Goal: Information Seeking & Learning: Learn about a topic

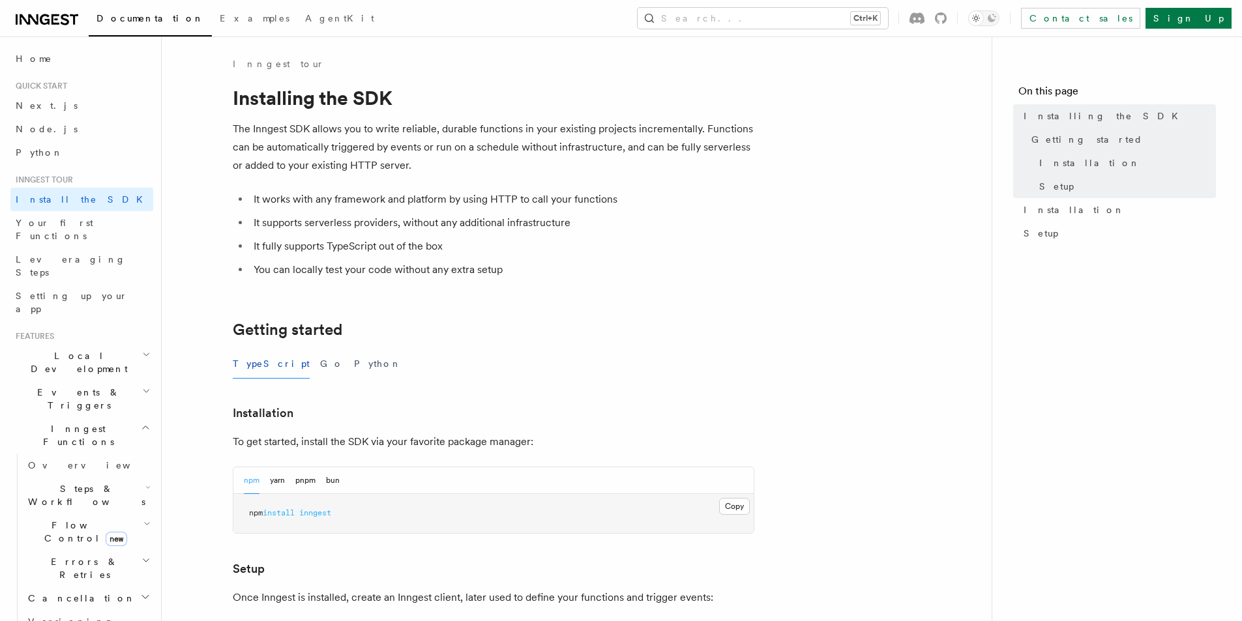
click at [331, 218] on li "It supports serverless providers, without any additional infrastructure" at bounding box center [502, 223] width 505 height 18
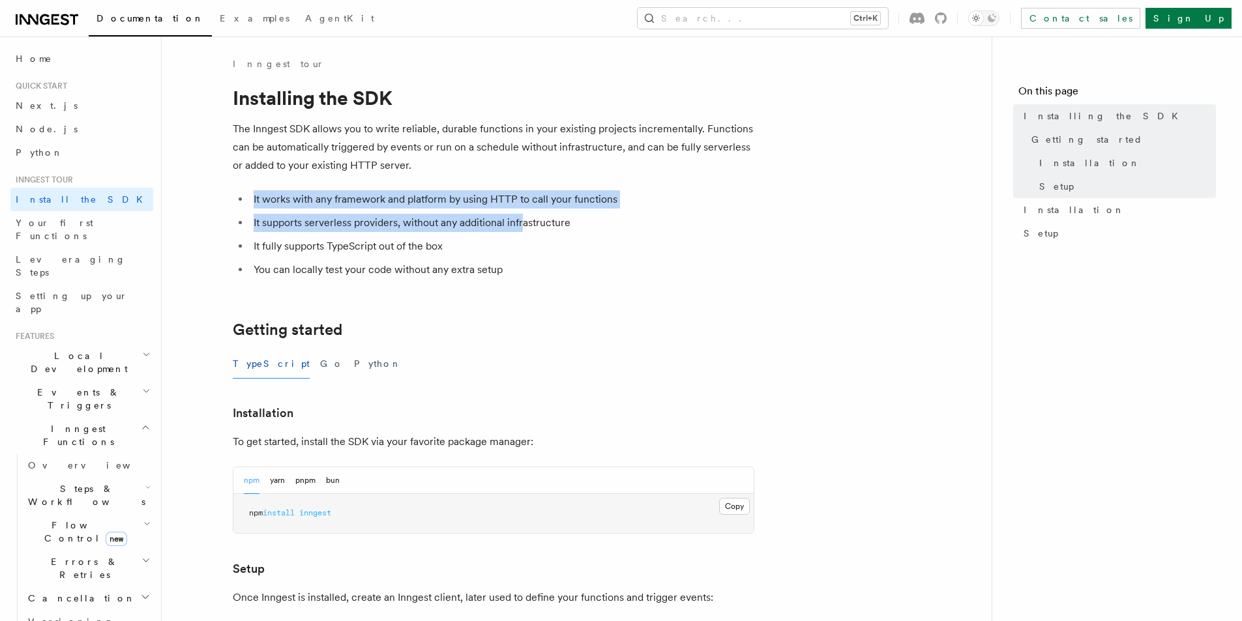
drag, startPoint x: 512, startPoint y: 170, endPoint x: 525, endPoint y: 269, distance: 100.0
click at [525, 269] on article "Inngest tour Installing the SDK The Inngest SDK allows you to write reliable, d…" at bounding box center [577, 570] width 788 height 1027
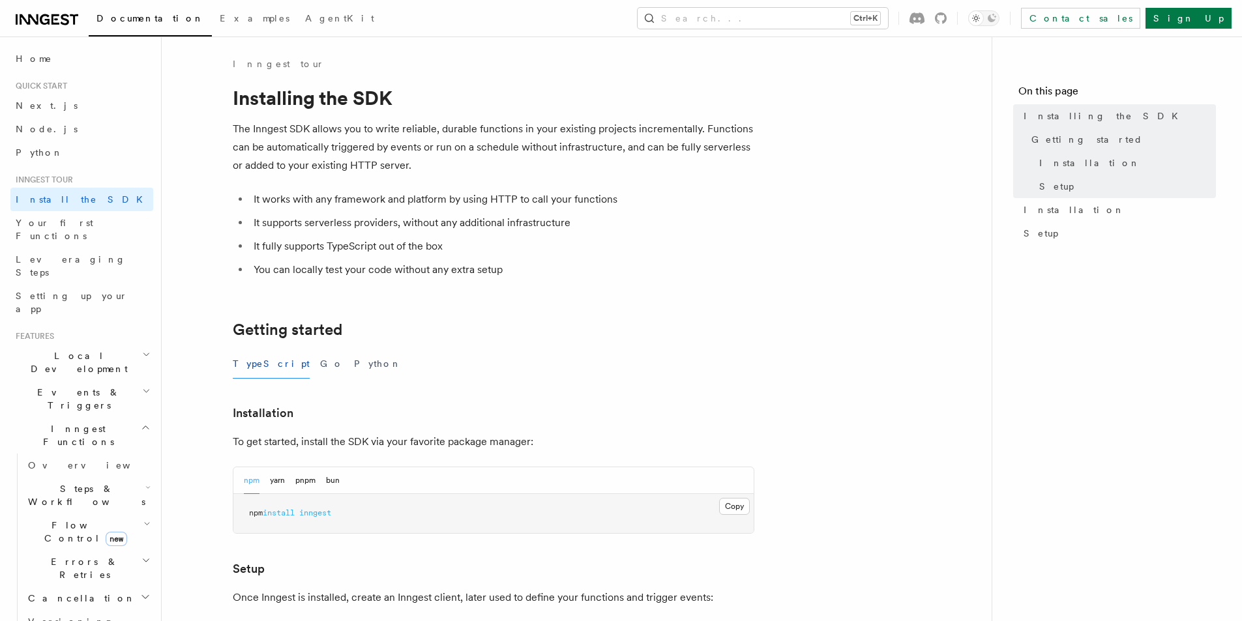
click at [616, 290] on article "Inngest tour Installing the SDK The Inngest SDK allows you to write reliable, d…" at bounding box center [577, 570] width 788 height 1027
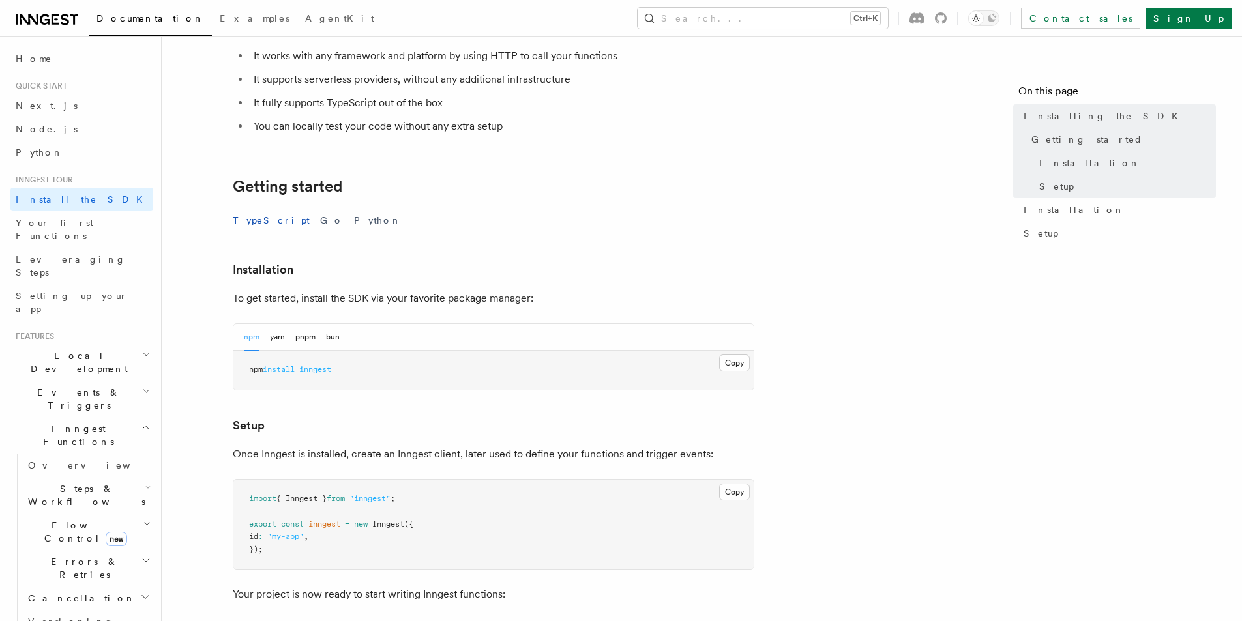
scroll to position [196, 0]
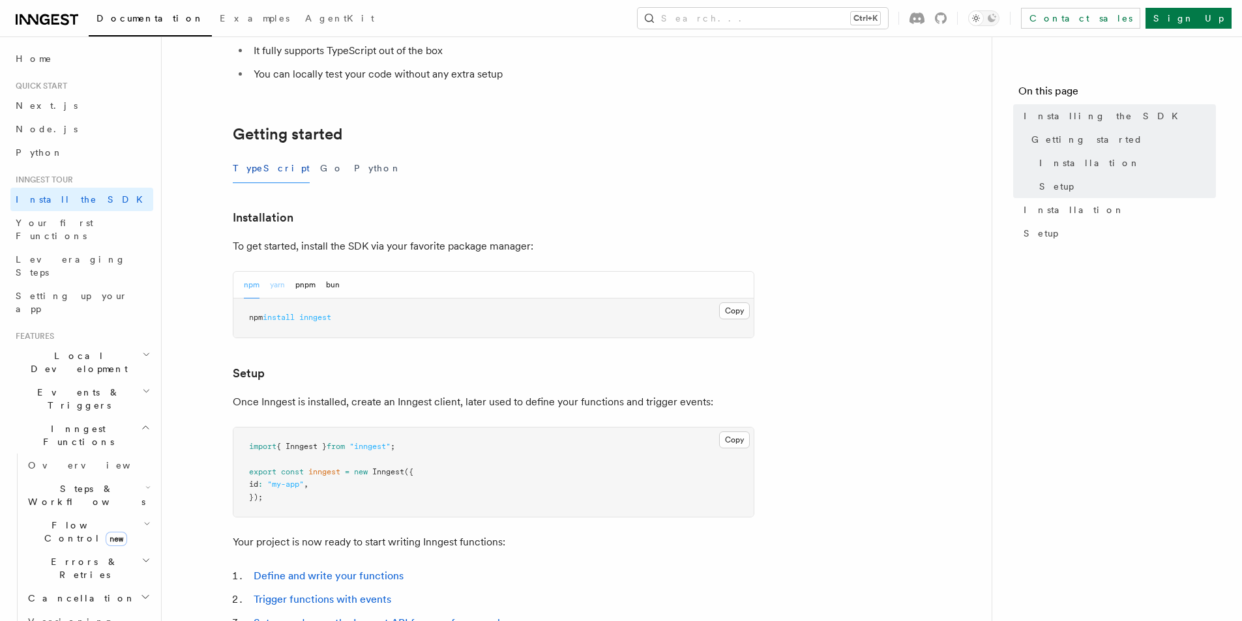
click at [276, 290] on button "yarn" at bounding box center [277, 285] width 15 height 27
click at [303, 288] on button "pnpm" at bounding box center [305, 285] width 20 height 27
click at [336, 285] on button "bun" at bounding box center [333, 285] width 14 height 27
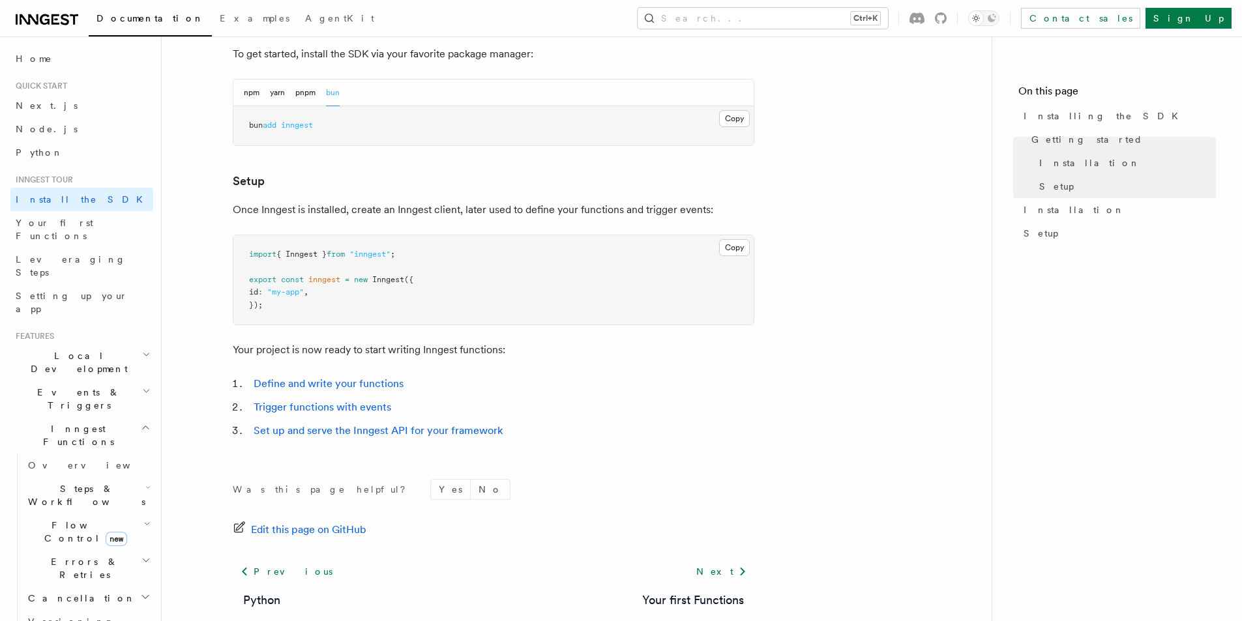
scroll to position [391, 0]
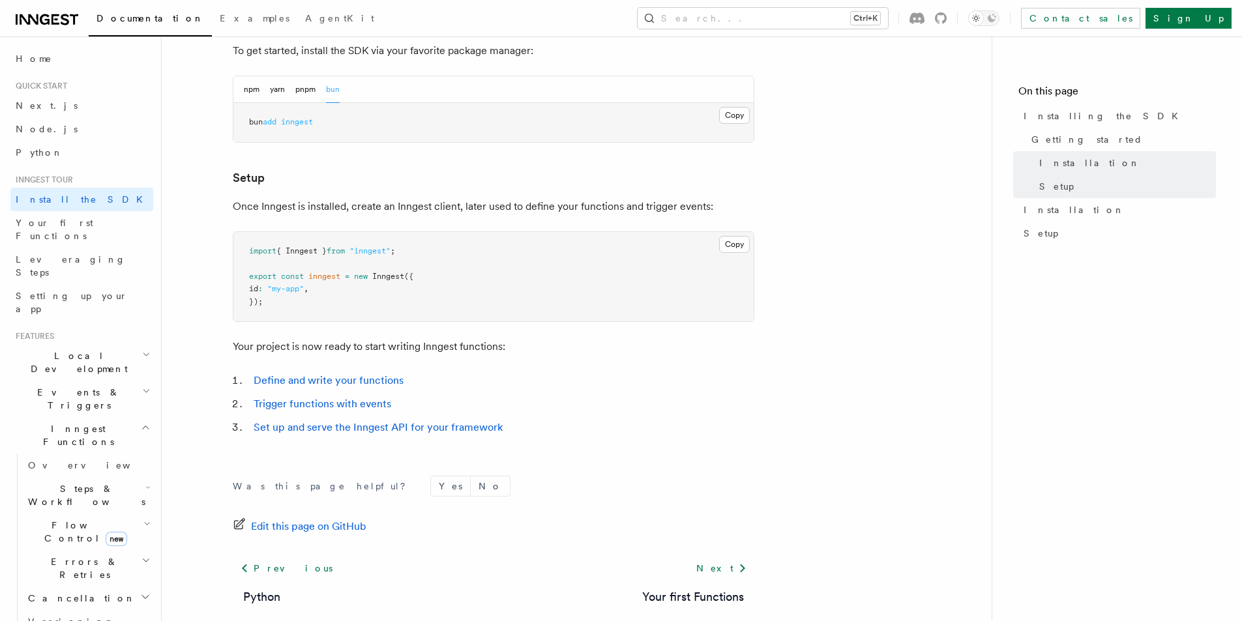
click at [328, 280] on span "inngest" at bounding box center [324, 276] width 32 height 9
click at [376, 273] on span "Inngest" at bounding box center [388, 276] width 32 height 9
click at [394, 276] on span "Inngest" at bounding box center [388, 276] width 32 height 9
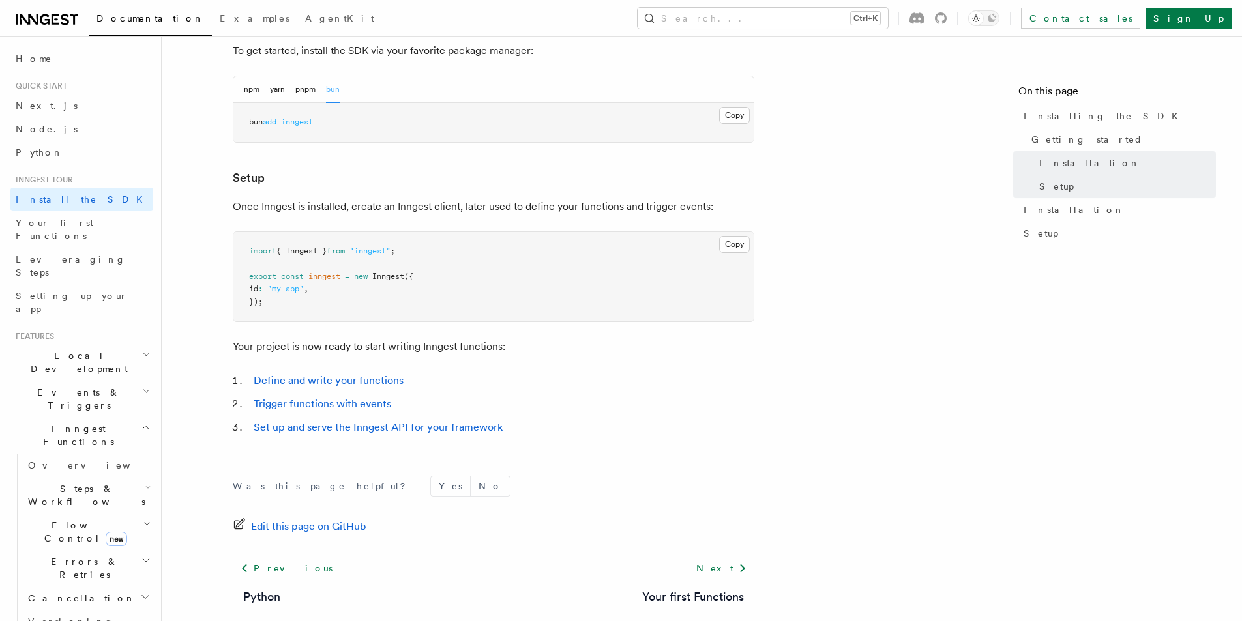
click at [394, 276] on span "Inngest" at bounding box center [388, 276] width 32 height 9
click at [399, 299] on pre "import { Inngest } from "inngest" ; export const inngest = new Inngest ({ id : …" at bounding box center [493, 277] width 520 height 90
drag, startPoint x: 384, startPoint y: 319, endPoint x: 359, endPoint y: 289, distance: 39.3
click at [359, 289] on pre "import { Inngest } from "inngest" ; export const inngest = new Inngest ({ id : …" at bounding box center [493, 277] width 520 height 90
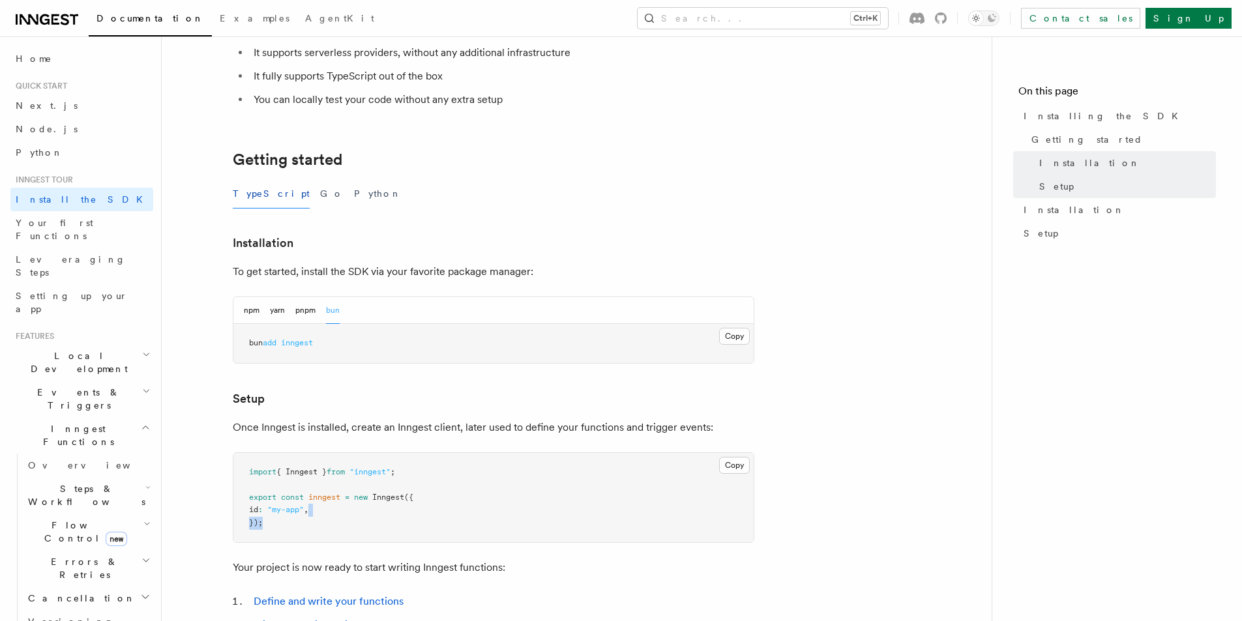
scroll to position [72, 0]
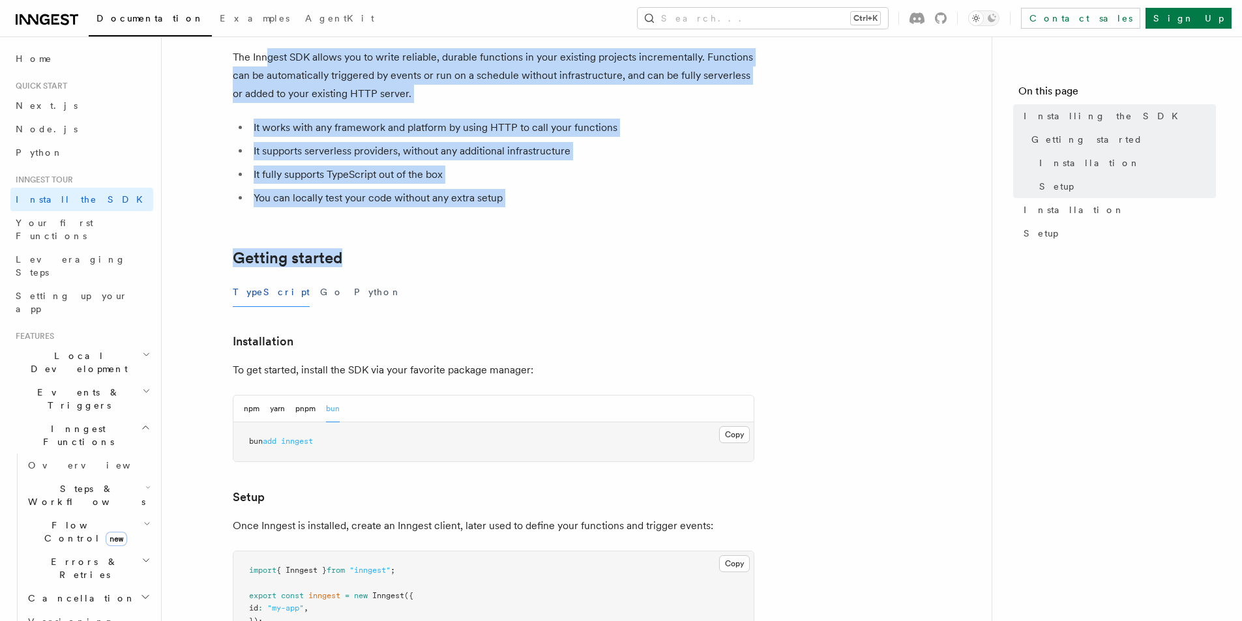
drag, startPoint x: 546, startPoint y: 209, endPoint x: 264, endPoint y: 53, distance: 322.2
click at [264, 53] on article "Inngest tour Installing the SDK The Inngest SDK allows you to write reliable, d…" at bounding box center [577, 499] width 788 height 1027
click at [407, 118] on article "Inngest tour Installing the SDK The Inngest SDK allows you to write reliable, d…" at bounding box center [577, 499] width 788 height 1027
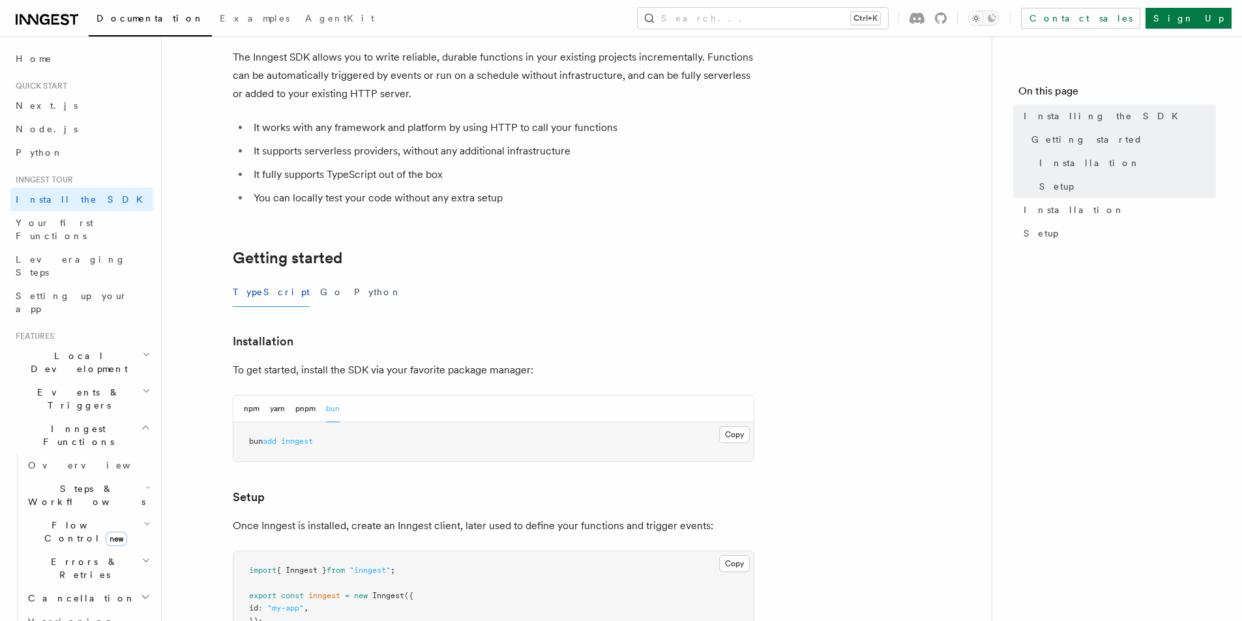
click at [453, 92] on p "The Inngest SDK allows you to write reliable, durable functions in your existin…" at bounding box center [494, 75] width 522 height 55
click at [461, 72] on p "The Inngest SDK allows you to write reliable, durable functions in your existin…" at bounding box center [494, 75] width 522 height 55
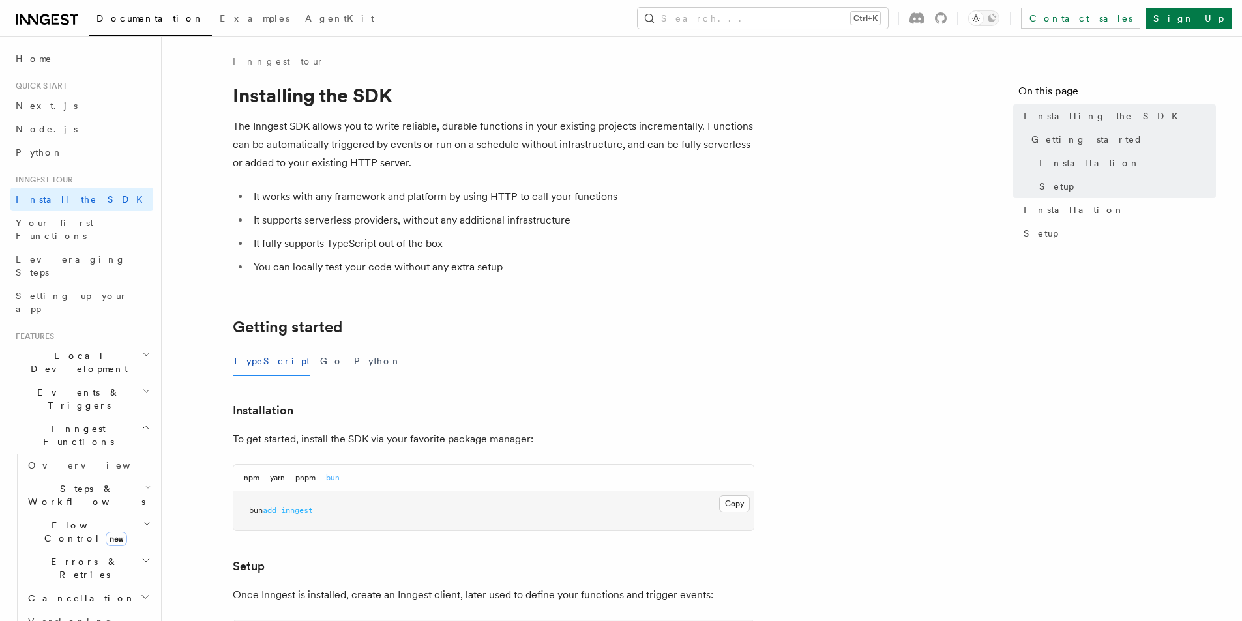
scroll to position [0, 0]
click at [56, 349] on span "Local Development" at bounding box center [76, 362] width 132 height 26
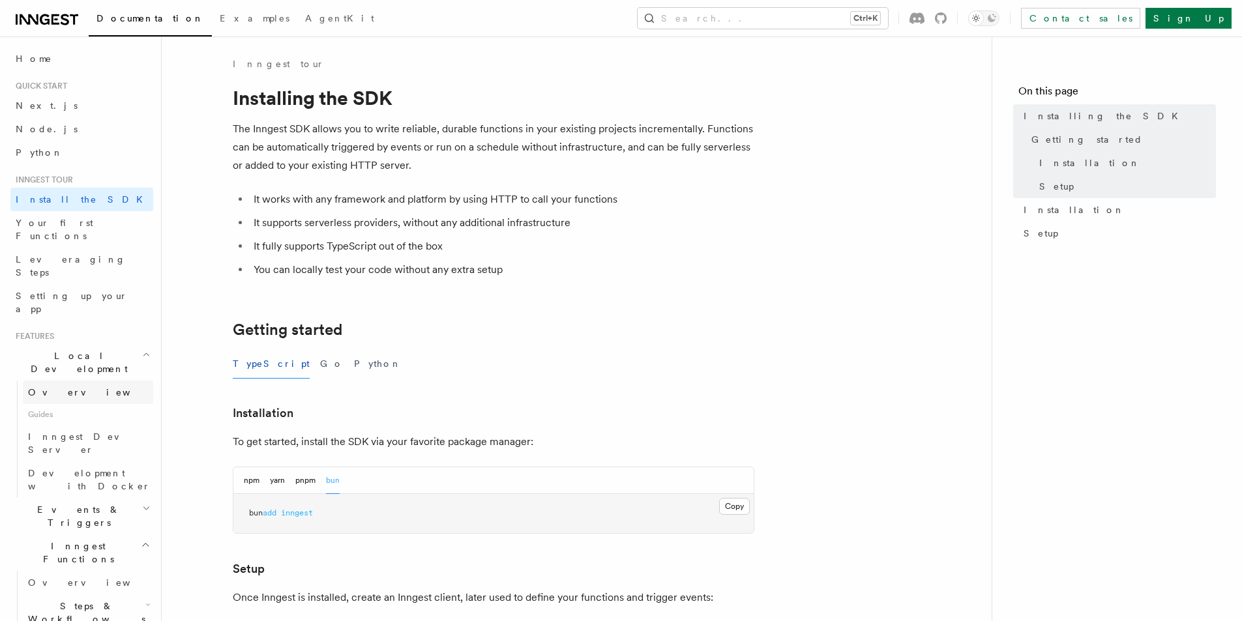
click at [61, 387] on span "Overview" at bounding box center [95, 392] width 134 height 10
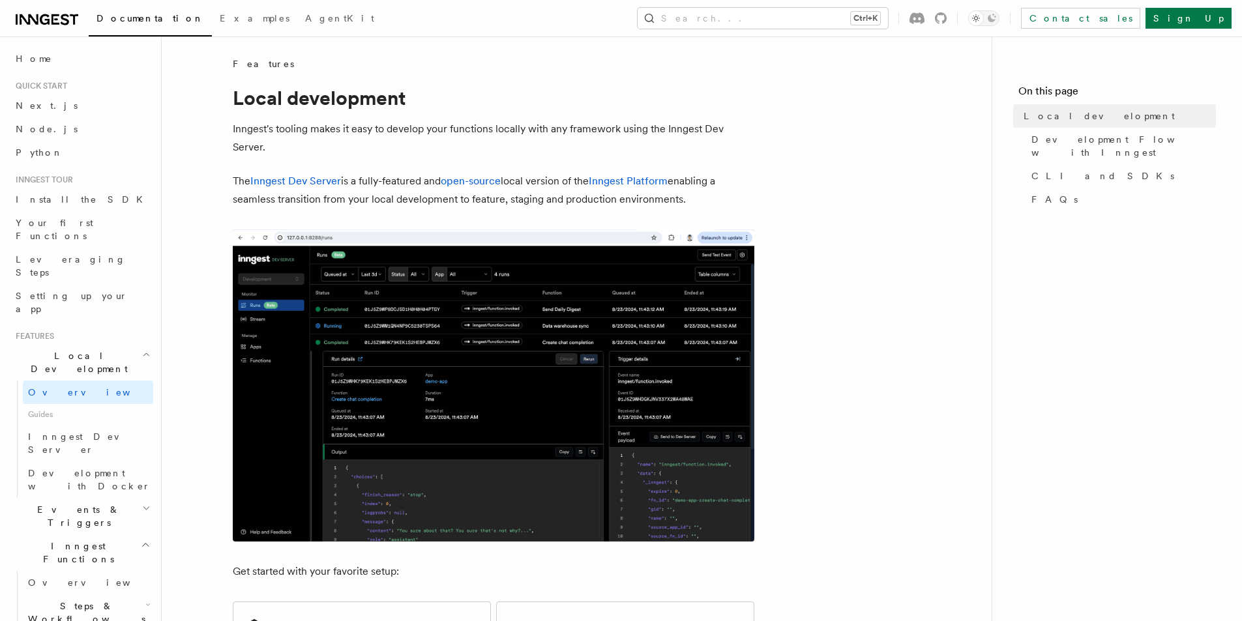
click at [417, 125] on p "Inngest's tooling makes it easy to develop your functions locally with any fram…" at bounding box center [494, 138] width 522 height 37
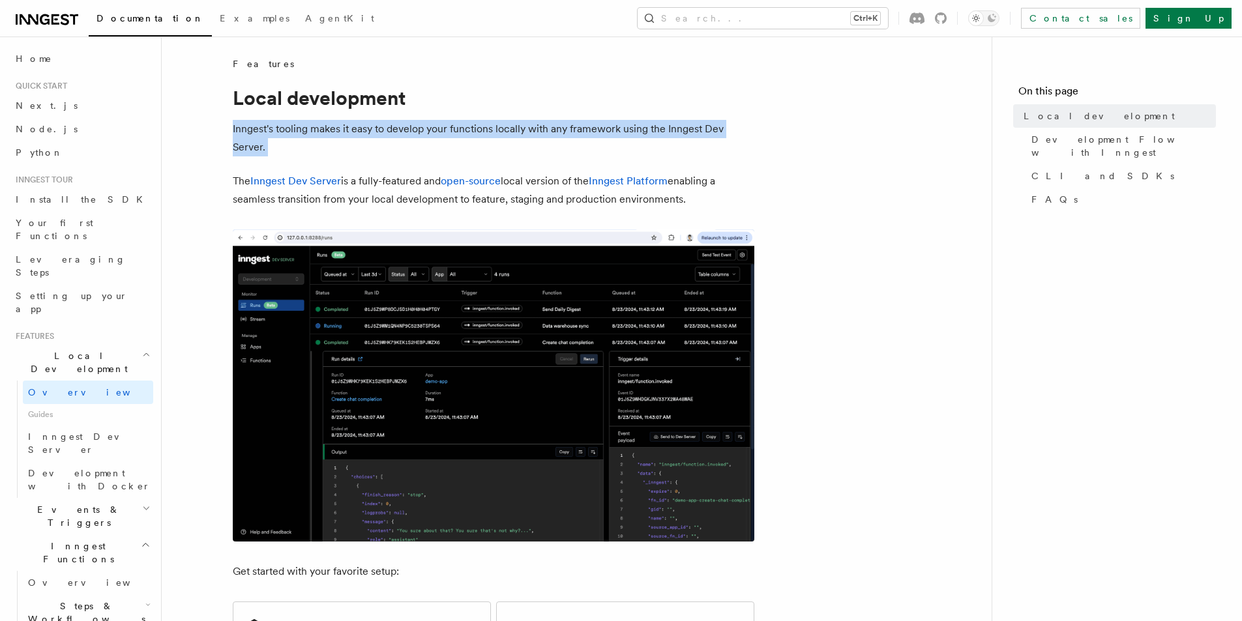
click at [417, 125] on p "Inngest's tooling makes it easy to develop your functions locally with any fram…" at bounding box center [494, 138] width 522 height 37
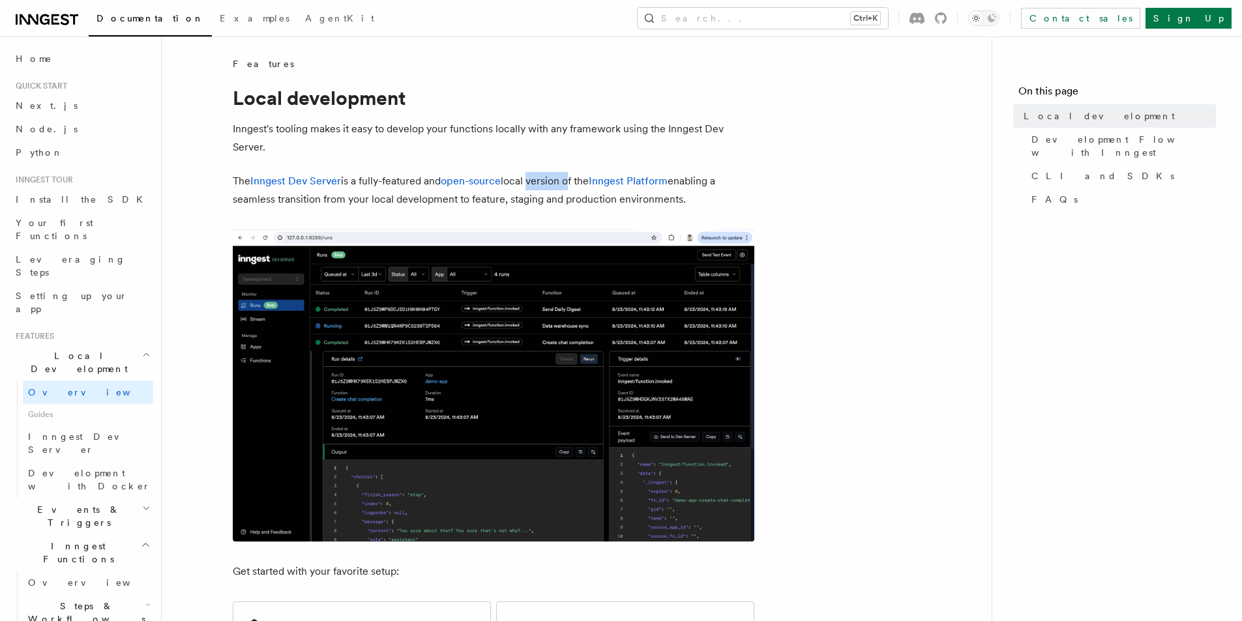
drag, startPoint x: 531, startPoint y: 183, endPoint x: 572, endPoint y: 183, distance: 40.4
click at [572, 183] on p "The Inngest Dev Server is a fully-featured and open-source local version of the…" at bounding box center [494, 190] width 522 height 37
drag, startPoint x: 726, startPoint y: 184, endPoint x: 713, endPoint y: 205, distance: 24.6
click at [713, 205] on p "The Inngest Dev Server is a fully-featured and open-source local version of the…" at bounding box center [494, 190] width 522 height 37
drag, startPoint x: 674, startPoint y: 206, endPoint x: 617, endPoint y: 208, distance: 56.8
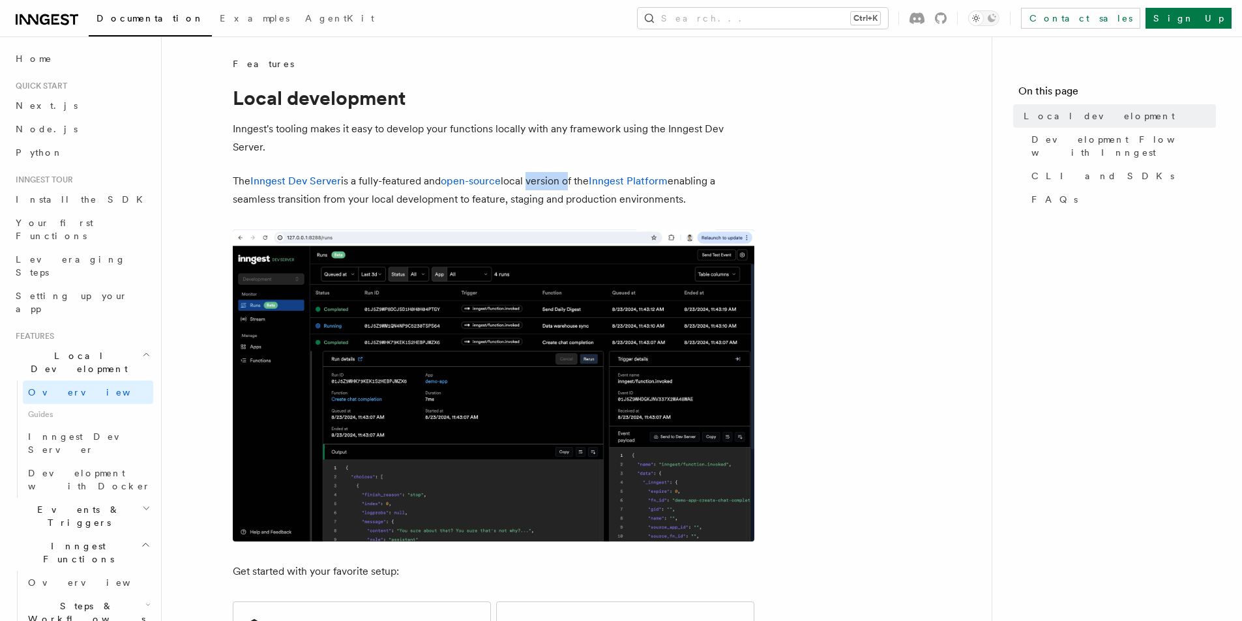
click at [672, 207] on p "The Inngest Dev Server is a fully-featured and open-source local version of the…" at bounding box center [494, 190] width 522 height 37
click at [566, 208] on p "The Inngest Dev Server is a fully-featured and open-source local version of the…" at bounding box center [494, 190] width 522 height 37
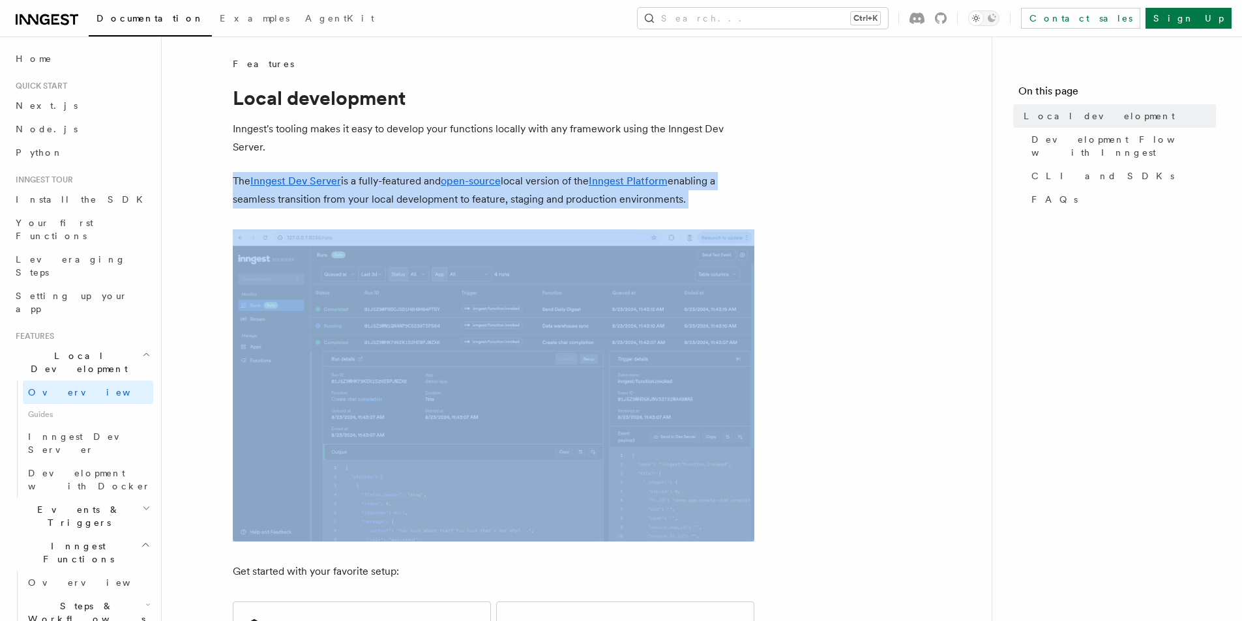
click at [566, 208] on p "The Inngest Dev Server is a fully-featured and open-source local version of the…" at bounding box center [494, 190] width 522 height 37
click at [522, 206] on p "The Inngest Dev Server is a fully-featured and open-source local version of the…" at bounding box center [494, 190] width 522 height 37
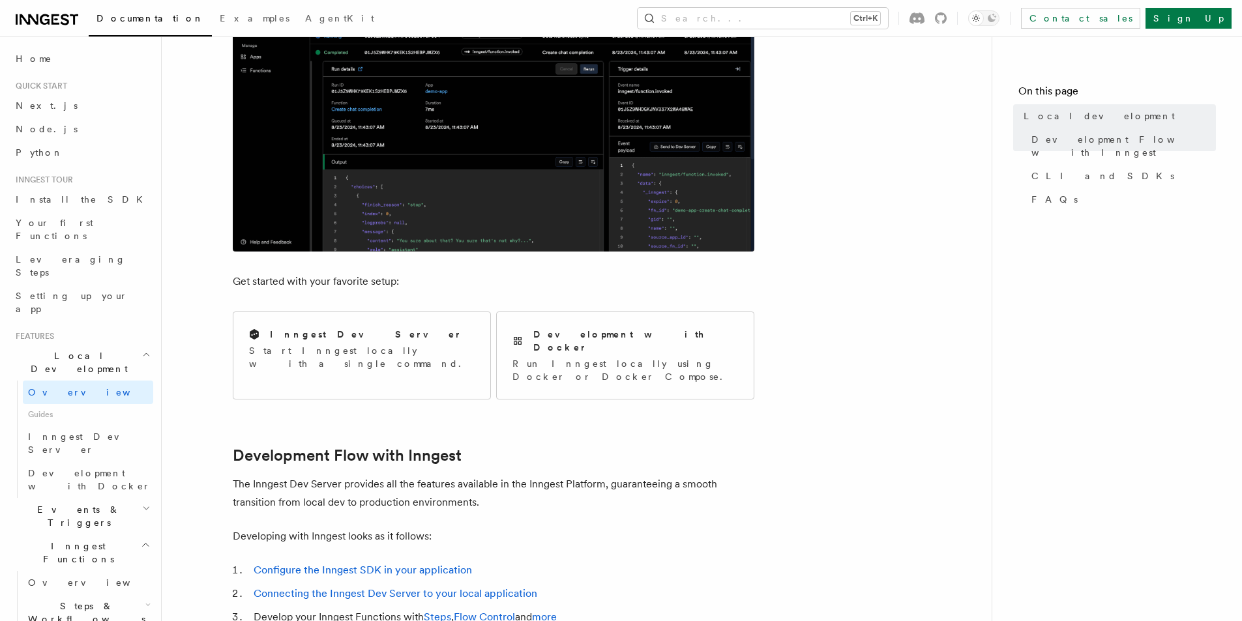
scroll to position [391, 0]
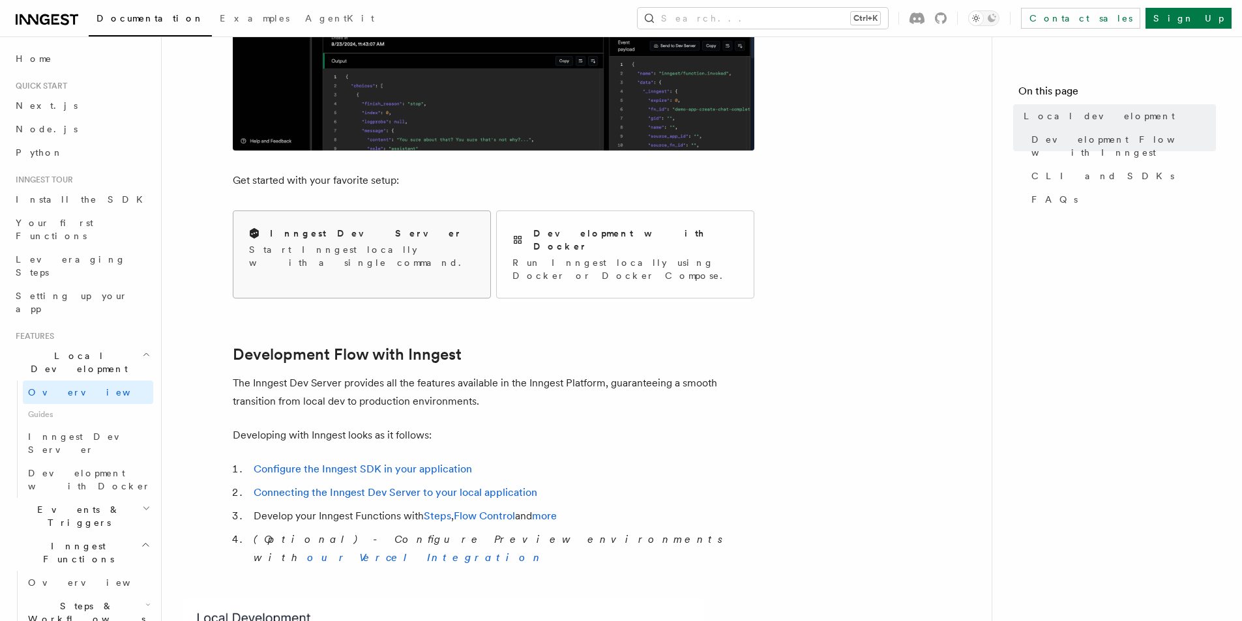
click at [302, 249] on p "Start Inngest locally with a single command." at bounding box center [362, 256] width 226 height 26
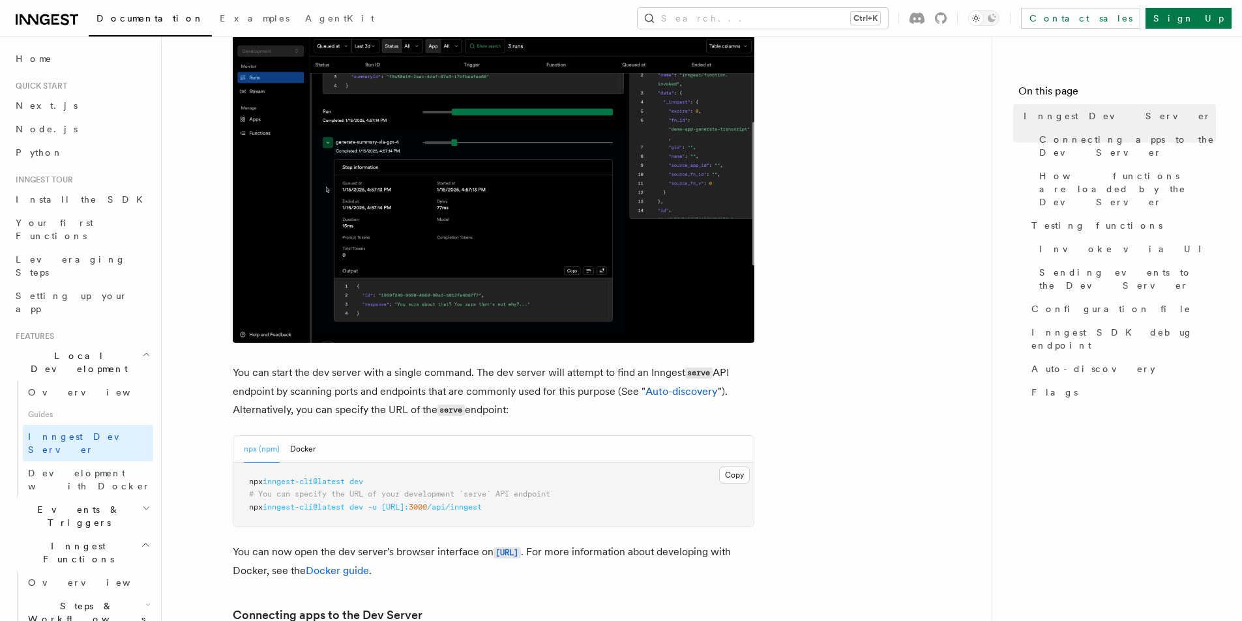
scroll to position [326, 0]
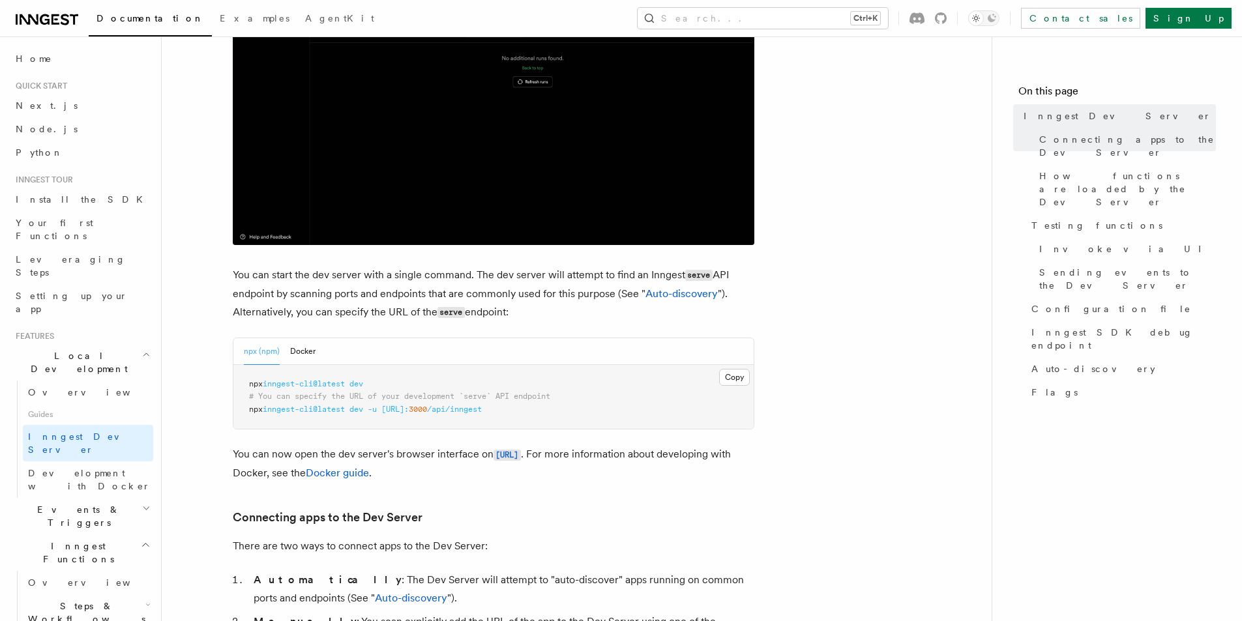
click at [385, 289] on p "You can start the dev server with a single command. The dev server will attempt…" at bounding box center [494, 294] width 522 height 56
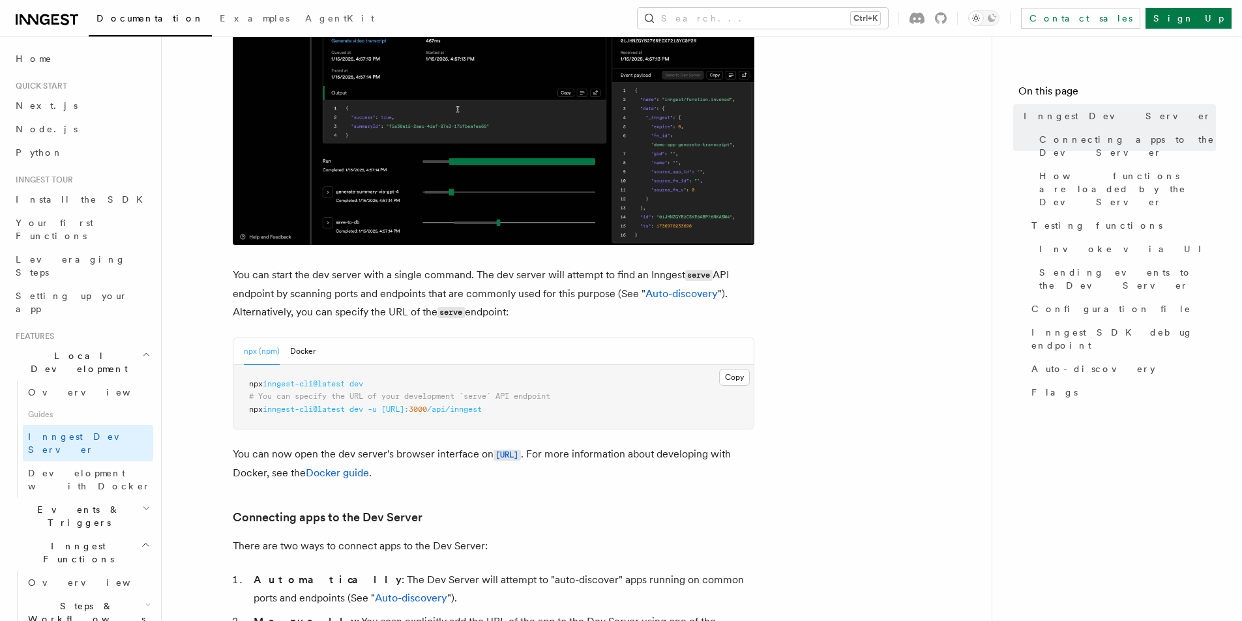
click at [385, 289] on p "You can start the dev server with a single command. The dev server will attempt…" at bounding box center [494, 294] width 522 height 56
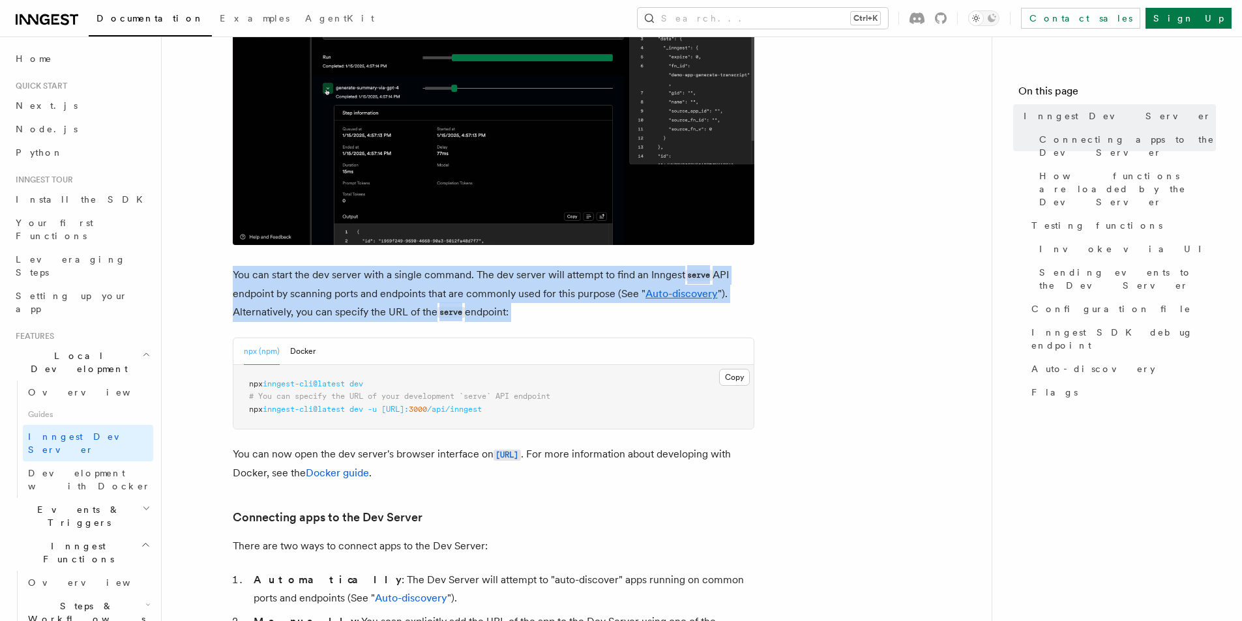
click at [385, 289] on p "You can start the dev server with a single command. The dev server will attempt…" at bounding box center [494, 294] width 522 height 56
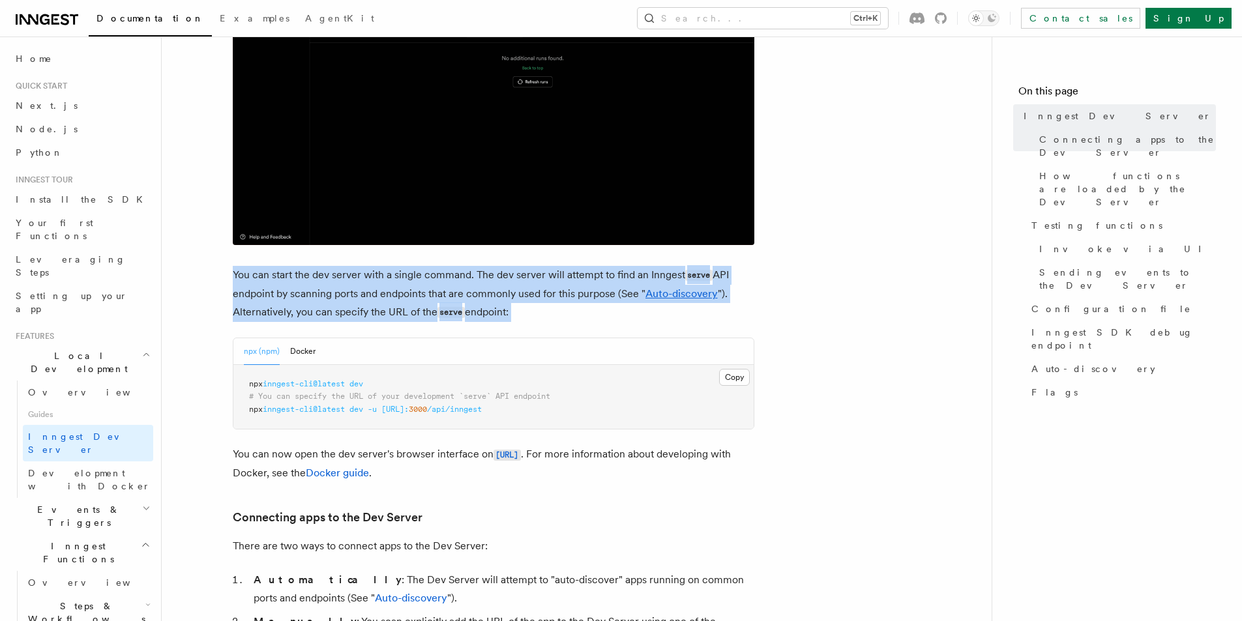
click at [587, 285] on p "You can start the dev server with a single command. The dev server will attempt…" at bounding box center [494, 294] width 522 height 56
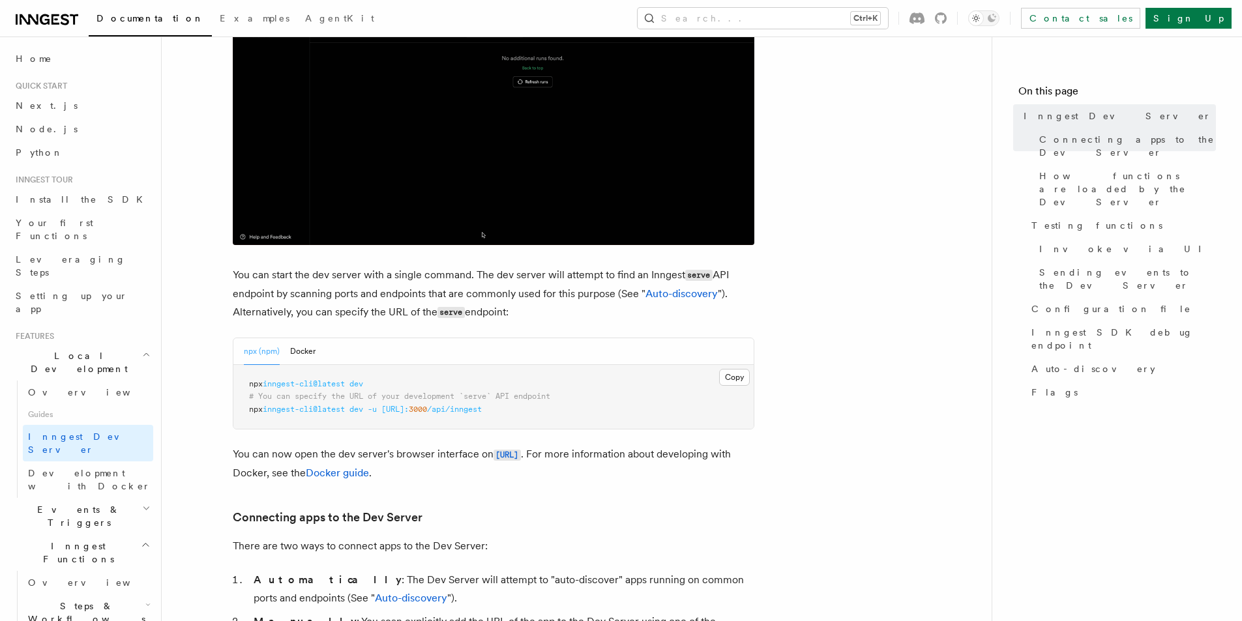
click at [657, 273] on p "You can start the dev server with a single command. The dev server will attempt…" at bounding box center [494, 294] width 522 height 56
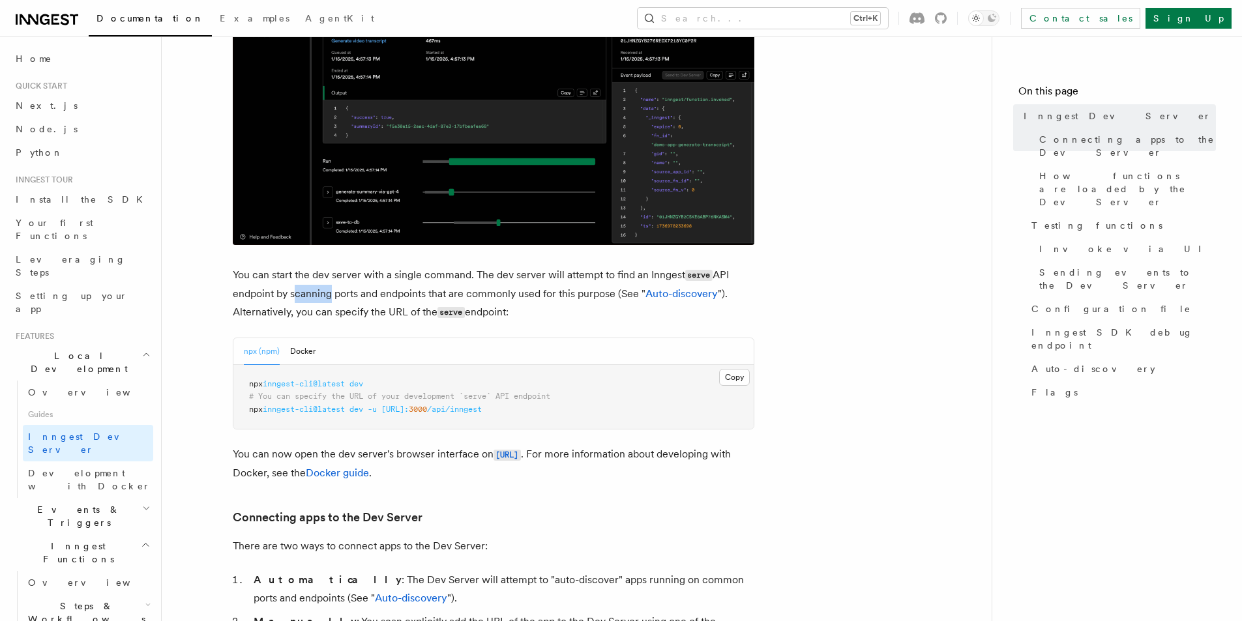
drag, startPoint x: 297, startPoint y: 297, endPoint x: 360, endPoint y: 297, distance: 63.2
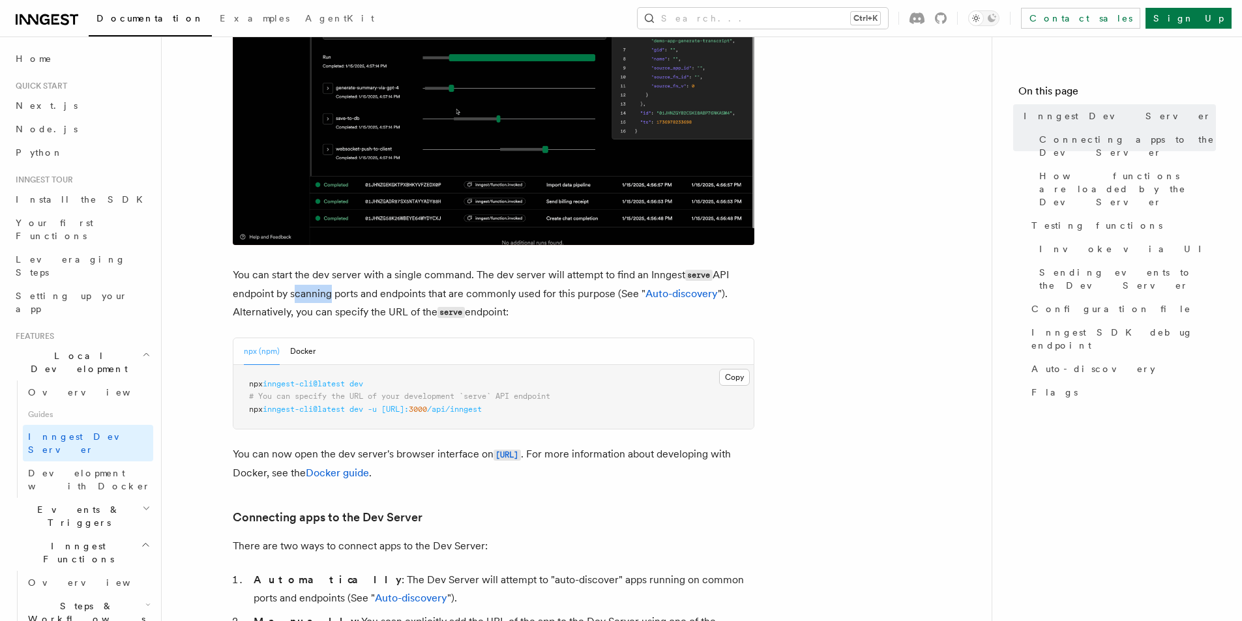
click at [348, 297] on p "You can start the dev server with a single command. The dev server will attempt…" at bounding box center [494, 294] width 522 height 56
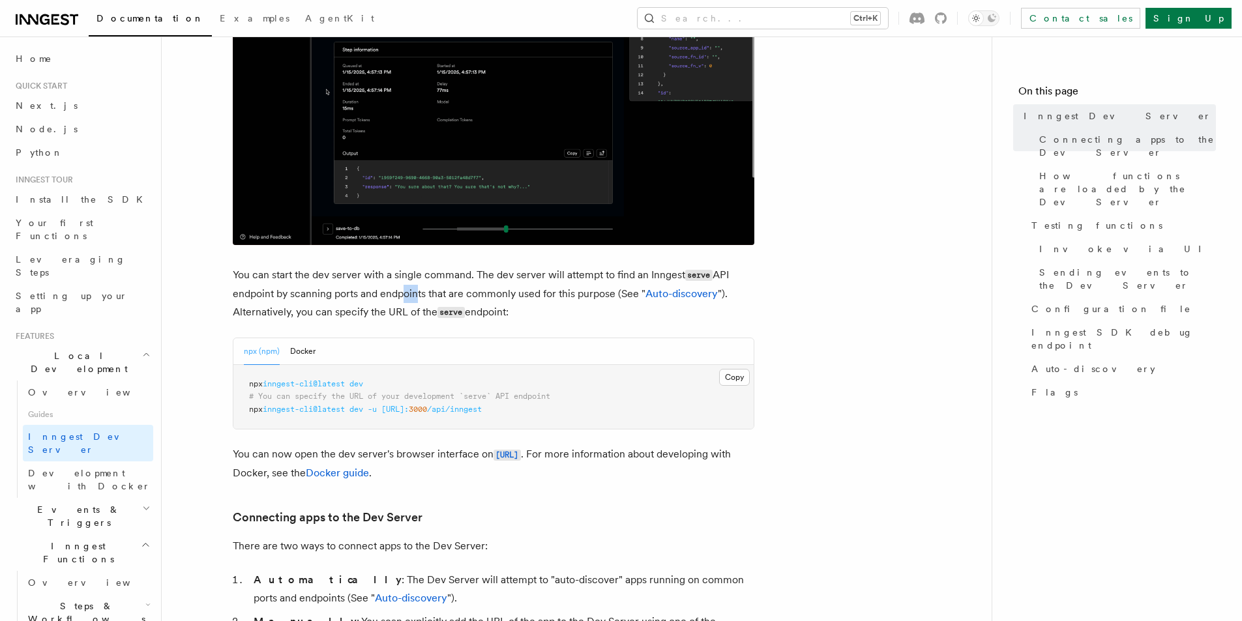
drag, startPoint x: 406, startPoint y: 292, endPoint x: 462, endPoint y: 284, distance: 56.6
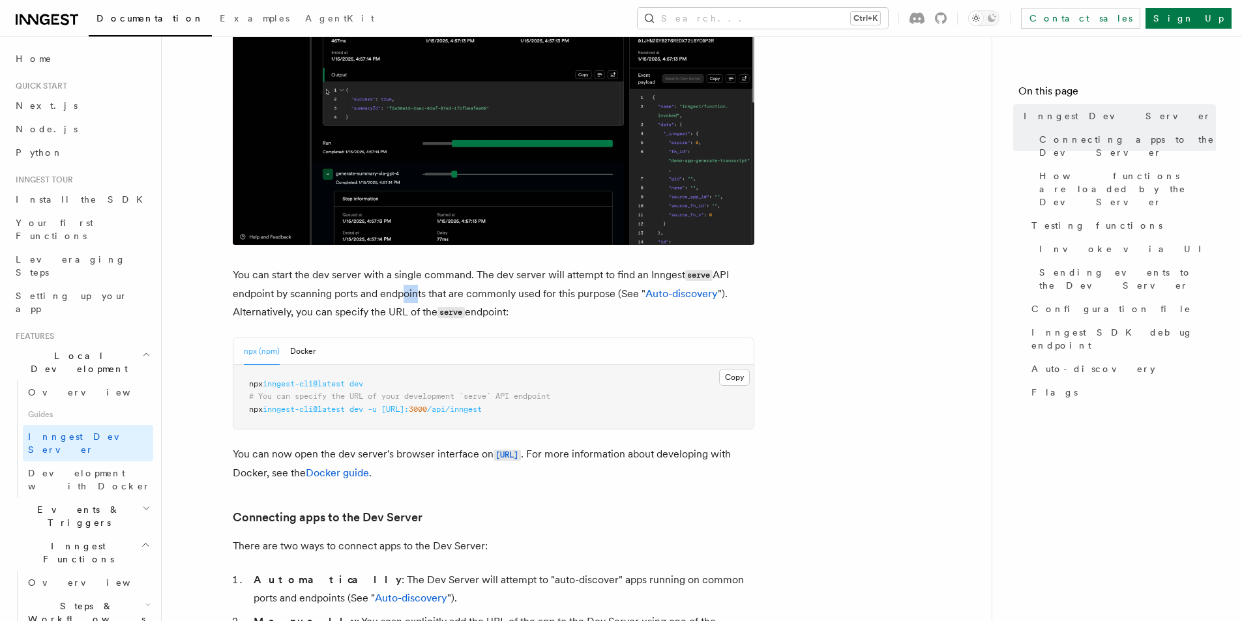
click at [462, 284] on p "You can start the dev server with a single command. The dev server will attempt…" at bounding box center [494, 294] width 522 height 56
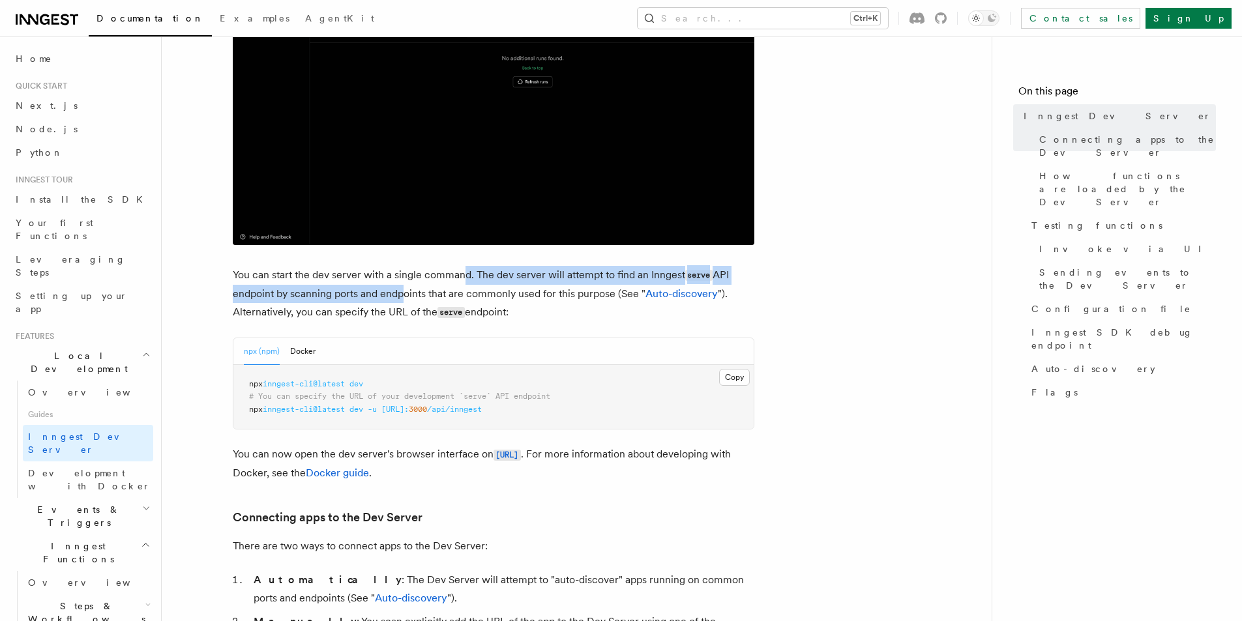
click at [492, 293] on p "You can start the dev server with a single command. The dev server will attempt…" at bounding box center [494, 294] width 522 height 56
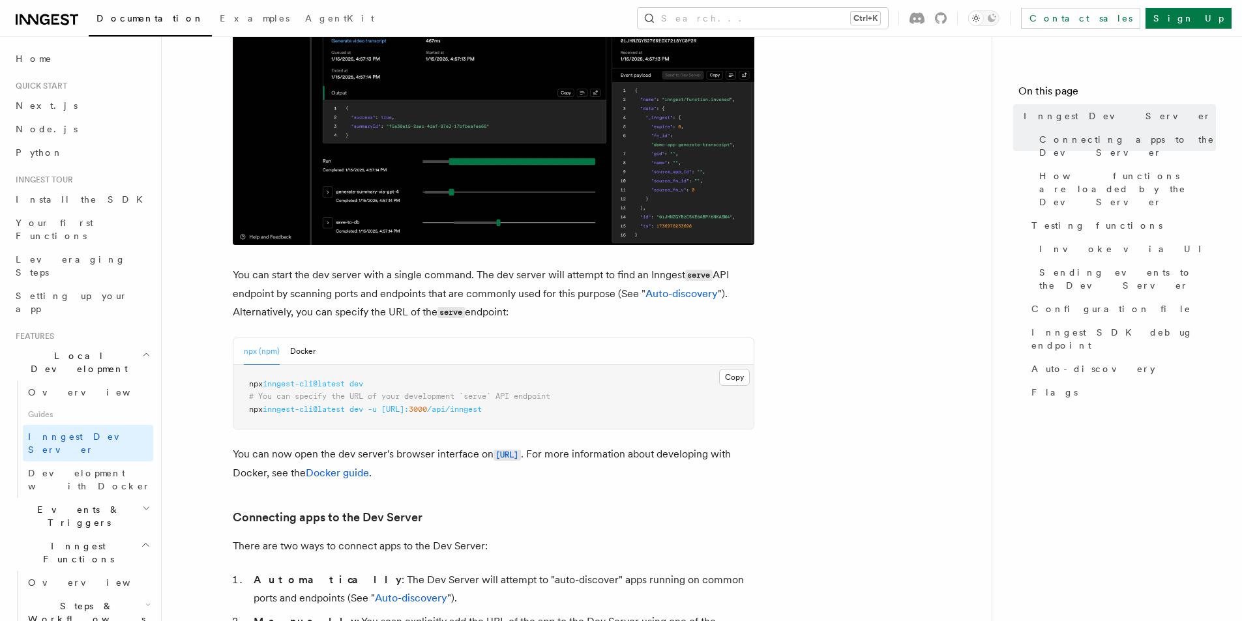
click at [536, 295] on p "You can start the dev server with a single command. The dev server will attempt…" at bounding box center [494, 294] width 522 height 56
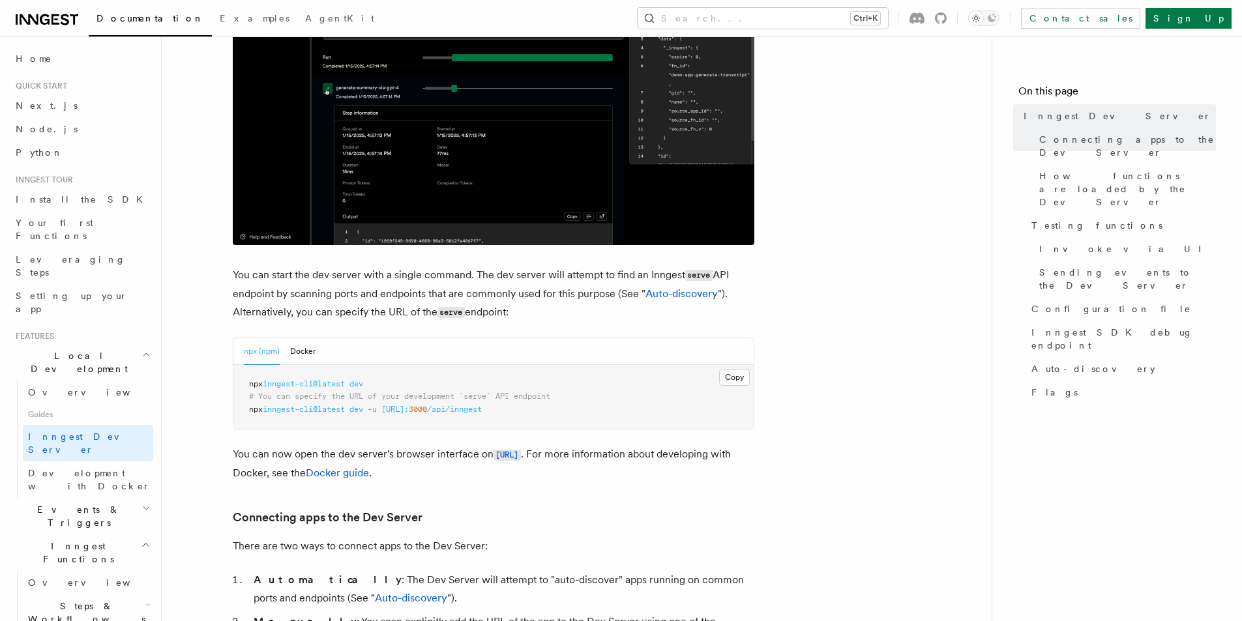
click at [492, 310] on p "You can start the dev server with a single command. The dev server will attempt…" at bounding box center [494, 294] width 522 height 56
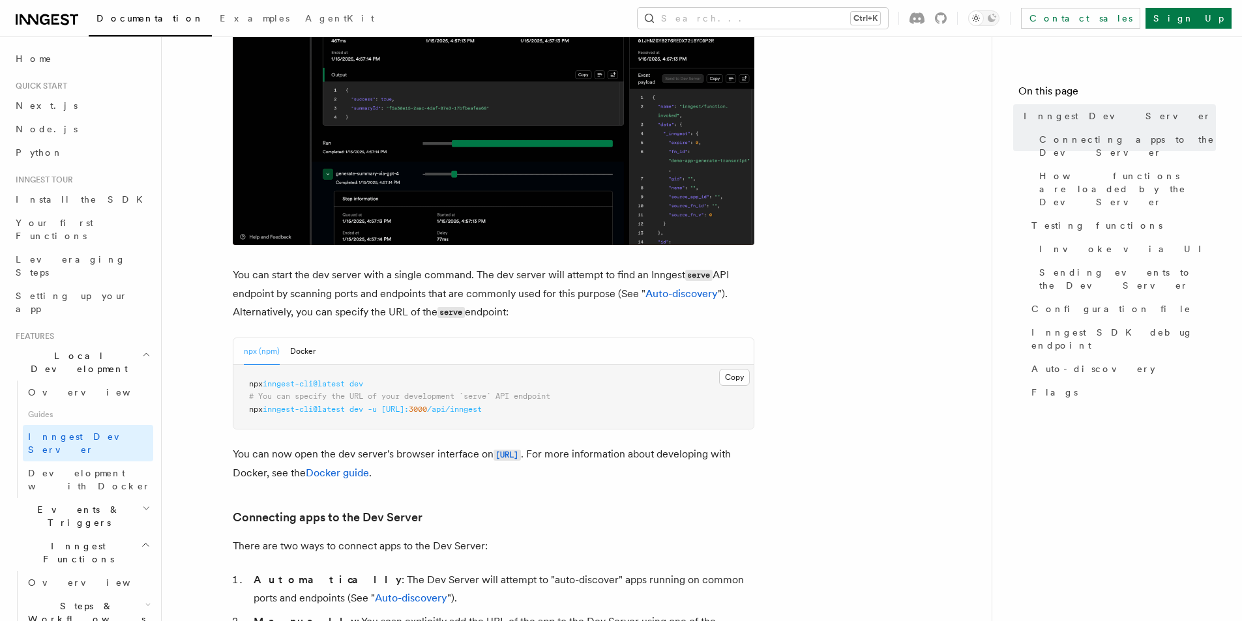
click at [525, 314] on p "You can start the dev server with a single command. The dev server will attempt…" at bounding box center [494, 294] width 522 height 56
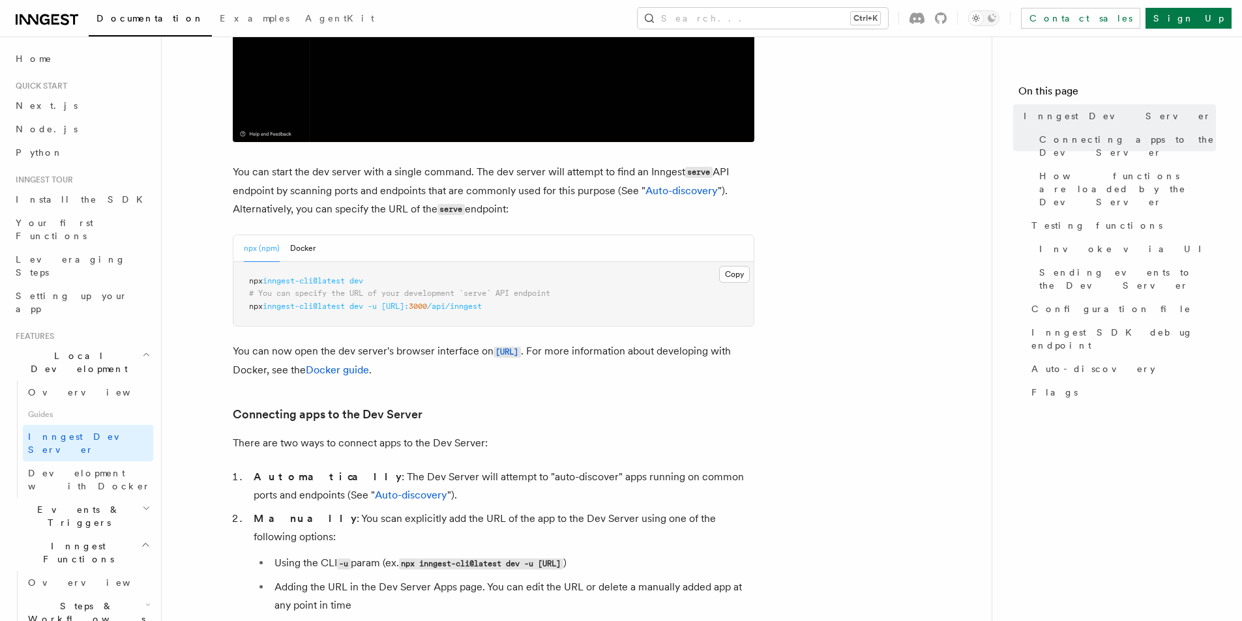
scroll to position [522, 0]
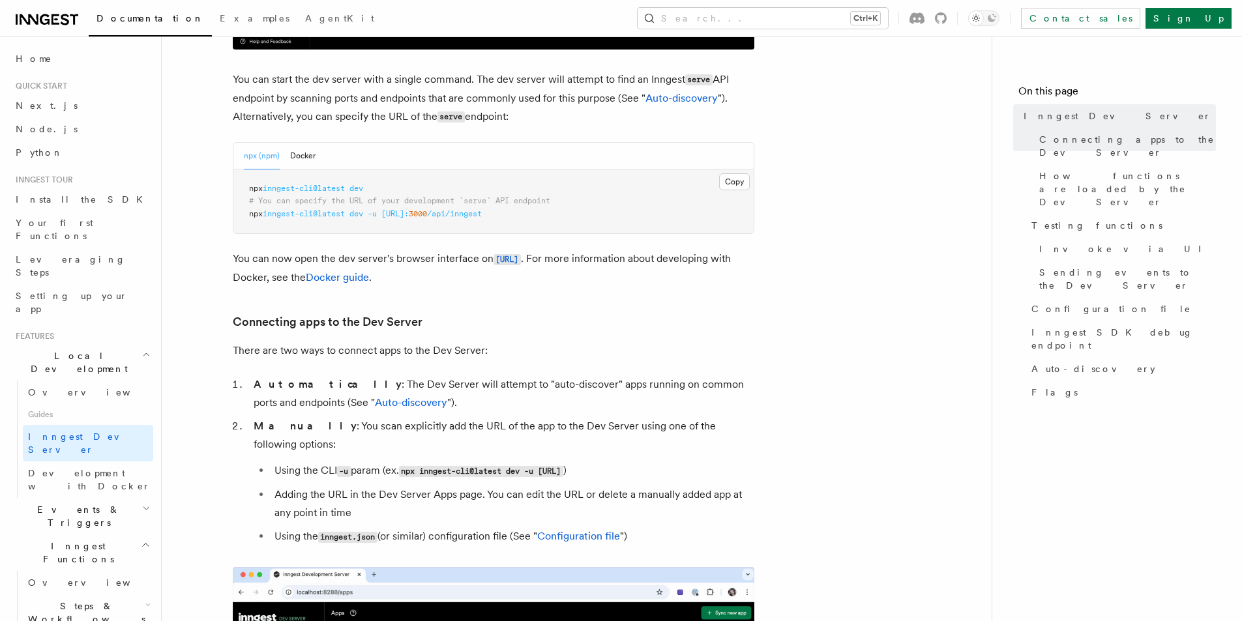
click at [446, 252] on p "You can now open the dev server's browser interface on http://localhost:8288 . …" at bounding box center [494, 268] width 522 height 37
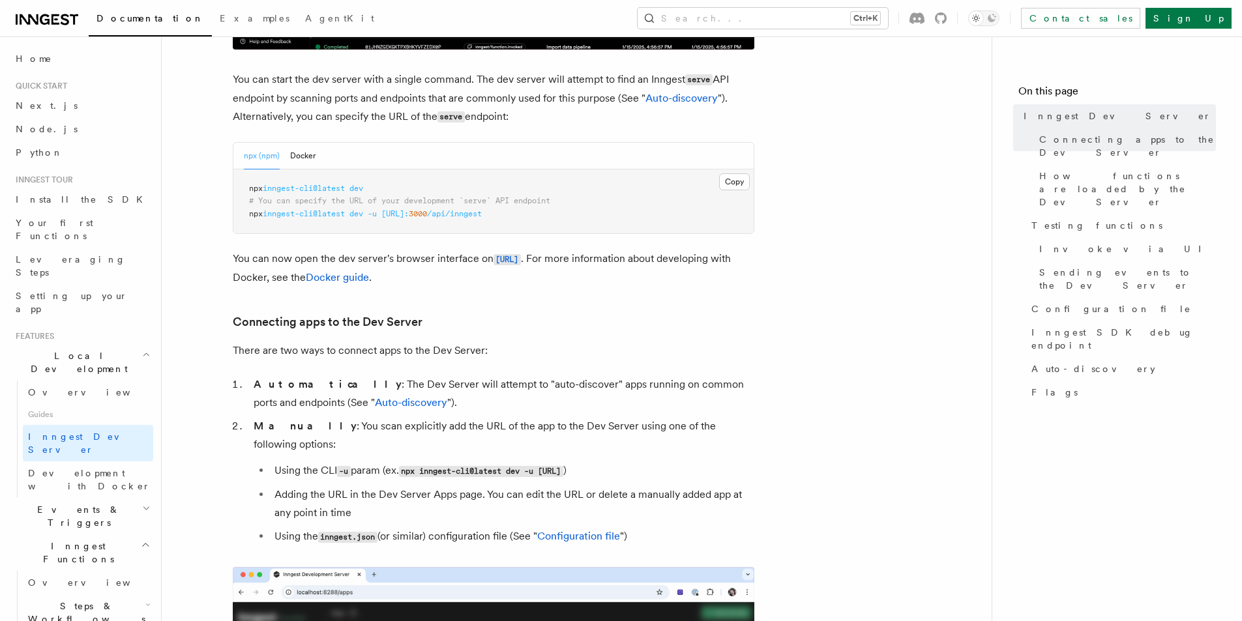
drag, startPoint x: 669, startPoint y: 259, endPoint x: 711, endPoint y: 259, distance: 41.7
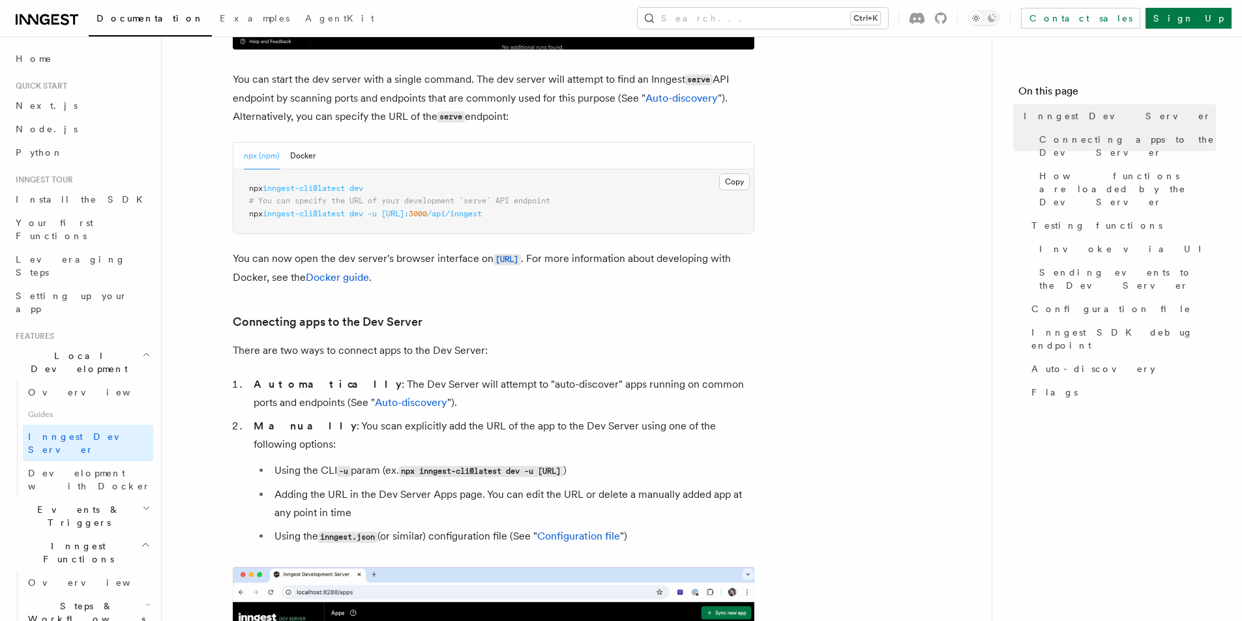
click at [707, 260] on p "You can now open the dev server's browser interface on http://localhost:8288 . …" at bounding box center [494, 268] width 522 height 37
click at [717, 259] on p "You can now open the dev server's browser interface on http://localhost:8288 . …" at bounding box center [494, 268] width 522 height 37
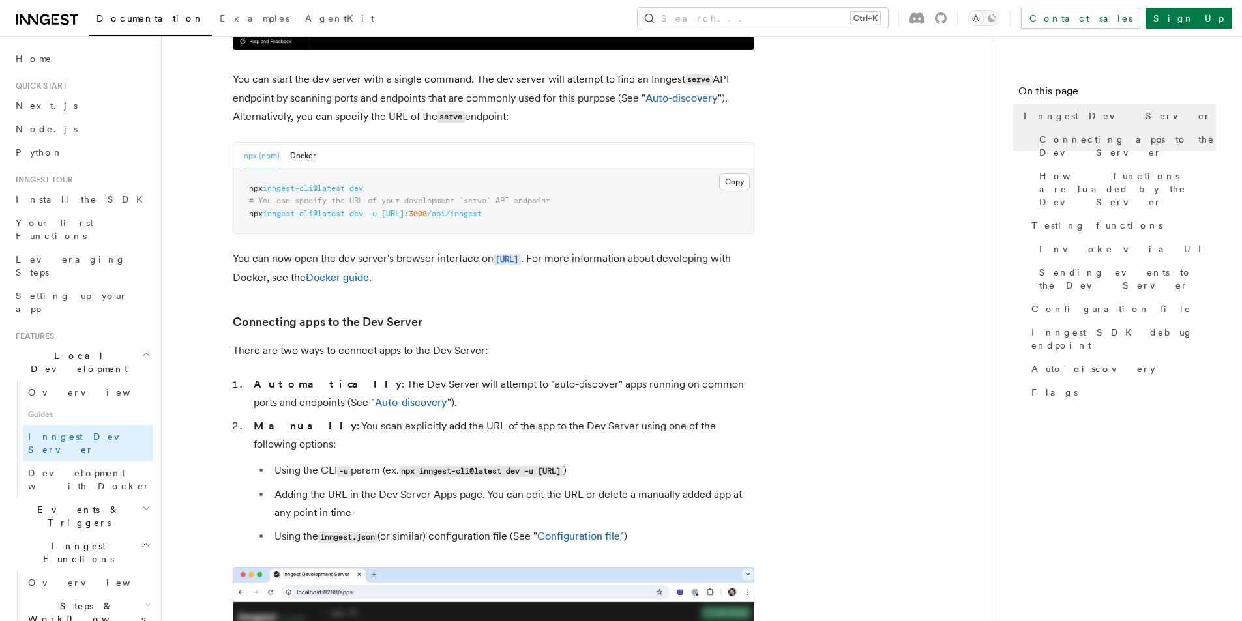
click at [717, 259] on p "You can now open the dev server's browser interface on http://localhost:8288 . …" at bounding box center [494, 268] width 522 height 37
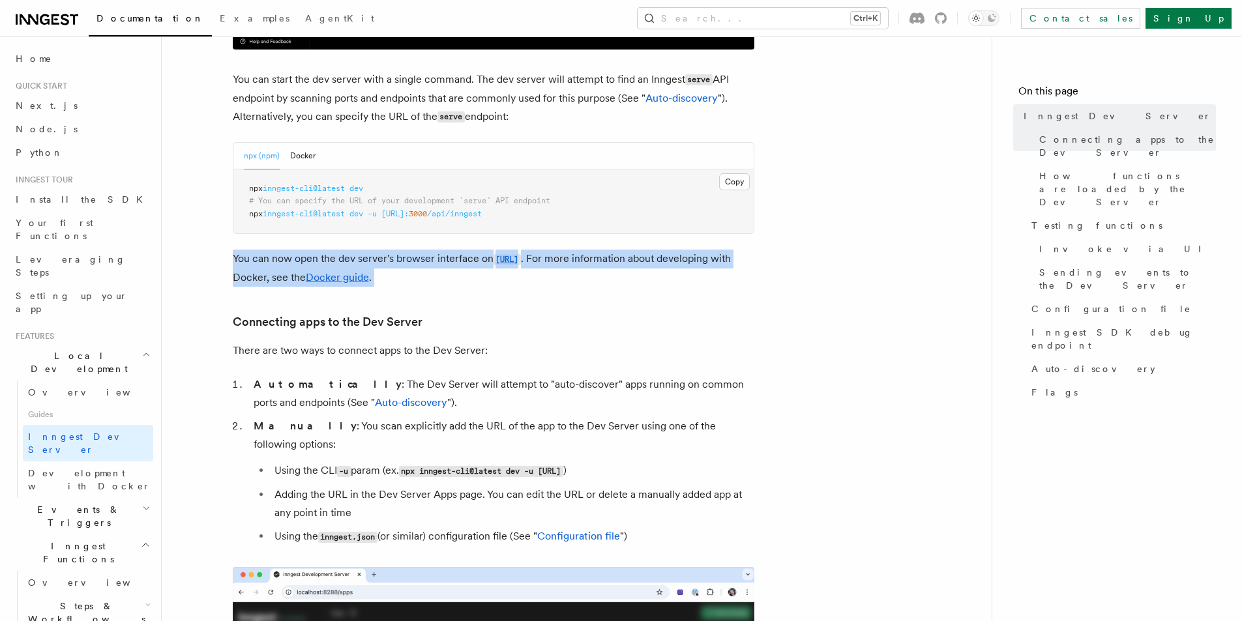
click at [717, 259] on p "You can now open the dev server's browser interface on http://localhost:8288 . …" at bounding box center [494, 268] width 522 height 37
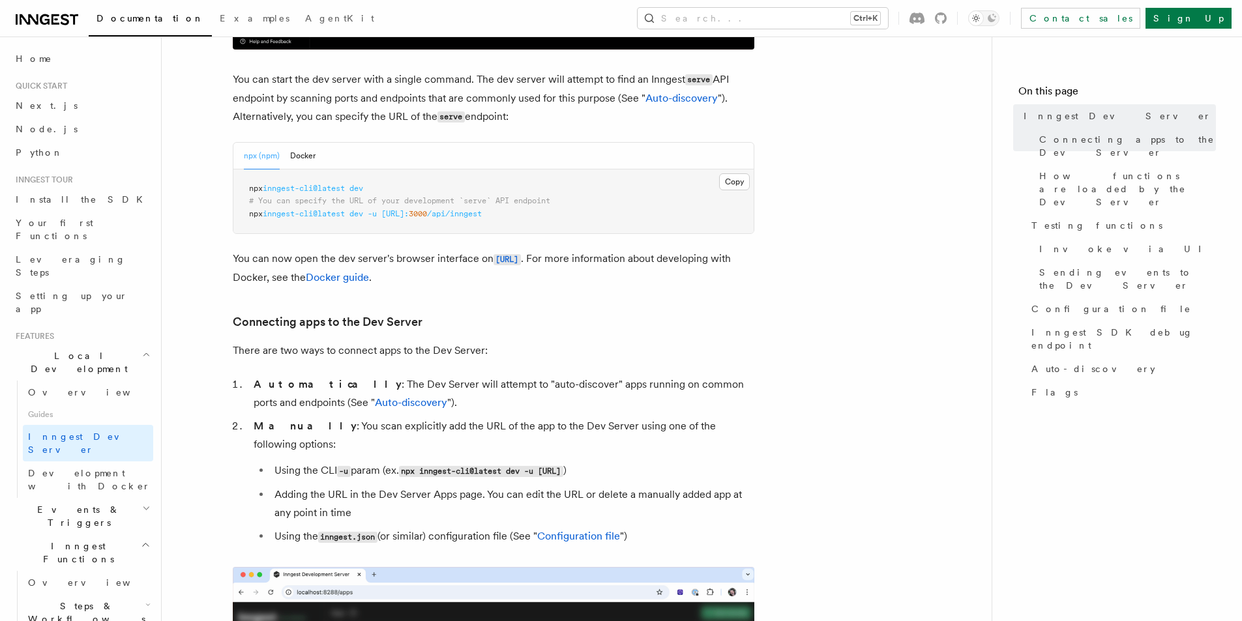
click at [683, 314] on h3 "Connecting apps to the Dev Server" at bounding box center [494, 322] width 522 height 18
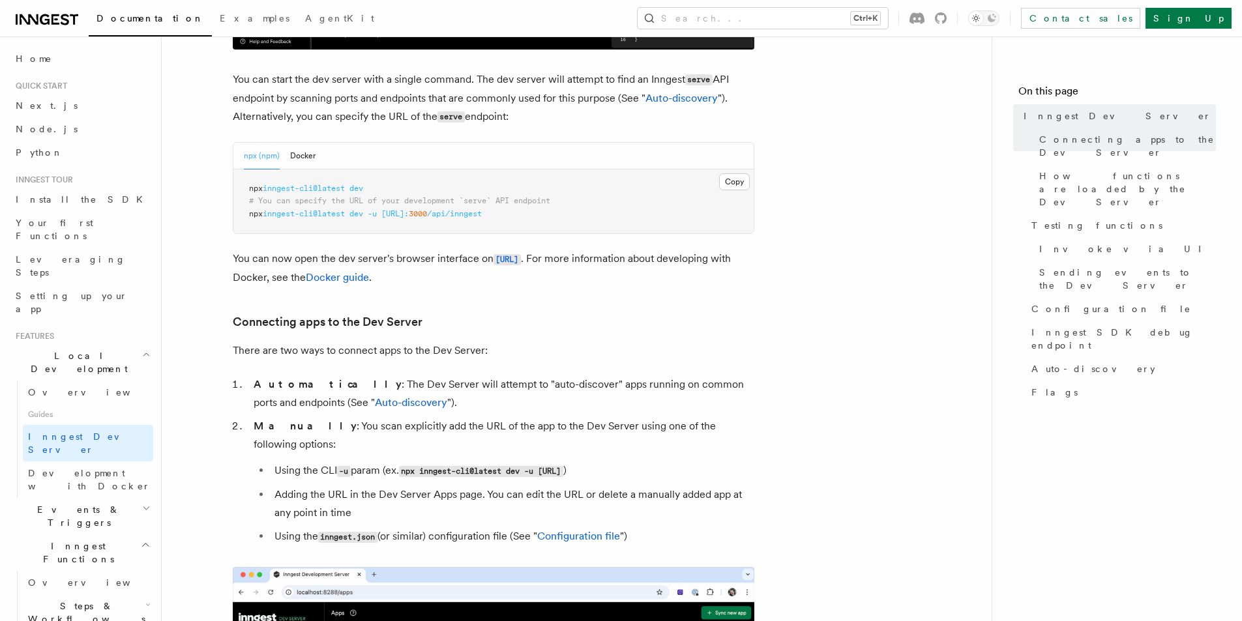
click at [370, 318] on link "Connecting apps to the Dev Server" at bounding box center [328, 322] width 190 height 18
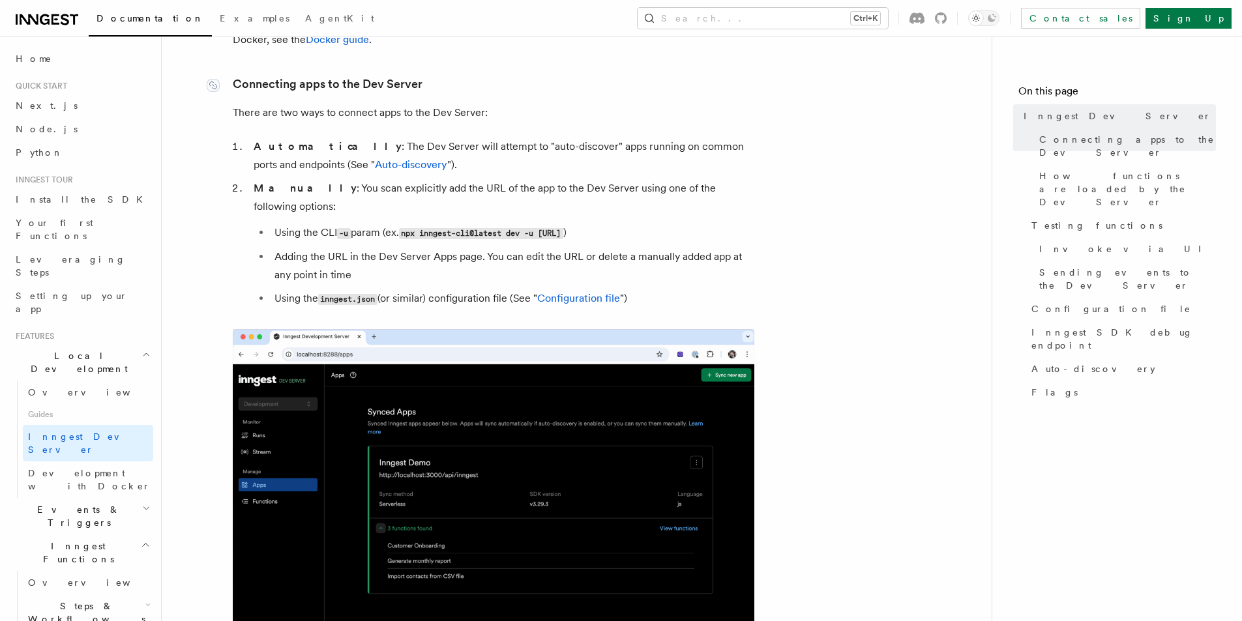
scroll to position [772, 0]
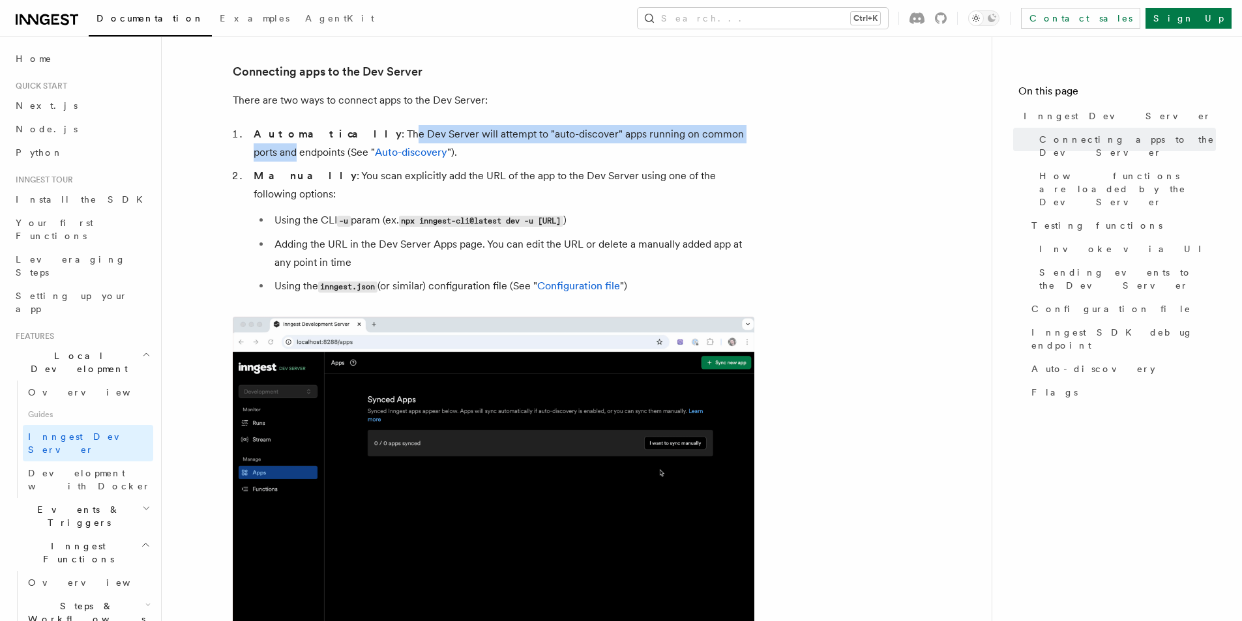
drag, startPoint x: 458, startPoint y: 128, endPoint x: 706, endPoint y: 138, distance: 248.6
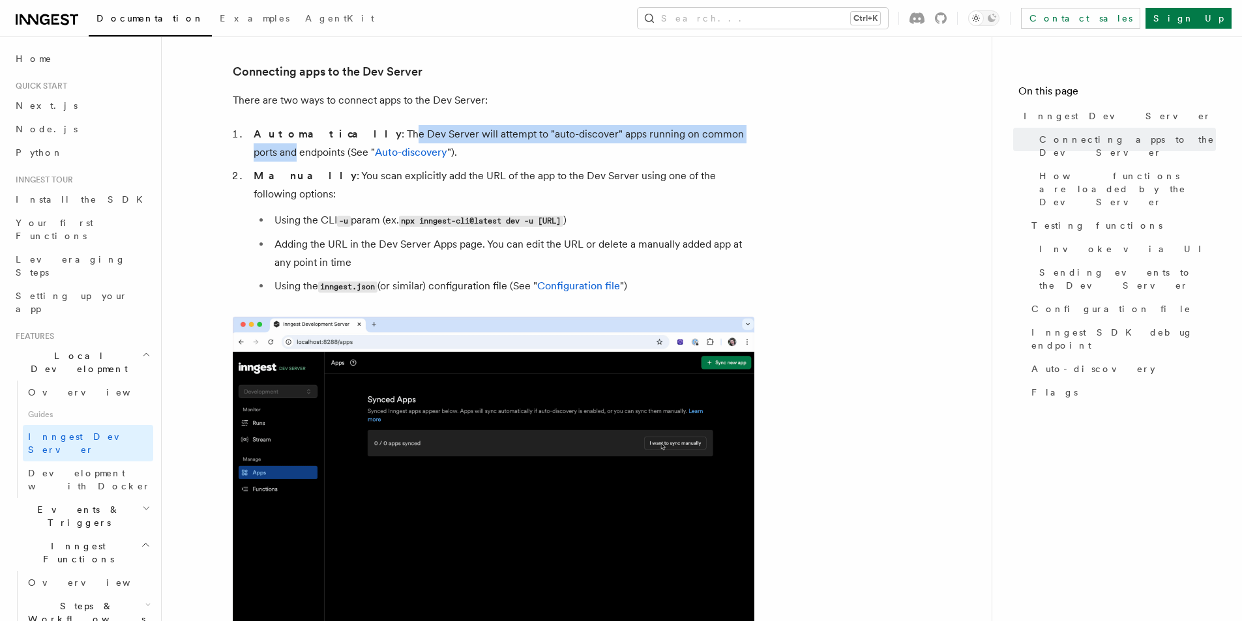
click at [706, 138] on li "Automatically : The Dev Server will attempt to "auto-discover" apps running on …" at bounding box center [502, 143] width 505 height 37
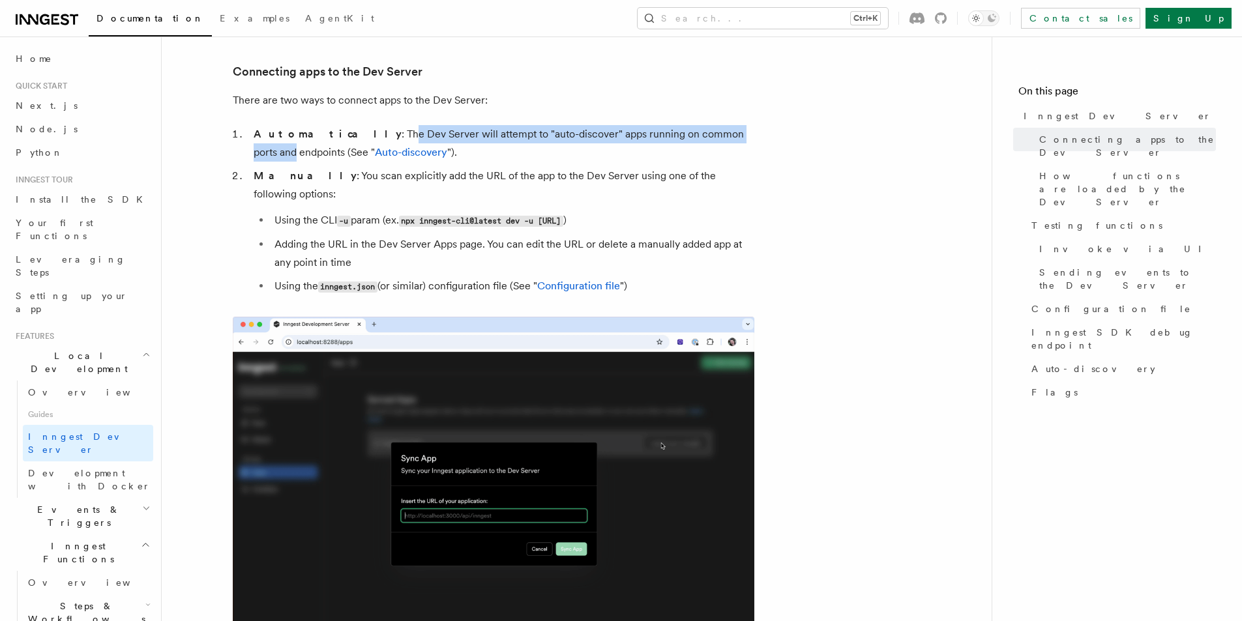
click at [705, 138] on li "Automatically : The Dev Server will attempt to "auto-discover" apps running on …" at bounding box center [502, 143] width 505 height 37
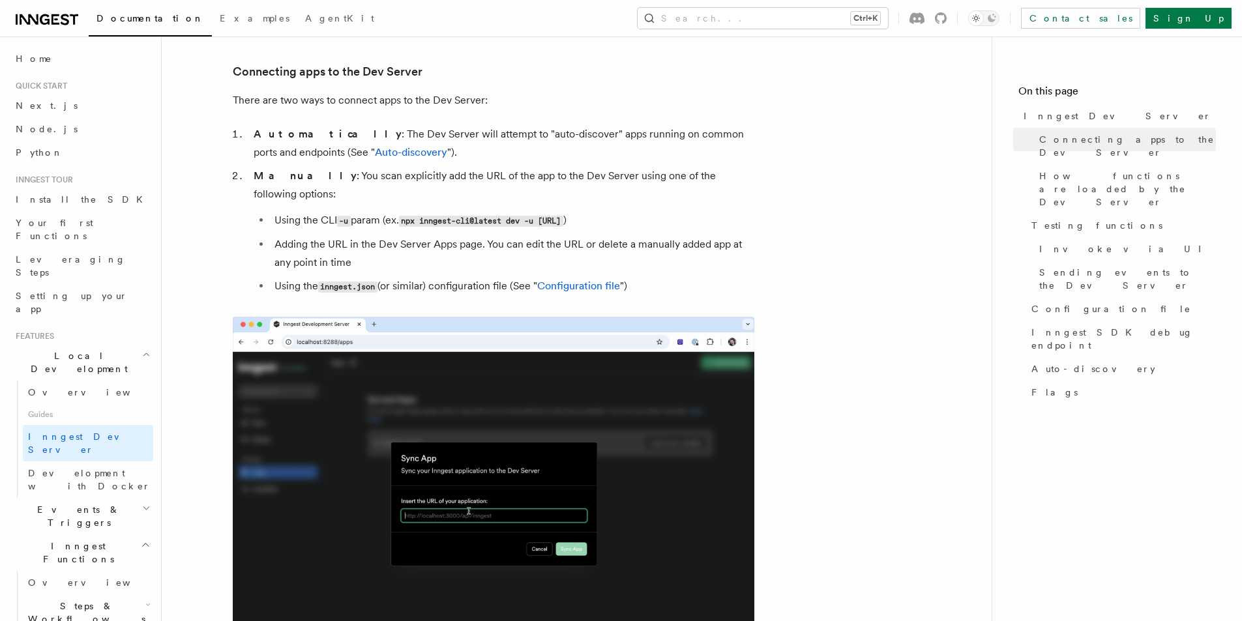
click at [585, 235] on li "Adding the URL in the Dev Server Apps page. You can edit the URL or delete a ma…" at bounding box center [513, 253] width 484 height 37
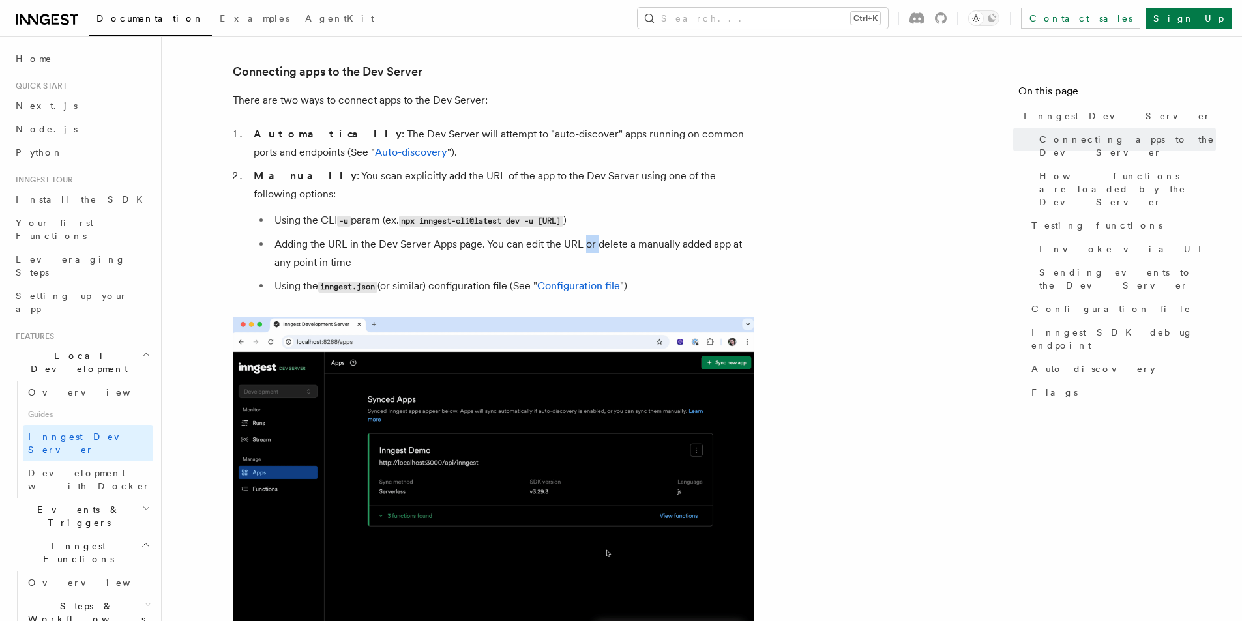
click at [585, 235] on li "Adding the URL in the Dev Server Apps page. You can edit the URL or delete a ma…" at bounding box center [513, 253] width 484 height 37
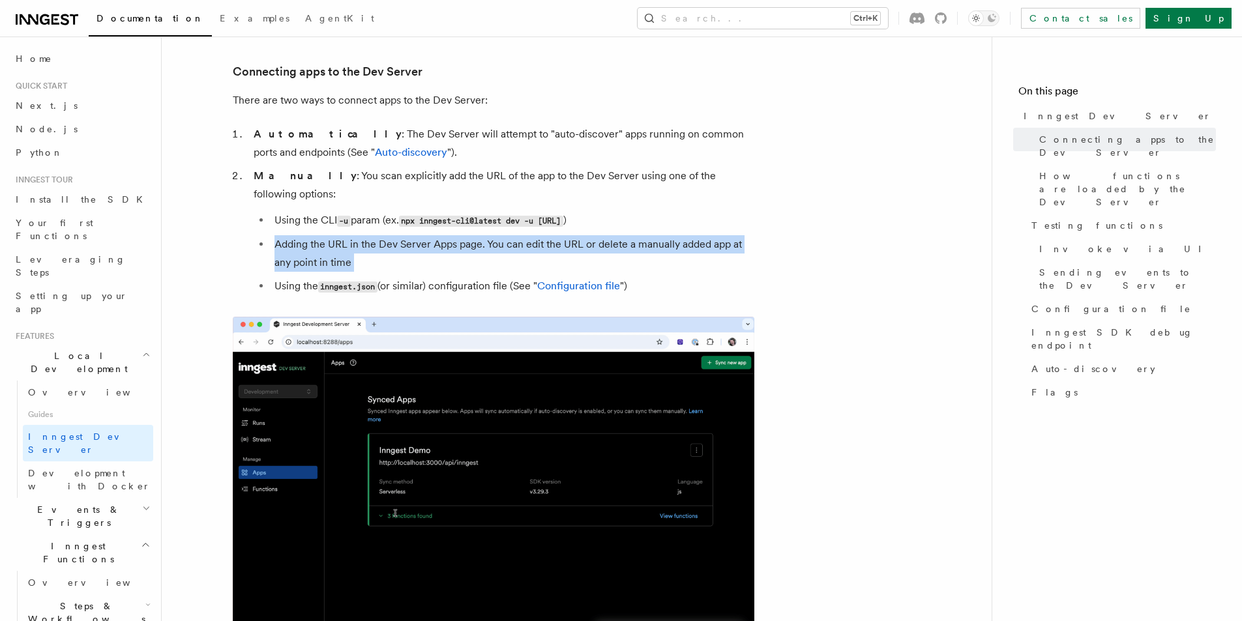
click at [679, 235] on li "Adding the URL in the Dev Server Apps page. You can edit the URL or delete a ma…" at bounding box center [513, 253] width 484 height 37
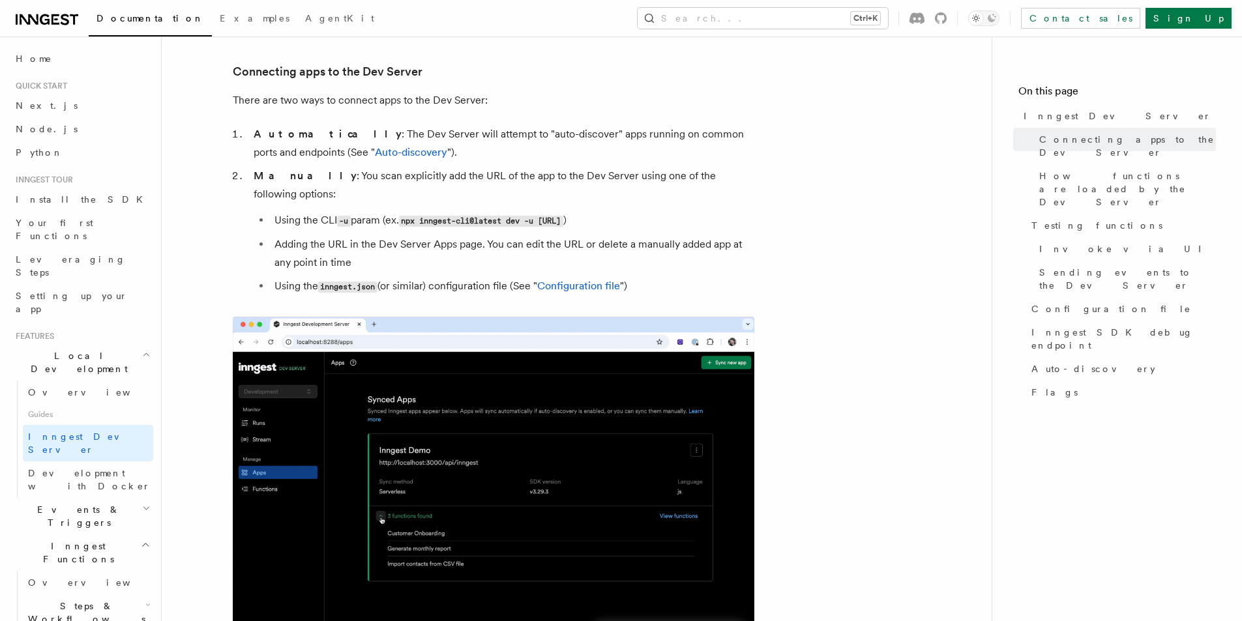
click at [730, 235] on li "Adding the URL in the Dev Server Apps page. You can edit the URL or delete a ma…" at bounding box center [513, 253] width 484 height 37
click at [468, 277] on li "Using the inngest.json (or similar) configuration file (See " Configuration fil…" at bounding box center [513, 286] width 484 height 19
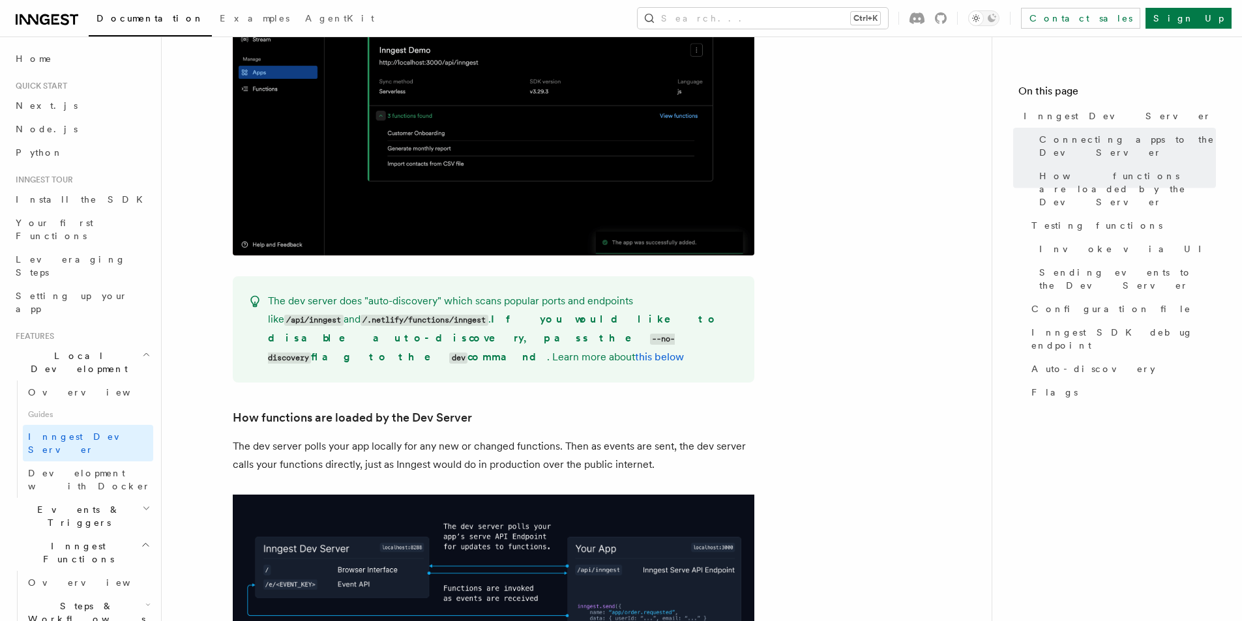
scroll to position [1228, 0]
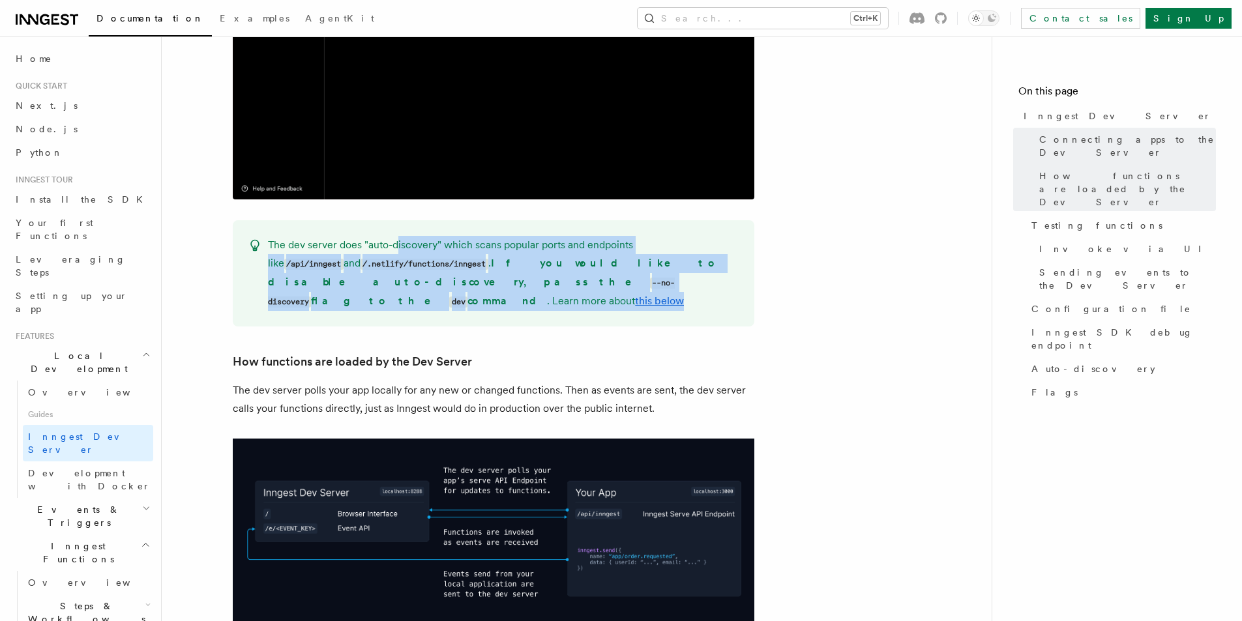
drag, startPoint x: 400, startPoint y: 217, endPoint x: 613, endPoint y: 276, distance: 221.3
click at [614, 277] on div "The dev server does "auto-discovery" which scans popular ports and endpoints li…" at bounding box center [494, 273] width 522 height 106
click at [610, 274] on p "The dev server does "auto-discovery" which scans popular ports and endpoints li…" at bounding box center [503, 273] width 471 height 75
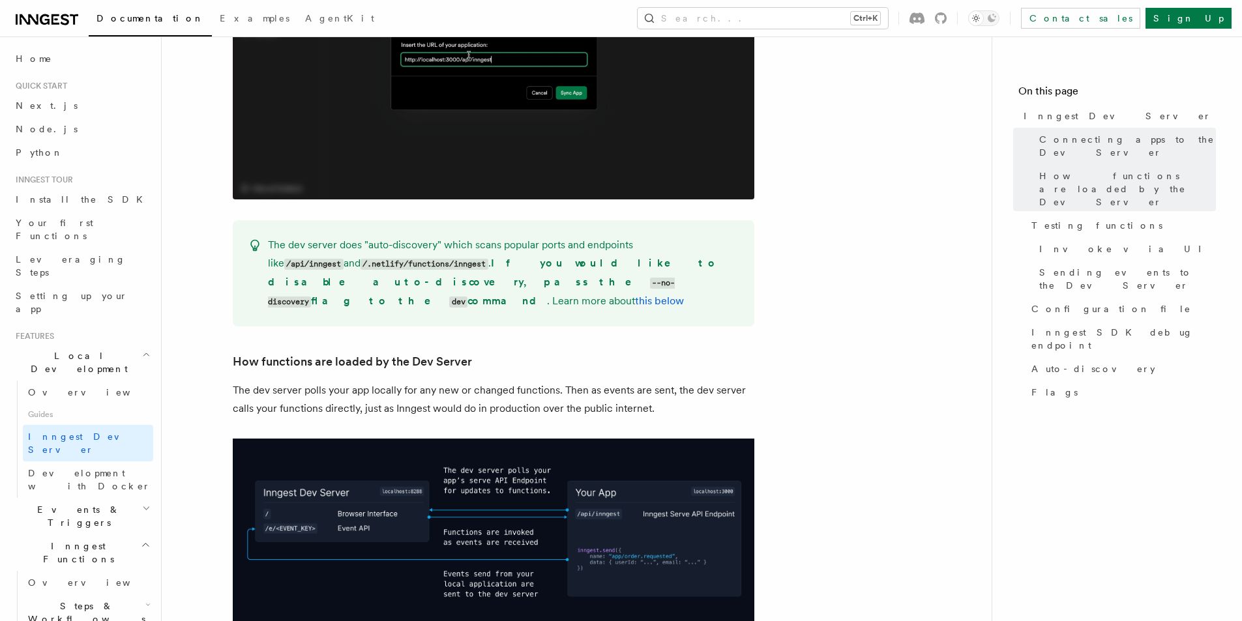
click at [609, 273] on p "The dev server does "auto-discovery" which scans popular ports and endpoints li…" at bounding box center [503, 273] width 471 height 75
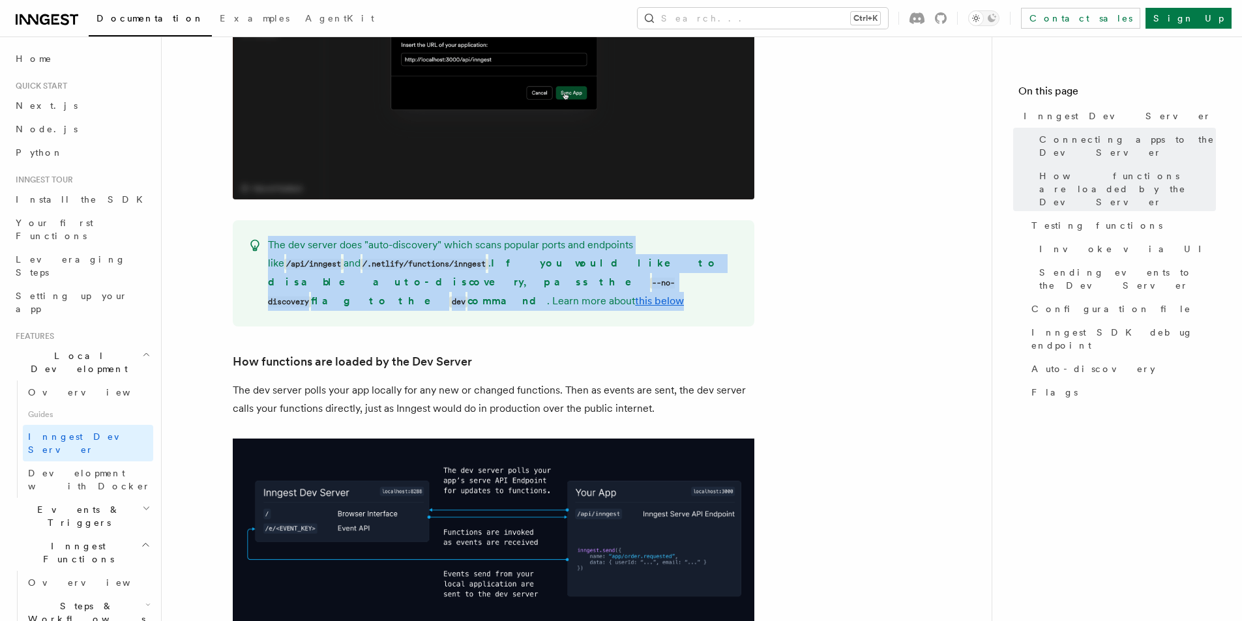
drag, startPoint x: 261, startPoint y: 211, endPoint x: 613, endPoint y: 277, distance: 358.2
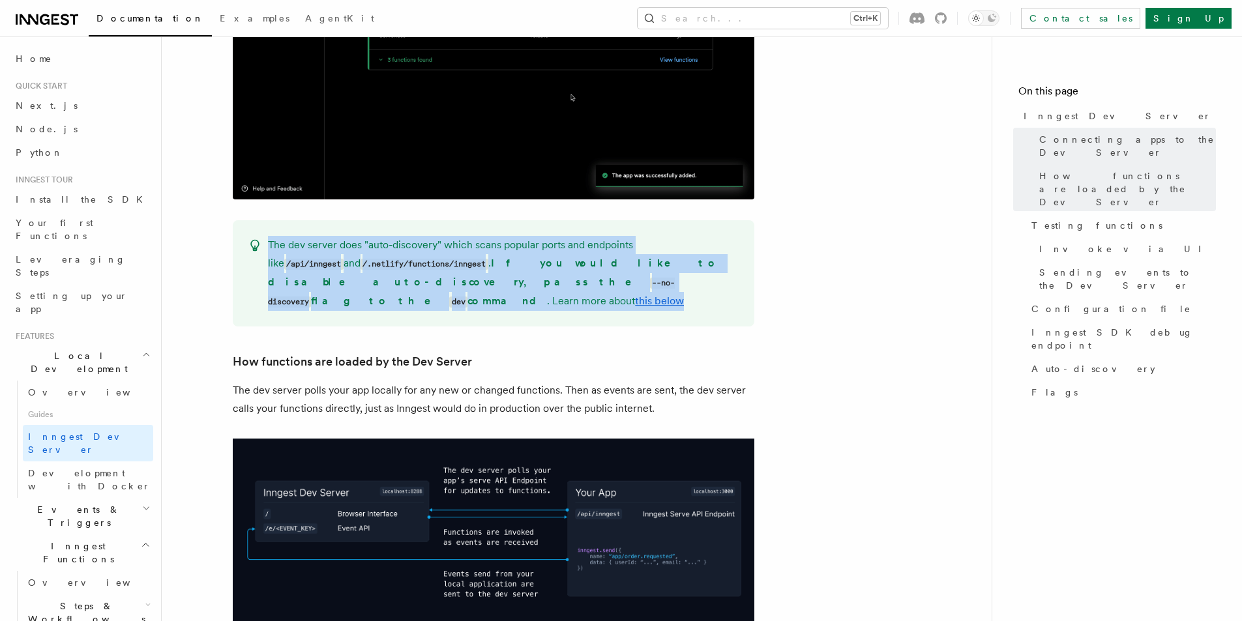
click at [613, 277] on div "The dev server does "auto-discovery" which scans popular ports and endpoints li…" at bounding box center [494, 273] width 522 height 106
click at [572, 269] on p "The dev server does "auto-discovery" which scans popular ports and endpoints li…" at bounding box center [503, 273] width 471 height 75
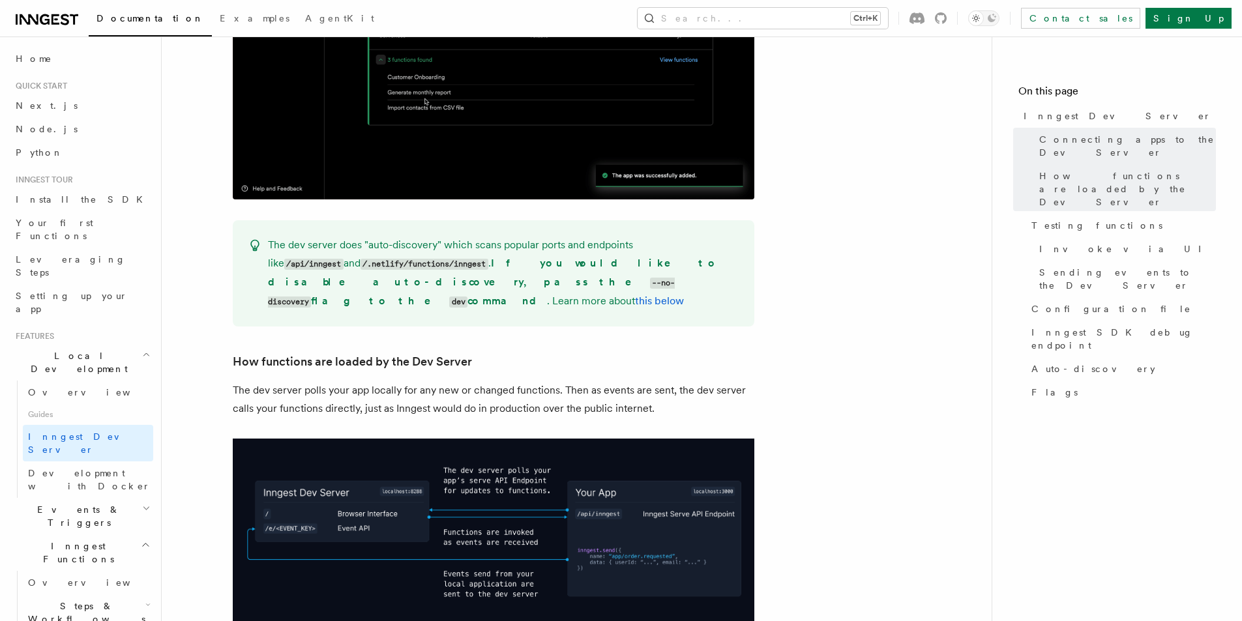
click at [572, 269] on p "The dev server does "auto-discovery" which scans popular ports and endpoints li…" at bounding box center [503, 273] width 471 height 75
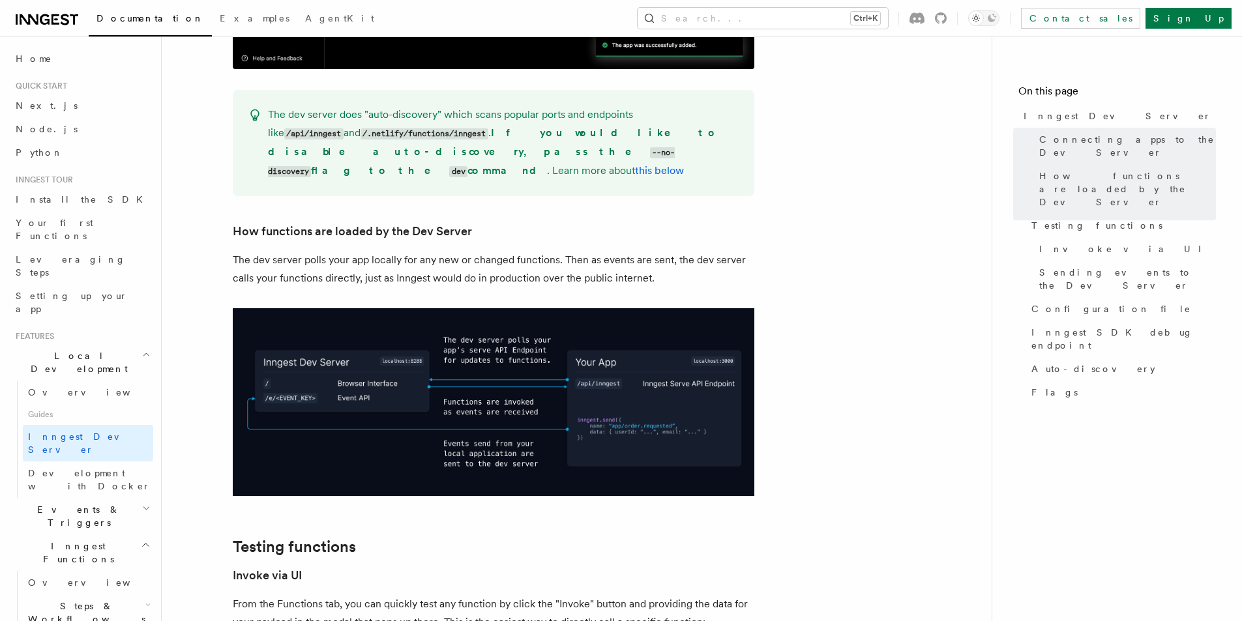
scroll to position [1424, 0]
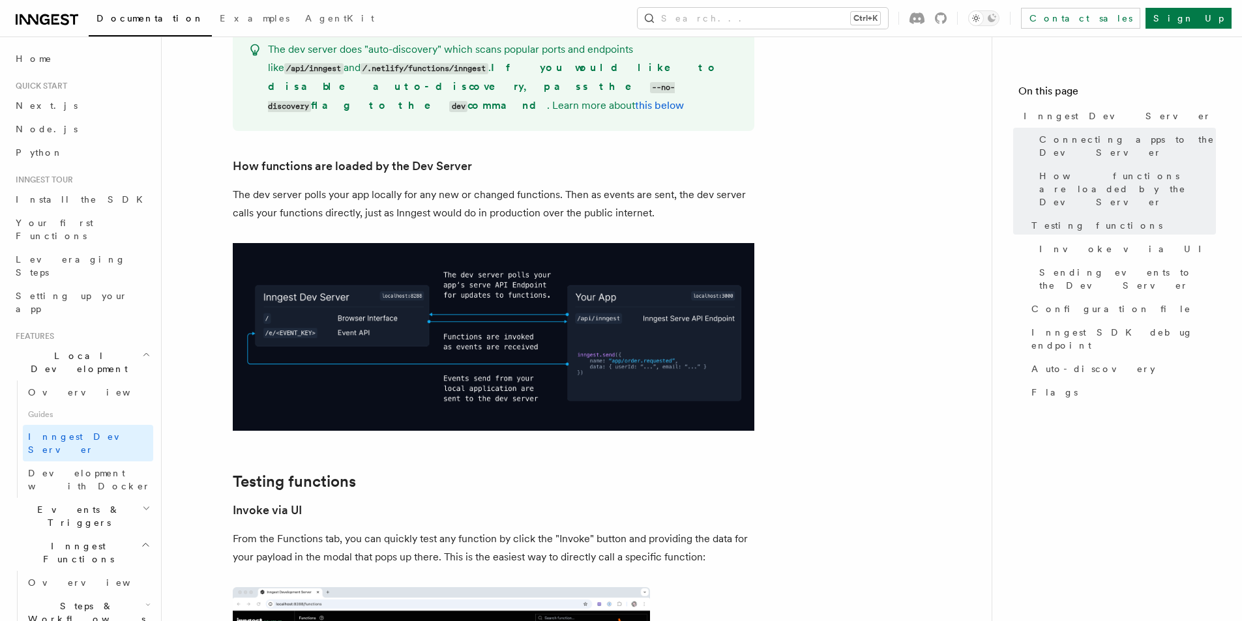
click at [546, 186] on p "The dev server polls your app locally for any new or changed functions. Then as…" at bounding box center [494, 204] width 522 height 37
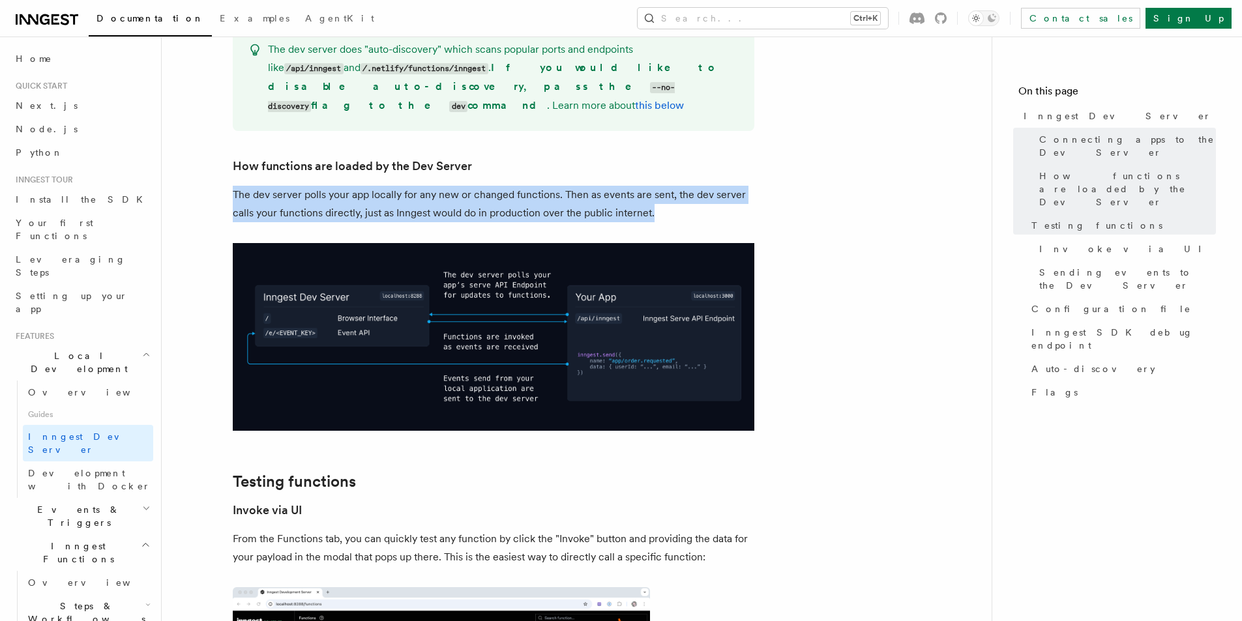
copy p "The dev server polls your app locally for any new or changed functions. Then as…"
click at [562, 186] on p "The dev server polls your app locally for any new or changed functions. Then as…" at bounding box center [494, 204] width 522 height 37
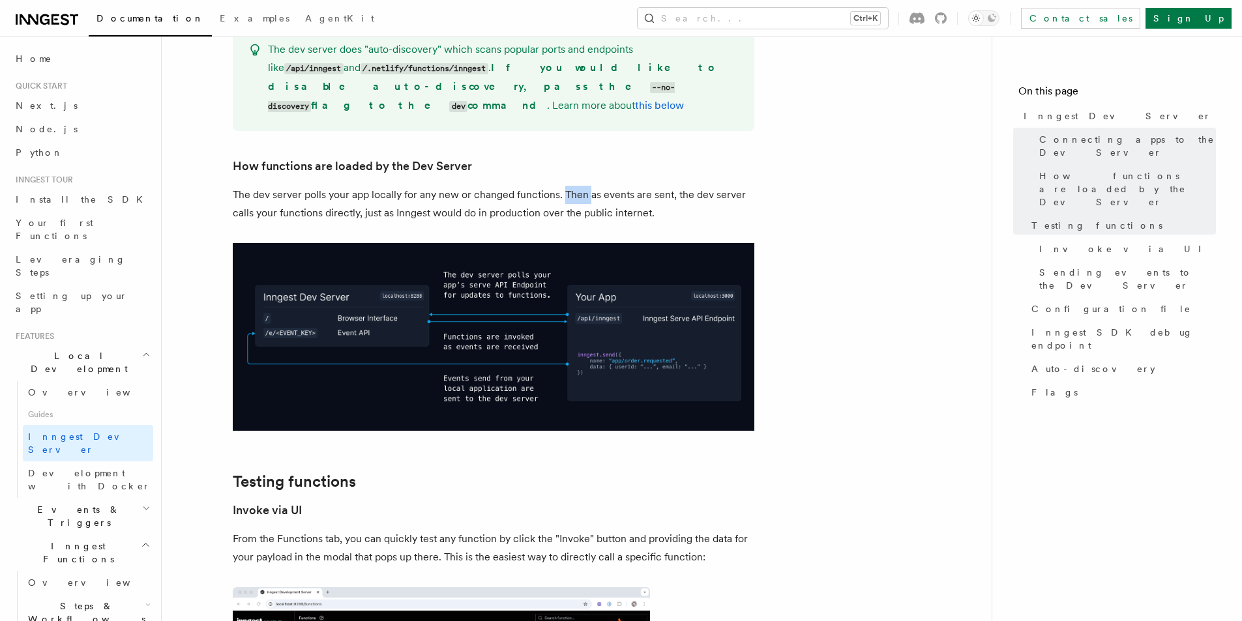
click at [562, 186] on p "The dev server polls your app locally for any new or changed functions. Then as…" at bounding box center [494, 204] width 522 height 37
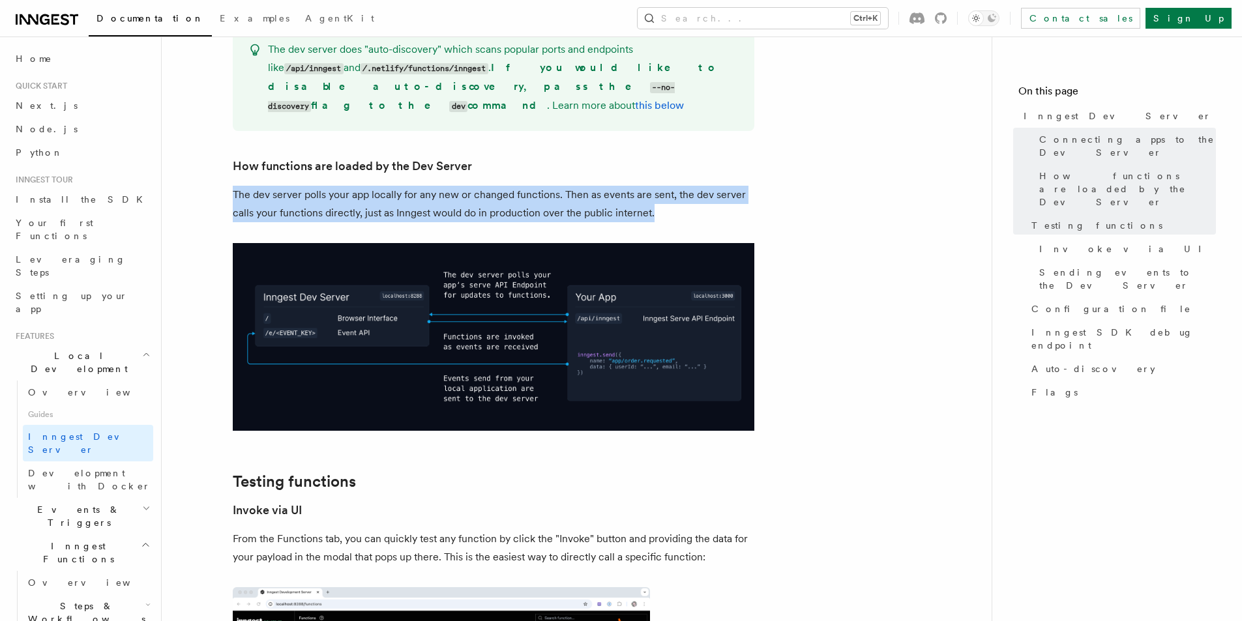
click at [478, 186] on p "The dev server polls your app locally for any new or changed functions. Then as…" at bounding box center [494, 204] width 522 height 37
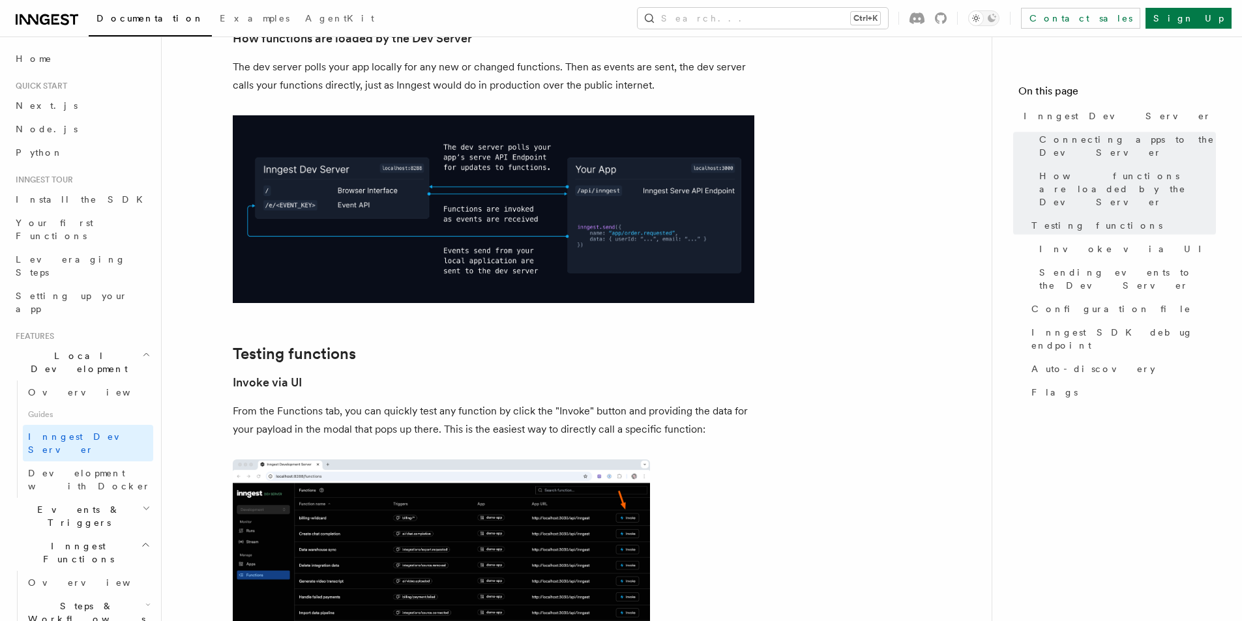
scroll to position [1554, 0]
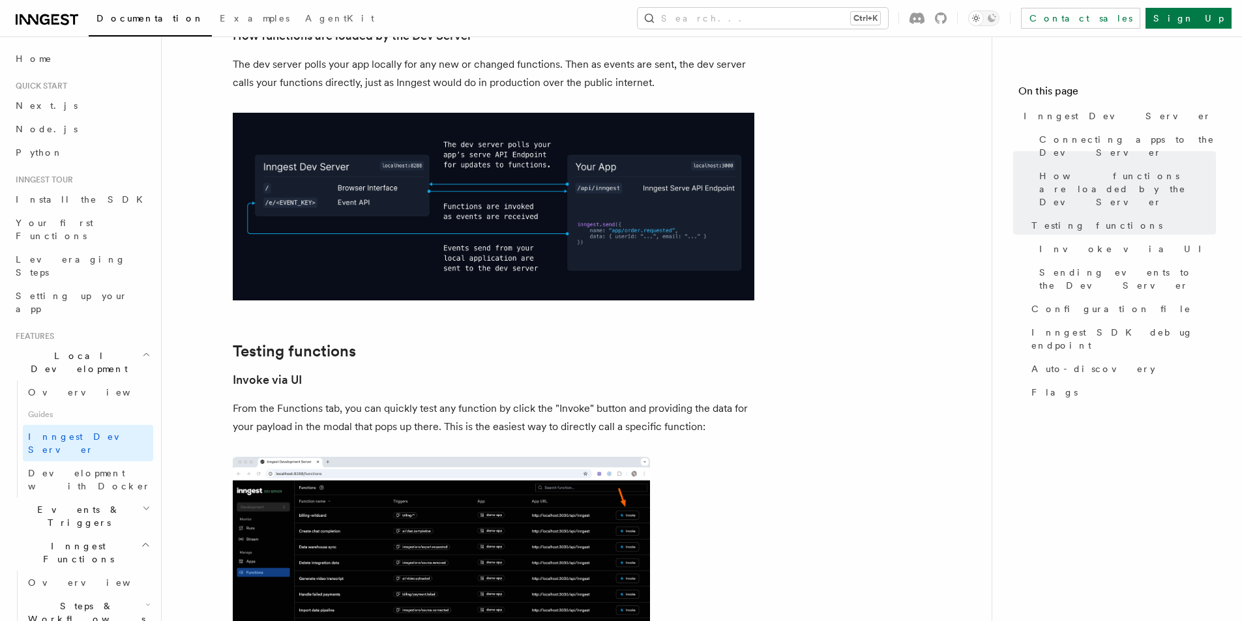
click at [608, 154] on img at bounding box center [494, 207] width 522 height 188
click at [705, 150] on img at bounding box center [494, 207] width 522 height 188
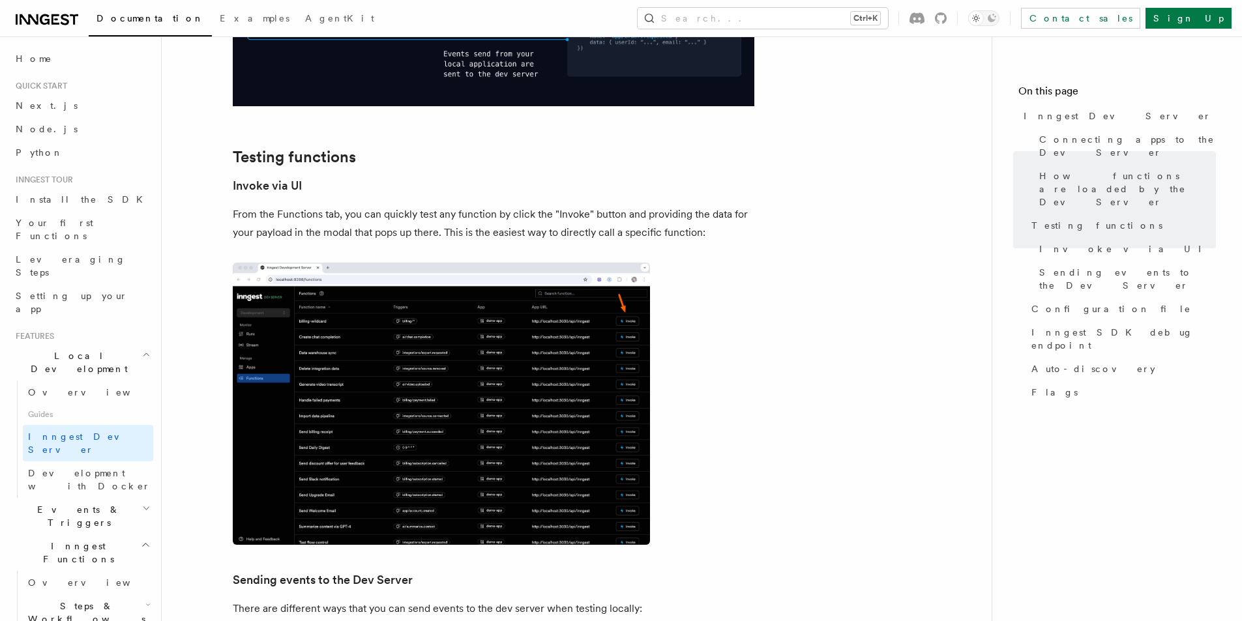
scroll to position [1750, 0]
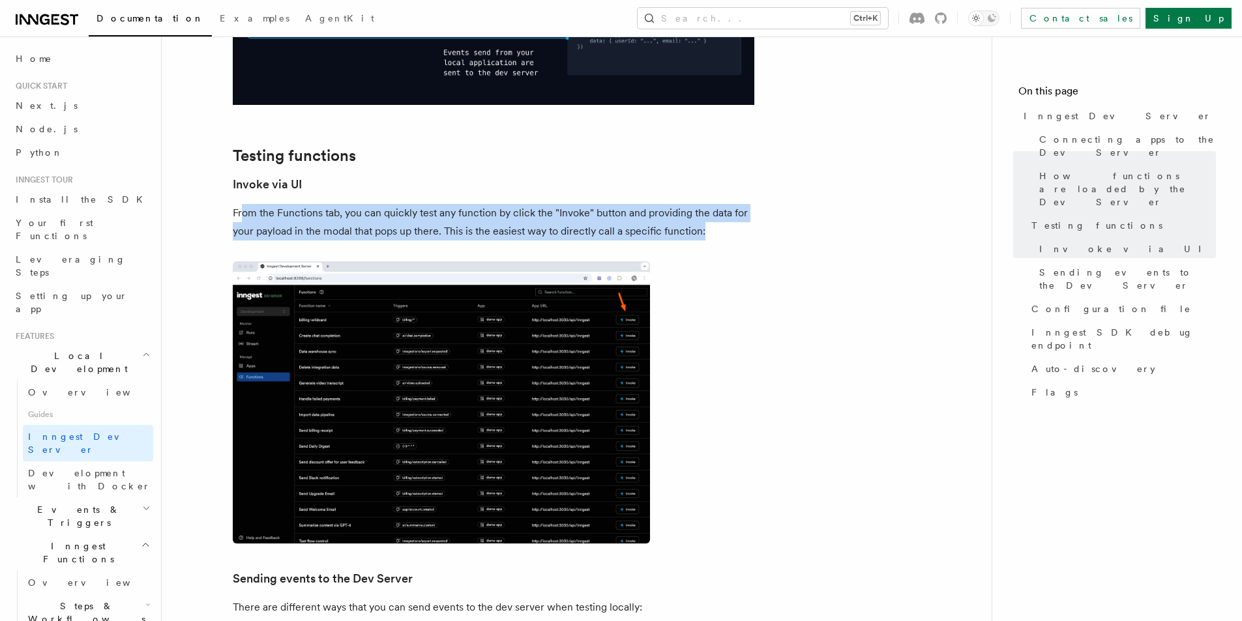
drag, startPoint x: 242, startPoint y: 181, endPoint x: 732, endPoint y: 186, distance: 490.4
click at [732, 204] on p "From the Functions tab, you can quickly test any function by click the "Invoke"…" at bounding box center [494, 222] width 522 height 37
click at [734, 204] on p "From the Functions tab, you can quickly test any function by click the "Invoke"…" at bounding box center [494, 222] width 522 height 37
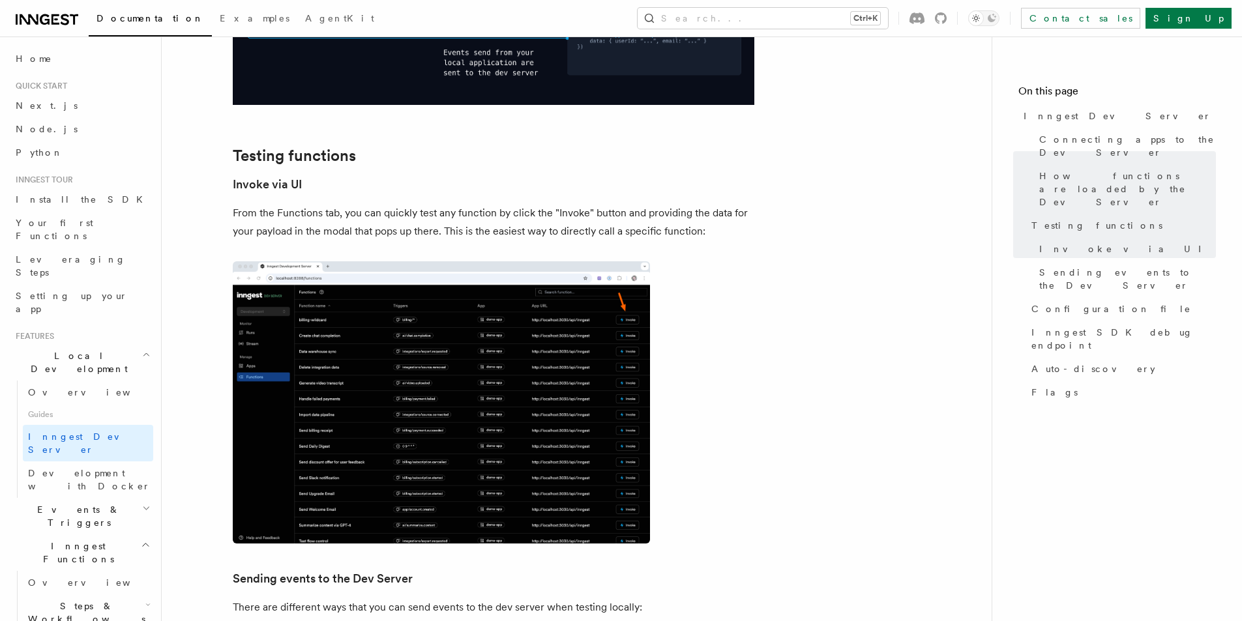
click at [730, 204] on p "From the Functions tab, you can quickly test any function by click the "Invoke"…" at bounding box center [494, 222] width 522 height 37
drag, startPoint x: 738, startPoint y: 196, endPoint x: 411, endPoint y: 184, distance: 327.5
click at [411, 204] on p "From the Functions tab, you can quickly test any function by click the "Invoke"…" at bounding box center [494, 222] width 522 height 37
click at [345, 204] on p "From the Functions tab, you can quickly test any function by click the "Invoke"…" at bounding box center [494, 222] width 522 height 37
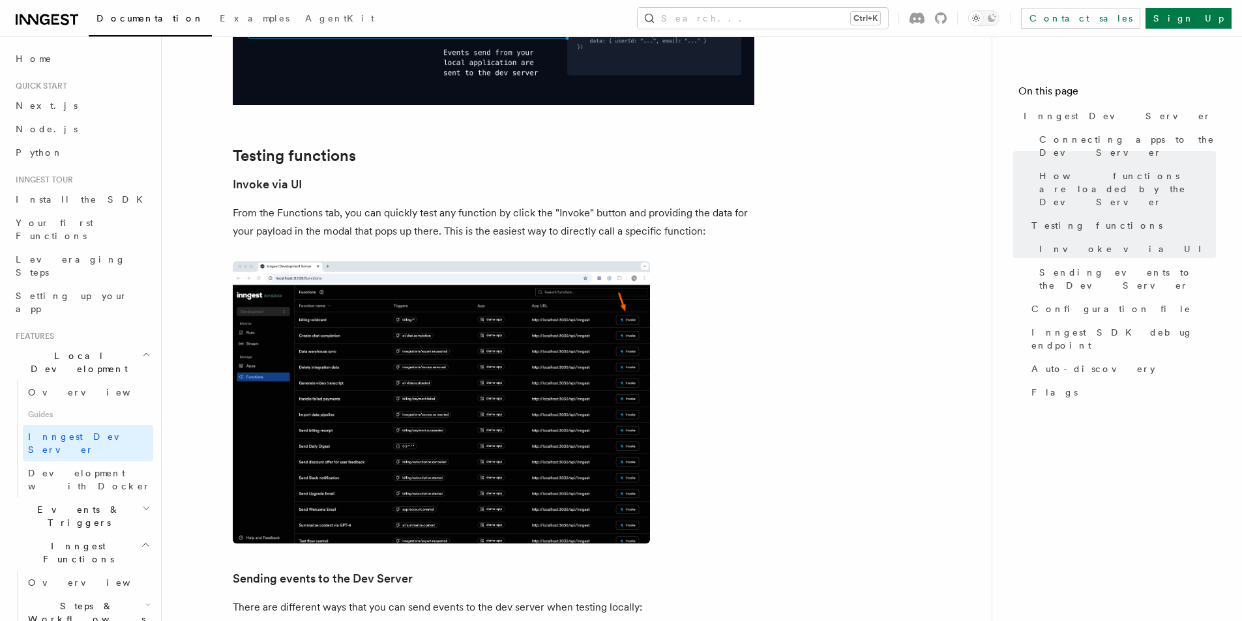
click at [345, 204] on p "From the Functions tab, you can quickly test any function by click the "Invoke"…" at bounding box center [494, 222] width 522 height 37
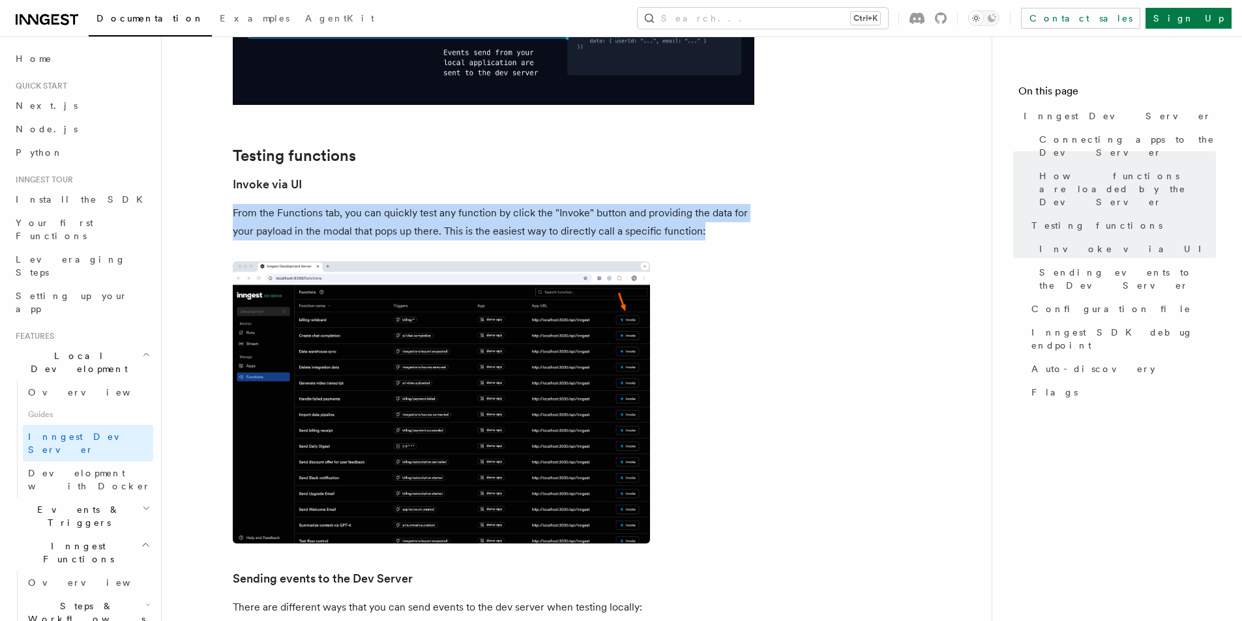
click at [345, 204] on p "From the Functions tab, you can quickly test any function by click the "Invoke"…" at bounding box center [494, 222] width 522 height 37
click at [578, 204] on p "From the Functions tab, you can quickly test any function by click the "Invoke"…" at bounding box center [494, 222] width 522 height 37
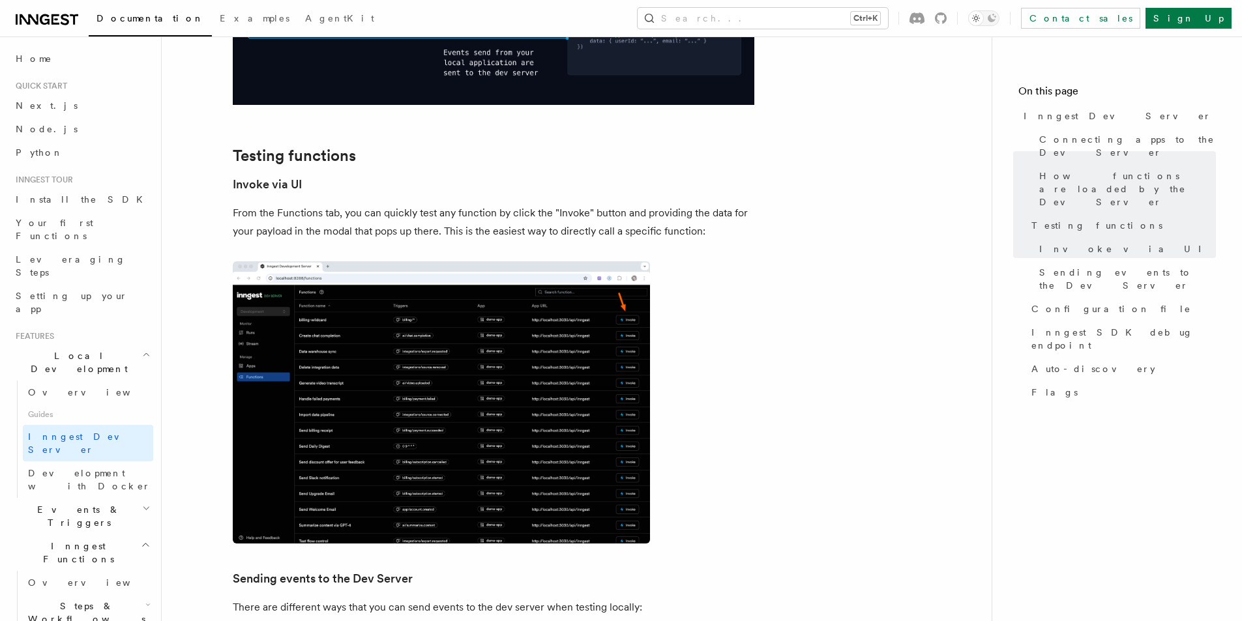
click at [599, 204] on p "From the Functions tab, you can quickly test any function by click the "Invoke"…" at bounding box center [494, 222] width 522 height 37
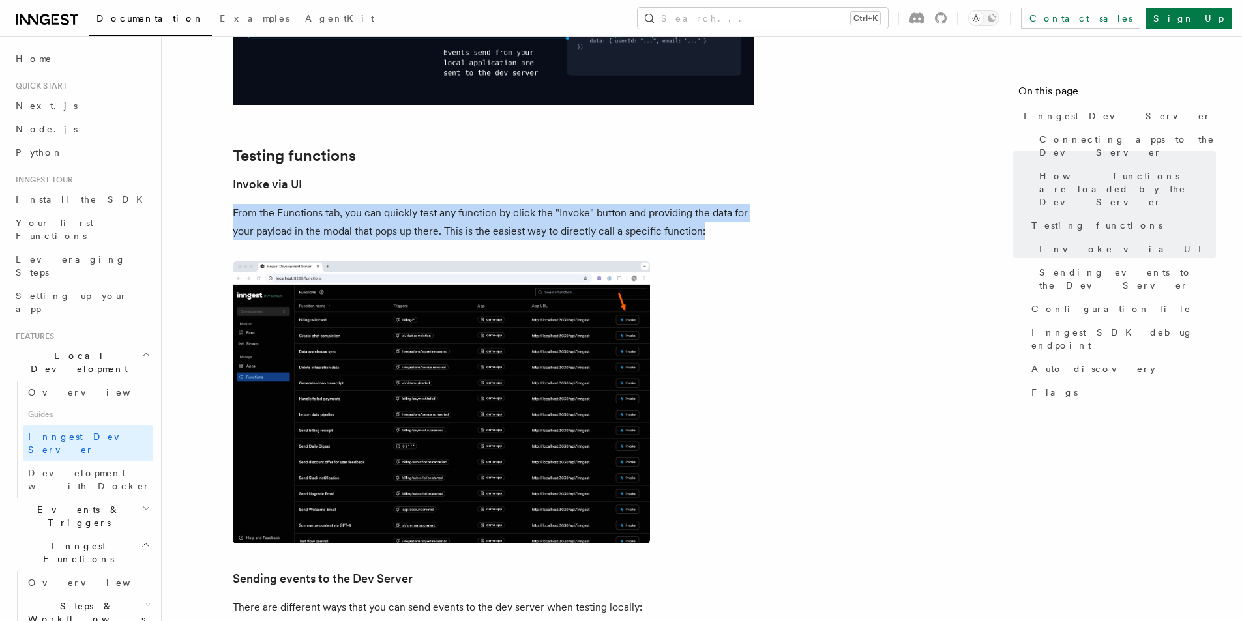
click at [599, 204] on p "From the Functions tab, you can quickly test any function by click the "Invoke"…" at bounding box center [494, 222] width 522 height 37
click at [513, 204] on p "From the Functions tab, you can quickly test any function by click the "Invoke"…" at bounding box center [494, 222] width 522 height 37
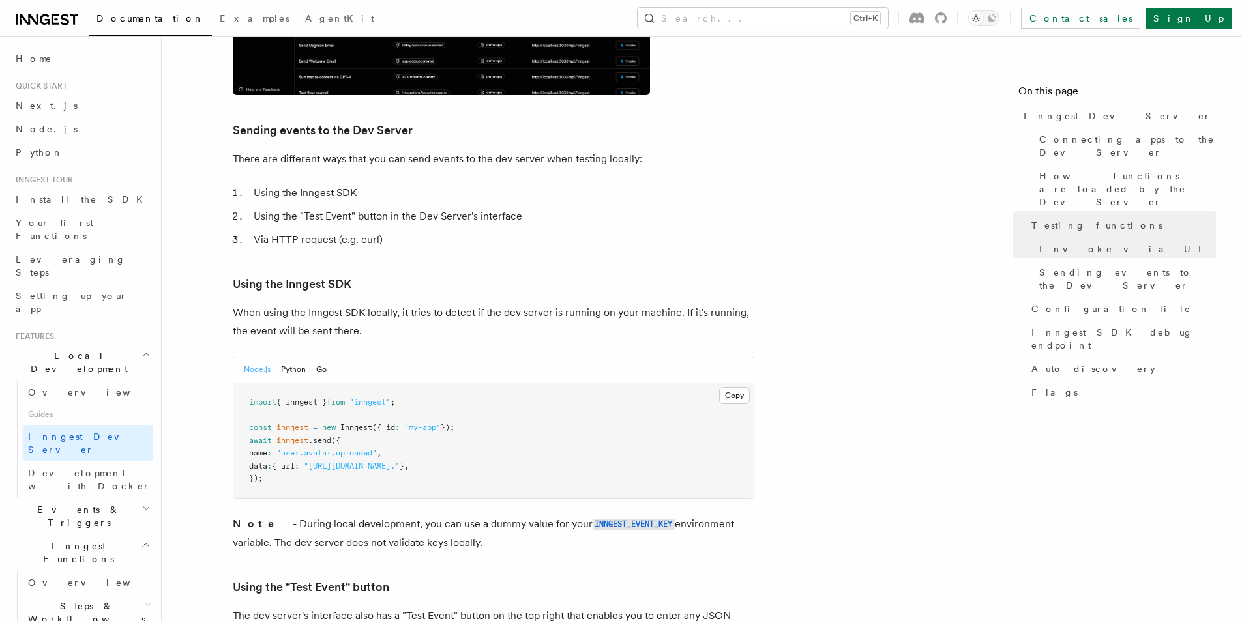
scroll to position [2206, 0]
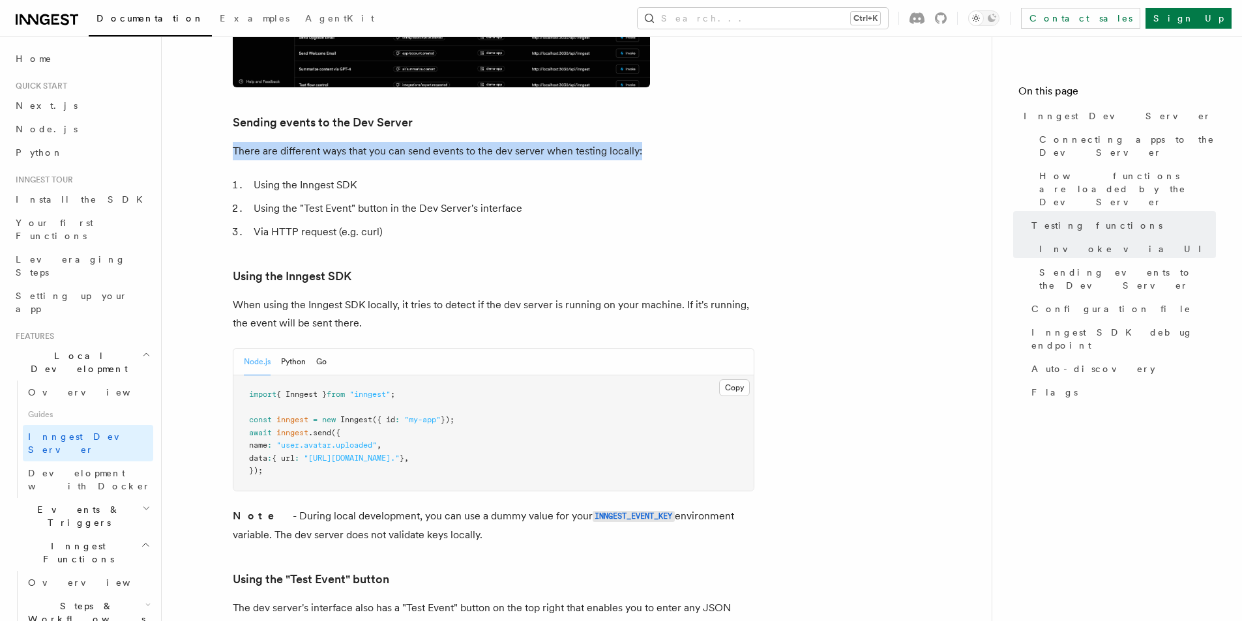
drag, startPoint x: 276, startPoint y: 122, endPoint x: 739, endPoint y: 113, distance: 463.7
click at [739, 113] on article "Features Local Development Inngest Dev Server The Inngest dev server is an open…" at bounding box center [577, 301] width 788 height 4900
click at [559, 176] on li "Using the Inngest SDK" at bounding box center [502, 185] width 505 height 18
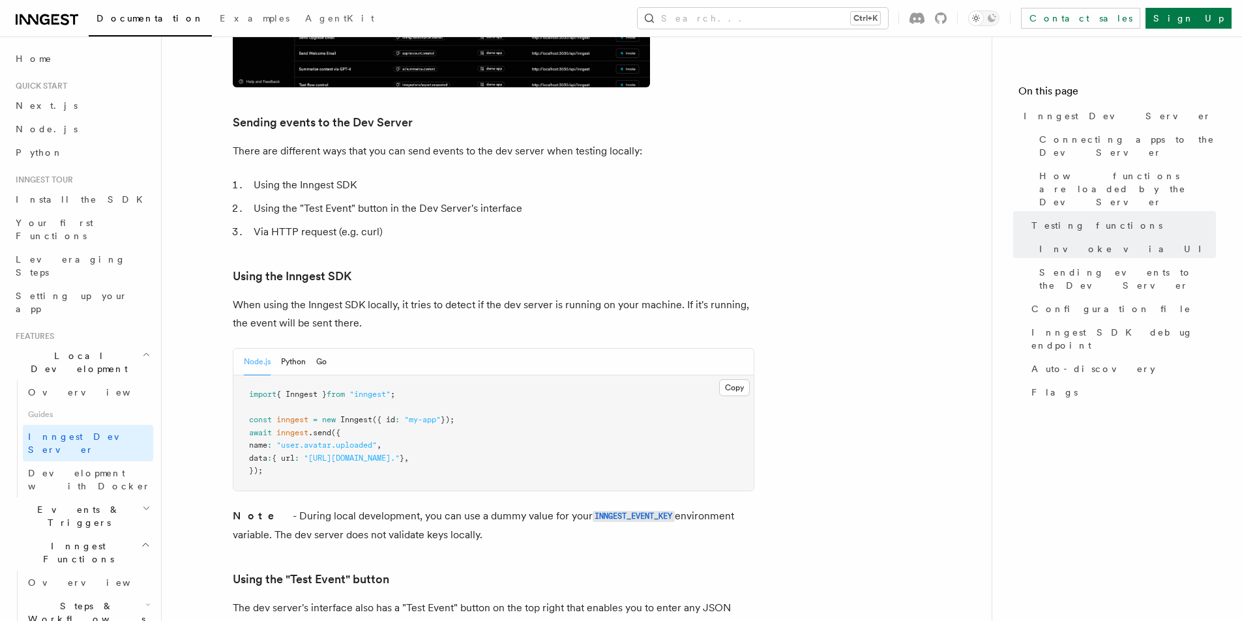
click at [311, 176] on li "Using the Inngest SDK" at bounding box center [502, 185] width 505 height 18
click at [359, 200] on li "Using the "Test Event" button in the Dev Server's interface" at bounding box center [502, 209] width 505 height 18
click at [417, 200] on li "Using the "Test Event" button in the Dev Server's interface" at bounding box center [502, 209] width 505 height 18
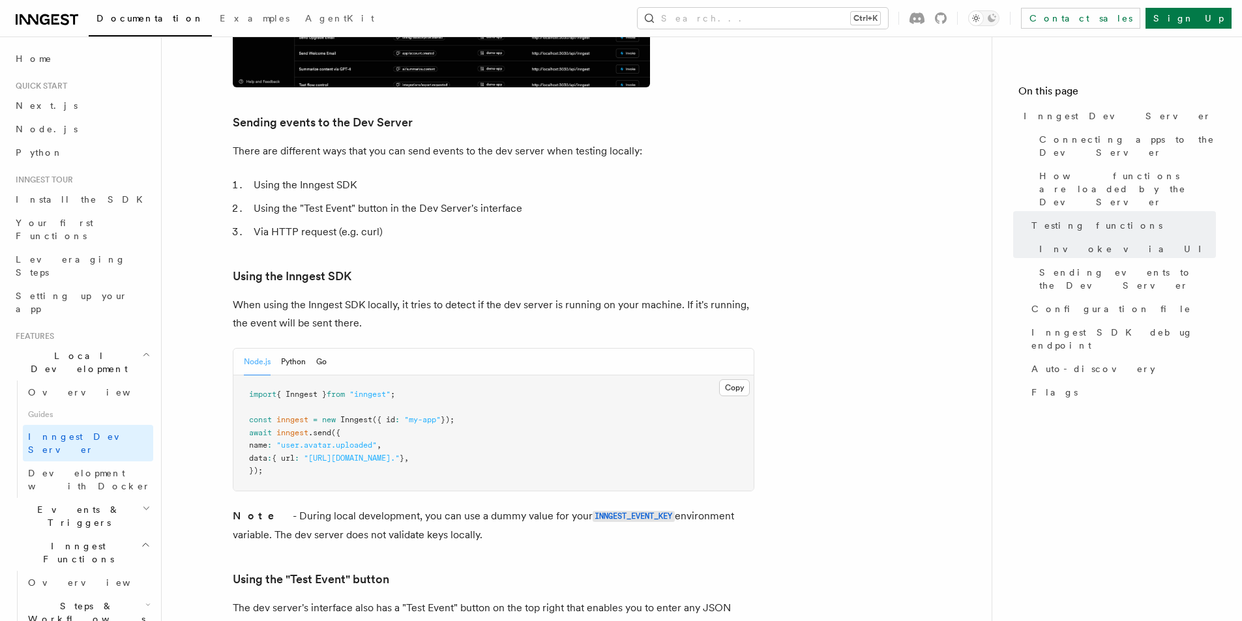
click at [417, 200] on li "Using the "Test Event" button in the Dev Server's interface" at bounding box center [502, 209] width 505 height 18
click at [389, 223] on li "Via HTTP request (e.g. curl)" at bounding box center [502, 232] width 505 height 18
drag, startPoint x: 298, startPoint y: 166, endPoint x: 199, endPoint y: 156, distance: 99.6
click at [199, 156] on article "Features Local Development Inngest Dev Server The Inngest dev server is an open…" at bounding box center [577, 301] width 788 height 4900
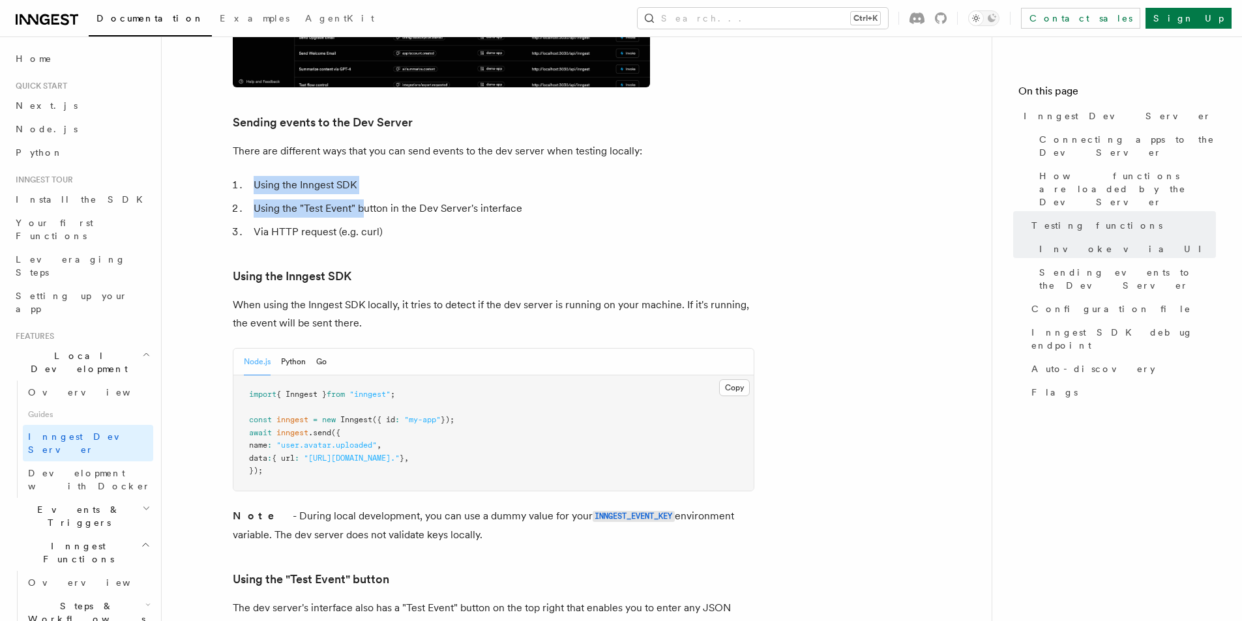
click at [390, 223] on li "Via HTTP request (e.g. curl)" at bounding box center [502, 232] width 505 height 18
drag, startPoint x: 290, startPoint y: 154, endPoint x: 238, endPoint y: 132, distance: 56.1
click at [238, 132] on article "Features Local Development Inngest Dev Server The Inngest dev server is an open…" at bounding box center [577, 301] width 788 height 4900
drag, startPoint x: 404, startPoint y: 189, endPoint x: 404, endPoint y: 207, distance: 17.6
click at [403, 223] on li "Via HTTP request (e.g. curl)" at bounding box center [502, 232] width 505 height 18
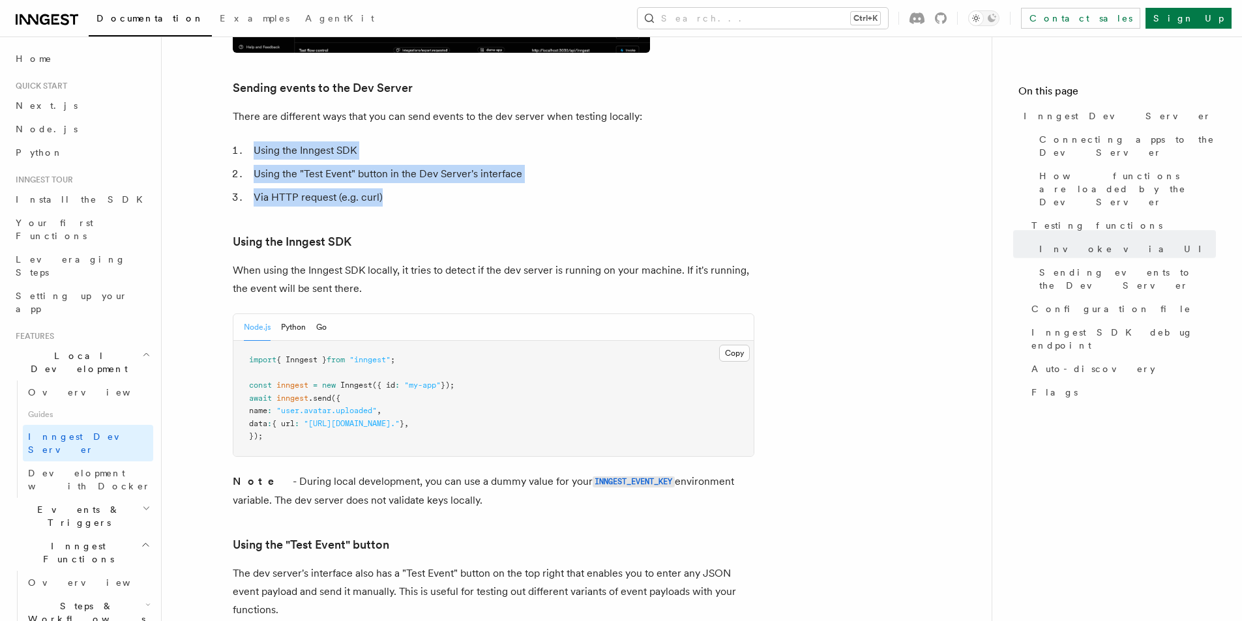
scroll to position [2337, 0]
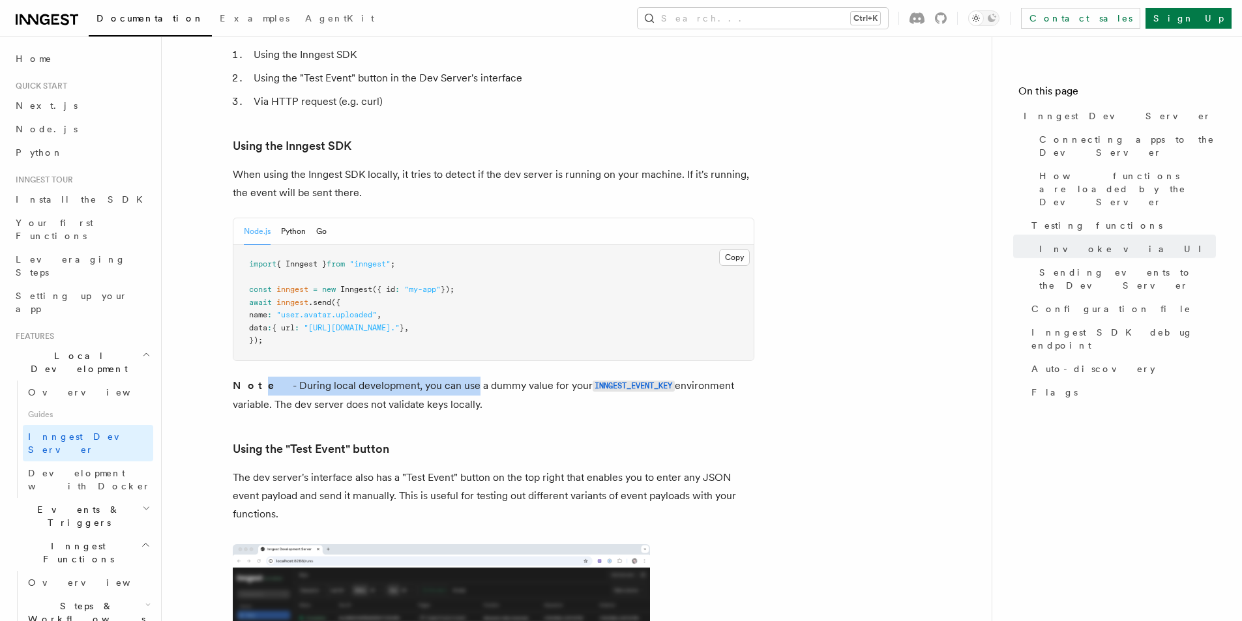
drag, startPoint x: 253, startPoint y: 352, endPoint x: 474, endPoint y: 349, distance: 221.1
click at [440, 377] on p "Note - During local development, you can use a dummy value for your INNGEST_EVE…" at bounding box center [494, 395] width 522 height 37
click at [484, 377] on p "Note - During local development, you can use a dummy value for your INNGEST_EVE…" at bounding box center [494, 395] width 522 height 37
drag, startPoint x: 498, startPoint y: 352, endPoint x: 522, endPoint y: 352, distance: 23.5
click at [500, 377] on p "Note - During local development, you can use a dummy value for your INNGEST_EVE…" at bounding box center [494, 395] width 522 height 37
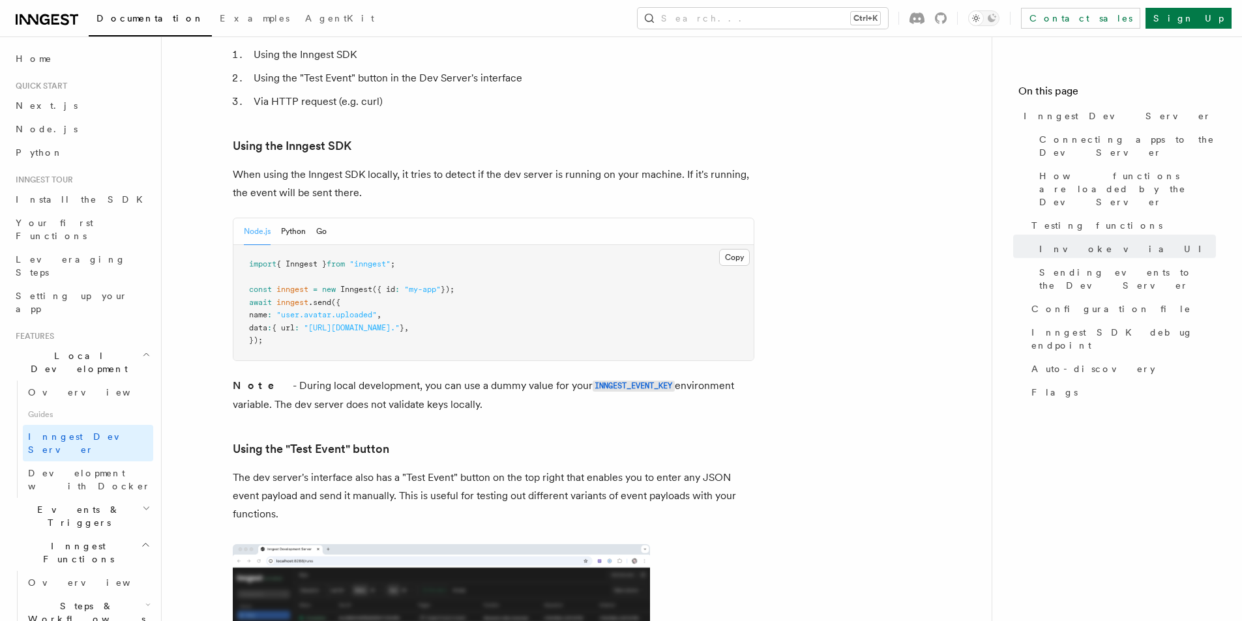
click at [524, 377] on p "Note - During local development, you can use a dummy value for your INNGEST_EVE…" at bounding box center [494, 395] width 522 height 37
click at [526, 377] on p "Note - During local development, you can use a dummy value for your INNGEST_EVE…" at bounding box center [494, 395] width 522 height 37
click at [719, 377] on p "Note - During local development, you can use a dummy value for your INNGEST_EVE…" at bounding box center [494, 395] width 522 height 37
click at [741, 377] on p "Note - During local development, you can use a dummy value for your INNGEST_EVE…" at bounding box center [494, 395] width 522 height 37
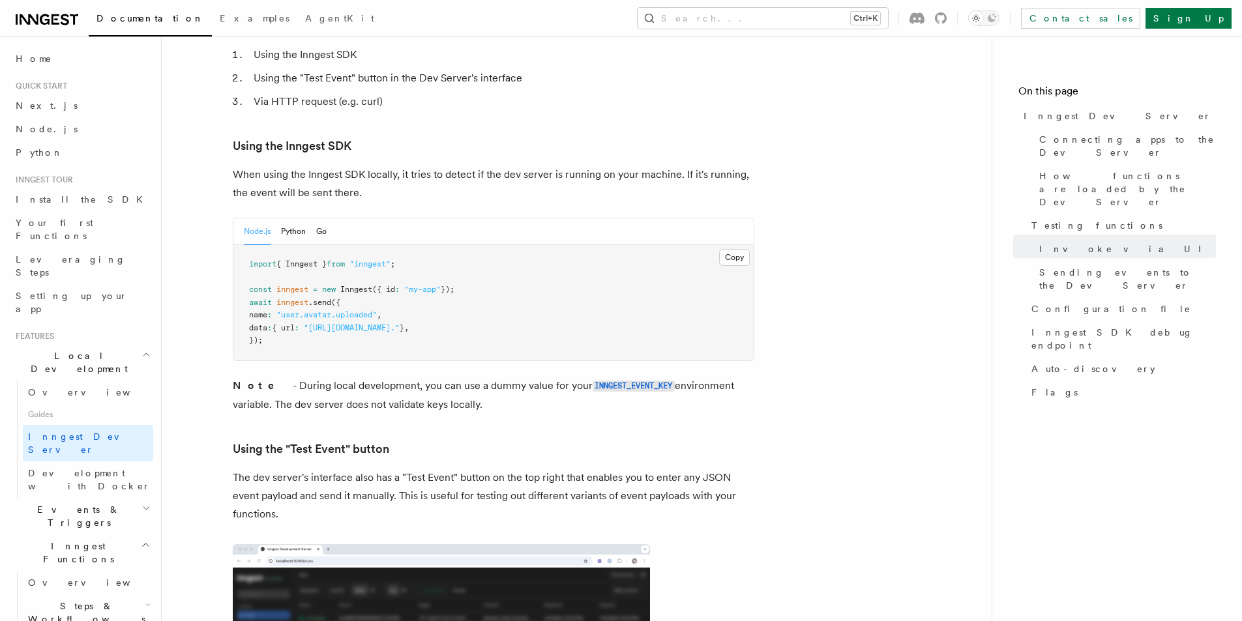
click at [686, 377] on p "Note - During local development, you can use a dummy value for your INNGEST_EVE…" at bounding box center [494, 395] width 522 height 37
click at [732, 377] on p "Note - During local development, you can use a dummy value for your INNGEST_EVE…" at bounding box center [494, 395] width 522 height 37
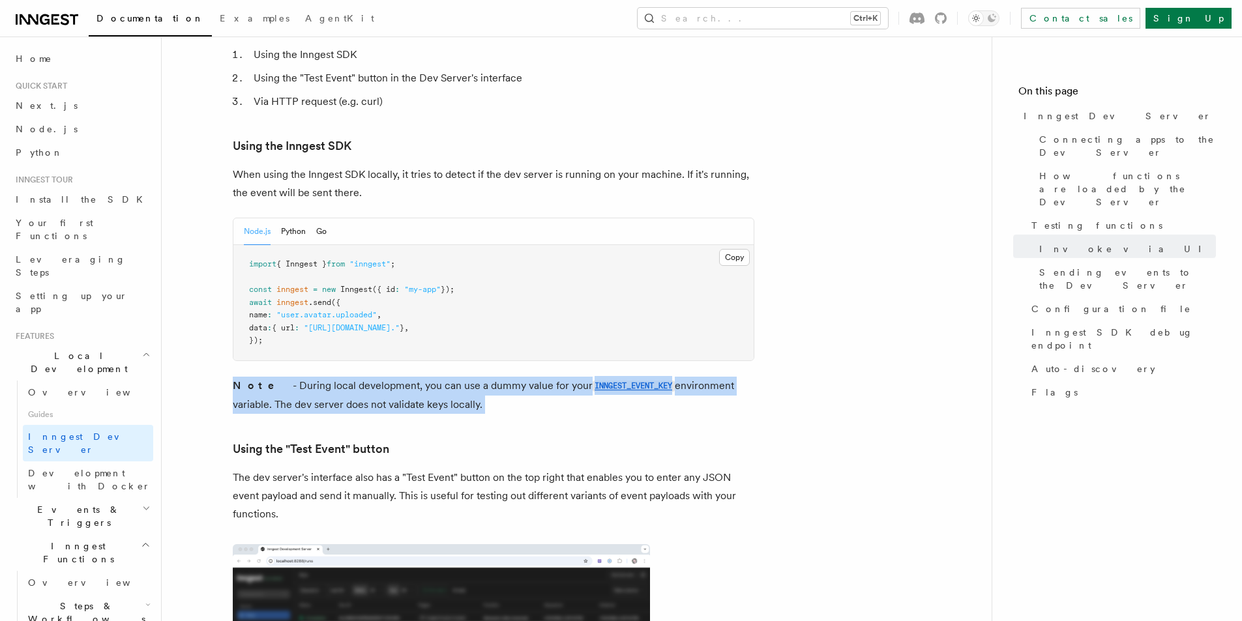
click at [732, 377] on p "Note - During local development, you can use a dummy value for your INNGEST_EVE…" at bounding box center [494, 395] width 522 height 37
click at [286, 218] on button "Python" at bounding box center [293, 231] width 25 height 27
click at [322, 218] on button "Go" at bounding box center [321, 231] width 10 height 27
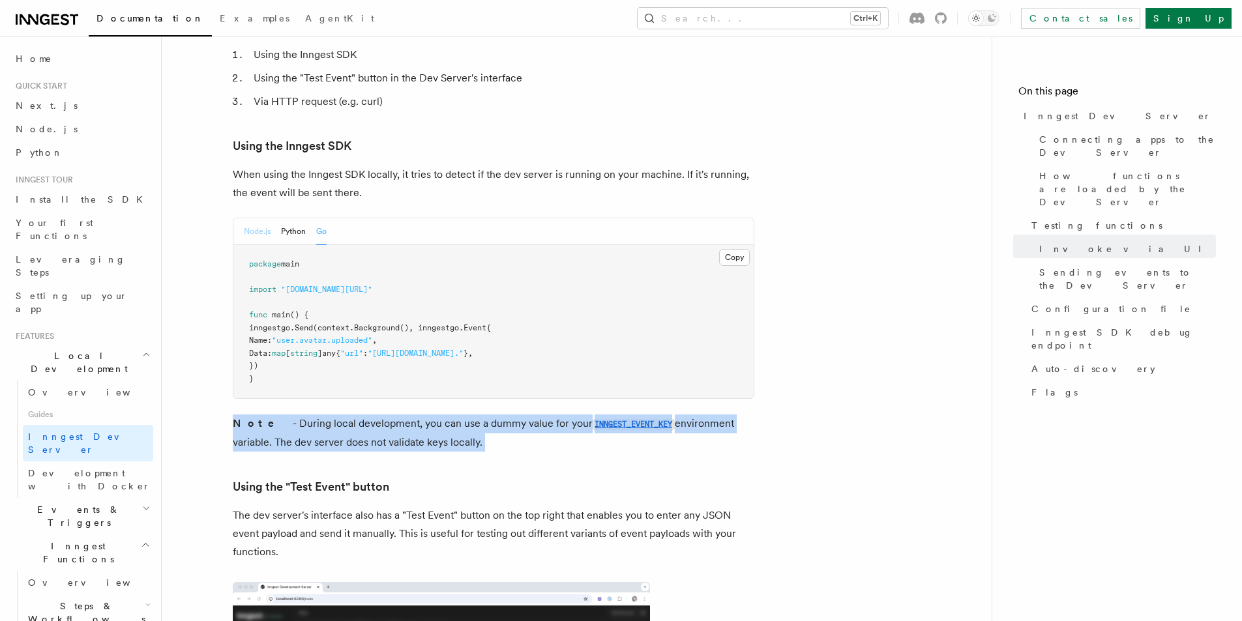
click at [250, 218] on button "Node.js" at bounding box center [257, 231] width 27 height 27
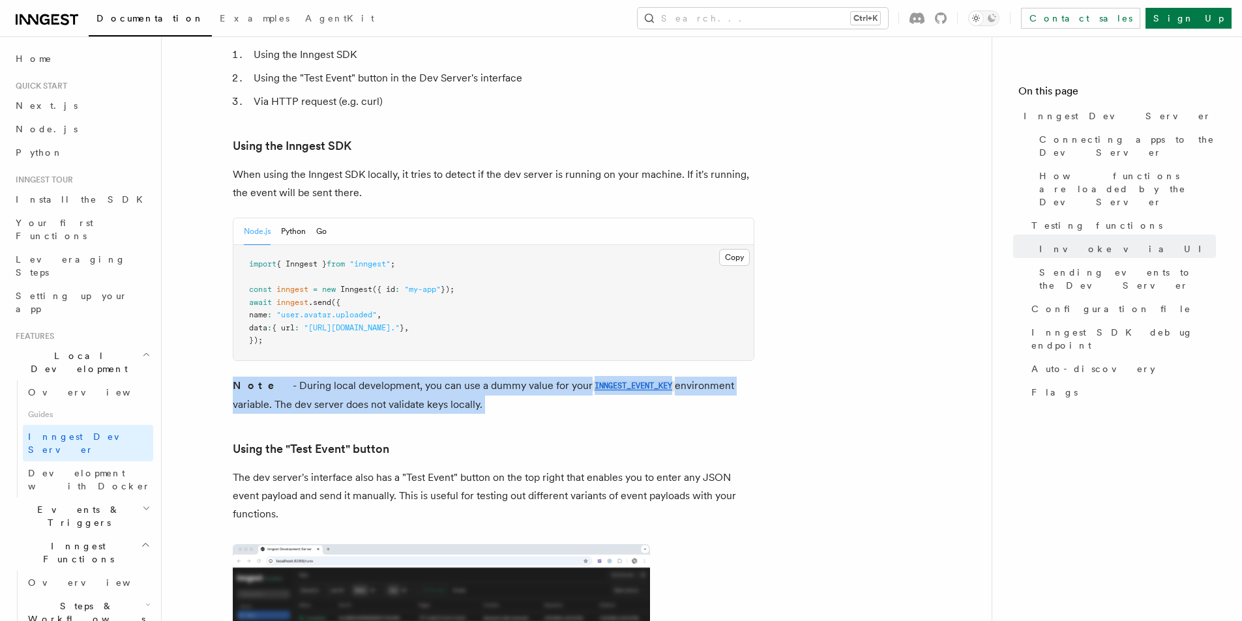
click at [763, 361] on article "Features Local Development Inngest Dev Server The Inngest dev server is an open…" at bounding box center [577, 171] width 788 height 4900
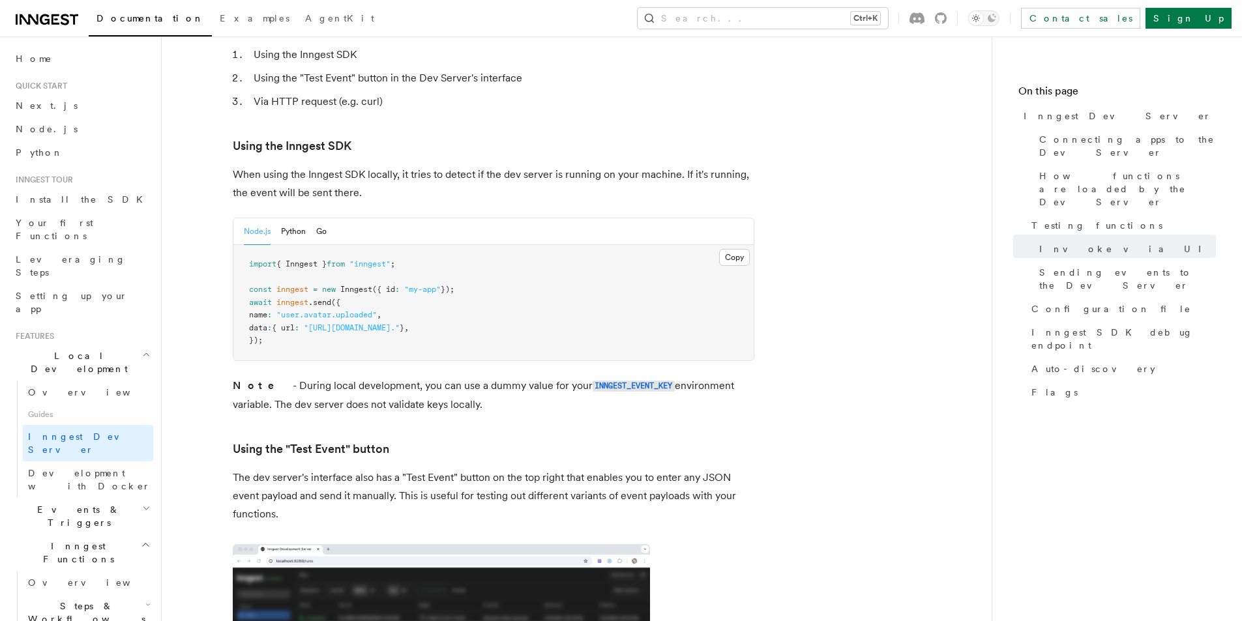
click at [760, 355] on article "Features Local Development Inngest Dev Server The Inngest dev server is an open…" at bounding box center [577, 171] width 788 height 4900
click at [358, 377] on p "Note - During local development, you can use a dummy value for your INNGEST_EVE…" at bounding box center [494, 395] width 522 height 37
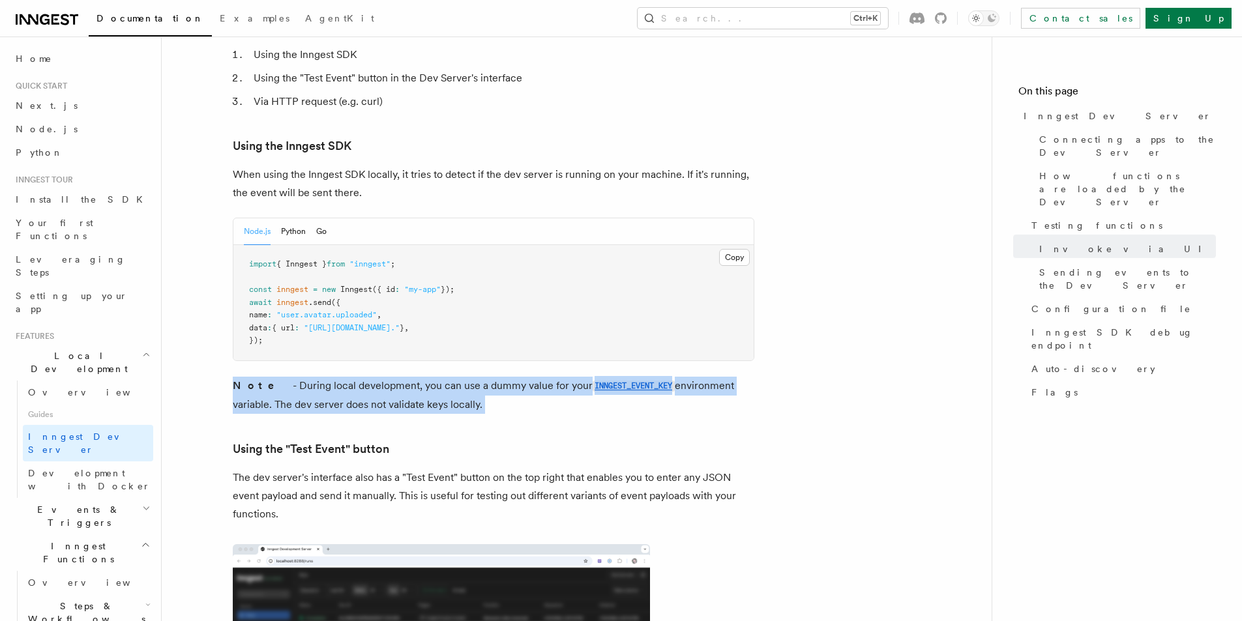
click at [447, 377] on p "Note - During local development, you can use a dummy value for your INNGEST_EVE…" at bounding box center [494, 395] width 522 height 37
drag, startPoint x: 467, startPoint y: 371, endPoint x: 284, endPoint y: 353, distance: 184.1
click at [284, 377] on p "Note - During local development, you can use a dummy value for your INNGEST_EVE…" at bounding box center [494, 395] width 522 height 37
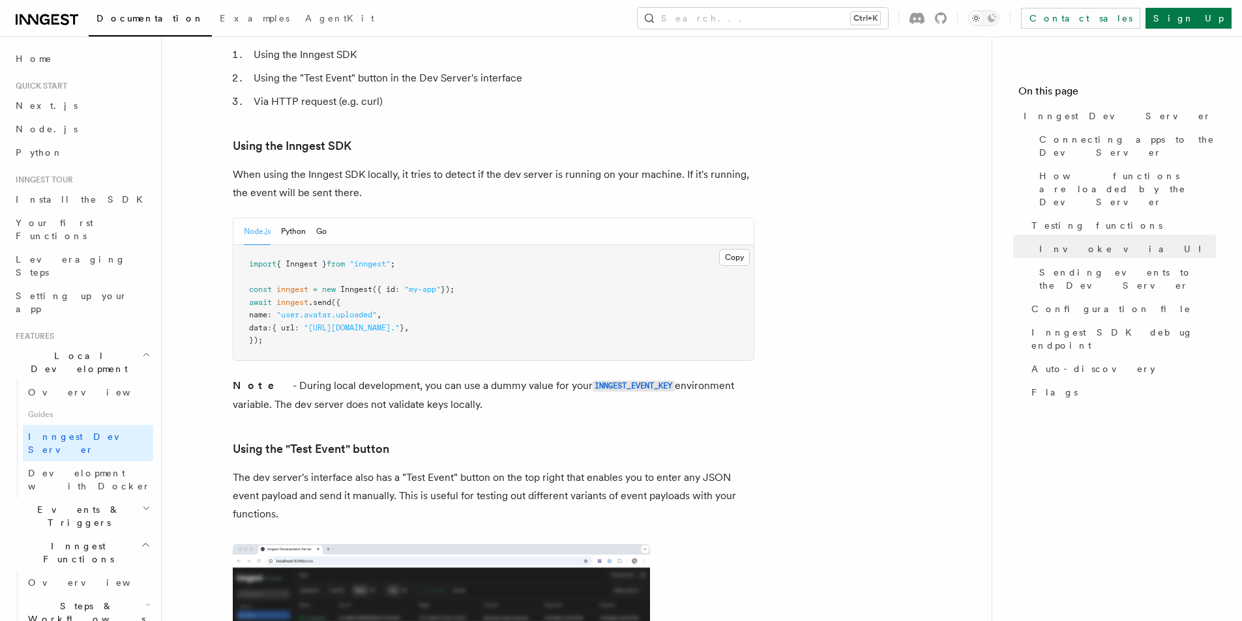
click at [399, 440] on h3 "Using the "Test Event" button" at bounding box center [494, 449] width 522 height 18
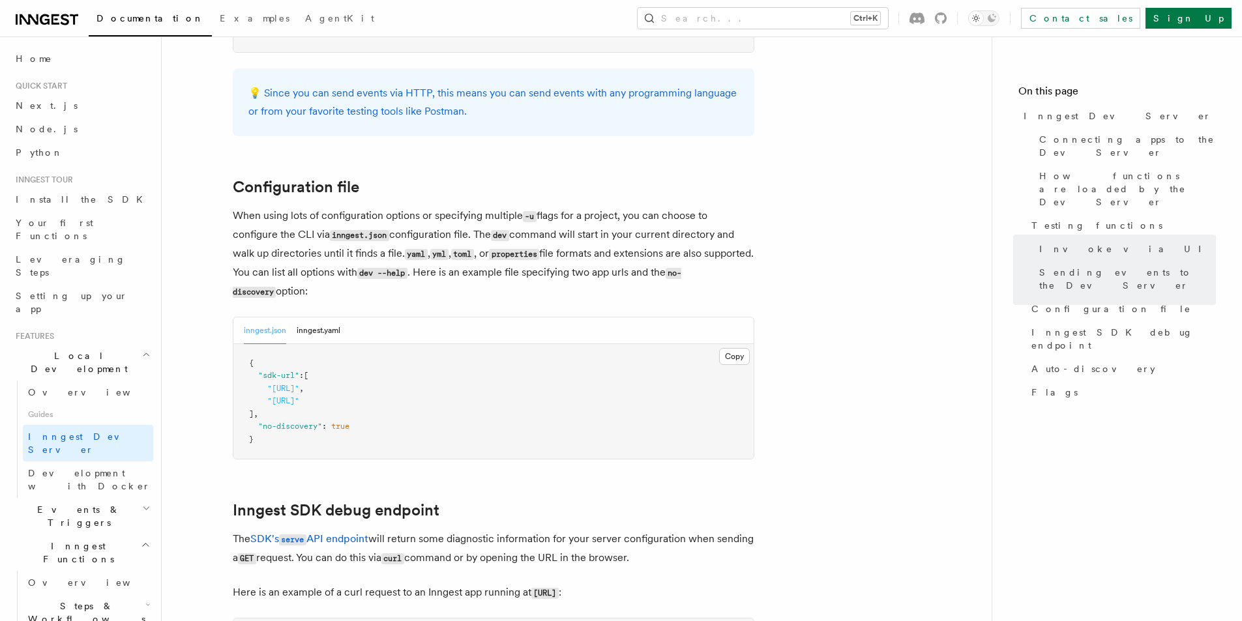
scroll to position [3315, 0]
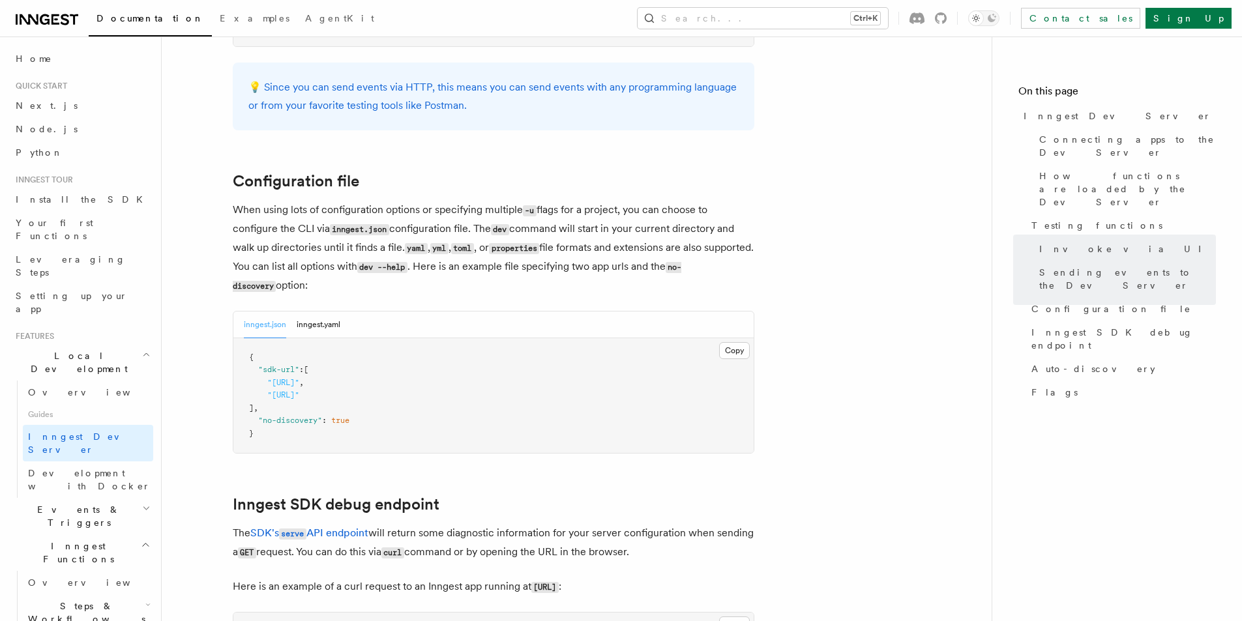
click at [663, 201] on p "When using lots of configuration options or specifying multiple -u flags for a …" at bounding box center [494, 248] width 522 height 95
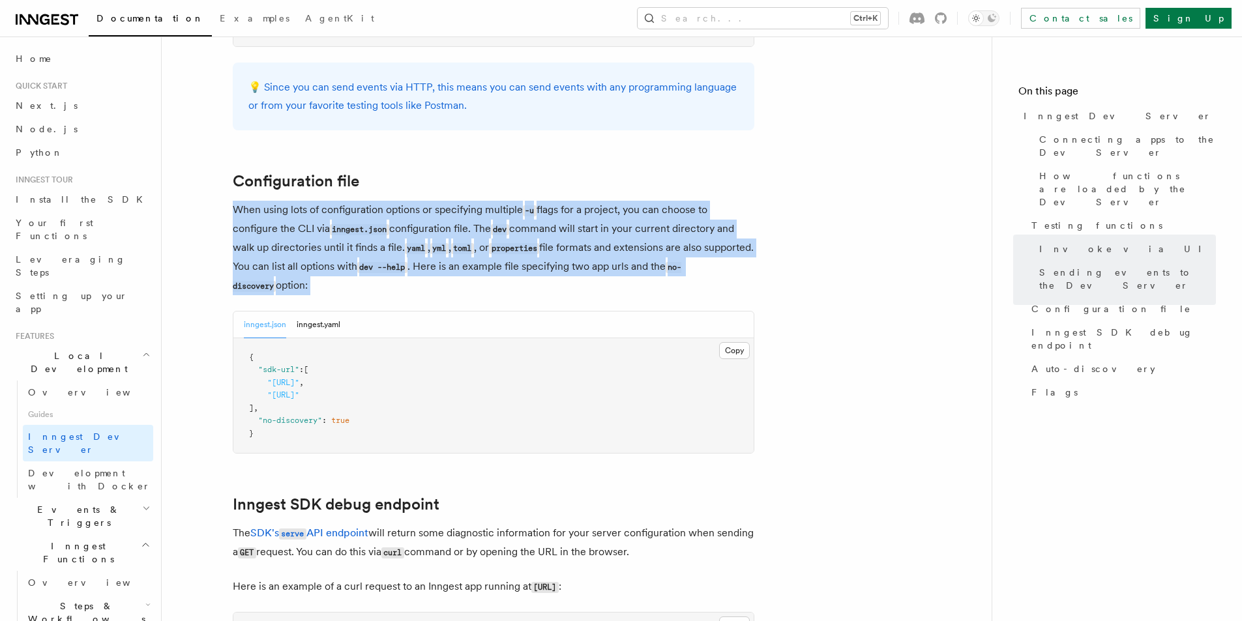
click at [661, 230] on p "When using lots of configuration options or specifying multiple -u flags for a …" at bounding box center [494, 248] width 522 height 95
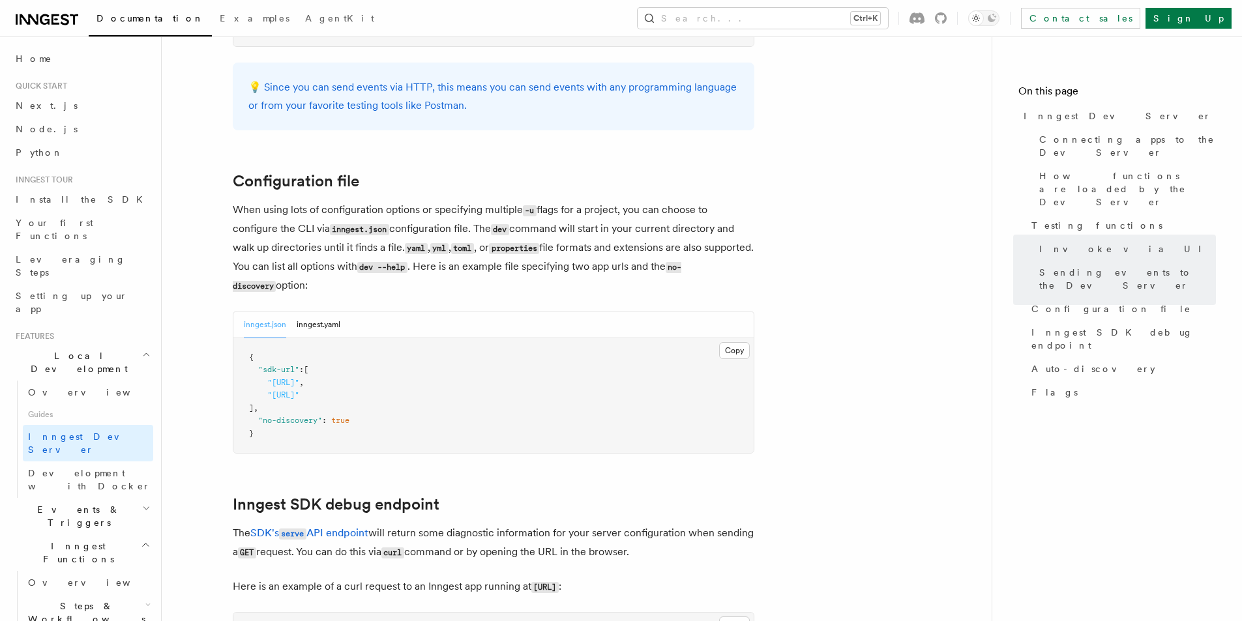
click at [657, 247] on p "When using lots of configuration options or specifying multiple -u flags for a …" at bounding box center [494, 248] width 522 height 95
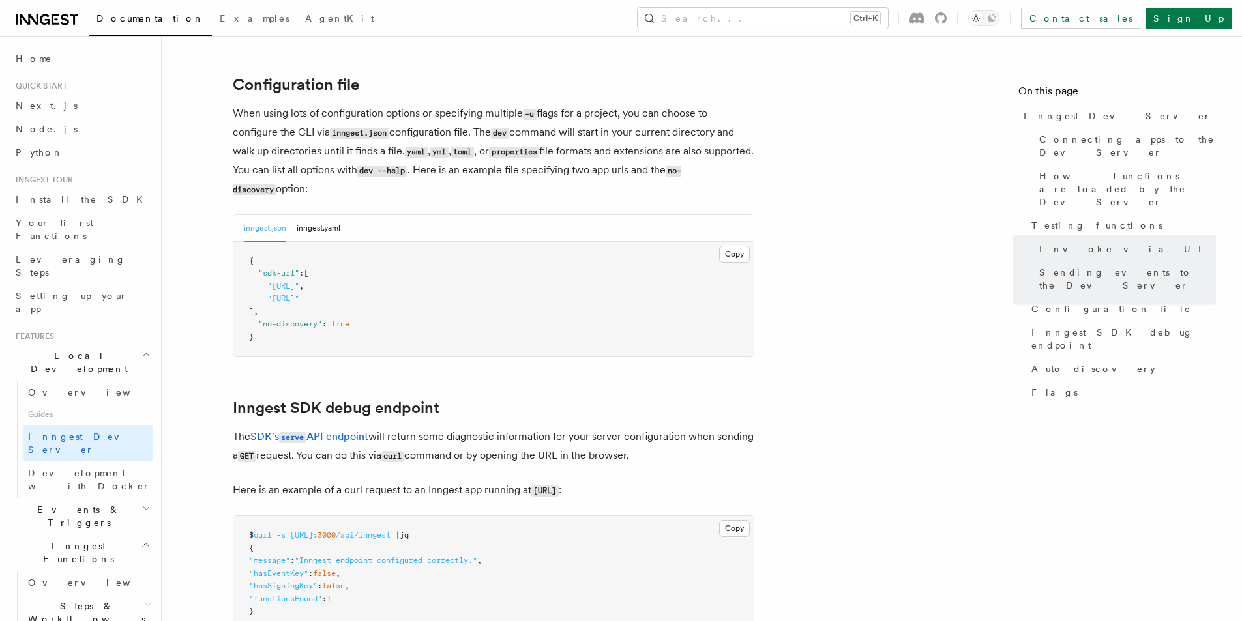
scroll to position [3445, 0]
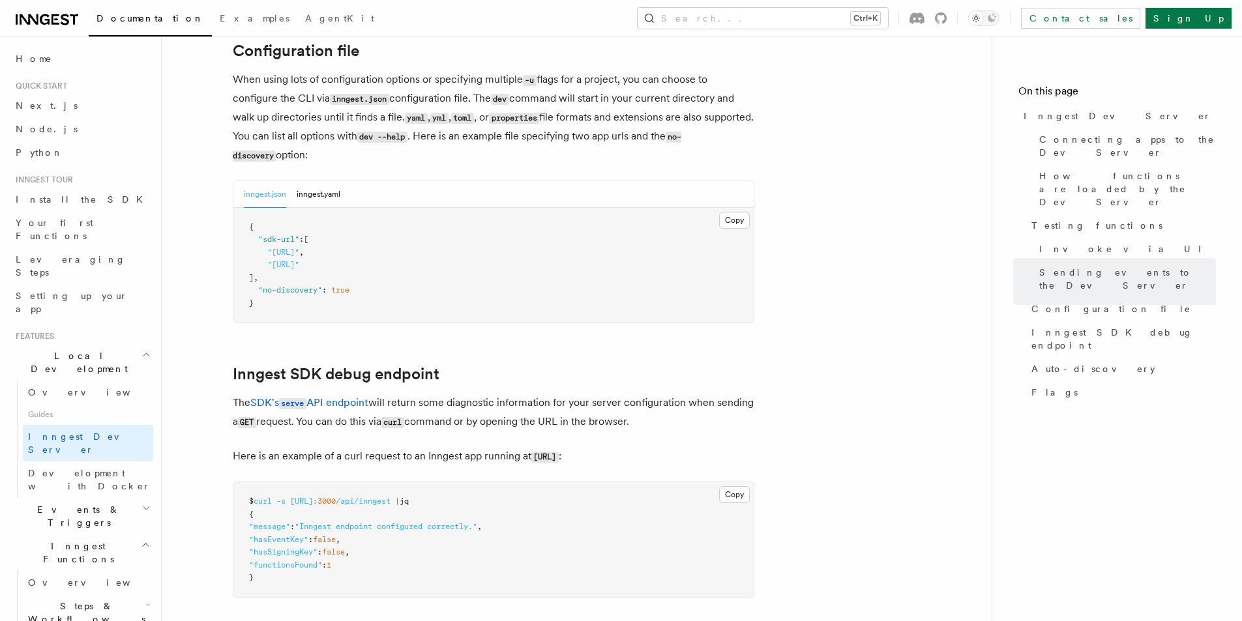
drag, startPoint x: 342, startPoint y: 231, endPoint x: 398, endPoint y: 239, distance: 56.6
click at [299, 248] on span ""http://localhost:3000/api/inngest"" at bounding box center [283, 252] width 32 height 9
drag, startPoint x: 442, startPoint y: 247, endPoint x: 318, endPoint y: 239, distance: 124.2
click at [318, 239] on pre "{ "sdk-url" : [ "http://localhost:3000/api/inngest" , "http://localhost:3030/ap…" at bounding box center [493, 265] width 520 height 115
click at [299, 260] on span ""http://localhost:3030/api/inngest"" at bounding box center [283, 264] width 32 height 9
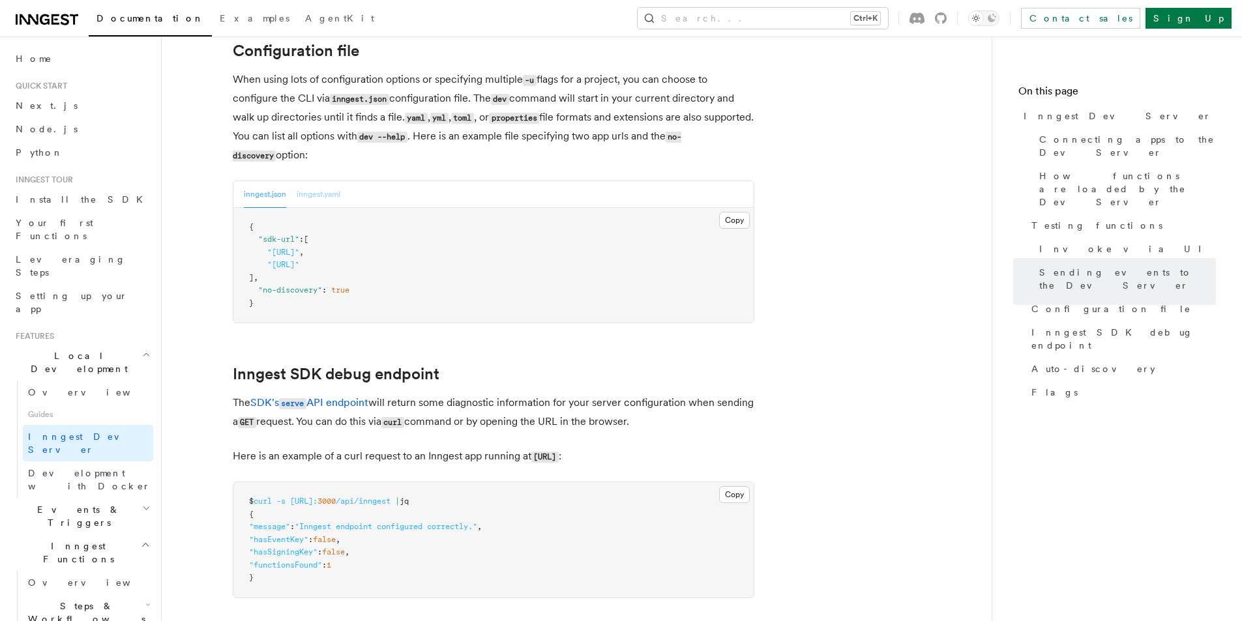
click at [317, 181] on button "inngest.yaml" at bounding box center [319, 194] width 44 height 27
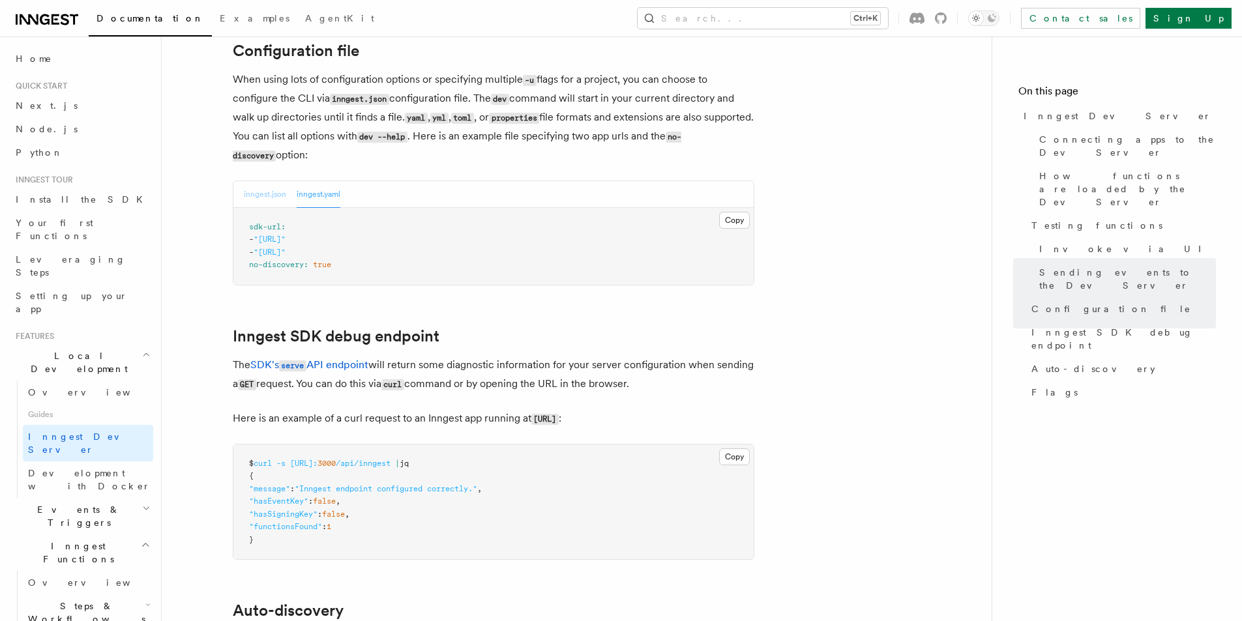
click at [271, 181] on button "inngest.json" at bounding box center [265, 194] width 42 height 27
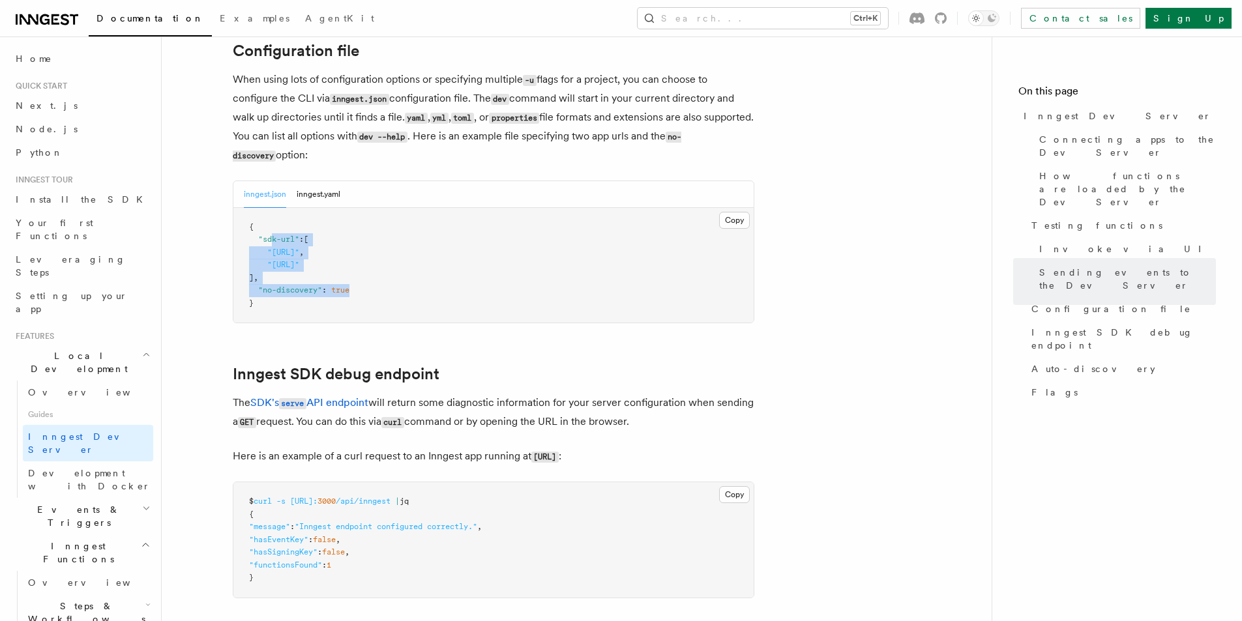
drag, startPoint x: 373, startPoint y: 278, endPoint x: 271, endPoint y: 221, distance: 116.5
click at [271, 221] on pre "{ "sdk-url" : [ "http://localhost:3000/api/inngest" , "http://localhost:3030/ap…" at bounding box center [493, 265] width 520 height 115
click at [468, 270] on pre "{ "sdk-url" : [ "http://localhost:3000/api/inngest" , "http://localhost:3030/ap…" at bounding box center [493, 265] width 520 height 115
drag, startPoint x: 565, startPoint y: 84, endPoint x: 589, endPoint y: 134, distance: 55.4
click at [589, 133] on p "When using lots of configuration options or specifying multiple -u flags for a …" at bounding box center [494, 117] width 522 height 95
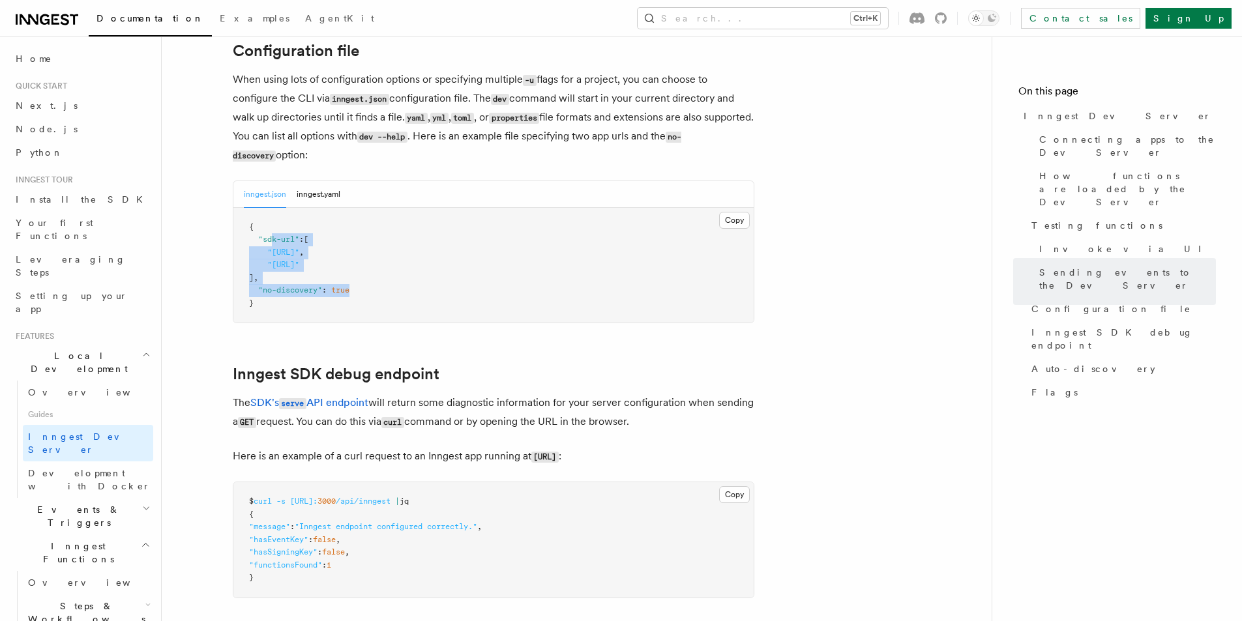
click at [575, 222] on pre "{ "sdk-url" : [ "http://localhost:3000/api/inngest" , "http://localhost:3030/ap…" at bounding box center [493, 265] width 520 height 115
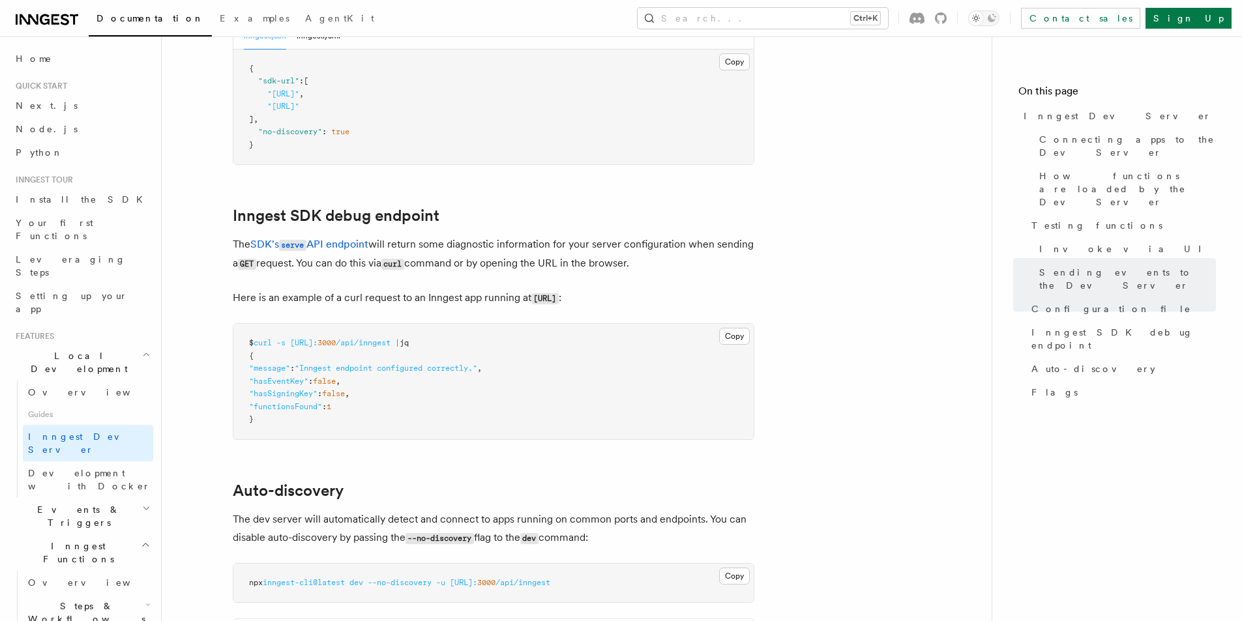
scroll to position [3641, 0]
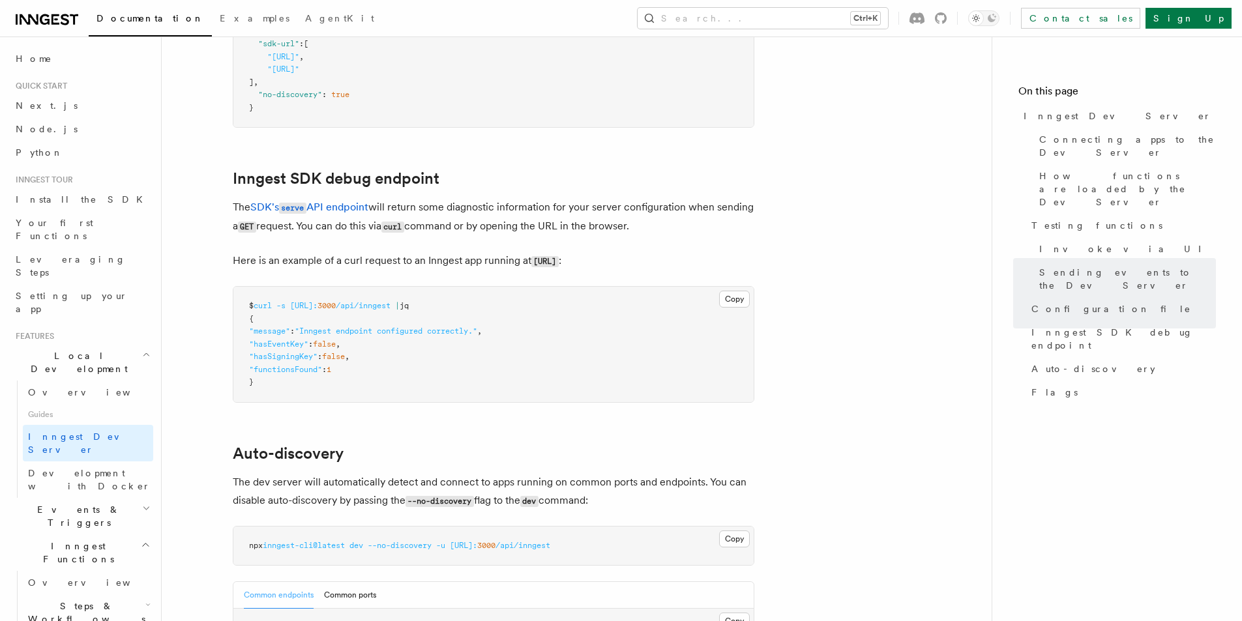
drag, startPoint x: 278, startPoint y: 186, endPoint x: 689, endPoint y: 219, distance: 412.8
click at [614, 202] on p "The SDK's serve API endpoint will return some diagnostic information for your s…" at bounding box center [494, 217] width 522 height 38
click at [628, 213] on p "The SDK's serve API endpoint will return some diagnostic information for your s…" at bounding box center [494, 217] width 522 height 38
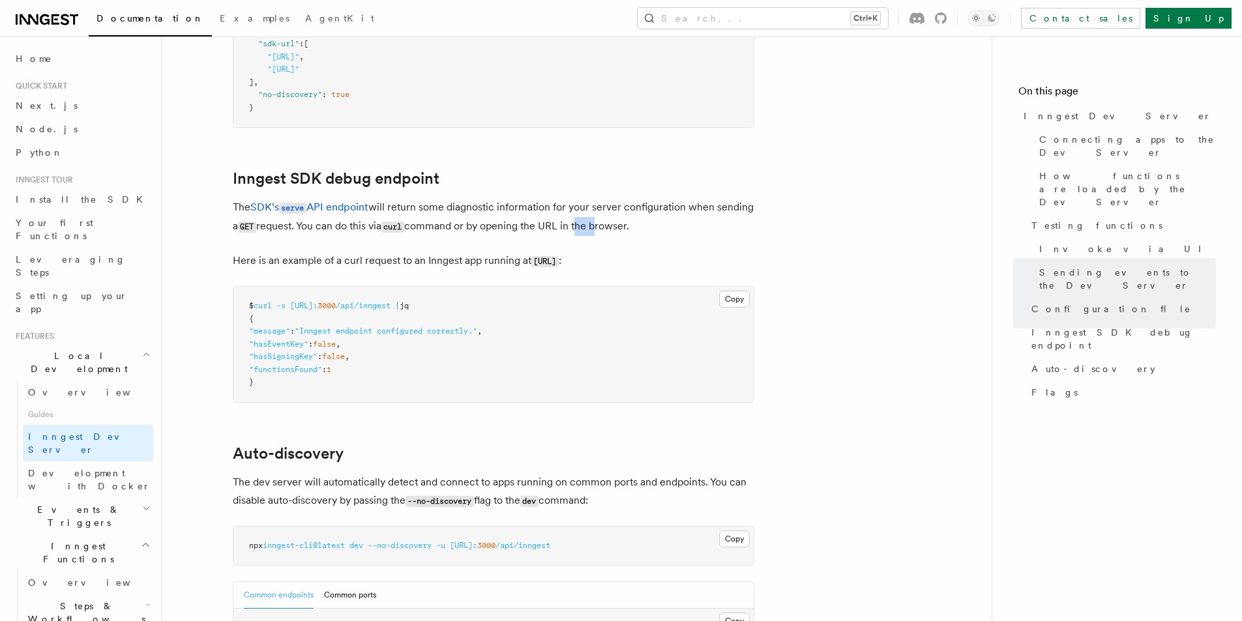
click at [628, 213] on p "The SDK's serve API endpoint will return some diagnostic information for your s…" at bounding box center [494, 217] width 522 height 38
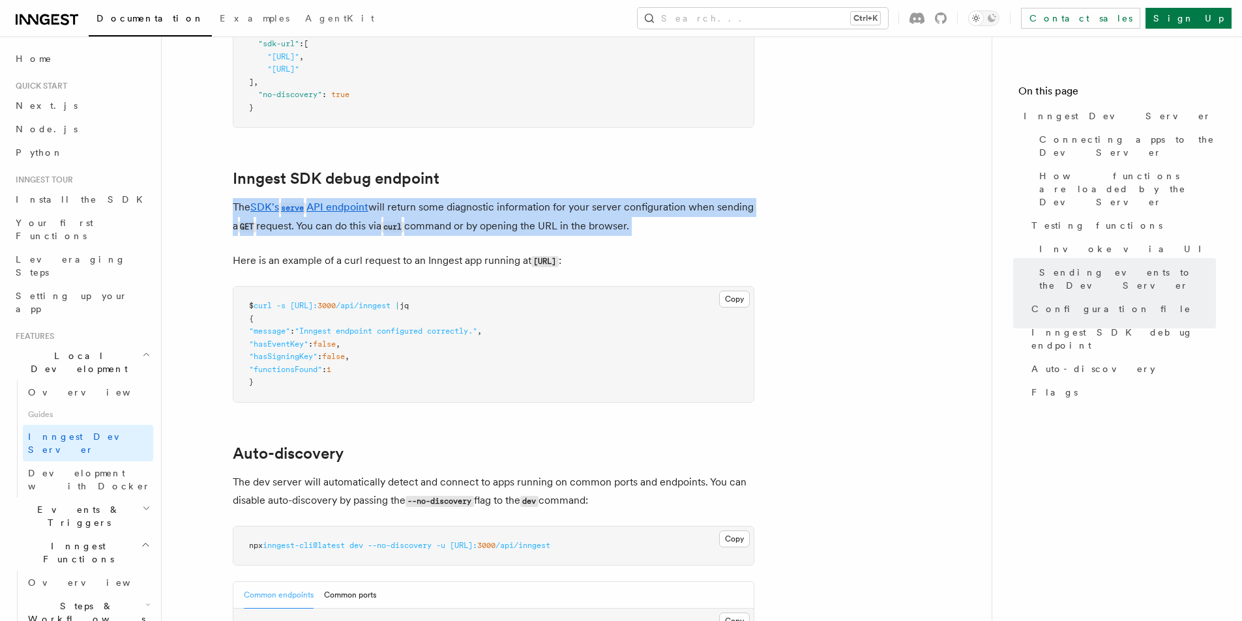
click at [628, 213] on p "The SDK's serve API endpoint will return some diagnostic information for your s…" at bounding box center [494, 217] width 522 height 38
click at [704, 212] on p "The SDK's serve API endpoint will return some diagnostic information for your s…" at bounding box center [494, 217] width 522 height 38
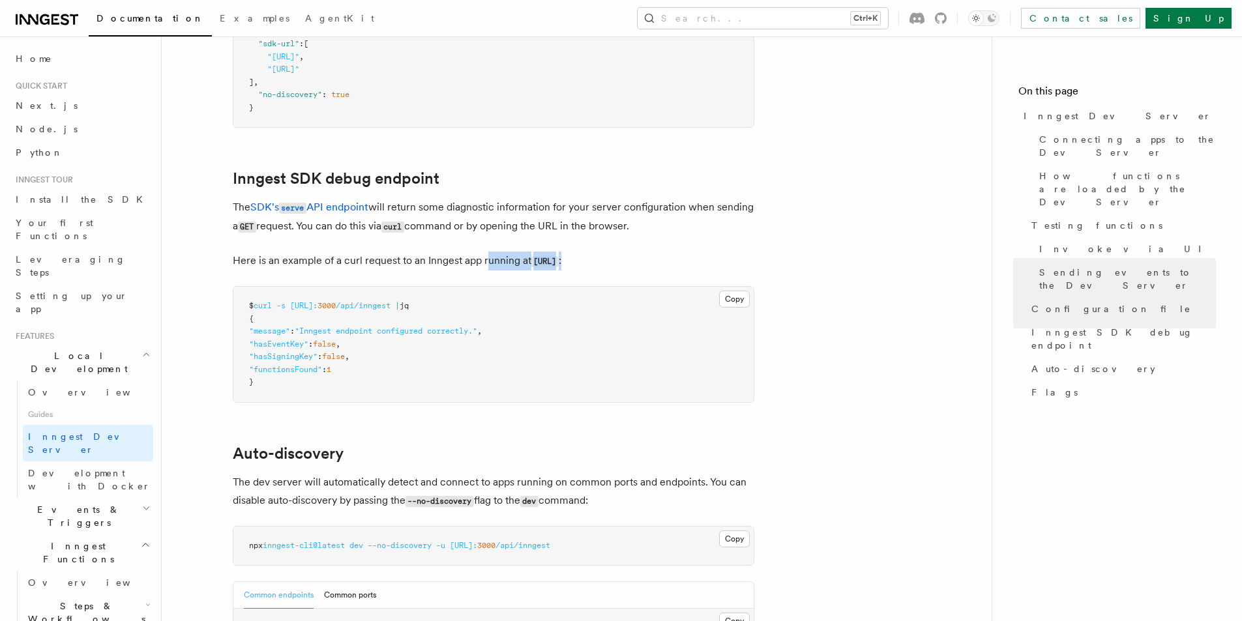
drag, startPoint x: 705, startPoint y: 242, endPoint x: 488, endPoint y: 250, distance: 217.3
click at [488, 252] on p "Here is an example of a curl request to an Inngest app running at http://localh…" at bounding box center [494, 261] width 522 height 19
click at [426, 253] on p "Here is an example of a curl request to an Inngest app running at http://localh…" at bounding box center [494, 261] width 522 height 19
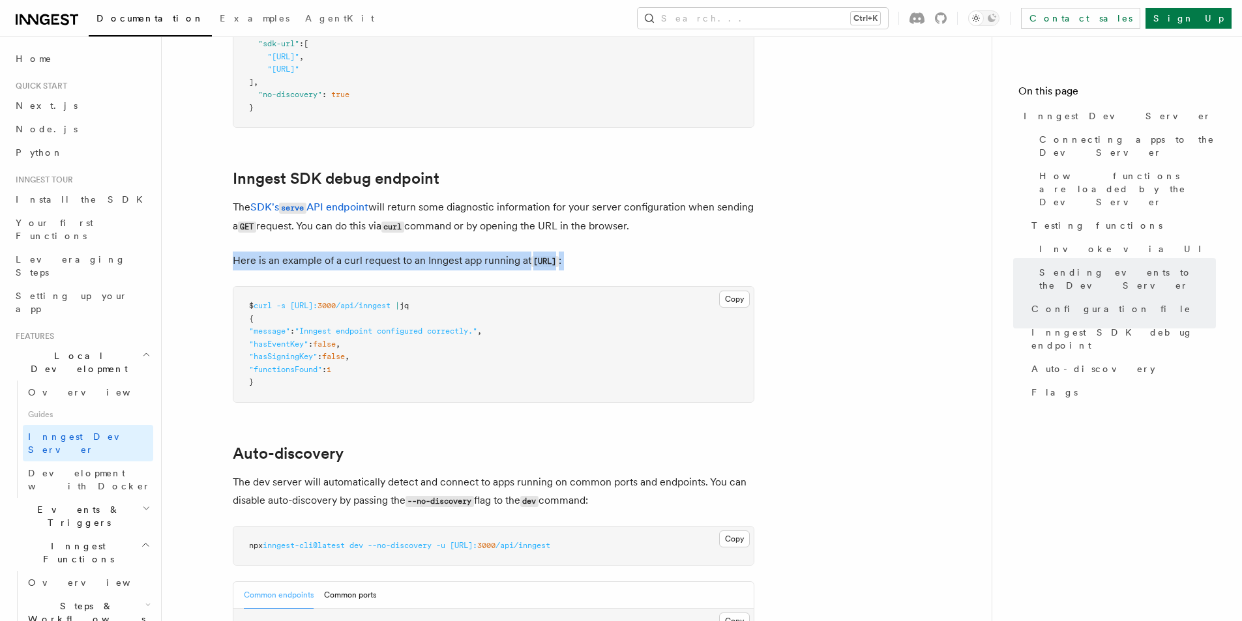
click at [430, 252] on p "Here is an example of a curl request to an Inngest app running at http://localh…" at bounding box center [494, 261] width 522 height 19
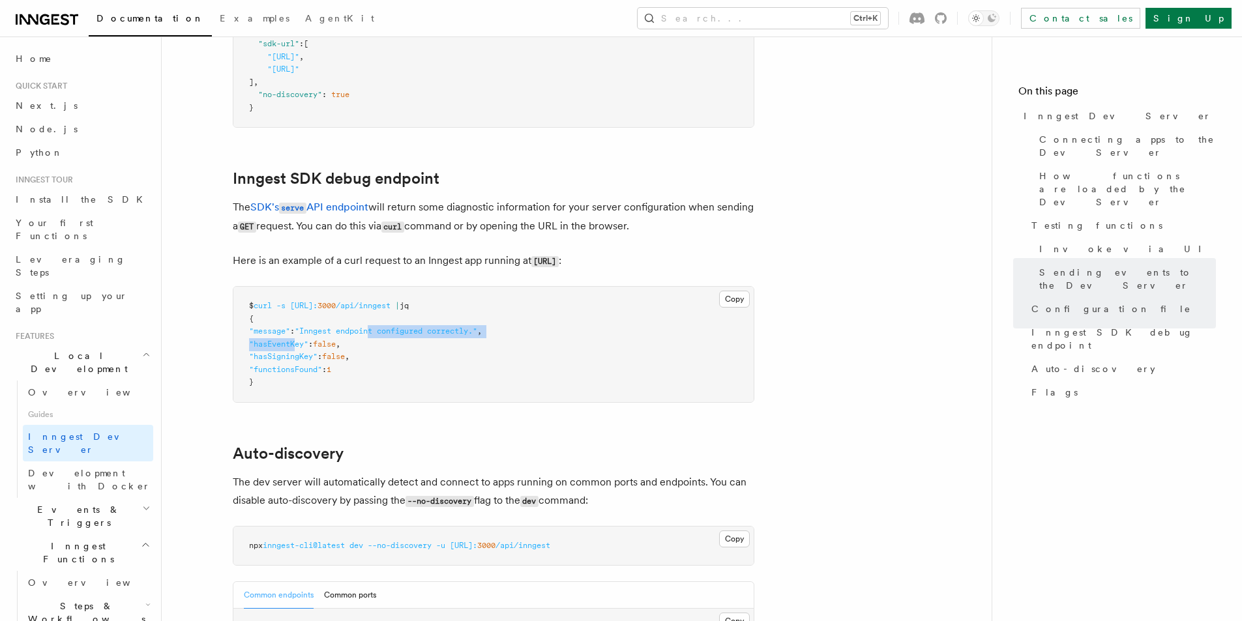
drag, startPoint x: 319, startPoint y: 314, endPoint x: 381, endPoint y: 317, distance: 62.0
click at [379, 317] on pre "$ curl -s http://localhost: 3000 /api/inngest | jq { "message" : "Inngest endpo…" at bounding box center [493, 344] width 520 height 115
drag, startPoint x: 387, startPoint y: 400, endPoint x: 275, endPoint y: 308, distance: 145.0
click at [275, 305] on pre "$ curl -s http://localhost: 3000 /api/inngest | jq { "message" : "Inngest endpo…" at bounding box center [493, 344] width 520 height 115
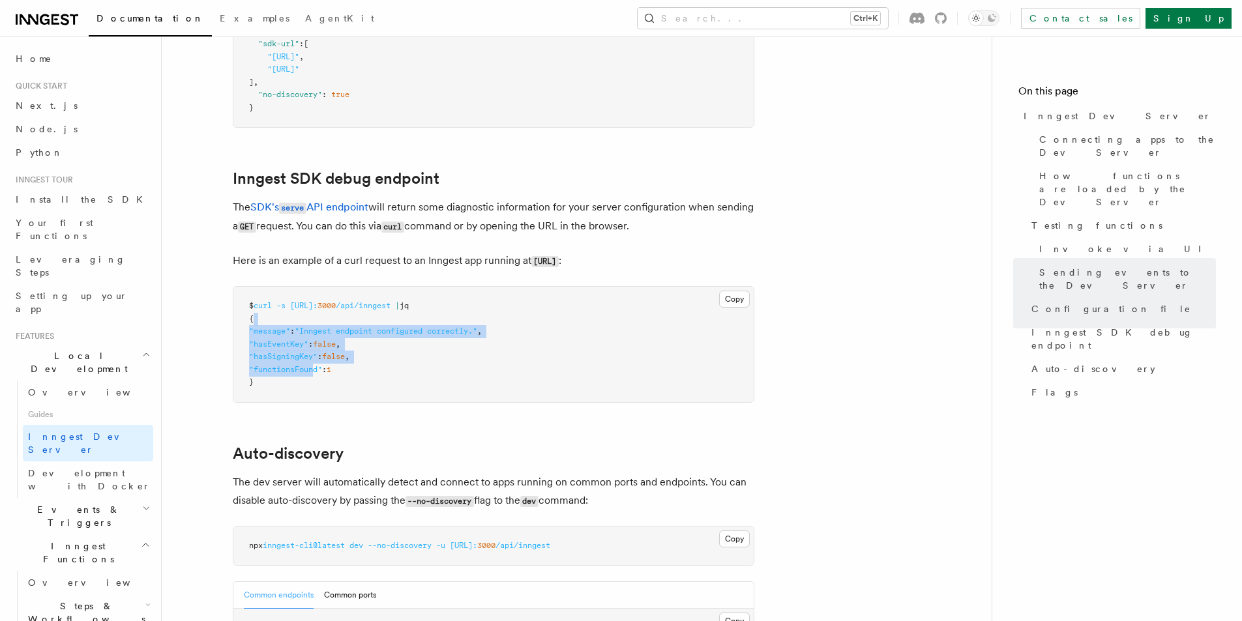
drag, startPoint x: 265, startPoint y: 298, endPoint x: 374, endPoint y: 374, distance: 133.0
click at [323, 360] on pre "$ curl -s http://localhost: 3000 /api/inngest | jq { "message" : "Inngest endpo…" at bounding box center [493, 344] width 520 height 115
click at [377, 375] on pre "$ curl -s http://localhost: 3000 /api/inngest | jq { "message" : "Inngest endpo…" at bounding box center [493, 344] width 520 height 115
drag, startPoint x: 314, startPoint y: 339, endPoint x: 321, endPoint y: 327, distance: 13.4
click at [300, 331] on pre "$ curl -s http://localhost: 3000 /api/inngest | jq { "message" : "Inngest endpo…" at bounding box center [493, 344] width 520 height 115
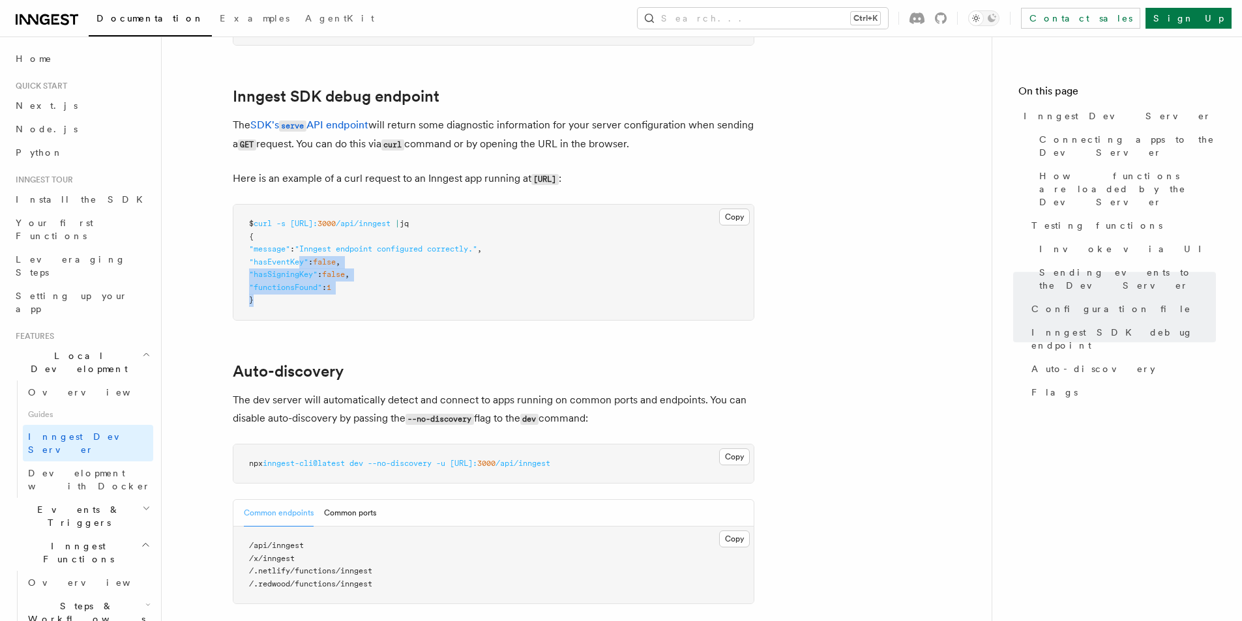
scroll to position [3902, 0]
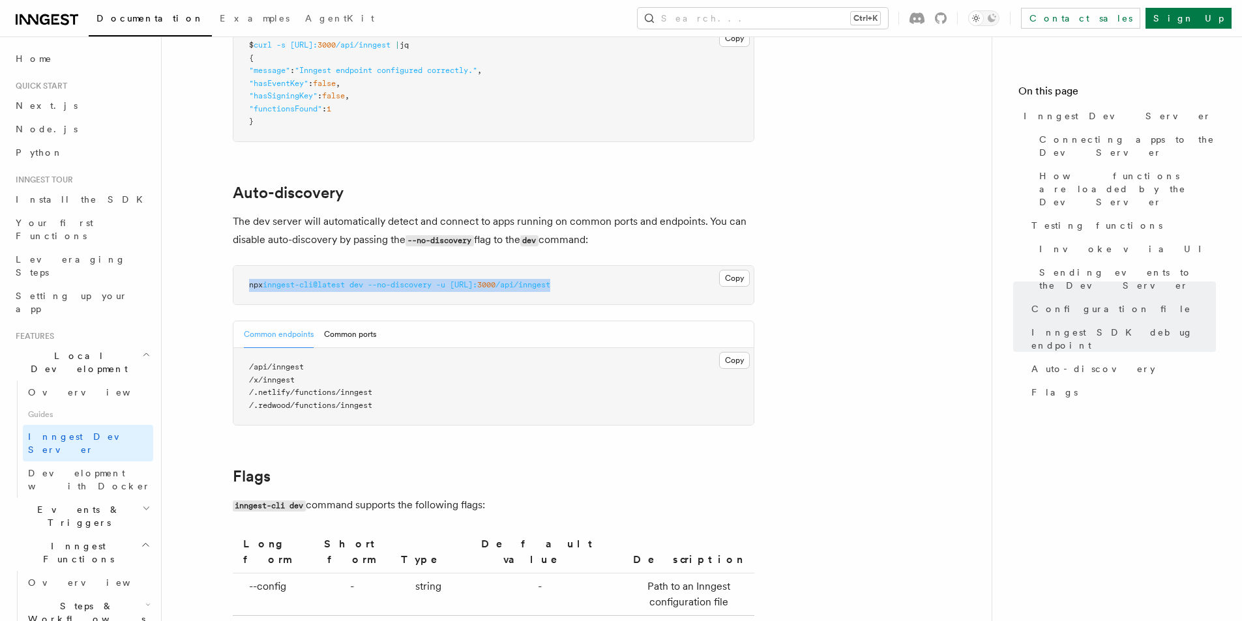
drag, startPoint x: 661, startPoint y: 269, endPoint x: 260, endPoint y: 265, distance: 401.0
click at [247, 266] on pre "npx inngest-cli@latest dev --no-discovery -u http://localhost: 3000 /api/inngest" at bounding box center [493, 285] width 520 height 39
drag, startPoint x: 471, startPoint y: 201, endPoint x: 533, endPoint y: 201, distance: 61.9
click at [533, 213] on p "The dev server will automatically detect and connect to apps running on common …" at bounding box center [494, 231] width 522 height 37
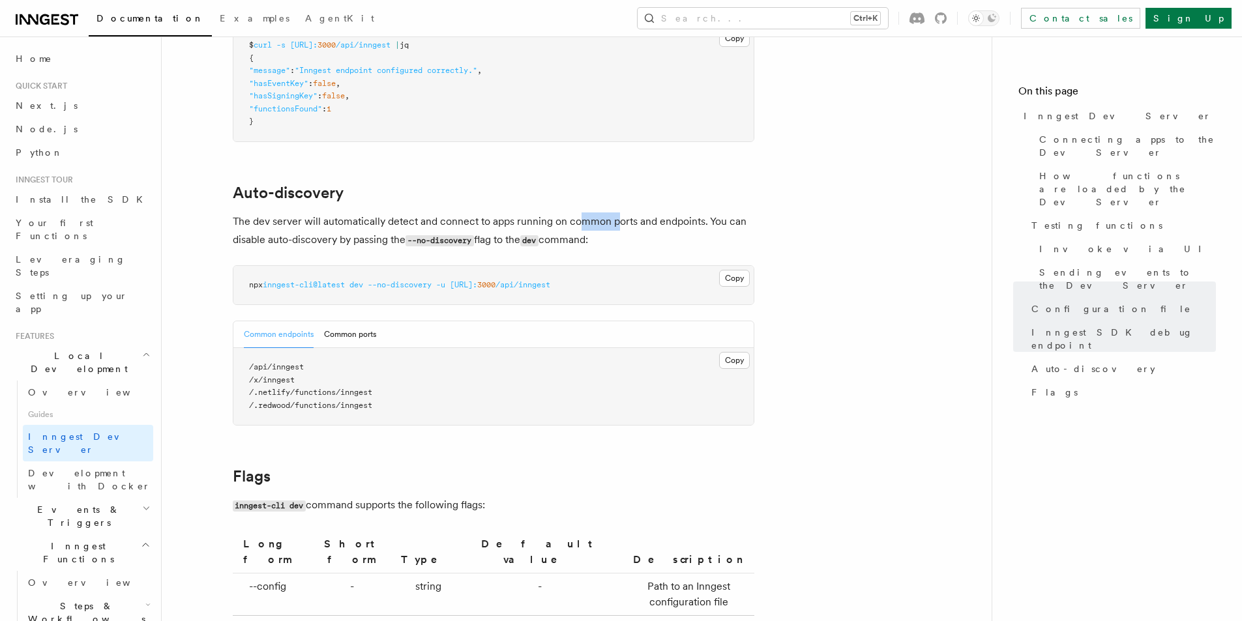
drag, startPoint x: 589, startPoint y: 203, endPoint x: 644, endPoint y: 201, distance: 54.8
click at [623, 213] on p "The dev server will automatically detect and connect to apps running on common …" at bounding box center [494, 231] width 522 height 37
drag, startPoint x: 654, startPoint y: 204, endPoint x: 700, endPoint y: 203, distance: 45.6
click at [698, 213] on p "The dev server will automatically detect and connect to apps running on common …" at bounding box center [494, 231] width 522 height 37
drag, startPoint x: 717, startPoint y: 204, endPoint x: 745, endPoint y: 222, distance: 33.1
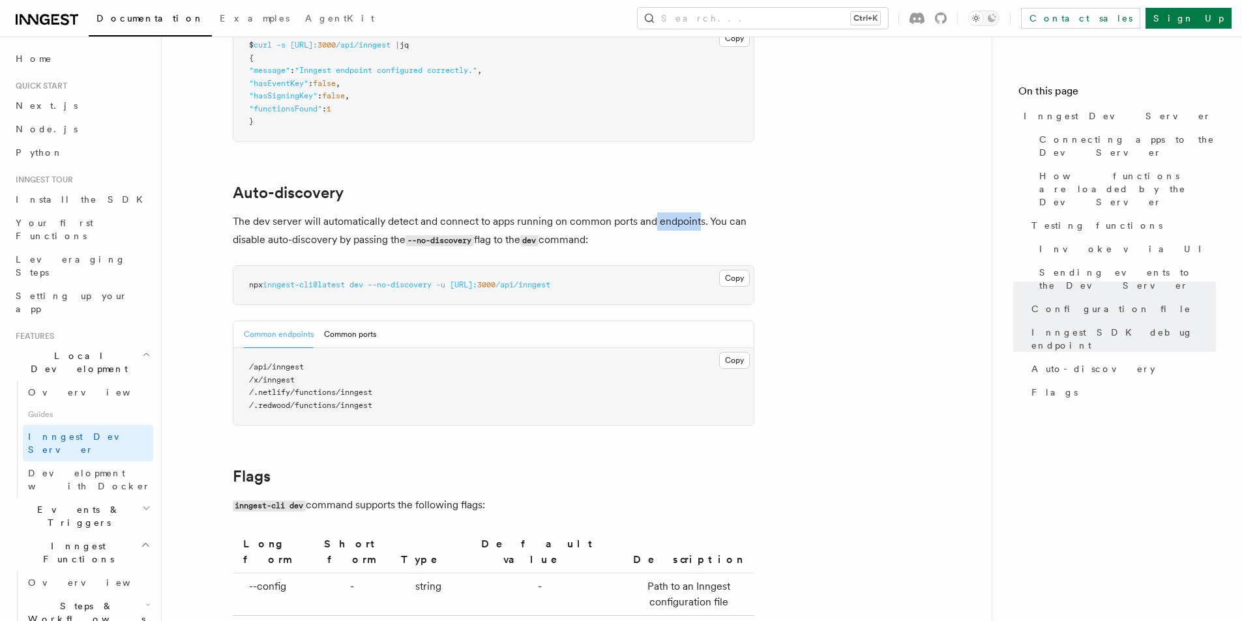
click at [745, 222] on p "The dev server will automatically detect and connect to apps running on common …" at bounding box center [494, 231] width 522 height 37
click at [722, 224] on p "The dev server will automatically detect and connect to apps running on common …" at bounding box center [494, 231] width 522 height 37
click at [278, 216] on p "The dev server will automatically detect and connect to apps running on common …" at bounding box center [494, 231] width 522 height 37
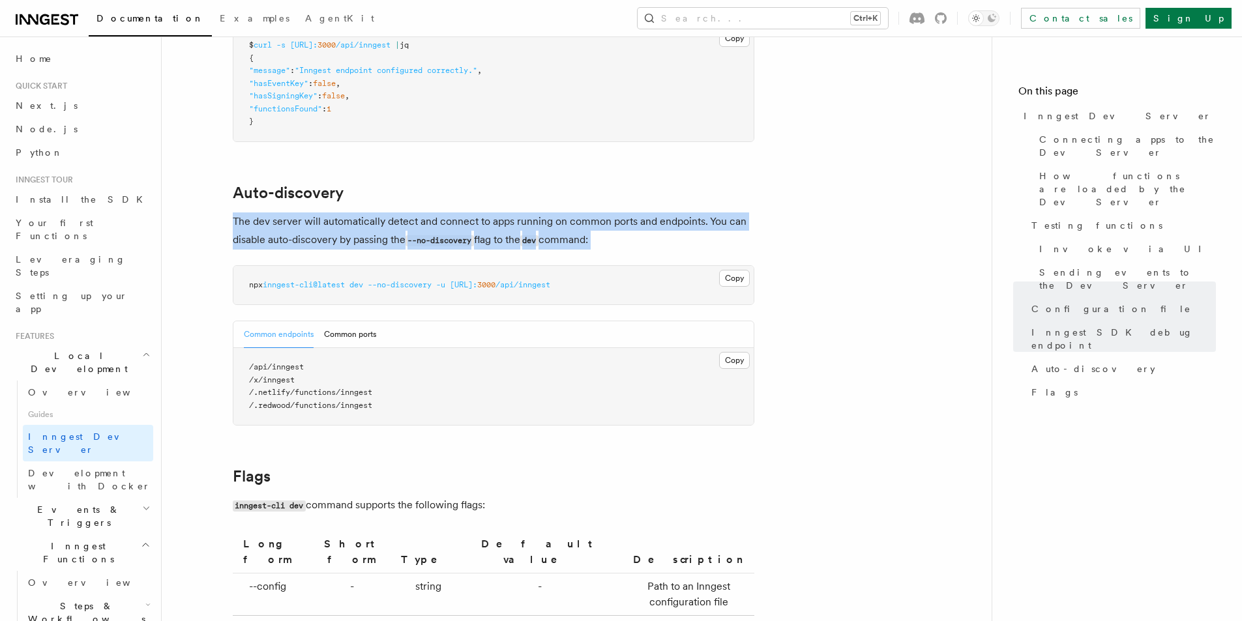
click at [280, 216] on p "The dev server will automatically detect and connect to apps running on common …" at bounding box center [494, 231] width 522 height 37
click at [389, 213] on p "The dev server will automatically detect and connect to apps running on common …" at bounding box center [494, 231] width 522 height 37
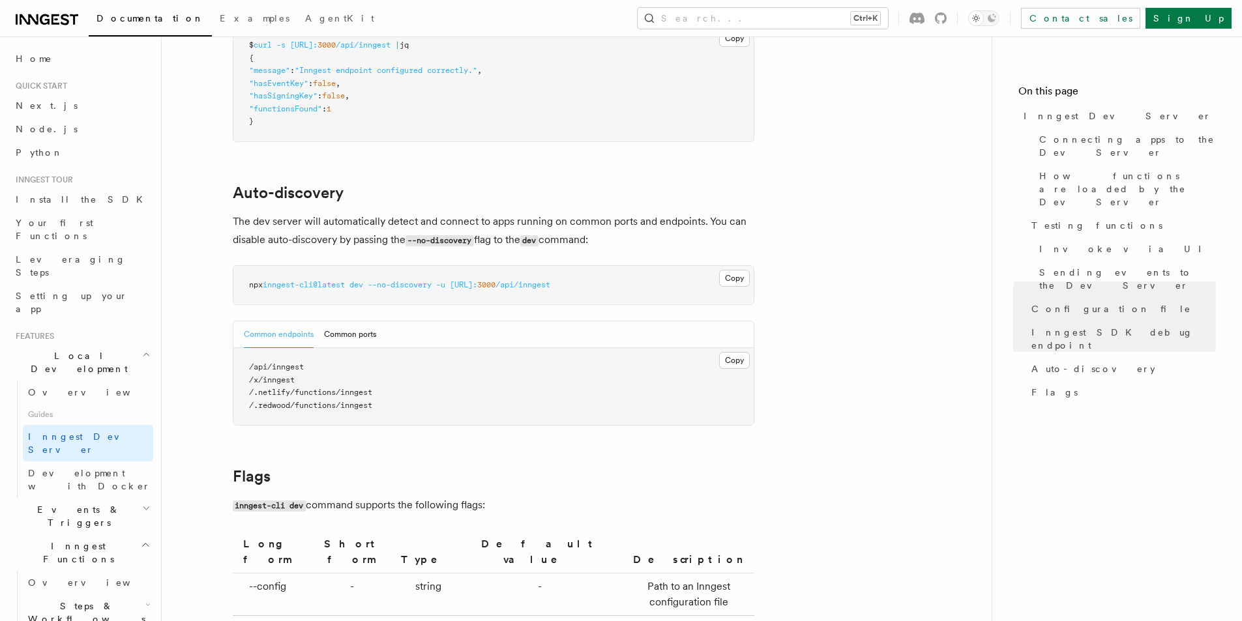
drag, startPoint x: 345, startPoint y: 271, endPoint x: 417, endPoint y: 272, distance: 72.4
click at [411, 280] on span "npx inngest-cli@latest dev --no-discovery -u http://localhost: 3000 /api/inngest" at bounding box center [399, 284] width 301 height 9
click at [456, 280] on span "npx inngest-cli@latest dev --no-discovery -u http://localhost: 3000 /api/inngest" at bounding box center [399, 284] width 301 height 9
drag, startPoint x: 492, startPoint y: 266, endPoint x: 528, endPoint y: 261, distance: 36.8
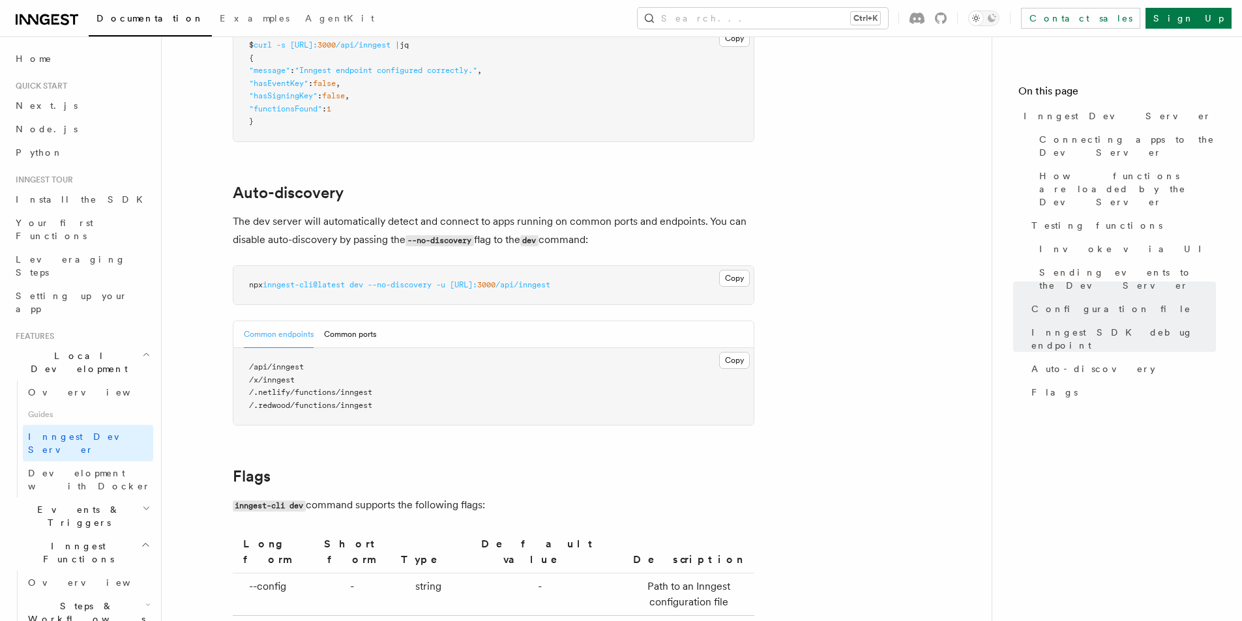
click at [528, 266] on pre "npx inngest-cli@latest dev --no-discovery -u http://localhost: 3000 /api/inngest" at bounding box center [493, 285] width 520 height 39
click at [574, 266] on pre "npx inngest-cli@latest dev --no-discovery -u http://localhost: 3000 /api/inngest" at bounding box center [493, 285] width 520 height 39
click at [550, 280] on span "/api/inngest" at bounding box center [523, 284] width 55 height 9
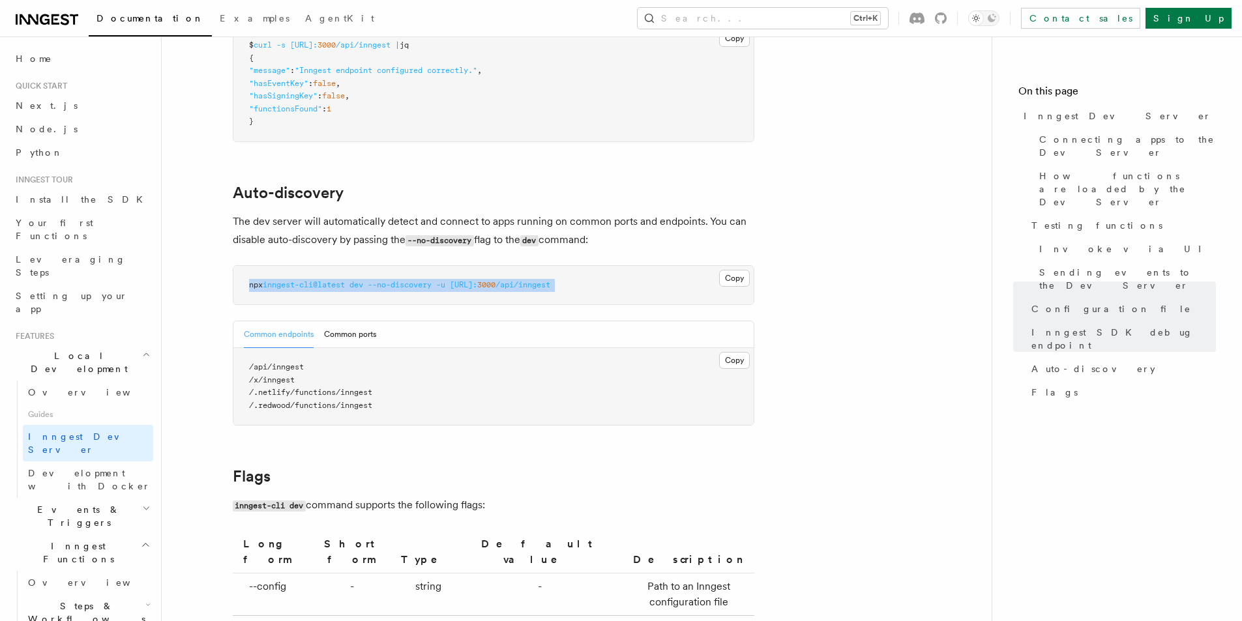
click at [550, 280] on span "/api/inngest" at bounding box center [523, 284] width 55 height 9
drag, startPoint x: 586, startPoint y: 269, endPoint x: 567, endPoint y: 275, distance: 19.2
click at [550, 280] on span "/api/inngest" at bounding box center [523, 284] width 55 height 9
click at [548, 275] on pre "npx inngest-cli@latest dev --no-discovery -u http://localhost: 3000 /api/inngest" at bounding box center [493, 285] width 520 height 39
click at [346, 321] on button "Common ports" at bounding box center [350, 334] width 52 height 27
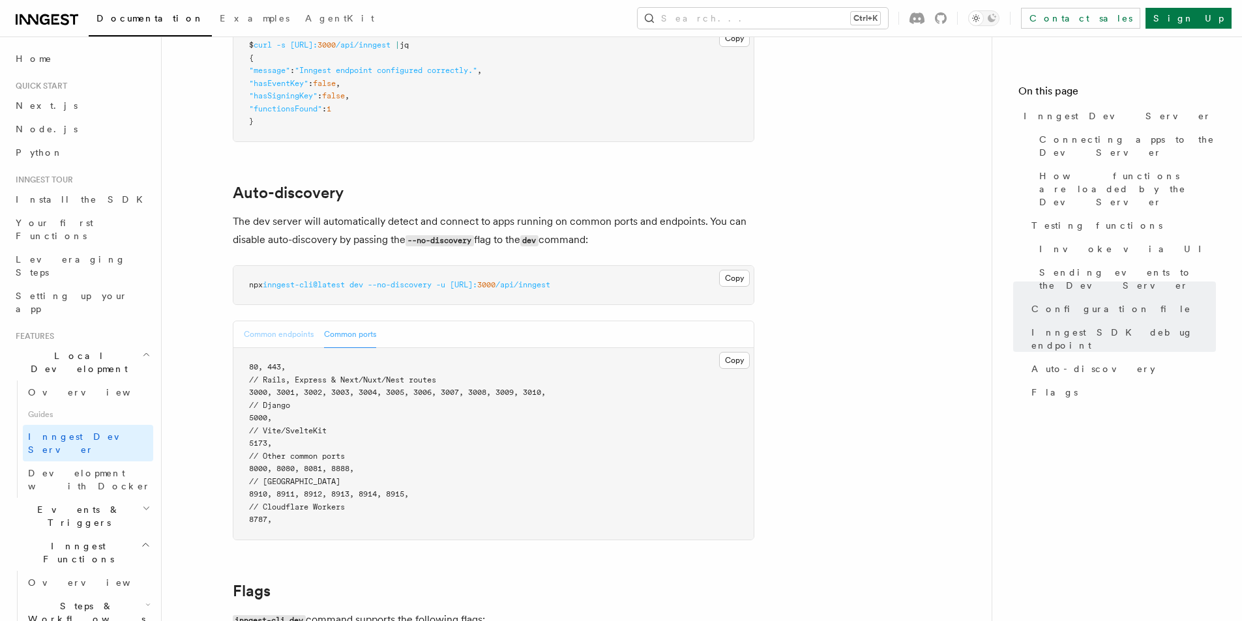
click at [283, 321] on button "Common endpoints" at bounding box center [279, 334] width 70 height 27
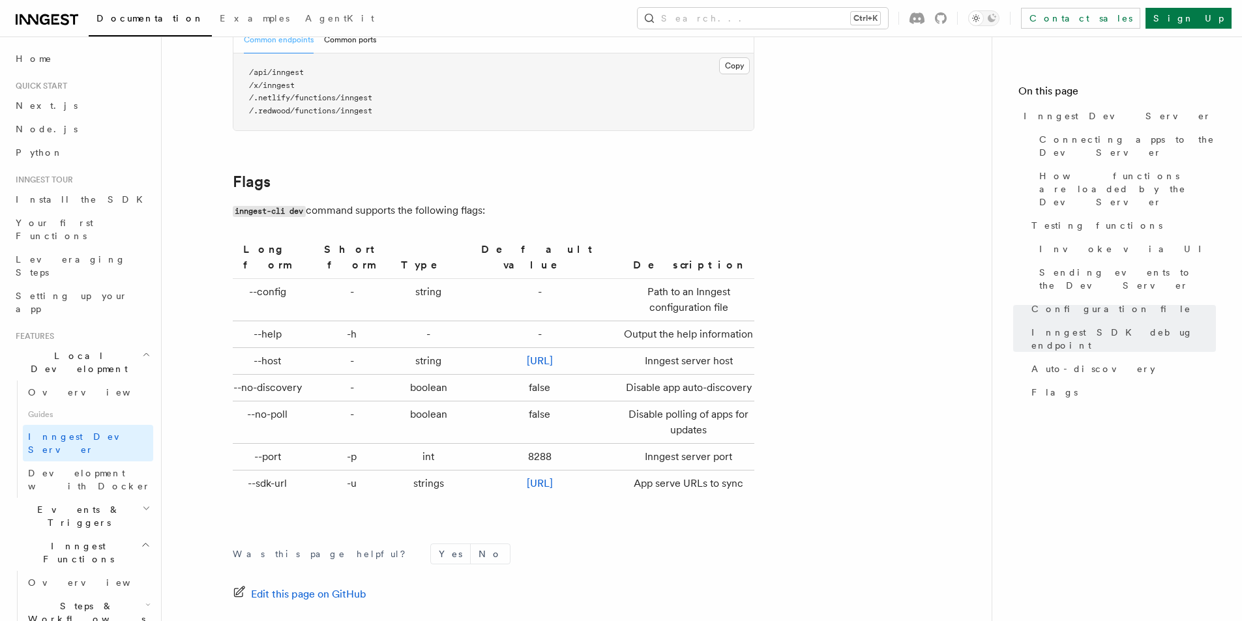
scroll to position [4228, 0]
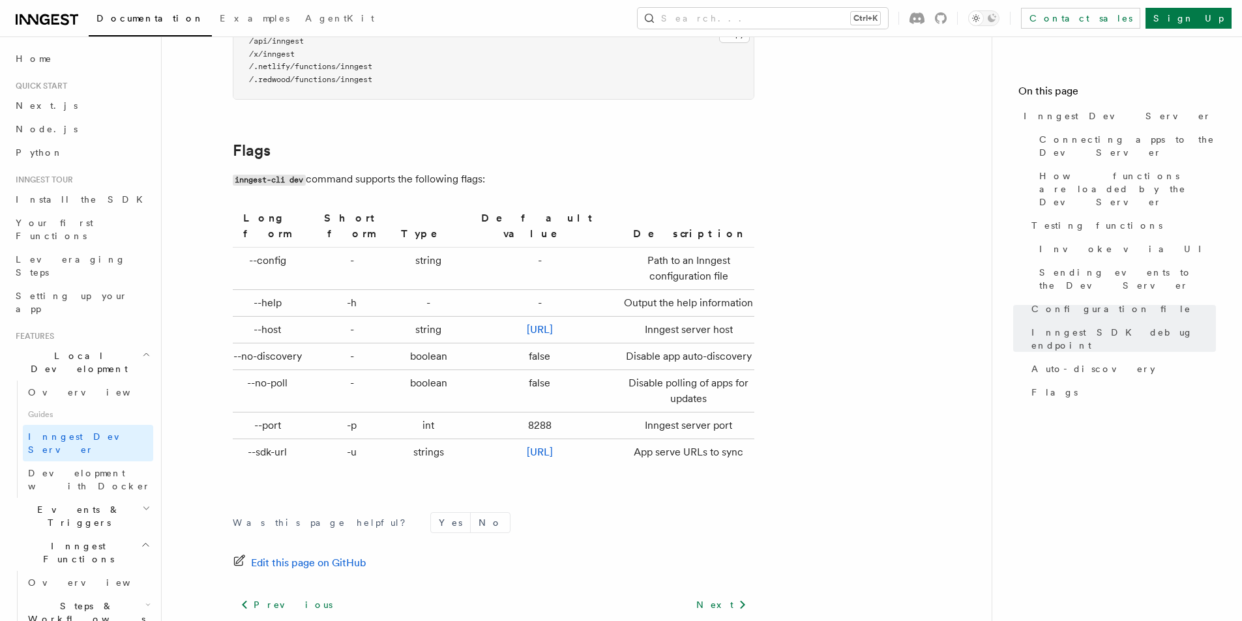
drag, startPoint x: 301, startPoint y: 160, endPoint x: 507, endPoint y: 171, distance: 205.7
click at [519, 170] on p "inngest-cli dev command supports the following flags:" at bounding box center [494, 179] width 522 height 19
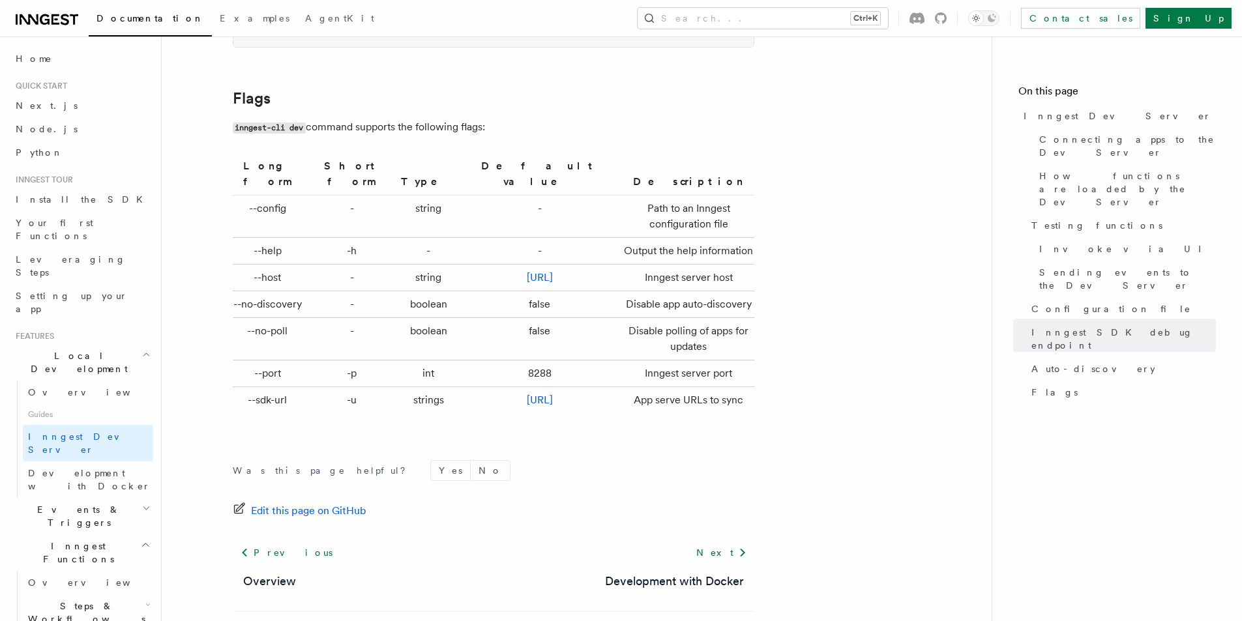
scroll to position [4318, 0]
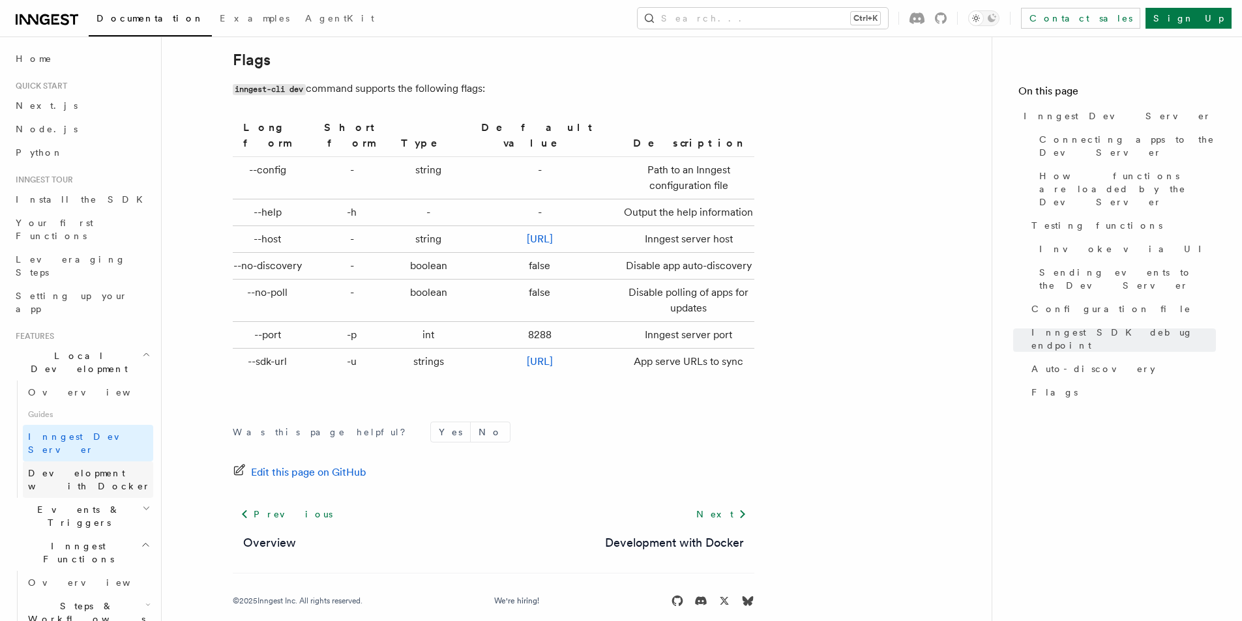
click at [78, 468] on span "Development with Docker" at bounding box center [89, 479] width 123 height 23
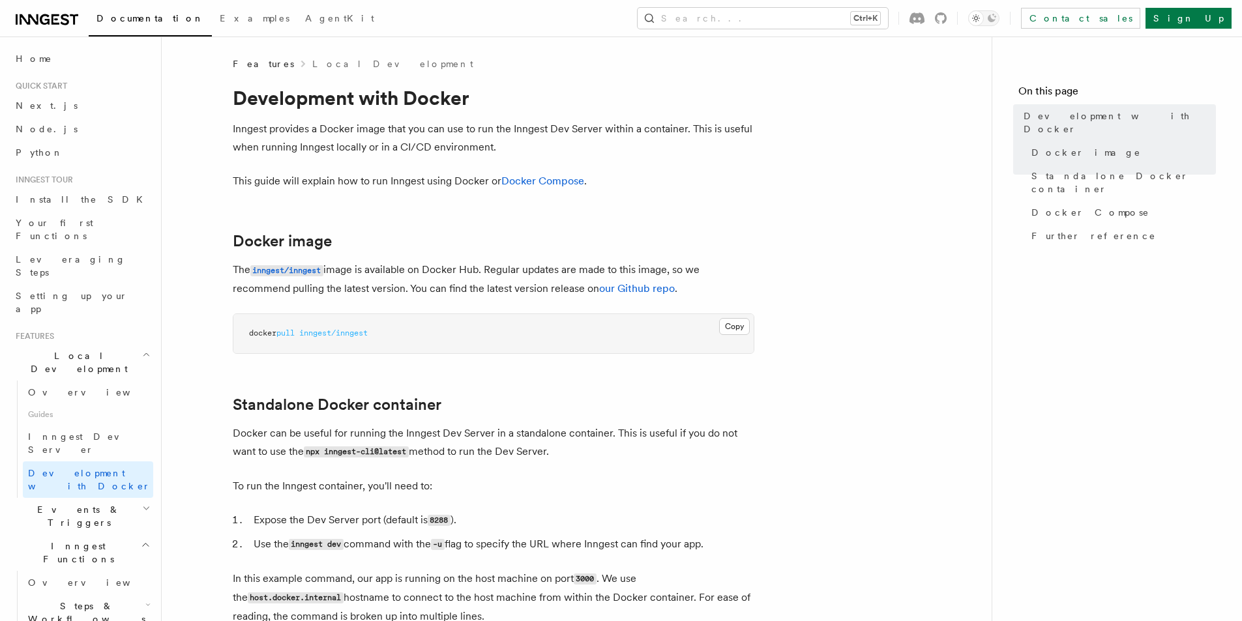
click at [468, 284] on p "The inngest/inngest image is available on Docker Hub. Regular updates are made …" at bounding box center [494, 279] width 522 height 37
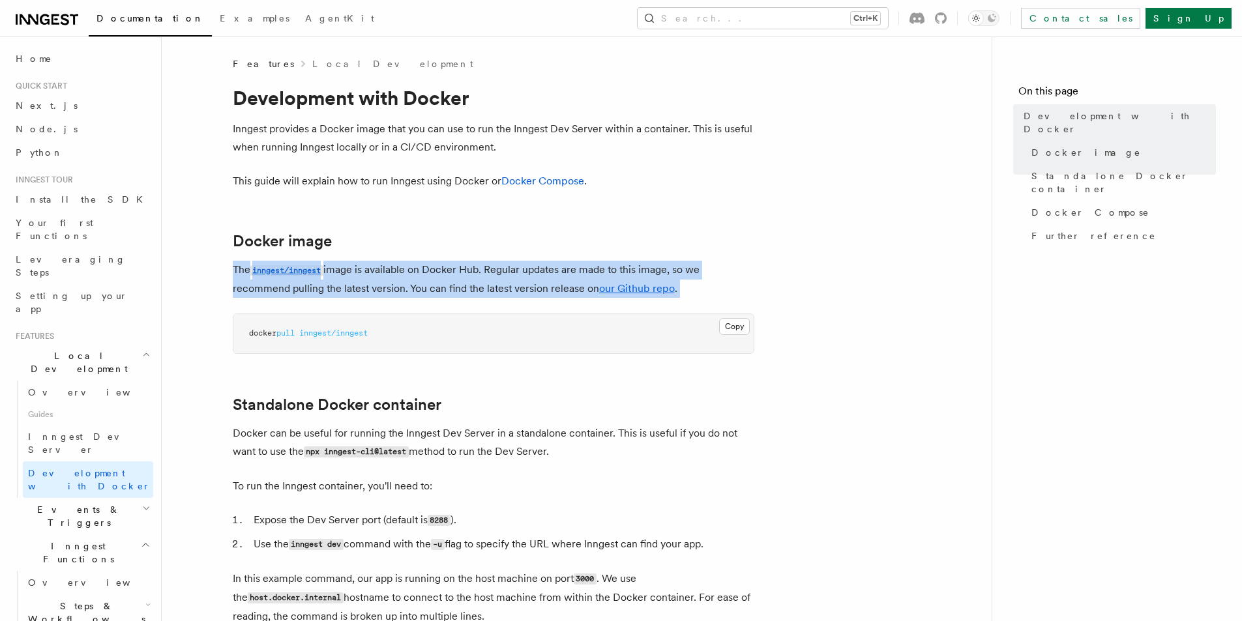
click at [468, 284] on p "The inngest/inngest image is available on Docker Hub. Regular updates are made …" at bounding box center [494, 279] width 522 height 37
click at [468, 282] on p "The inngest/inngest image is available on Docker Hub. Regular updates are made …" at bounding box center [494, 279] width 522 height 37
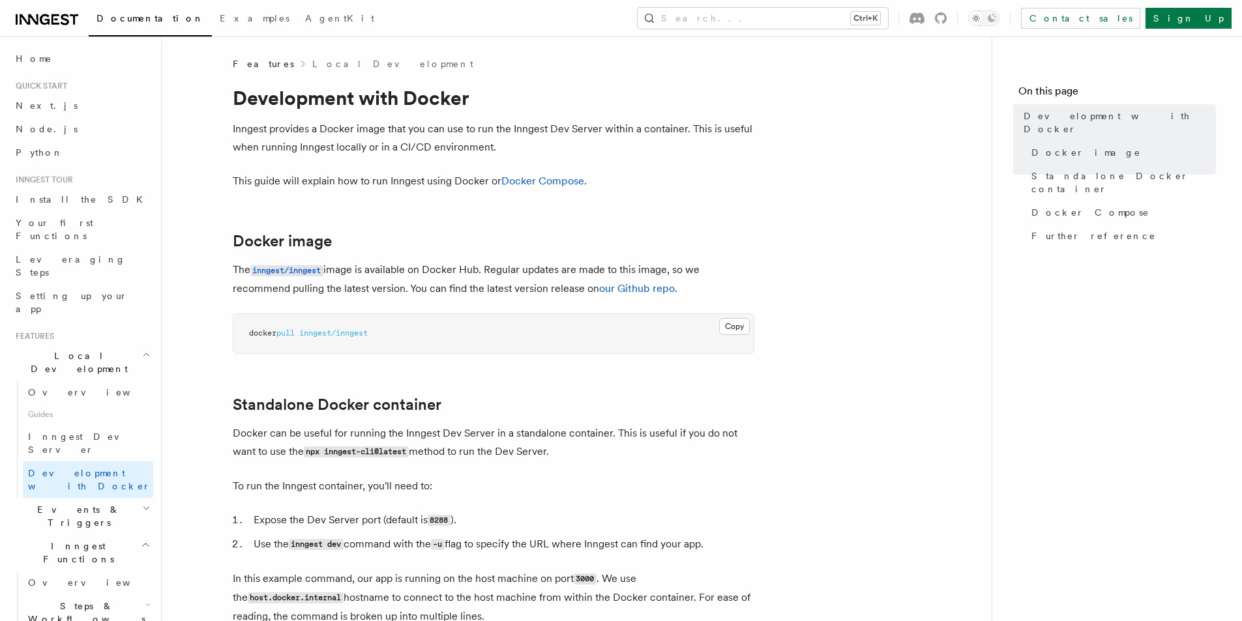
click at [352, 123] on p "Inngest provides a Docker image that you can use to run the Inngest Dev Server …" at bounding box center [494, 138] width 522 height 37
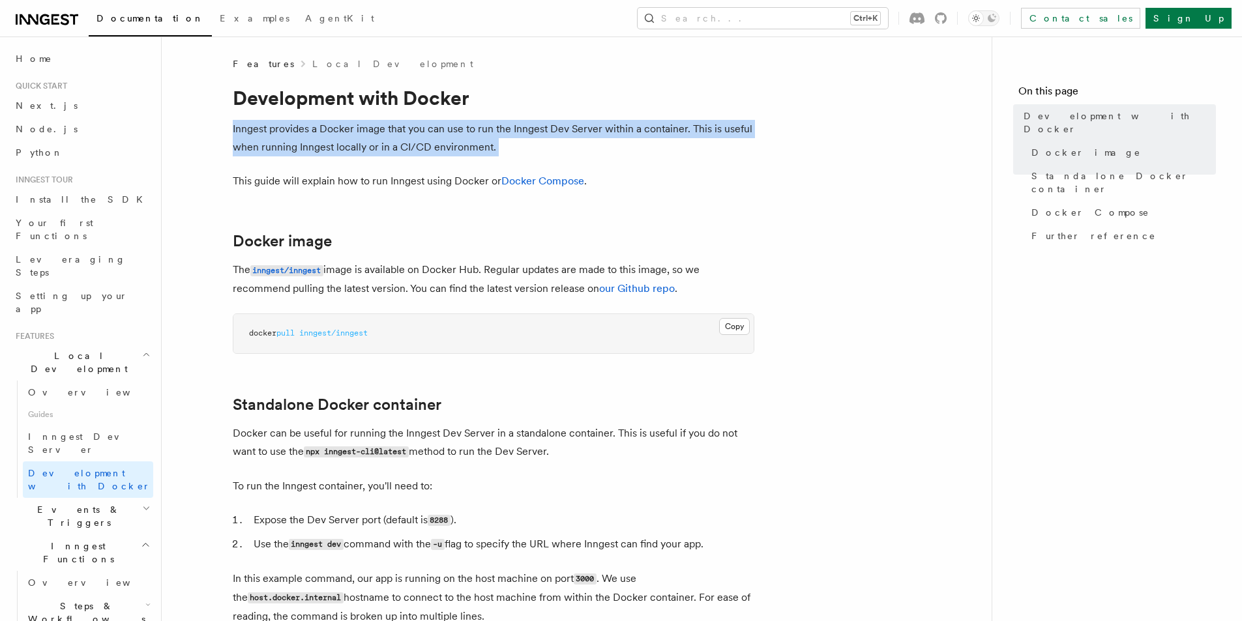
click at [488, 129] on p "Inngest provides a Docker image that you can use to run the Inngest Dev Server …" at bounding box center [494, 138] width 522 height 37
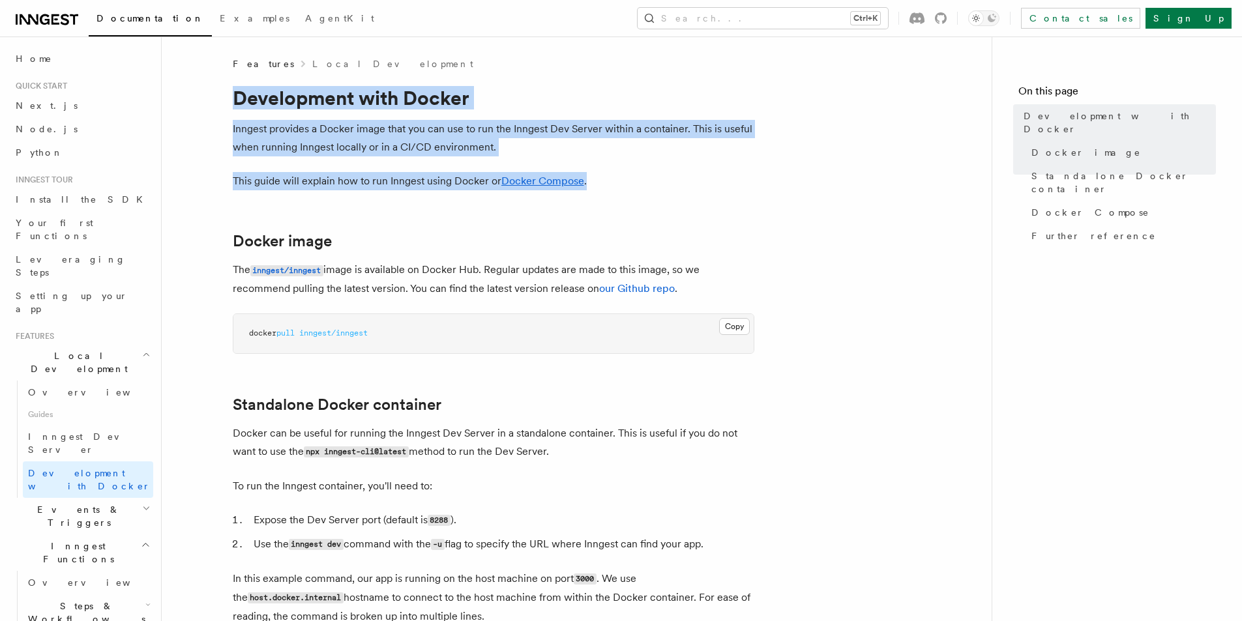
drag, startPoint x: 662, startPoint y: 171, endPoint x: 222, endPoint y: 96, distance: 446.6
click at [340, 177] on p "This guide will explain how to run Inngest using Docker or Docker Compose ." at bounding box center [494, 181] width 522 height 18
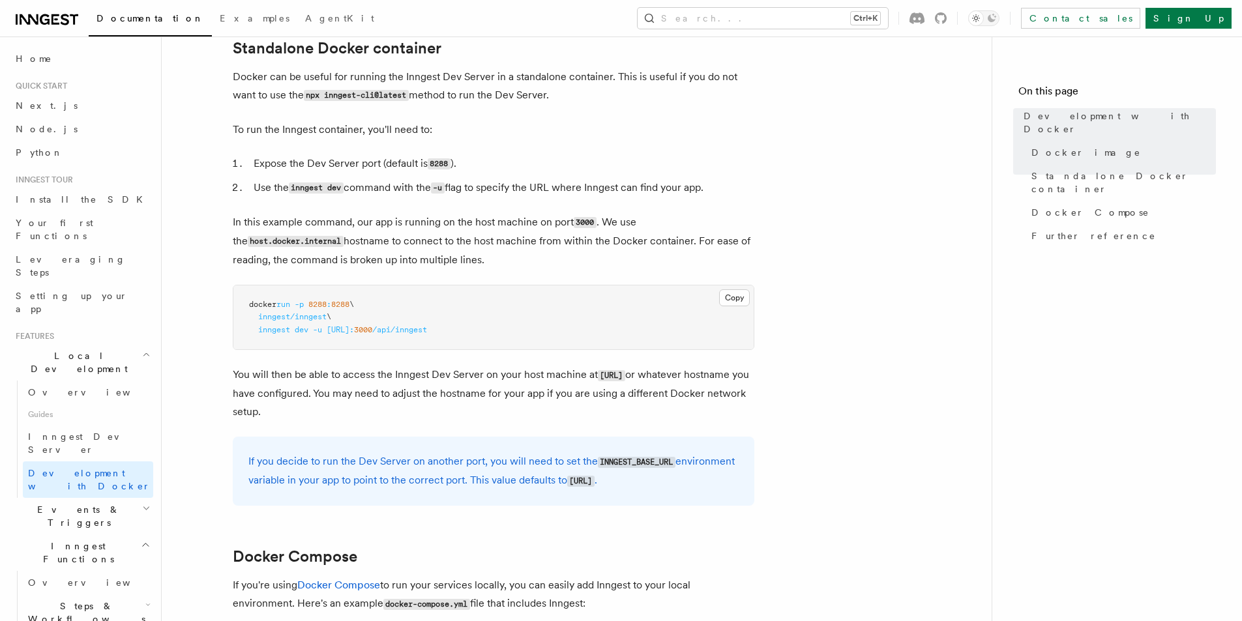
scroll to position [391, 0]
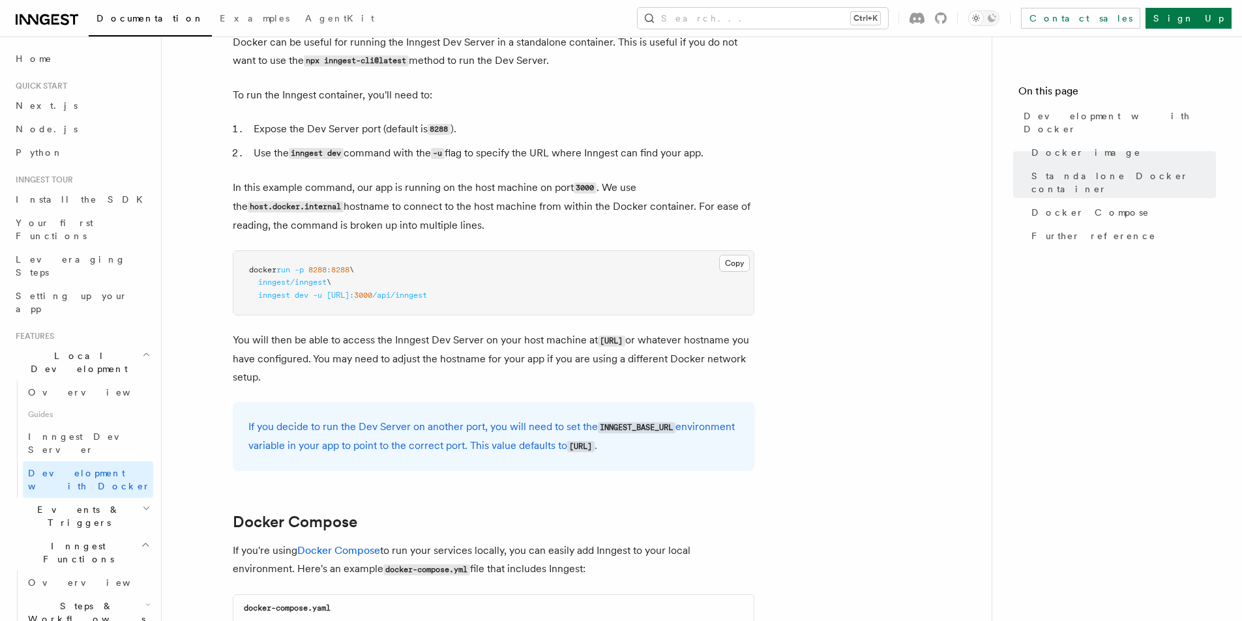
click at [595, 361] on p "You will then be able to access the Inngest Dev Server on your host machine at …" at bounding box center [494, 358] width 522 height 55
click at [526, 336] on p "You will then be able to access the Inngest Dev Server on your host machine at …" at bounding box center [494, 358] width 522 height 55
click at [520, 338] on p "You will then be able to access the Inngest Dev Server on your host machine at …" at bounding box center [494, 358] width 522 height 55
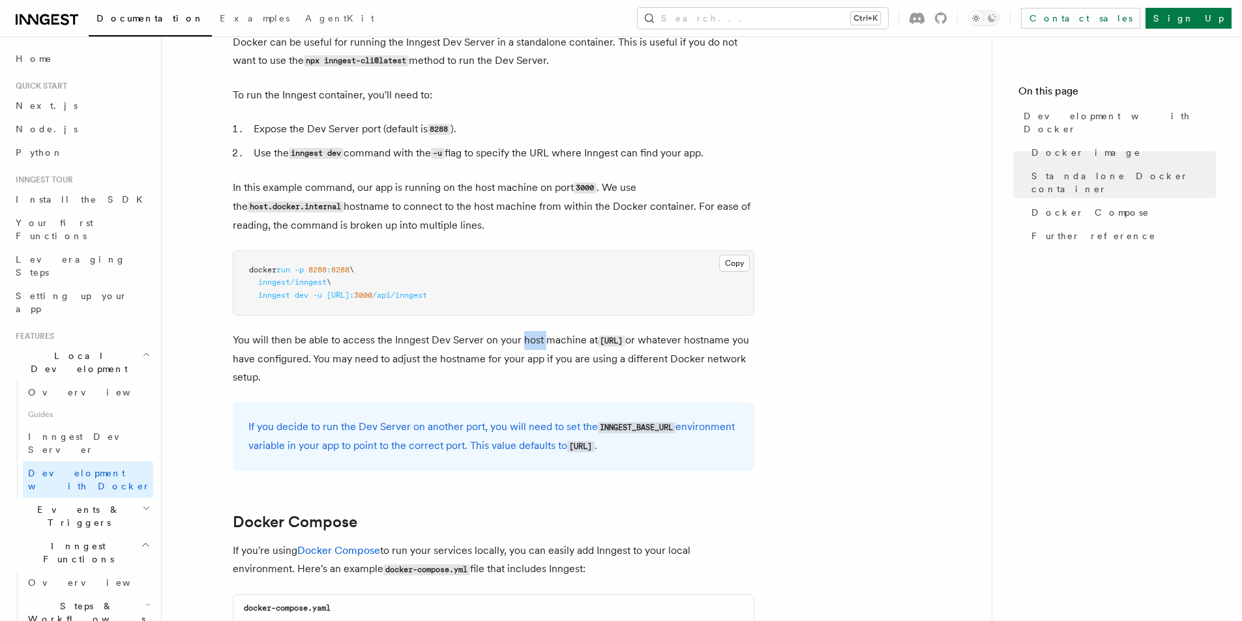
click at [513, 367] on p "You will then be able to access the Inngest Dev Server on your host machine at …" at bounding box center [494, 358] width 522 height 55
click at [484, 353] on p "You will then be able to access the Inngest Dev Server on your host machine at …" at bounding box center [494, 358] width 522 height 55
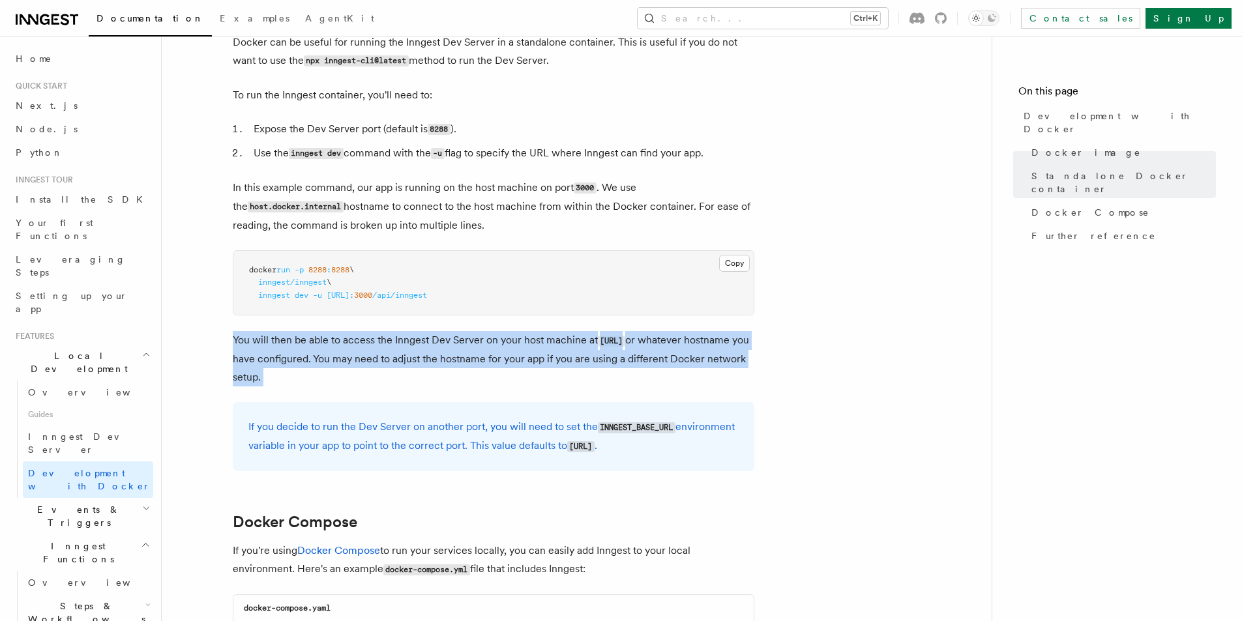
click at [484, 353] on p "You will then be able to access the Inngest Dev Server on your host machine at …" at bounding box center [494, 358] width 522 height 55
click at [620, 350] on p "You will then be able to access the Inngest Dev Server on your host machine at …" at bounding box center [494, 358] width 522 height 55
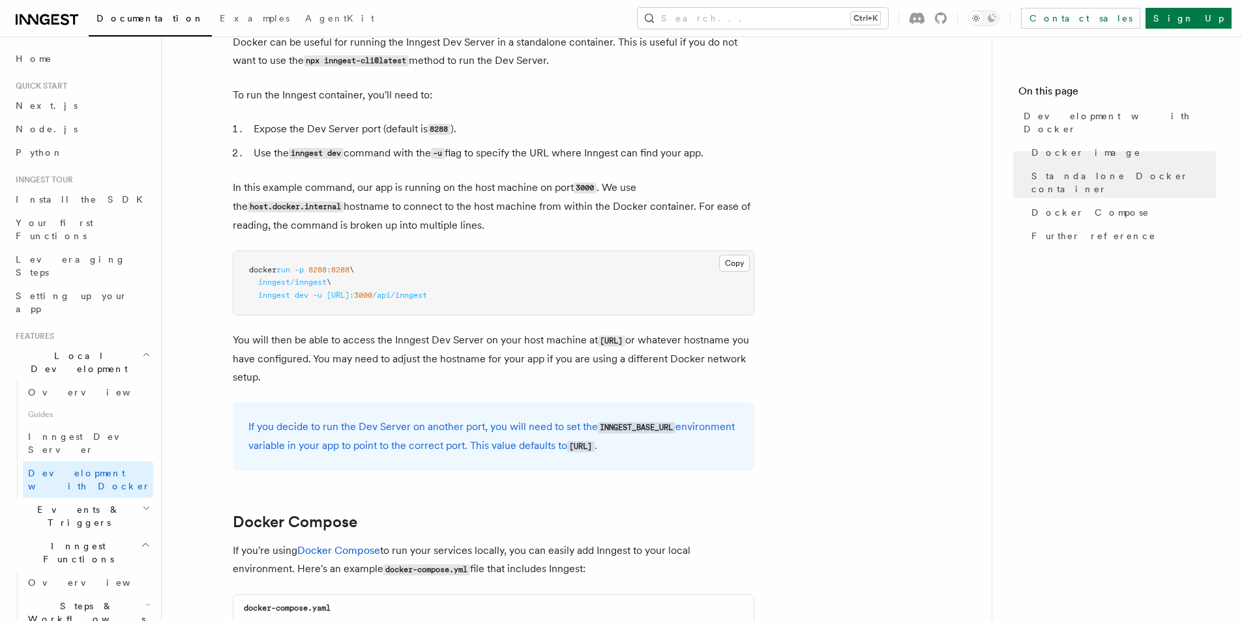
click at [653, 351] on p "You will then be able to access the Inngest Dev Server on your host machine at …" at bounding box center [494, 358] width 522 height 55
click at [567, 364] on p "You will then be able to access the Inngest Dev Server on your host machine at …" at bounding box center [494, 358] width 522 height 55
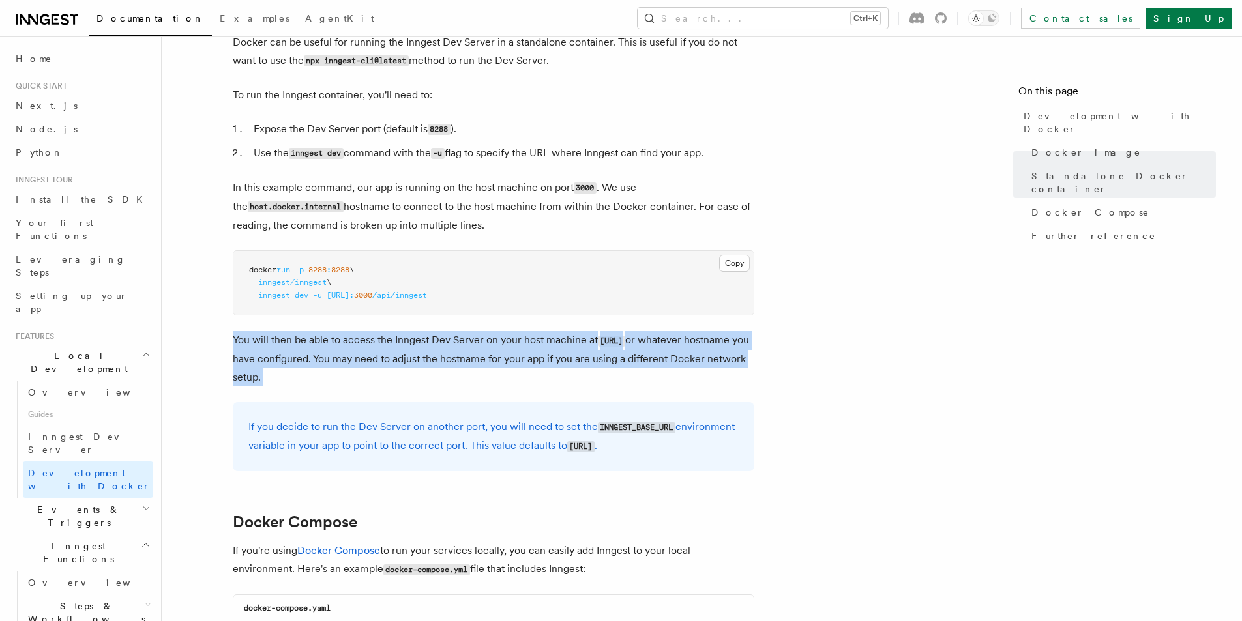
click at [567, 364] on p "You will then be able to access the Inngest Dev Server on your host machine at …" at bounding box center [494, 358] width 522 height 55
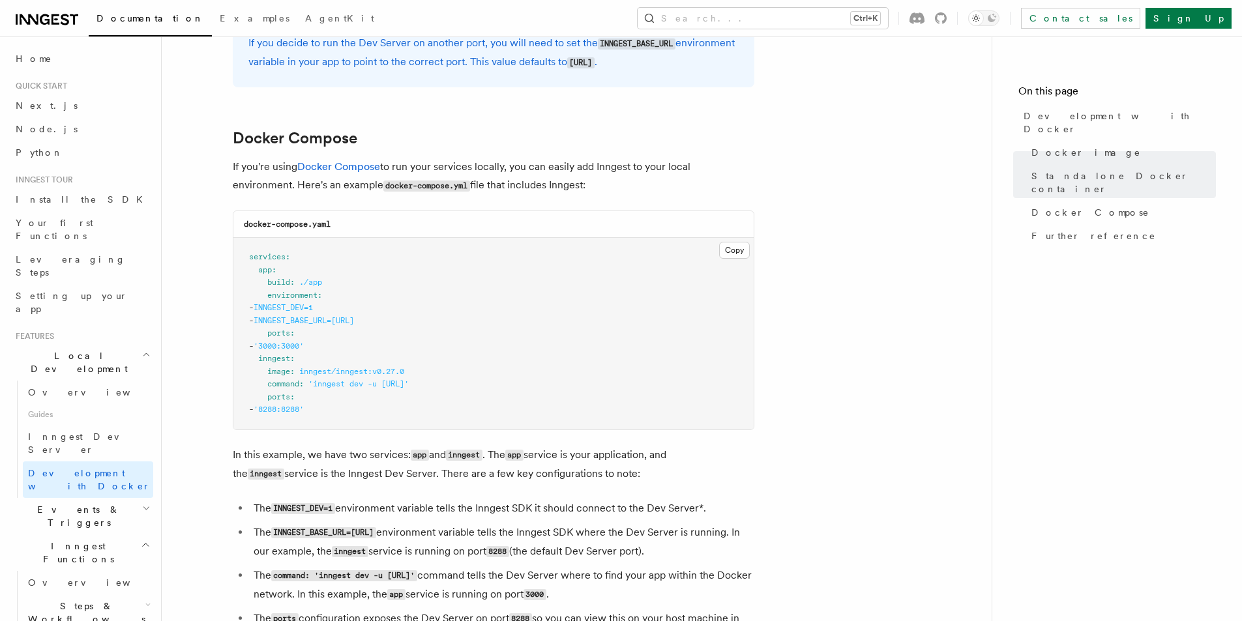
scroll to position [782, 0]
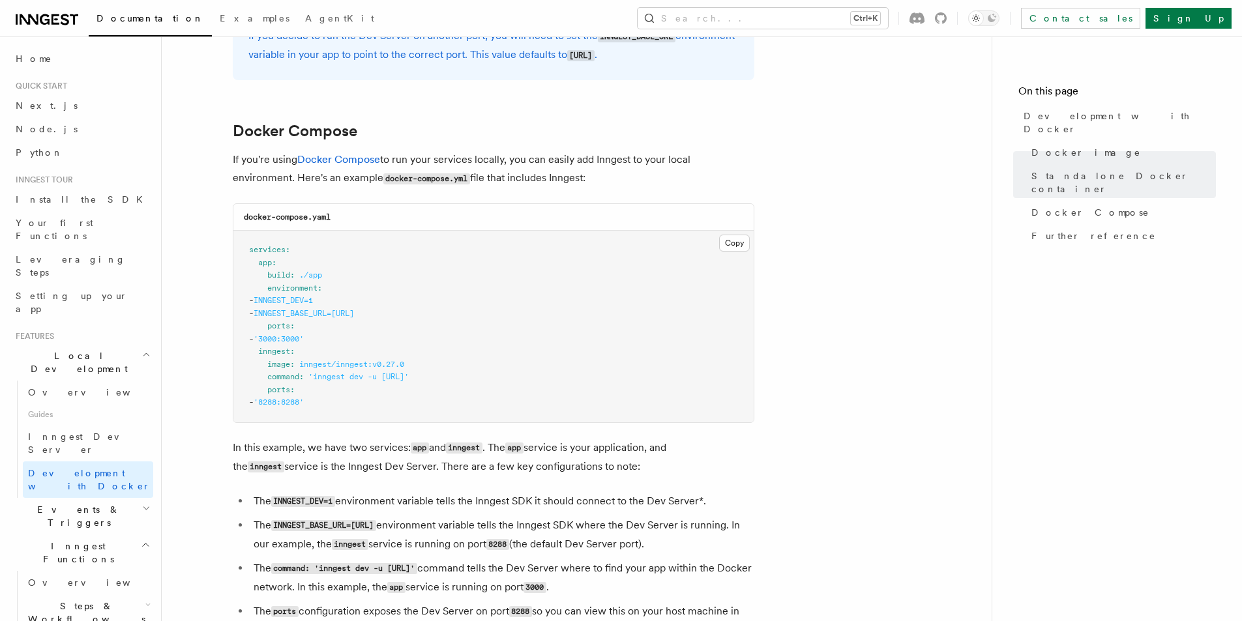
click at [331, 313] on span "INNGEST_BASE_URL=http://inngest:8288" at bounding box center [304, 313] width 100 height 9
drag, startPoint x: 464, startPoint y: 312, endPoint x: 217, endPoint y: 249, distance: 255.1
click at [217, 249] on article "Features Local Development Development with Docker Inngest provides a Docker im…" at bounding box center [577, 204] width 788 height 1858
click at [329, 351] on pre "services : app : build : ./app environment : - INNGEST_DEV=1 - INNGEST_BASE_URL…" at bounding box center [493, 327] width 520 height 192
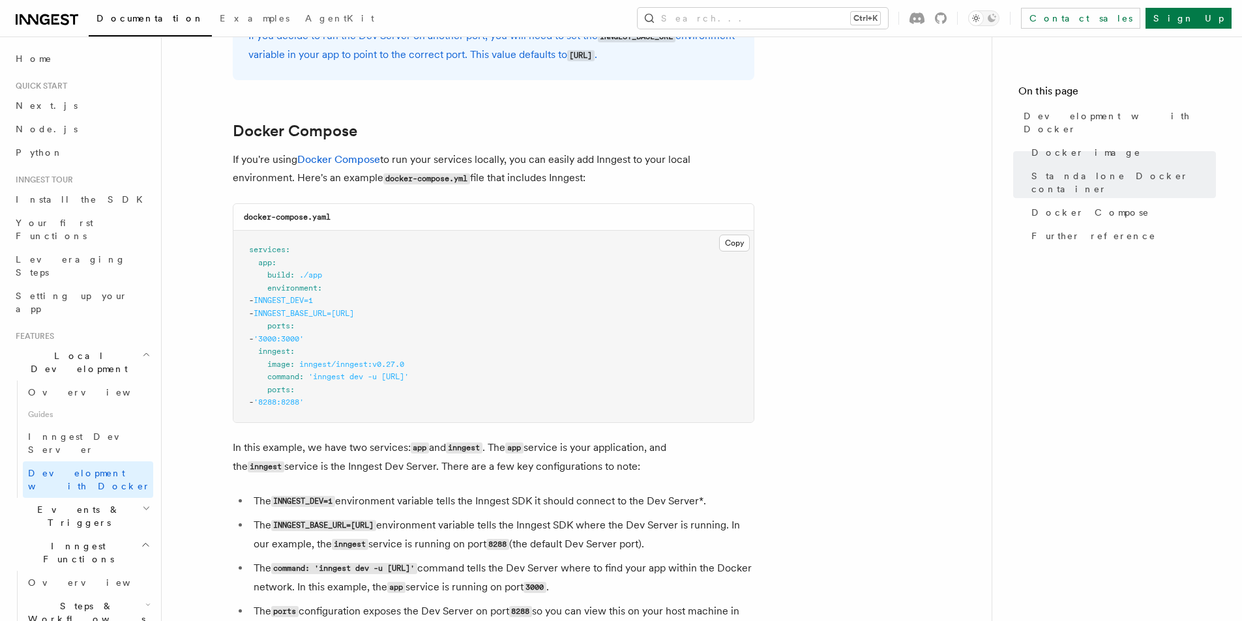
click at [341, 363] on span "inngest/inngest:v0.27.0" at bounding box center [351, 364] width 105 height 9
click at [340, 363] on span "inngest/inngest:v0.27.0" at bounding box center [351, 364] width 105 height 9
click at [340, 379] on span "'inngest dev -u http://app:3000/api/inngest'" at bounding box center [358, 376] width 100 height 9
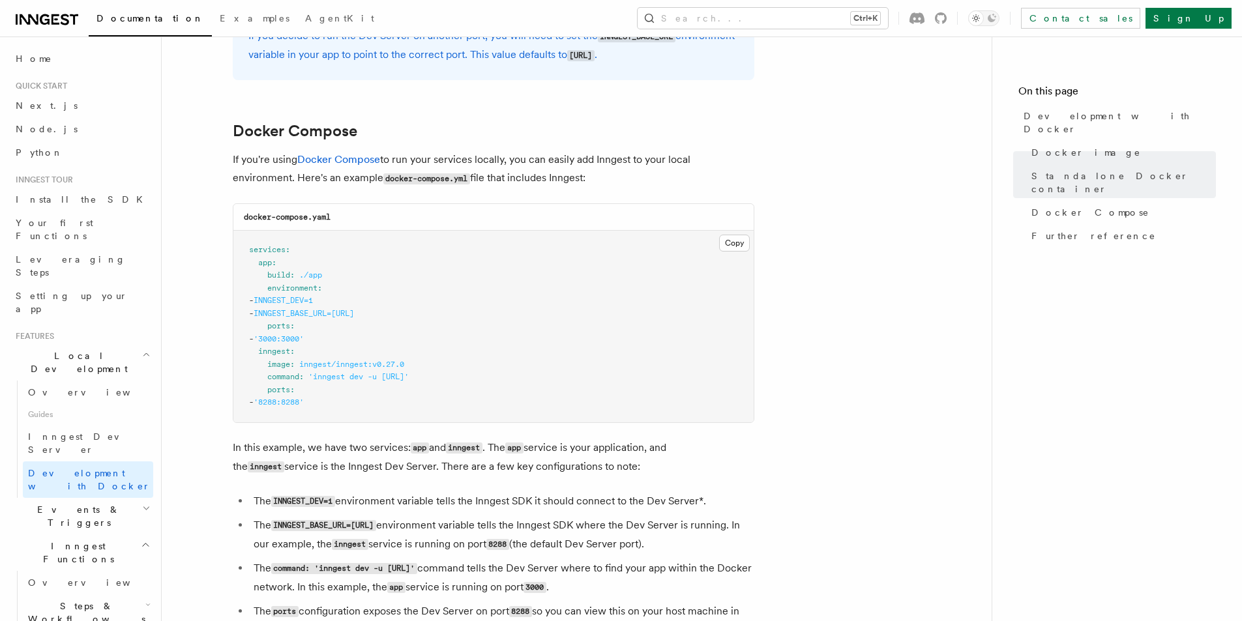
drag, startPoint x: 327, startPoint y: 380, endPoint x: 336, endPoint y: 382, distance: 9.3
click at [336, 382] on pre "services : app : build : ./app environment : - INNGEST_DEV=1 - INNGEST_BASE_URL…" at bounding box center [493, 327] width 520 height 192
drag, startPoint x: 368, startPoint y: 378, endPoint x: 376, endPoint y: 378, distance: 7.2
click at [376, 378] on span "'inngest dev -u http://app:3000/api/inngest'" at bounding box center [358, 376] width 100 height 9
drag, startPoint x: 407, startPoint y: 380, endPoint x: 430, endPoint y: 381, distance: 23.5
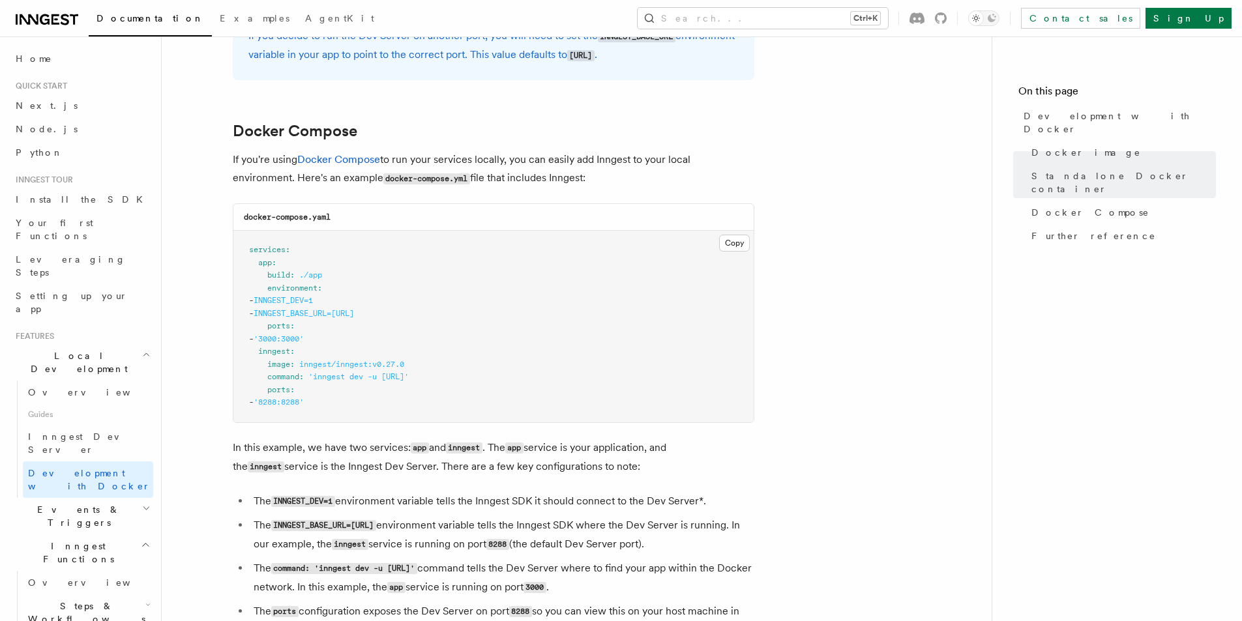
click at [409, 381] on span "'inngest dev -u http://app:3000/api/inngest'" at bounding box center [358, 376] width 100 height 9
drag, startPoint x: 479, startPoint y: 385, endPoint x: 524, endPoint y: 385, distance: 45.0
click at [497, 385] on pre "services : app : build : ./app environment : - INNGEST_DEV=1 - INNGEST_BASE_URL…" at bounding box center [493, 327] width 520 height 192
click at [524, 385] on pre "services : app : build : ./app environment : - INNGEST_DEV=1 - INNGEST_BASE_URL…" at bounding box center [493, 327] width 520 height 192
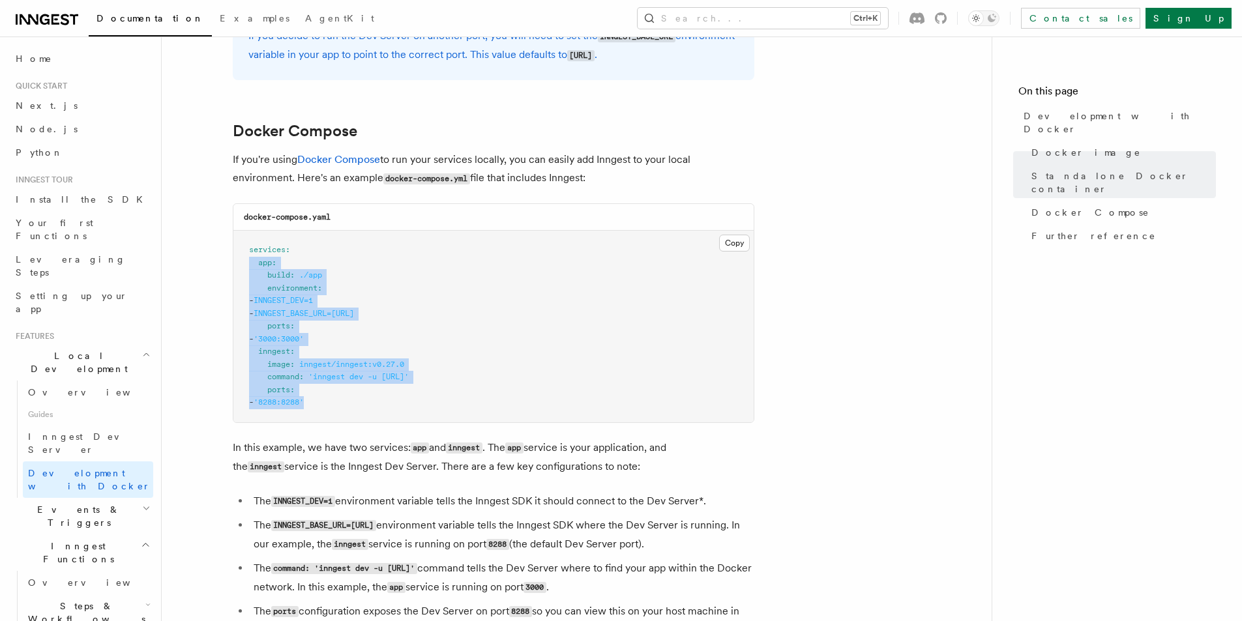
drag, startPoint x: 481, startPoint y: 413, endPoint x: 245, endPoint y: 280, distance: 270.4
click at [246, 280] on pre "services : app : build : ./app environment : - INNGEST_DEV=1 - INNGEST_BASE_URL…" at bounding box center [493, 327] width 520 height 192
click at [366, 308] on pre "services : app : build : ./app environment : - INNGEST_DEV=1 - INNGEST_BASE_URL…" at bounding box center [493, 327] width 520 height 192
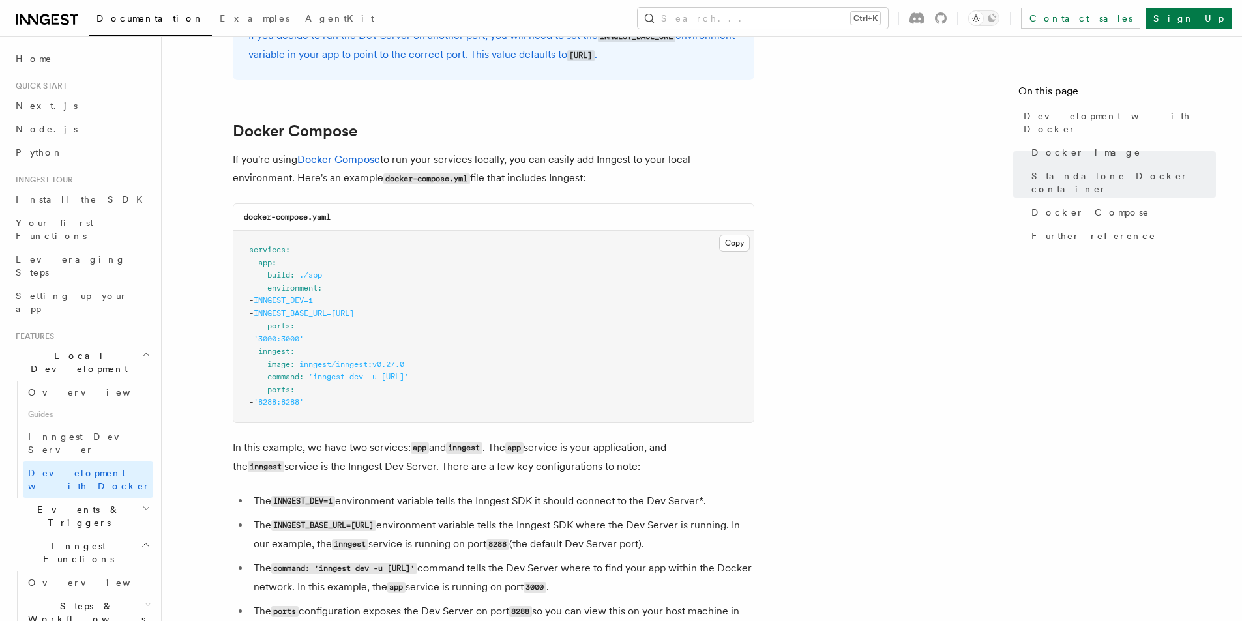
click at [479, 278] on pre "services : app : build : ./app environment : - INNGEST_DEV=1 - INNGEST_BASE_URL…" at bounding box center [493, 327] width 520 height 192
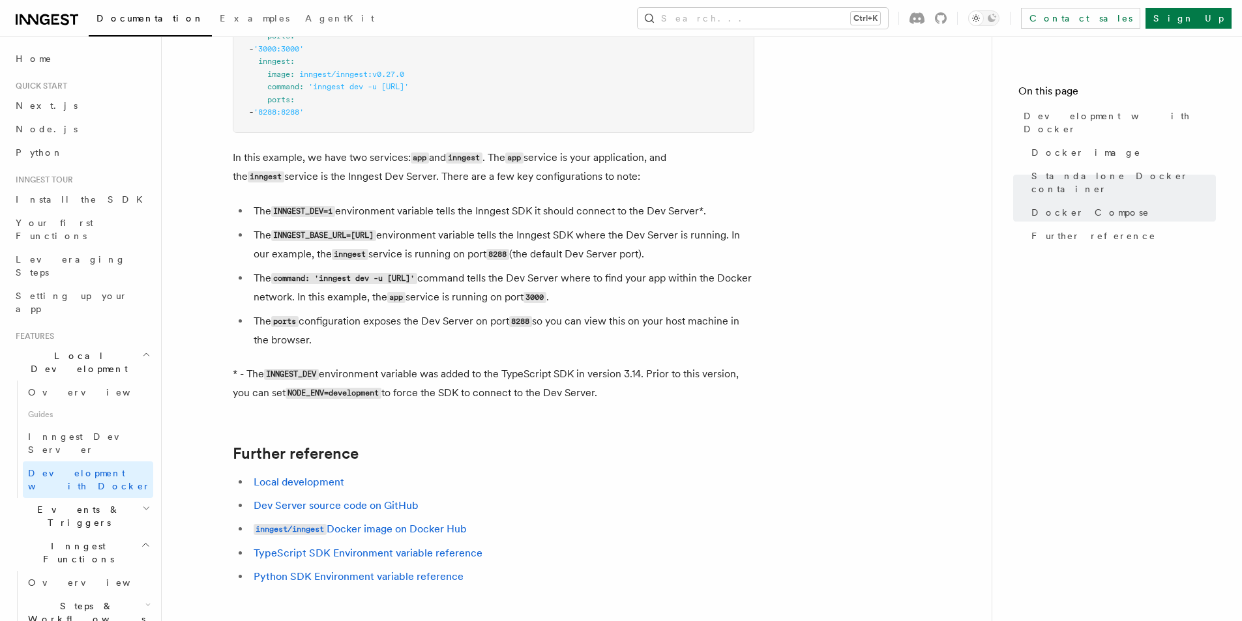
scroll to position [1108, 0]
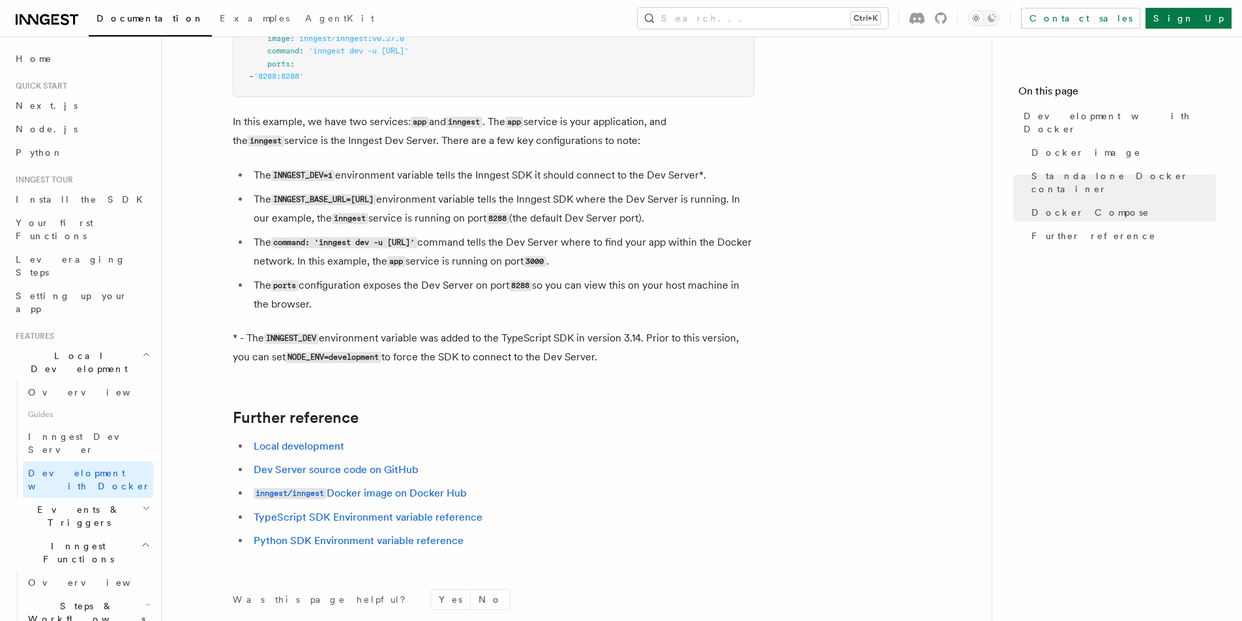
click at [619, 201] on li "The INNGEST_BASE_URL=http://inngest:8288 environment variable tells the Inngest…" at bounding box center [502, 209] width 505 height 38
click at [629, 208] on li "The INNGEST_BASE_URL=http://inngest:8288 environment variable tells the Inngest…" at bounding box center [502, 209] width 505 height 38
click at [631, 208] on li "The INNGEST_BASE_URL=http://inngest:8288 environment variable tells the Inngest…" at bounding box center [502, 209] width 505 height 38
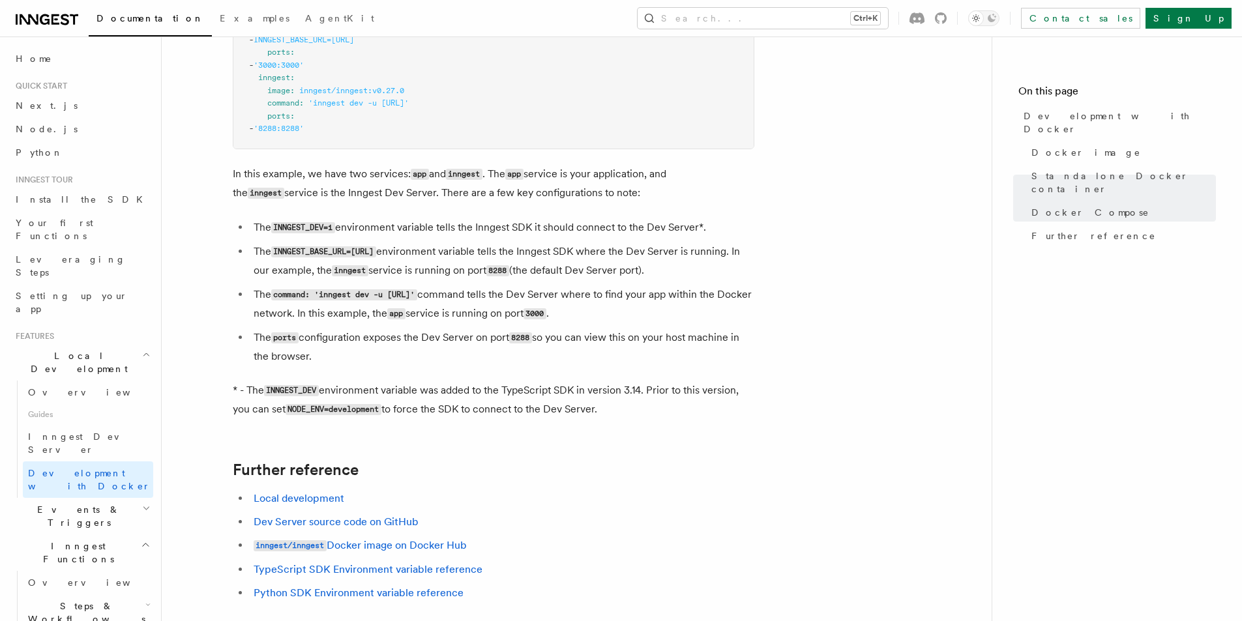
scroll to position [1174, 0]
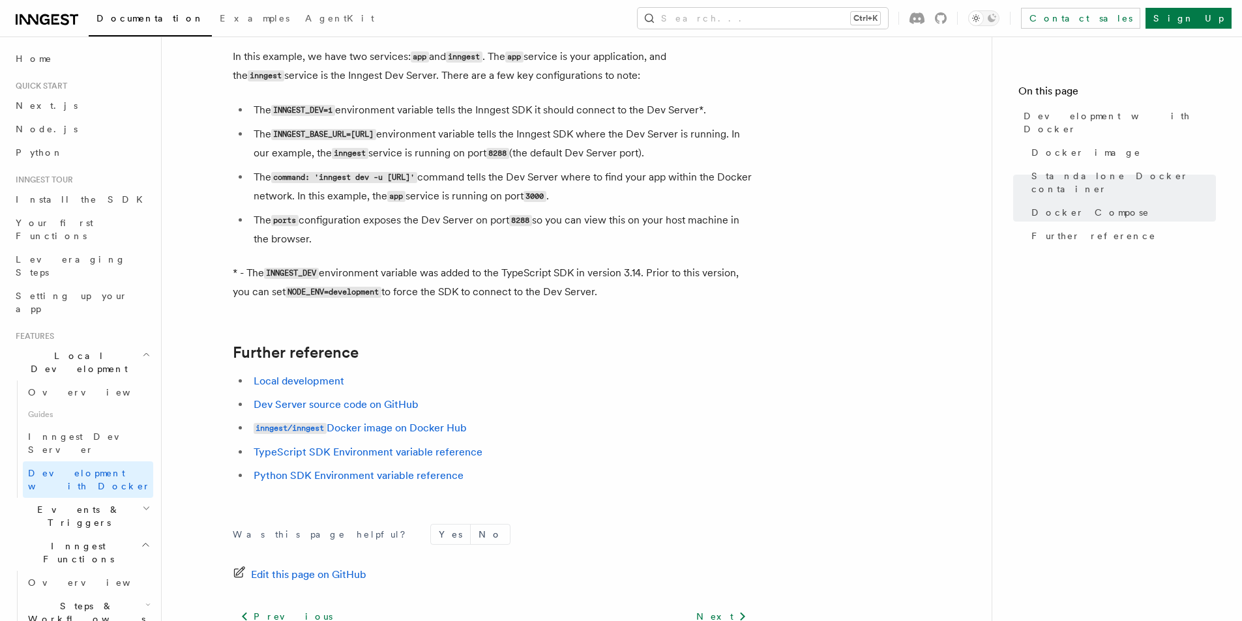
click at [629, 194] on li "The command: 'inngest dev -u http://app:3000/api/inngest' command tells the Dev…" at bounding box center [502, 187] width 505 height 38
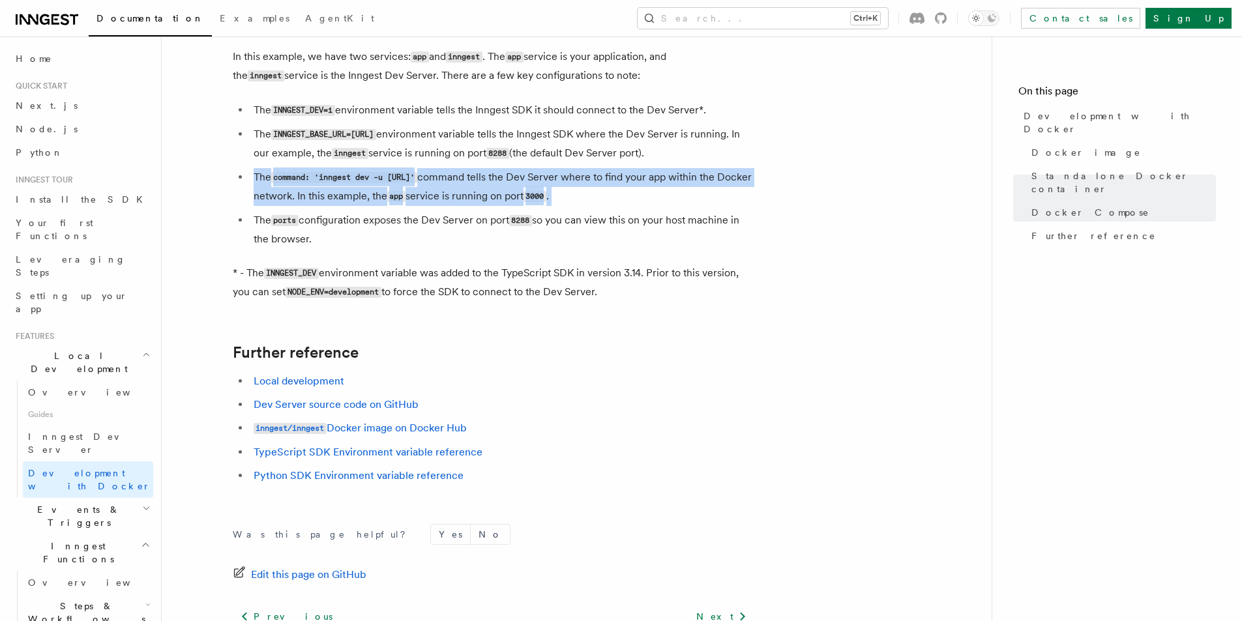
click at [629, 194] on li "The command: 'inngest dev -u http://app:3000/api/inngest' command tells the Dev…" at bounding box center [502, 187] width 505 height 38
click at [594, 198] on li "The command: 'inngest dev -u http://app:3000/api/inngest' command tells the Dev…" at bounding box center [502, 187] width 505 height 38
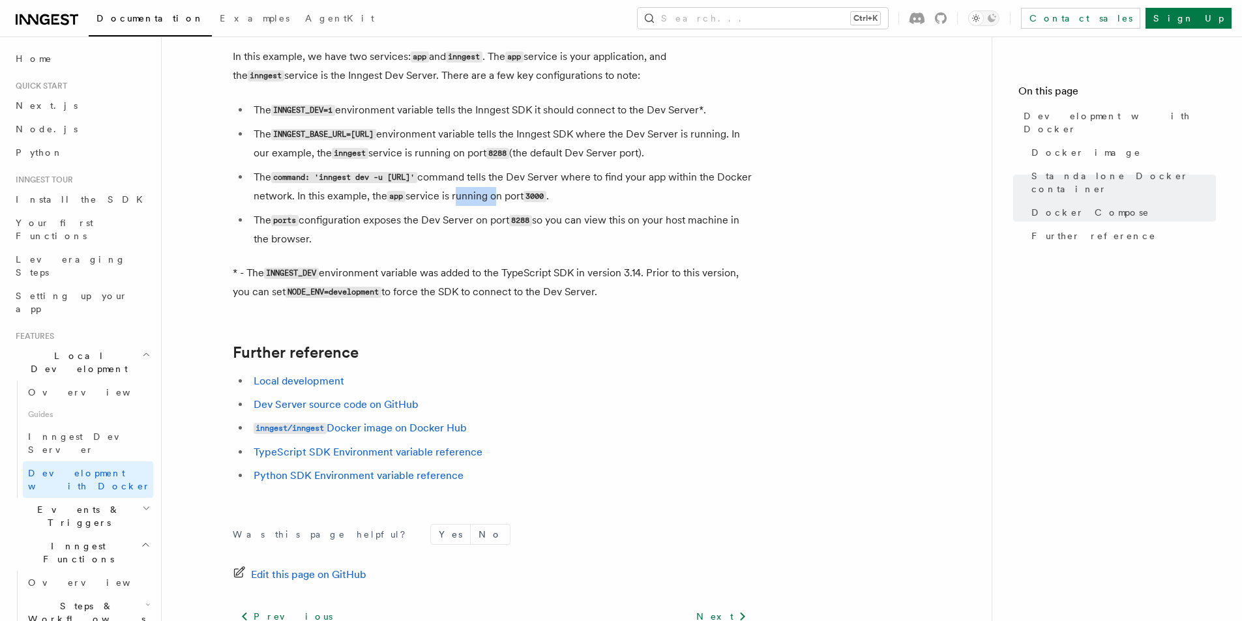
click at [594, 198] on li "The command: 'inngest dev -u http://app:3000/api/inngest' command tells the Dev…" at bounding box center [502, 187] width 505 height 38
click at [601, 192] on li "The command: 'inngest dev -u http://app:3000/api/inngest' command tells the Dev…" at bounding box center [502, 187] width 505 height 38
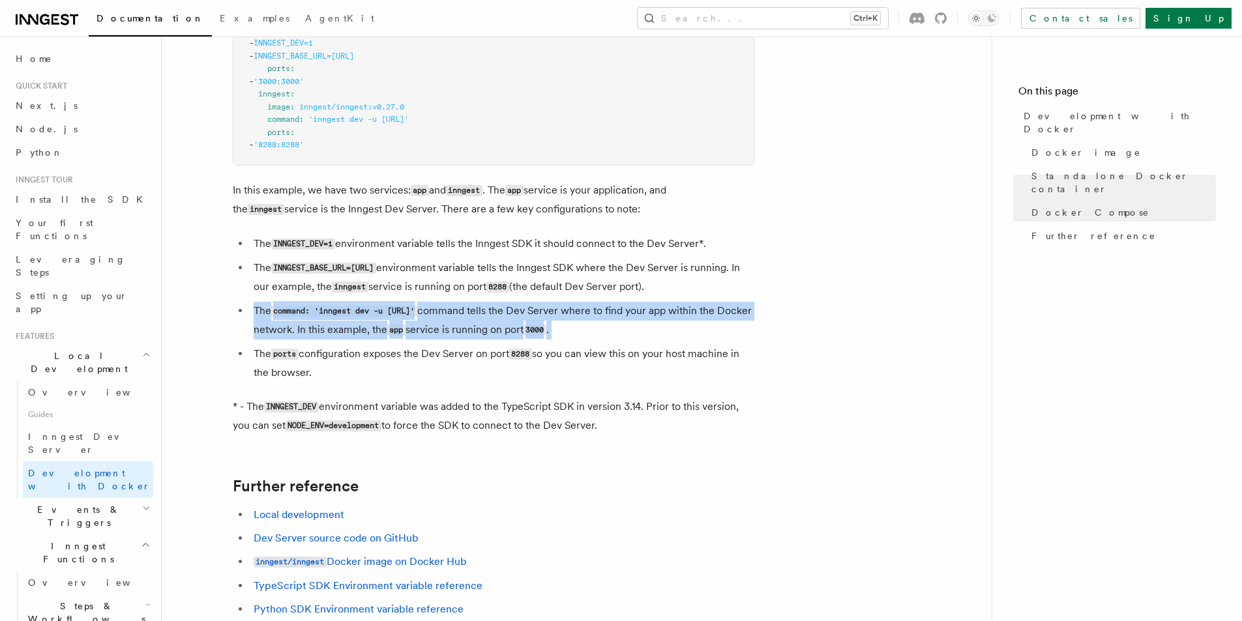
scroll to position [1043, 0]
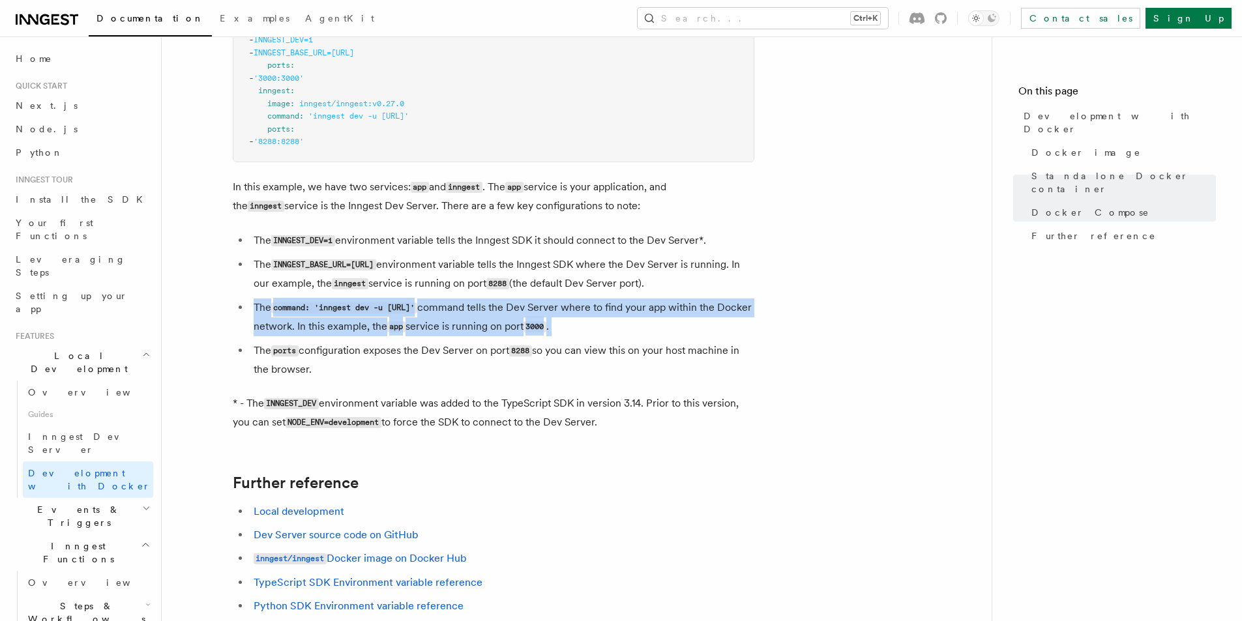
click at [597, 334] on li "The command: 'inngest dev -u http://app:3000/api/inngest' command tells the Dev…" at bounding box center [502, 318] width 505 height 38
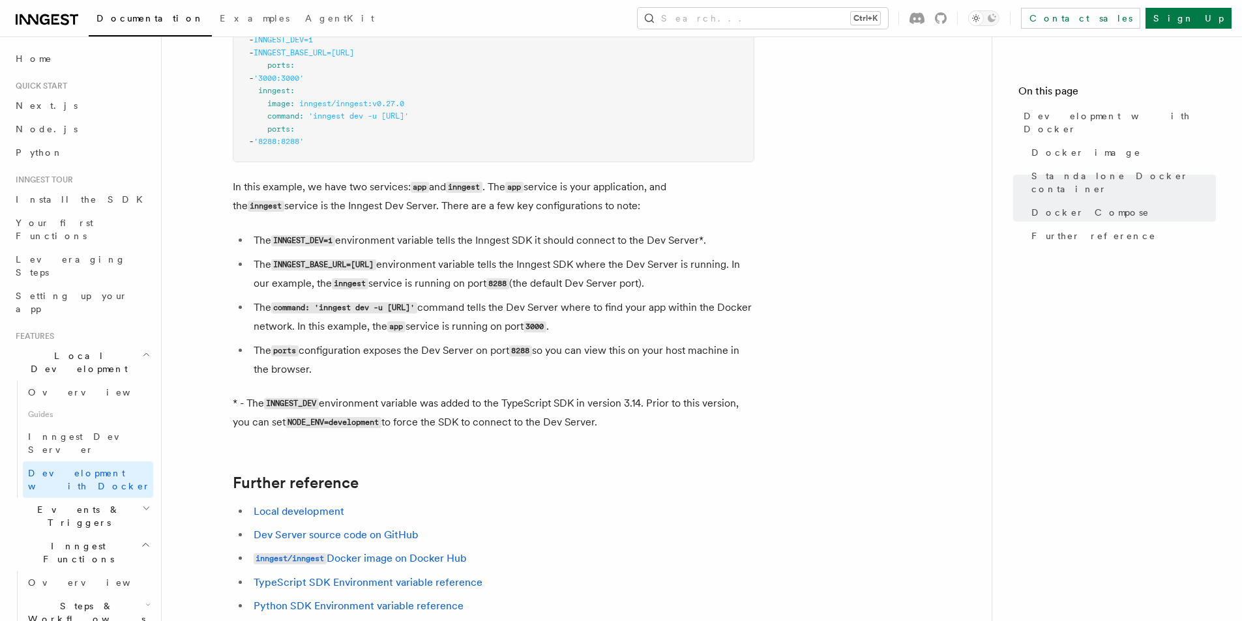
click at [609, 320] on li "The command: 'inngest dev -u http://app:3000/api/inngest' command tells the Dev…" at bounding box center [502, 318] width 505 height 38
click at [610, 350] on li "The ports configuration exposes the Dev Server on port 8288 so you can view thi…" at bounding box center [502, 360] width 505 height 37
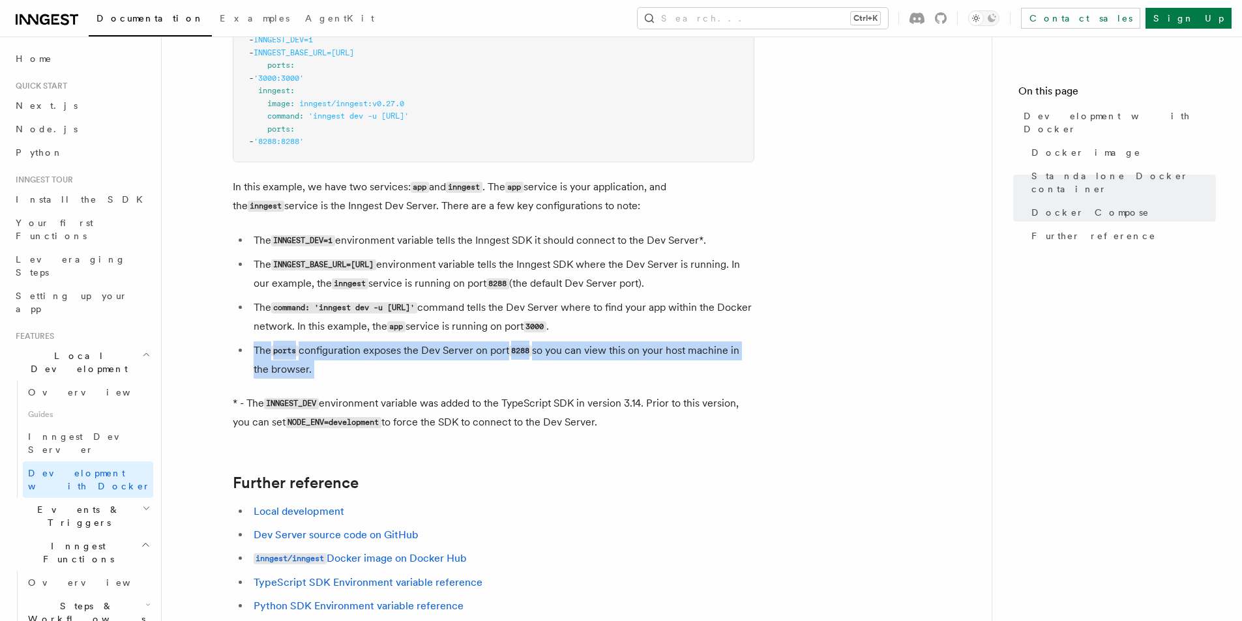
click at [610, 350] on li "The ports configuration exposes the Dev Server on port 8288 so you can view thi…" at bounding box center [502, 360] width 505 height 37
click at [614, 360] on li "The ports configuration exposes the Dev Server on port 8288 so you can view thi…" at bounding box center [502, 360] width 505 height 37
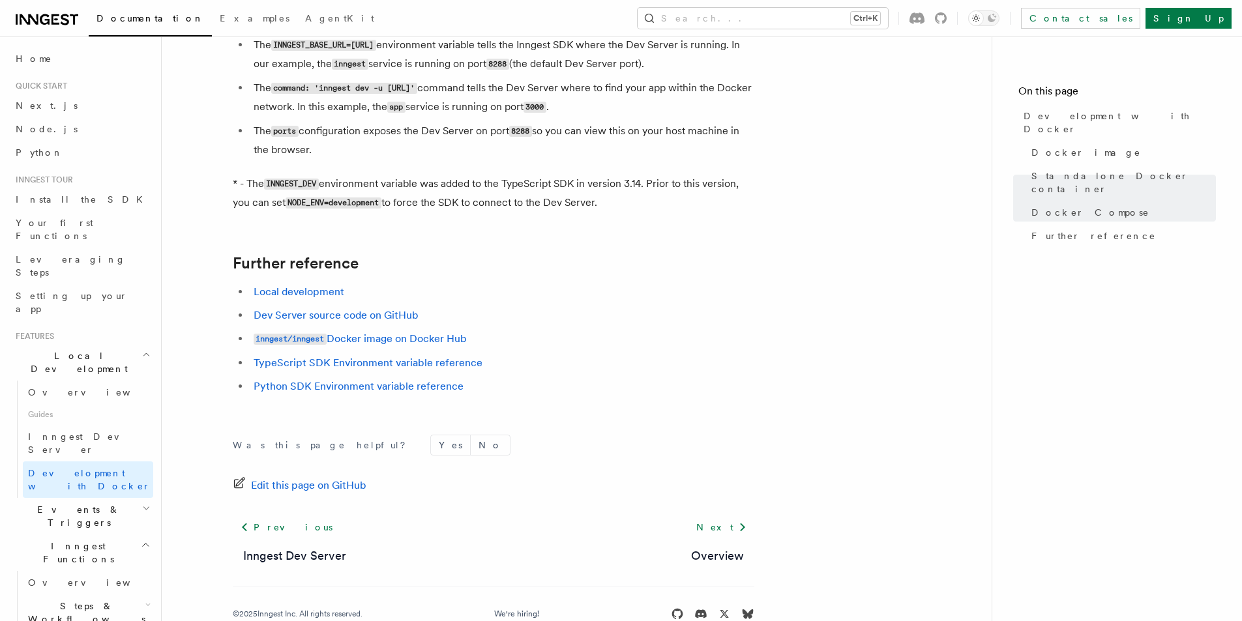
scroll to position [1293, 0]
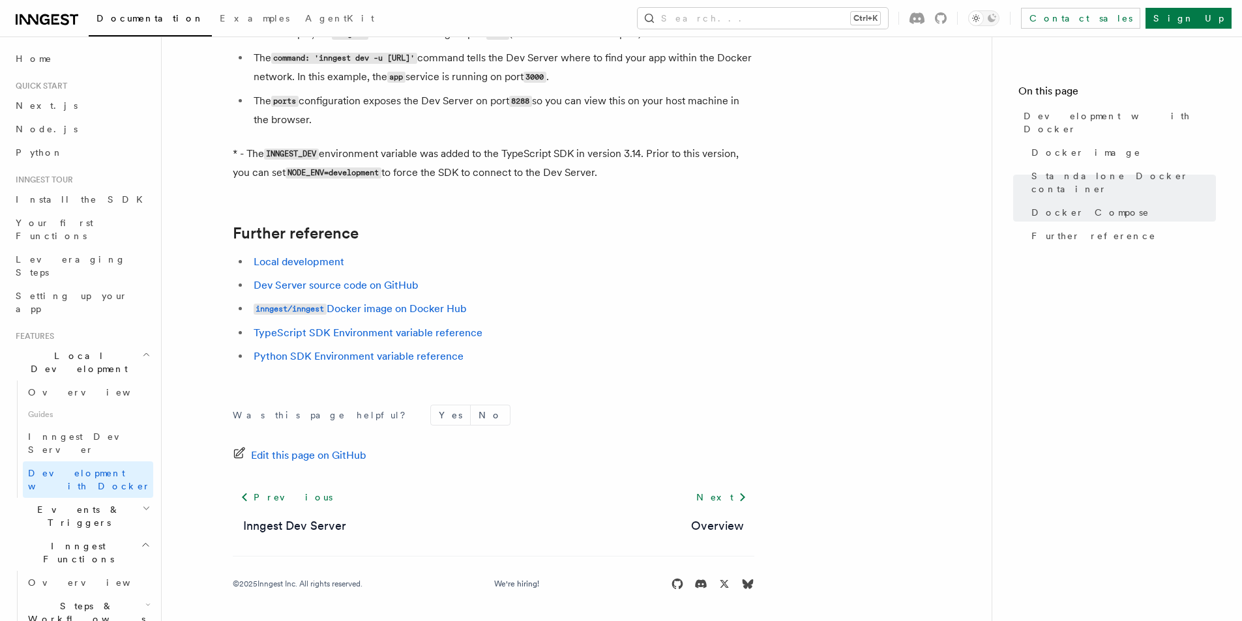
click at [47, 498] on h2 "Events & Triggers" at bounding box center [81, 516] width 143 height 37
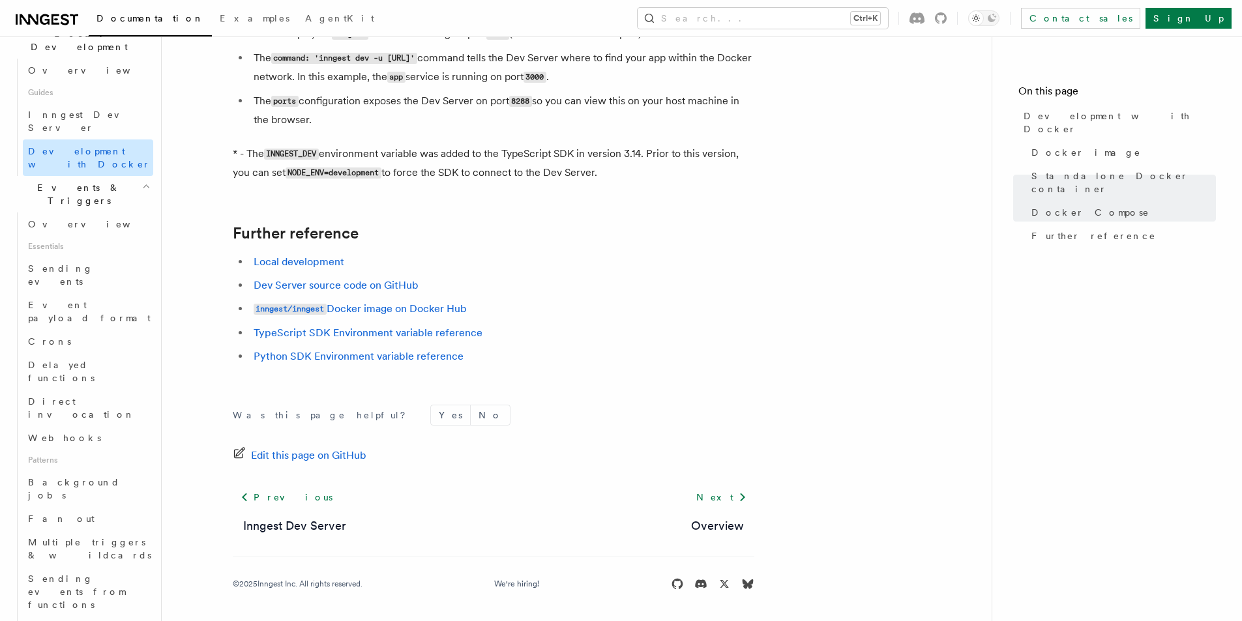
scroll to position [326, 0]
click at [58, 215] on span "Overview" at bounding box center [95, 220] width 134 height 10
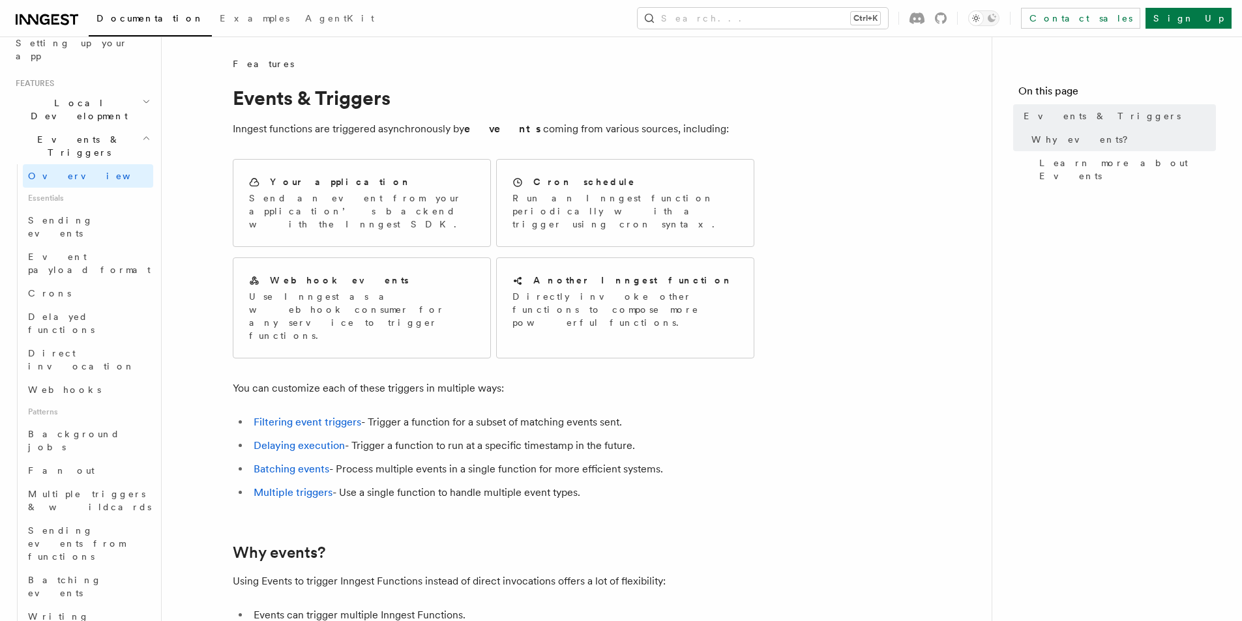
scroll to position [196, 0]
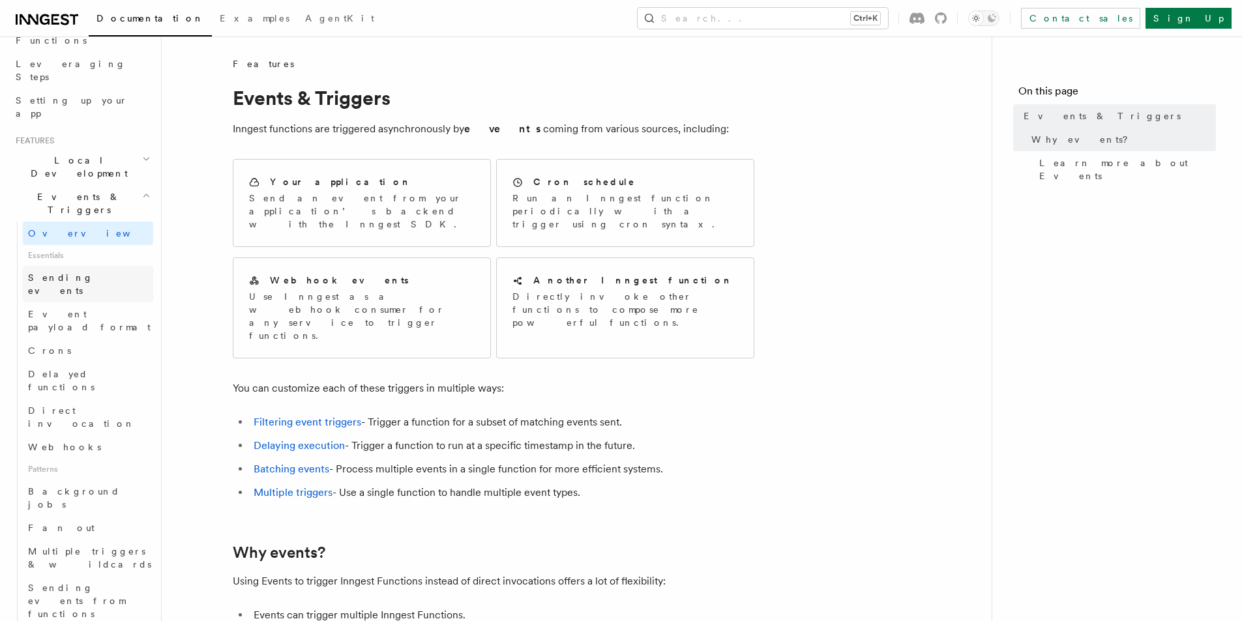
click at [89, 266] on link "Sending events" at bounding box center [88, 284] width 130 height 37
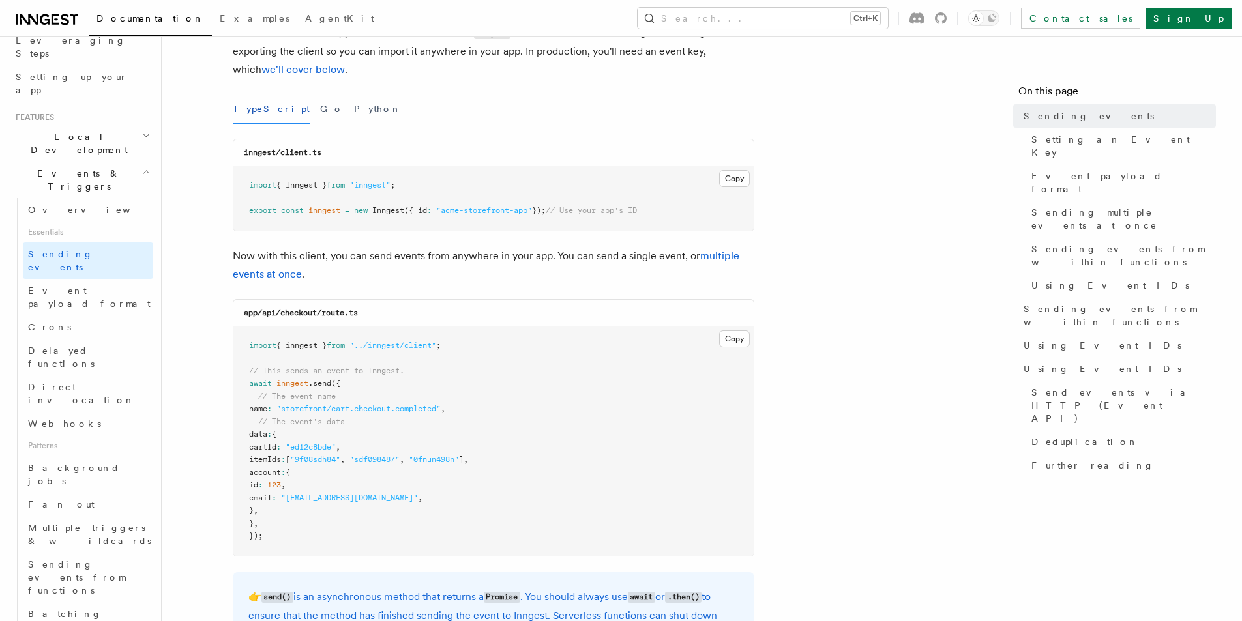
scroll to position [222, 0]
drag, startPoint x: 837, startPoint y: 293, endPoint x: 825, endPoint y: 284, distance: 14.9
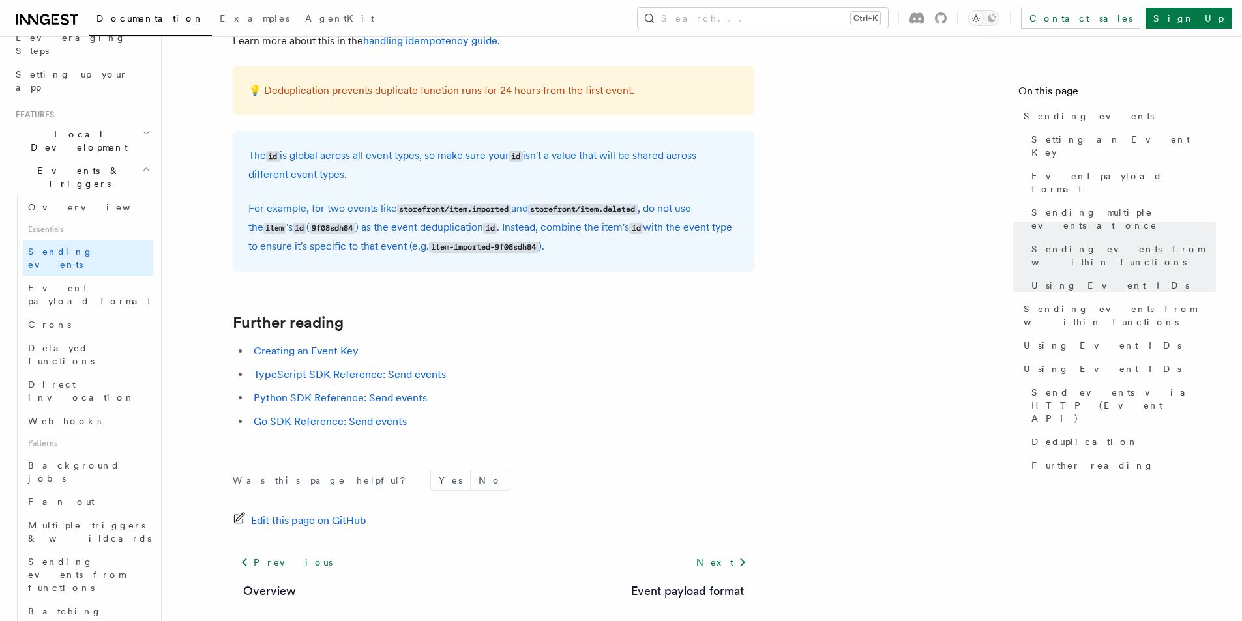
scroll to position [3651, 0]
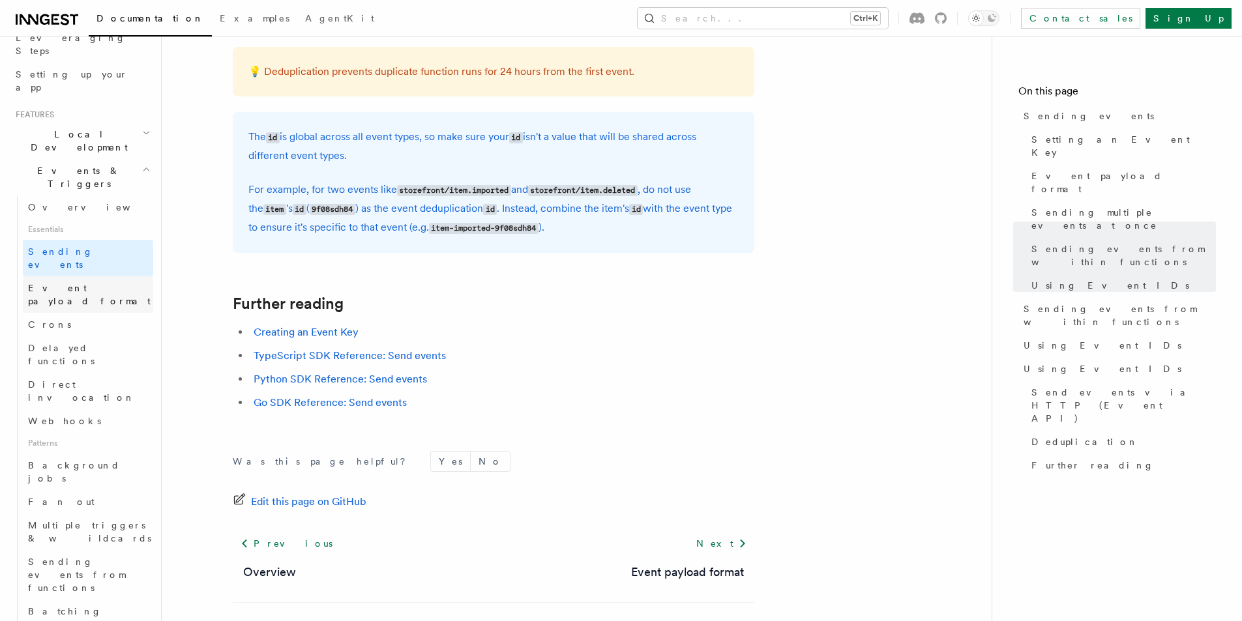
click at [88, 283] on span "Event payload format" at bounding box center [89, 294] width 123 height 23
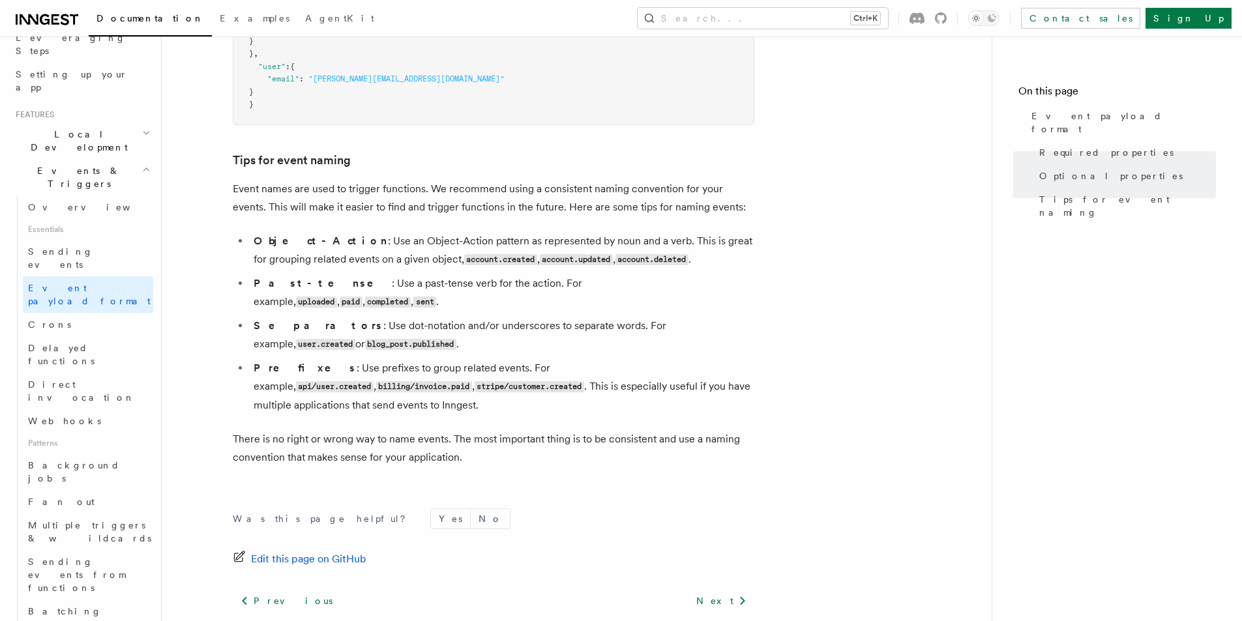
scroll to position [839, 0]
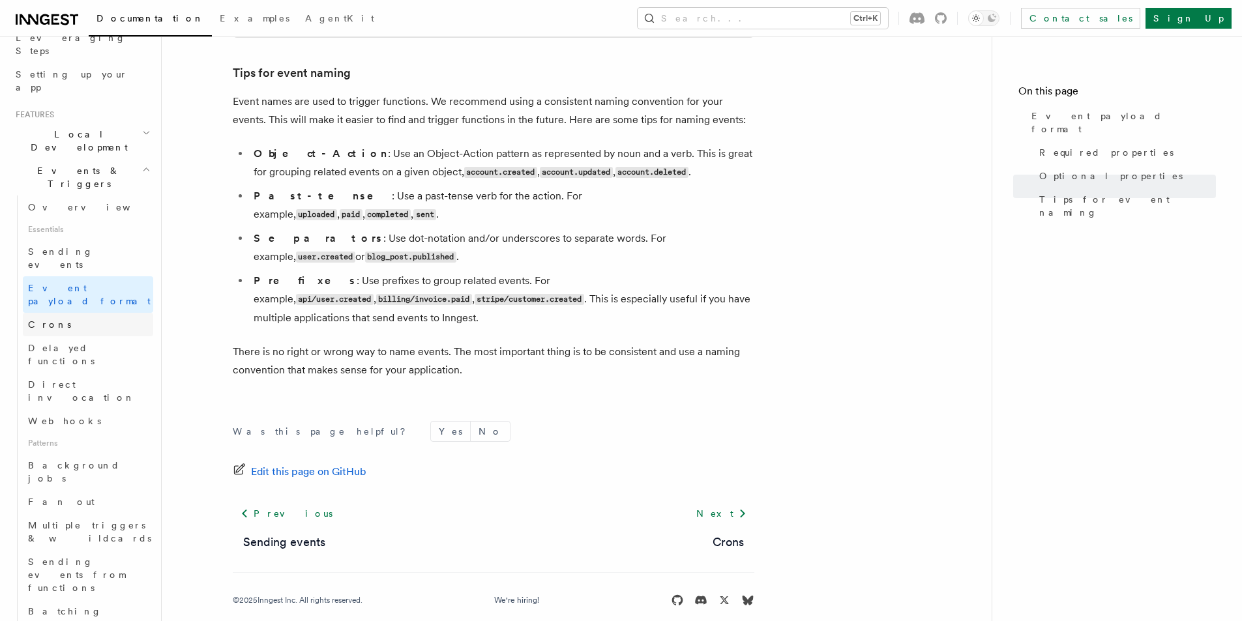
click at [35, 319] on span "Crons" at bounding box center [49, 324] width 43 height 10
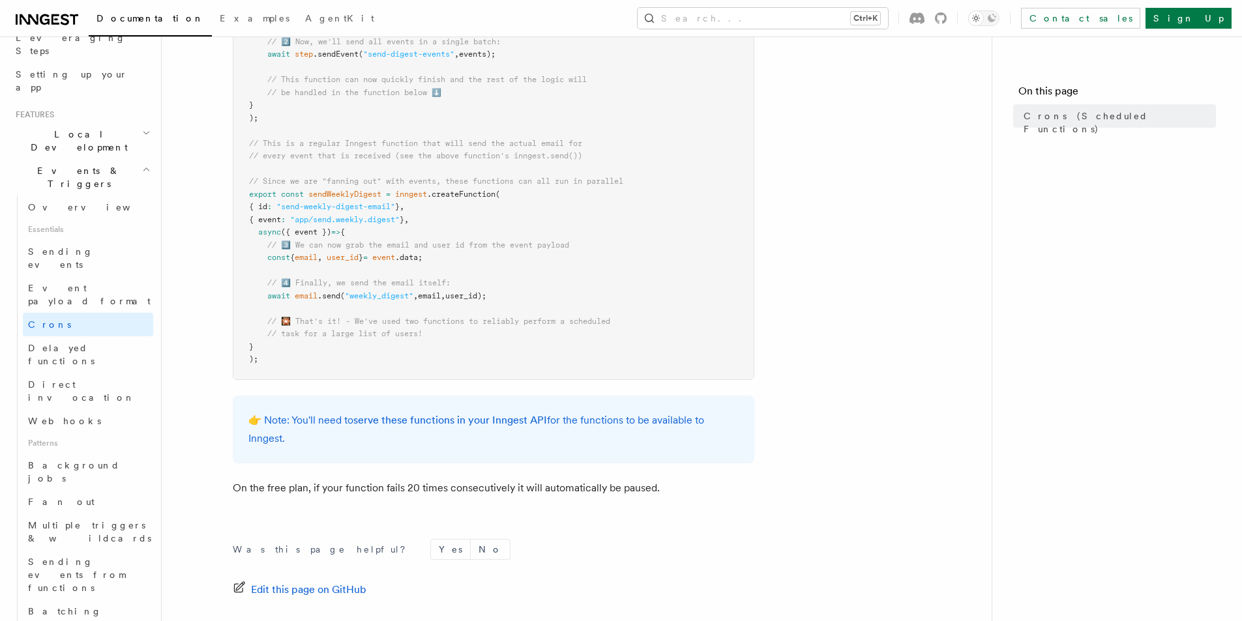
scroll to position [717, 0]
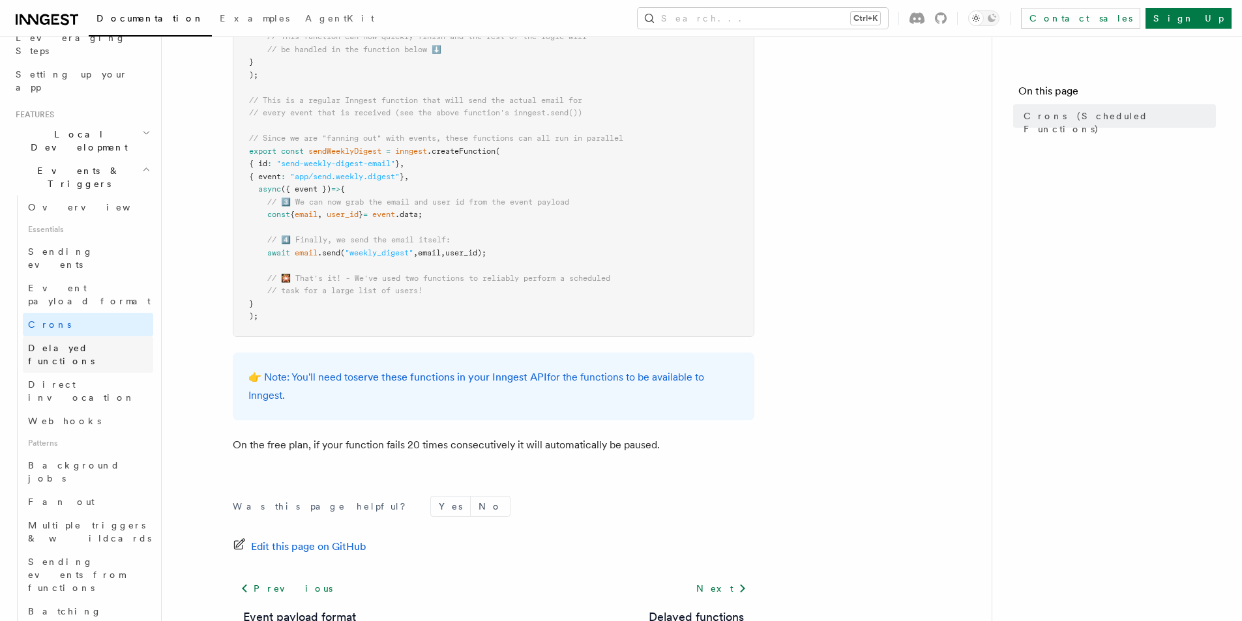
click at [70, 336] on link "Delayed functions" at bounding box center [88, 354] width 130 height 37
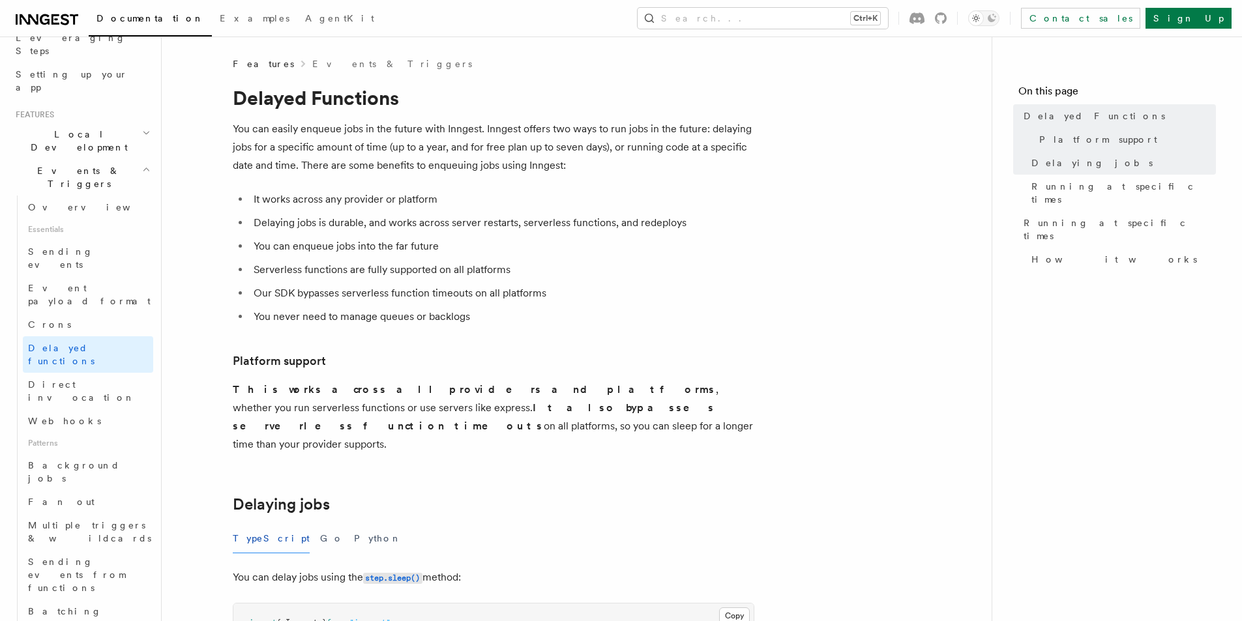
click at [505, 165] on p "You can easily enqueue jobs in the future with Inngest. Inngest offers two ways…" at bounding box center [494, 147] width 522 height 55
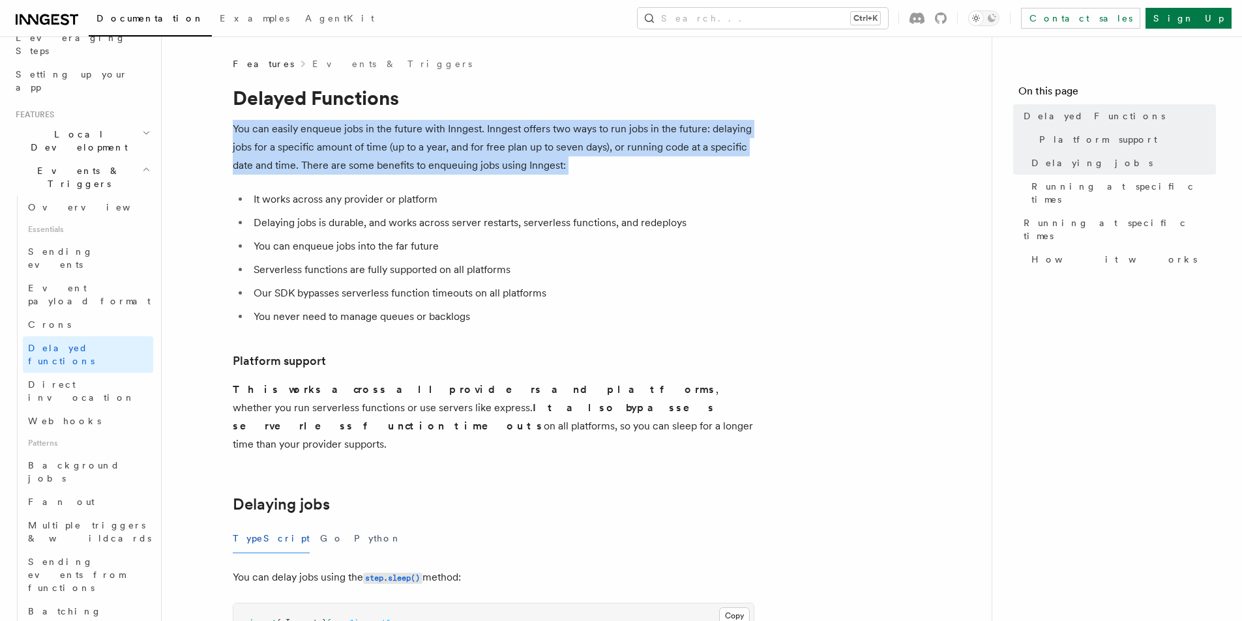
click at [505, 165] on p "You can easily enqueue jobs in the future with Inngest. Inngest offers two ways…" at bounding box center [494, 147] width 522 height 55
click at [503, 164] on p "You can easily enqueue jobs in the future with Inngest. Inngest offers two ways…" at bounding box center [494, 147] width 522 height 55
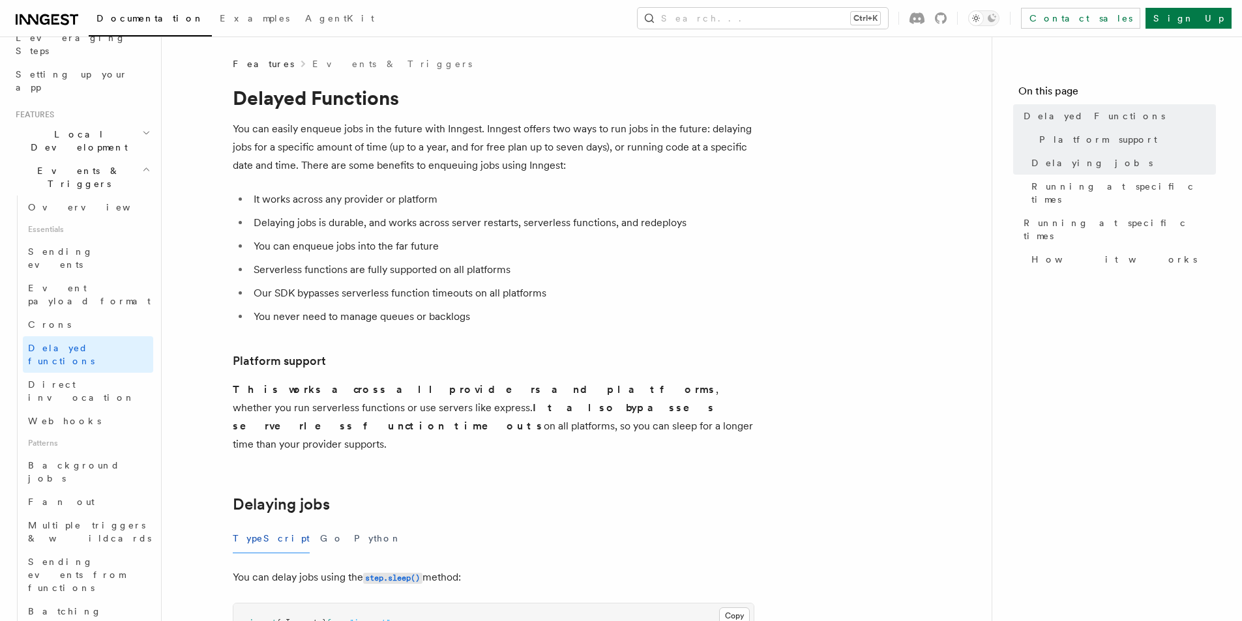
click at [390, 195] on li "It works across any provider or platform" at bounding box center [502, 199] width 505 height 18
drag, startPoint x: 423, startPoint y: 221, endPoint x: 434, endPoint y: 228, distance: 12.9
click at [424, 220] on li "Delaying jobs is durable, and works across server restarts, serverless function…" at bounding box center [502, 223] width 505 height 18
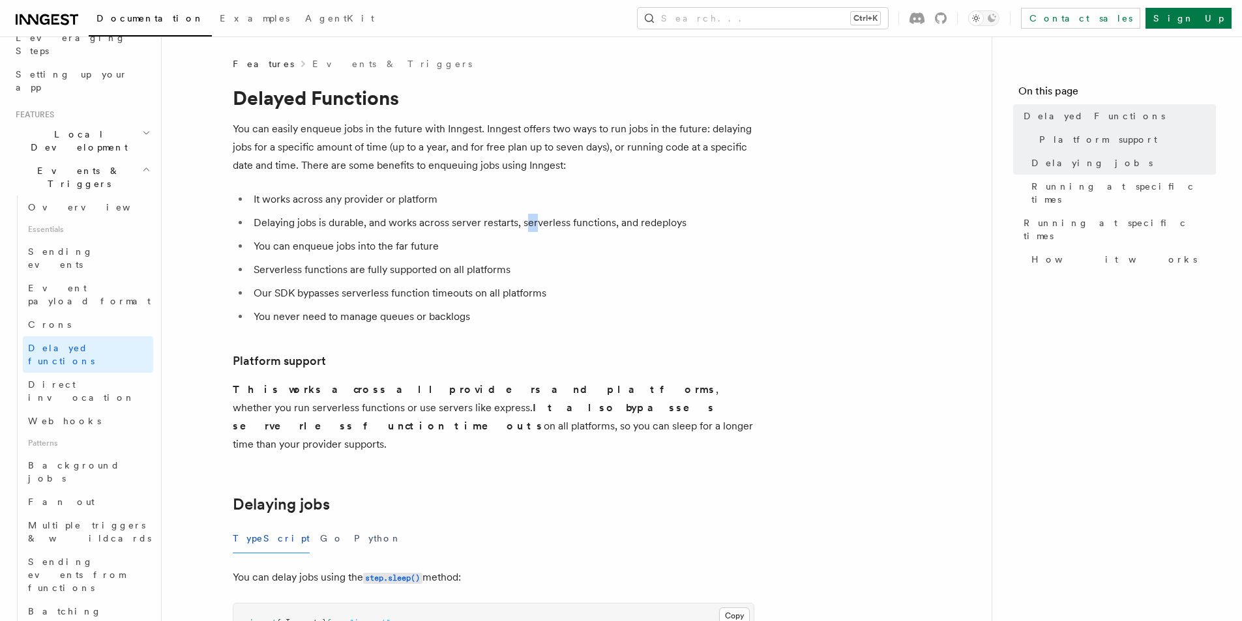
drag, startPoint x: 529, startPoint y: 212, endPoint x: 539, endPoint y: 211, distance: 9.2
click at [537, 211] on ul "It works across any provider or platform Delaying jobs is durable, and works ac…" at bounding box center [494, 258] width 522 height 136
click at [562, 220] on li "Delaying jobs is durable, and works across server restarts, serverless function…" at bounding box center [502, 223] width 505 height 18
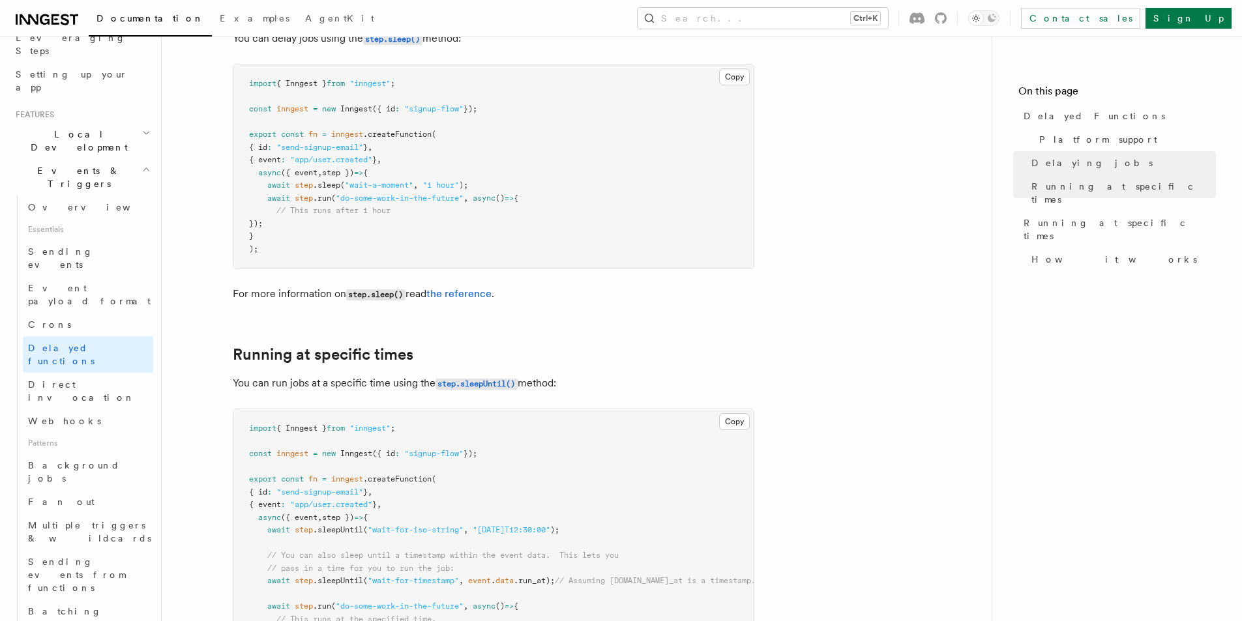
scroll to position [522, 0]
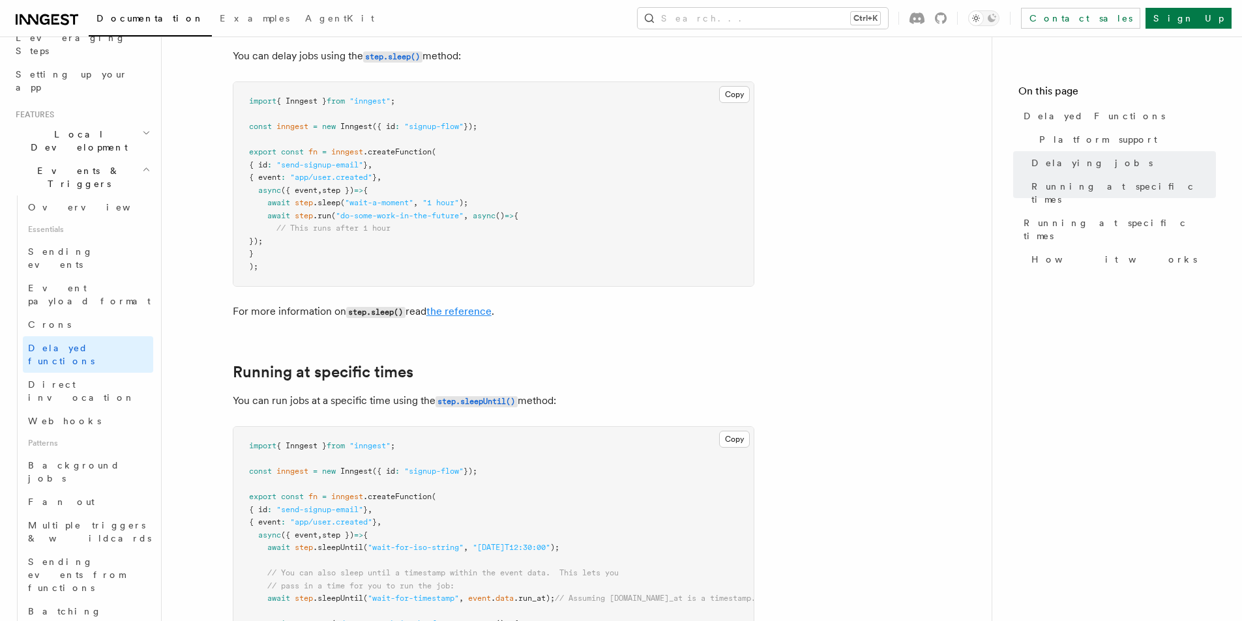
click at [448, 305] on link "the reference" at bounding box center [458, 311] width 65 height 12
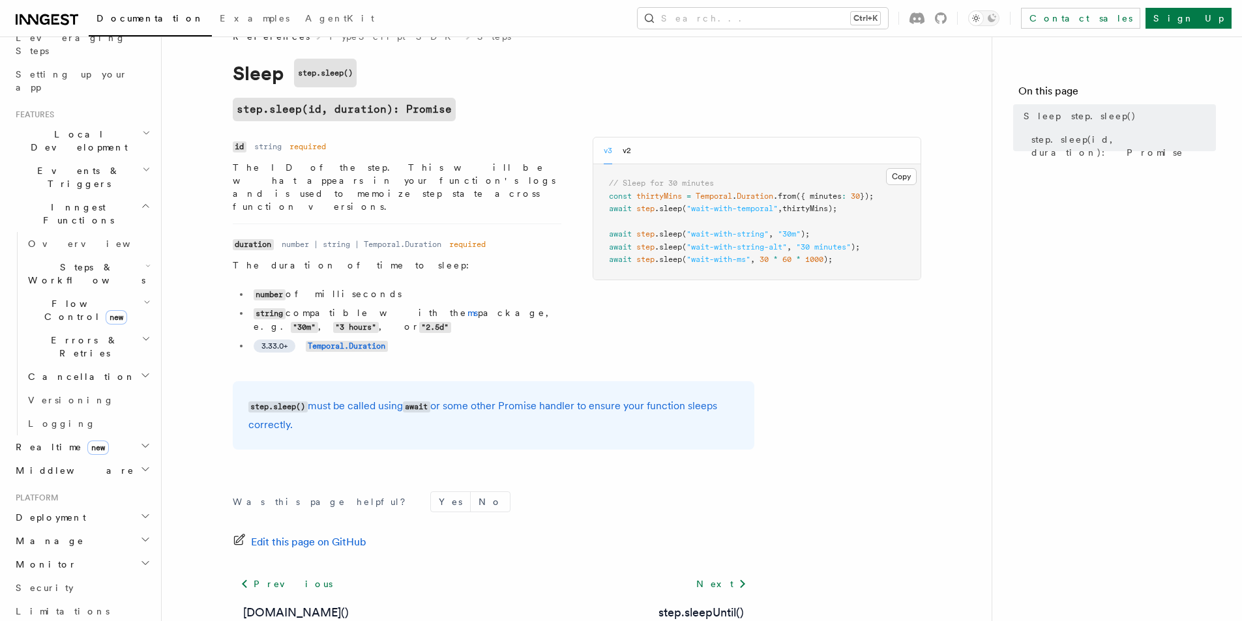
scroll to position [89, 0]
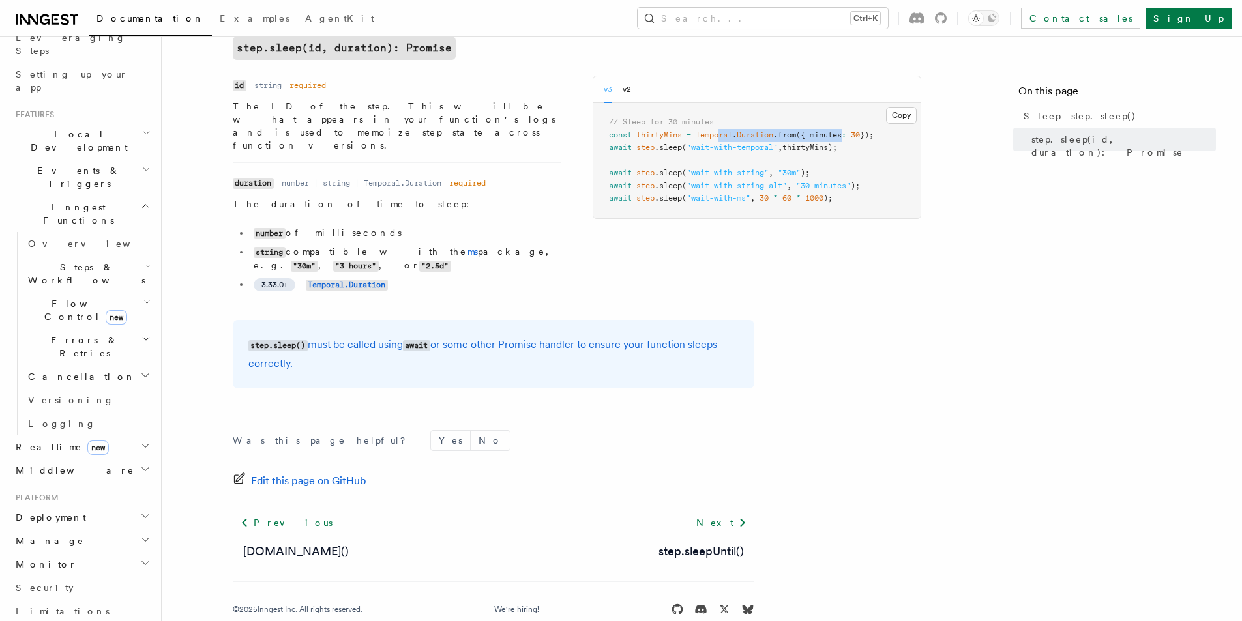
drag, startPoint x: 726, startPoint y: 128, endPoint x: 848, endPoint y: 138, distance: 122.3
click at [848, 138] on pre "// Sleep for 30 minutes const thirtyMins = Temporal . Duration .from ({ minutes…" at bounding box center [756, 160] width 327 height 115
click at [865, 140] on pre "// Sleep for 30 minutes const thirtyMins = Temporal . Duration .from ({ minutes…" at bounding box center [756, 160] width 327 height 115
click at [870, 123] on pre "// Sleep for 30 minutes const thirtyMins = Temporal . Duration .from ({ minutes…" at bounding box center [756, 160] width 327 height 115
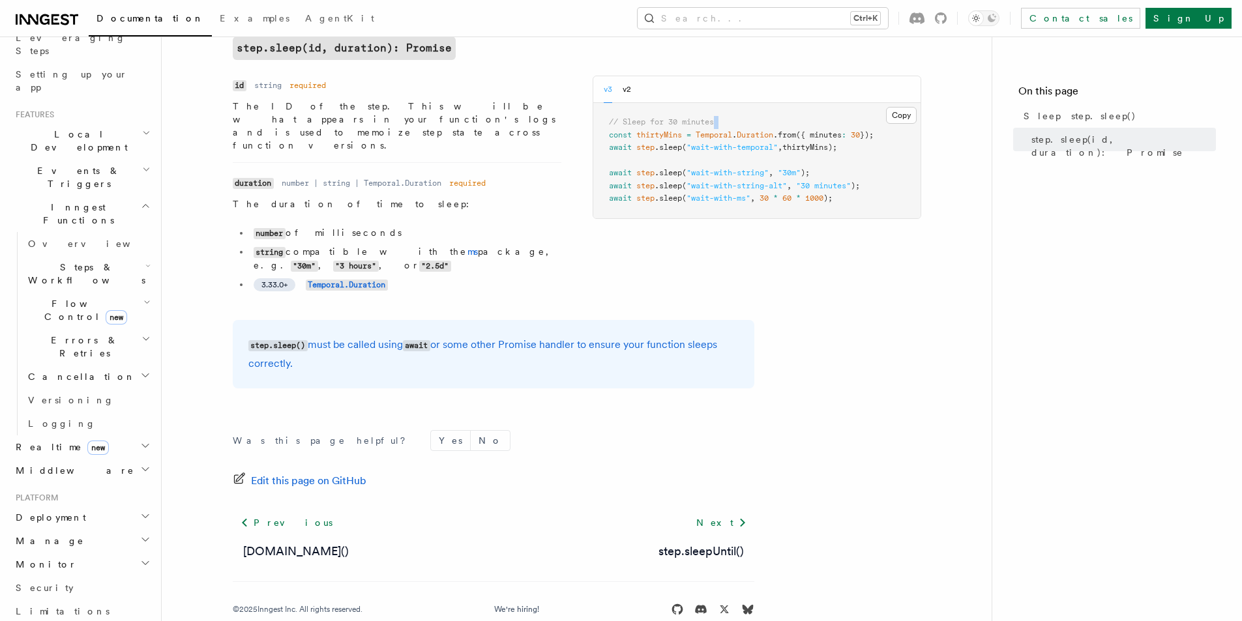
click at [870, 123] on pre "// Sleep for 30 minutes const thirtyMins = Temporal . Duration .from ({ minutes…" at bounding box center [756, 160] width 327 height 115
drag, startPoint x: 842, startPoint y: 140, endPoint x: 838, endPoint y: 134, distance: 6.9
click at [845, 136] on pre "// Sleep for 30 minutes const thirtyMins = Temporal . Duration .from ({ minutes…" at bounding box center [756, 160] width 327 height 115
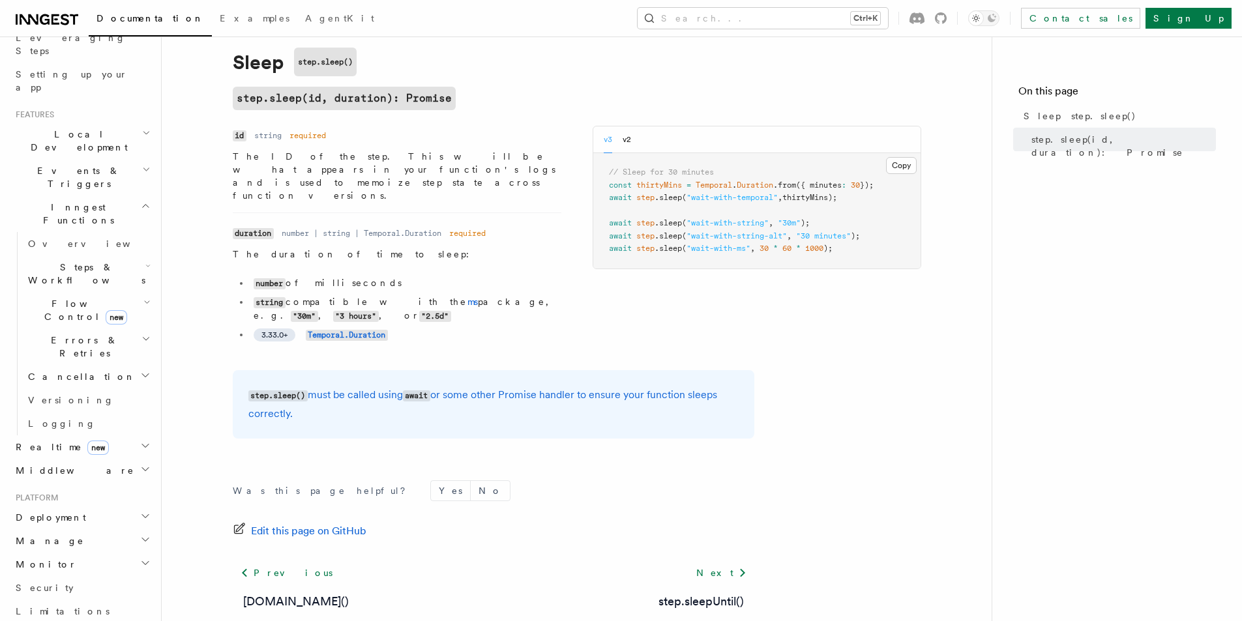
scroll to position [0, 0]
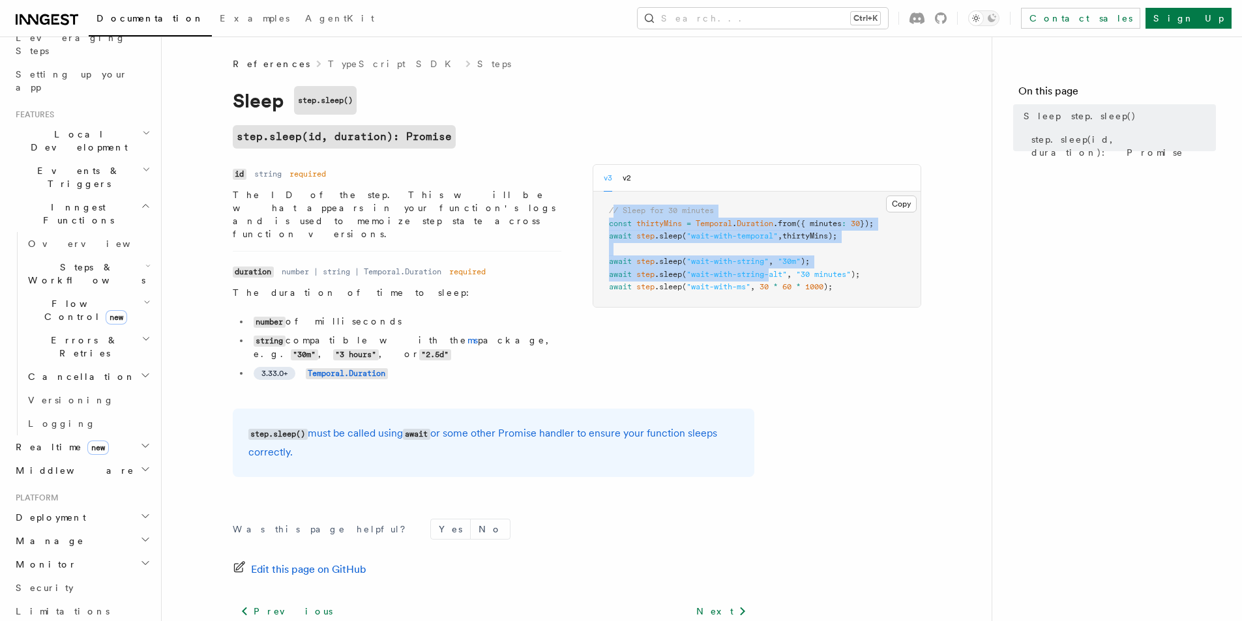
drag, startPoint x: 616, startPoint y: 209, endPoint x: 777, endPoint y: 280, distance: 176.0
click at [777, 280] on pre "// Sleep for 30 minutes const thirtyMins = Temporal . Duration .from ({ minutes…" at bounding box center [756, 249] width 327 height 115
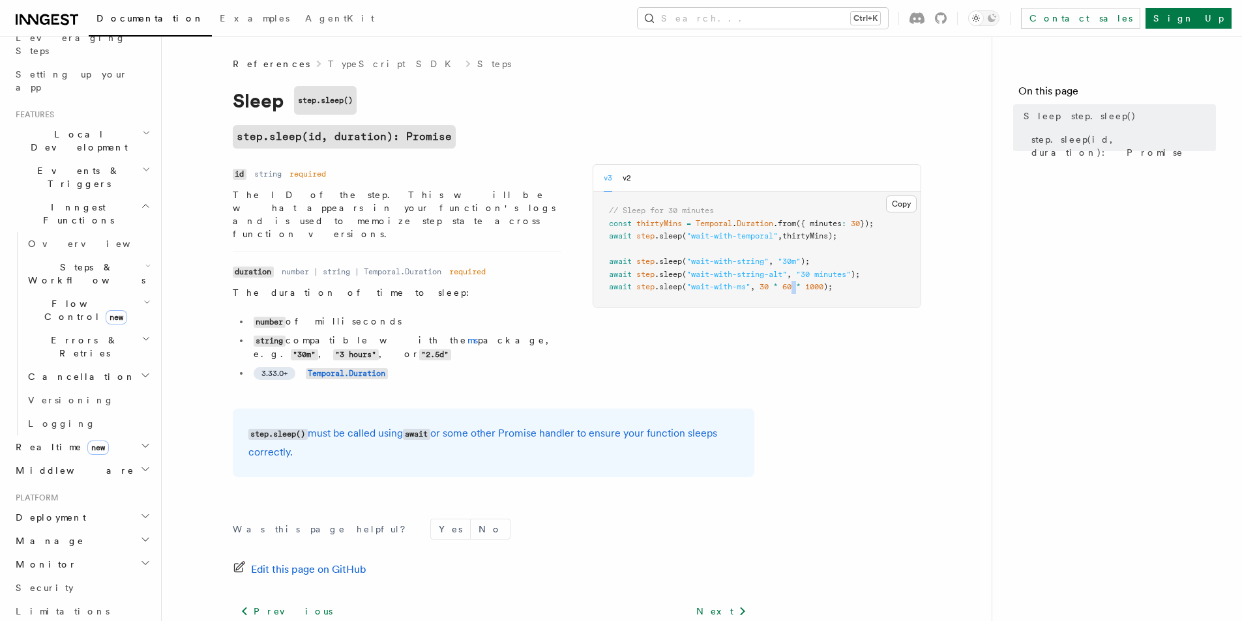
click at [799, 336] on div "Name id Type string Required required Description The ID of the step. This will…" at bounding box center [577, 278] width 689 height 229
click at [401, 198] on p "The ID of the step. This will be what appears in your function's logs and is us…" at bounding box center [397, 214] width 329 height 52
click at [402, 198] on p "The ID of the step. This will be what appears in your function's logs and is us…" at bounding box center [397, 214] width 329 height 52
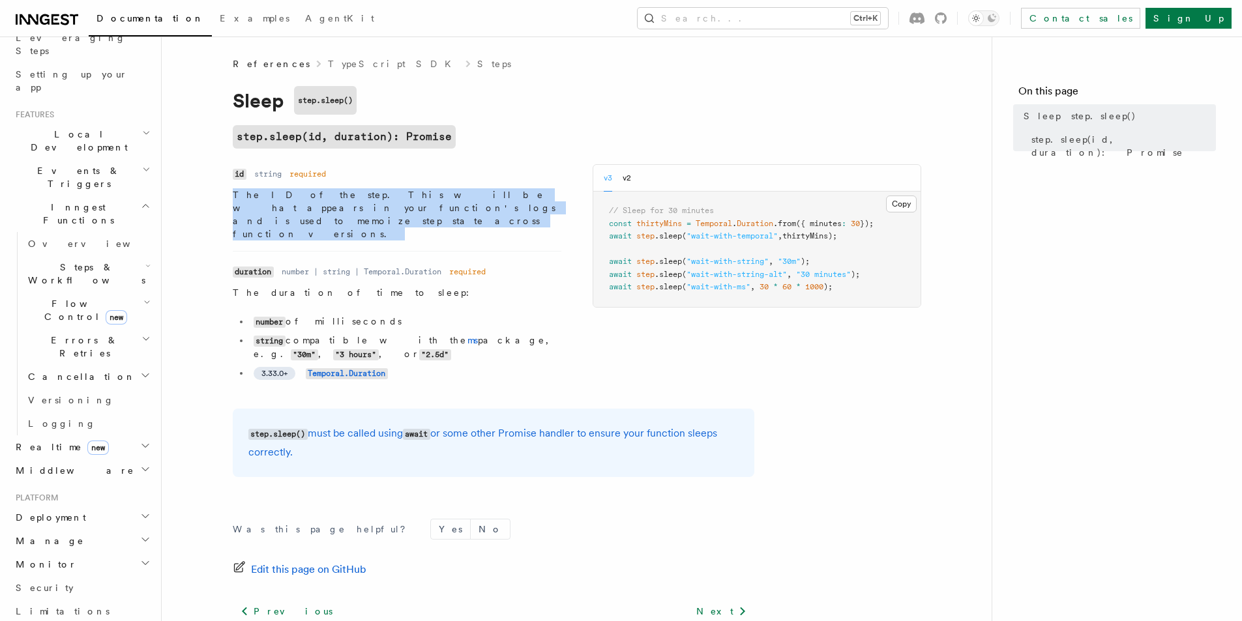
click at [402, 198] on p "The ID of the step. This will be what appears in your function's logs and is us…" at bounding box center [397, 214] width 329 height 52
click at [378, 205] on p "The ID of the step. This will be what appears in your function's logs and is us…" at bounding box center [397, 214] width 329 height 52
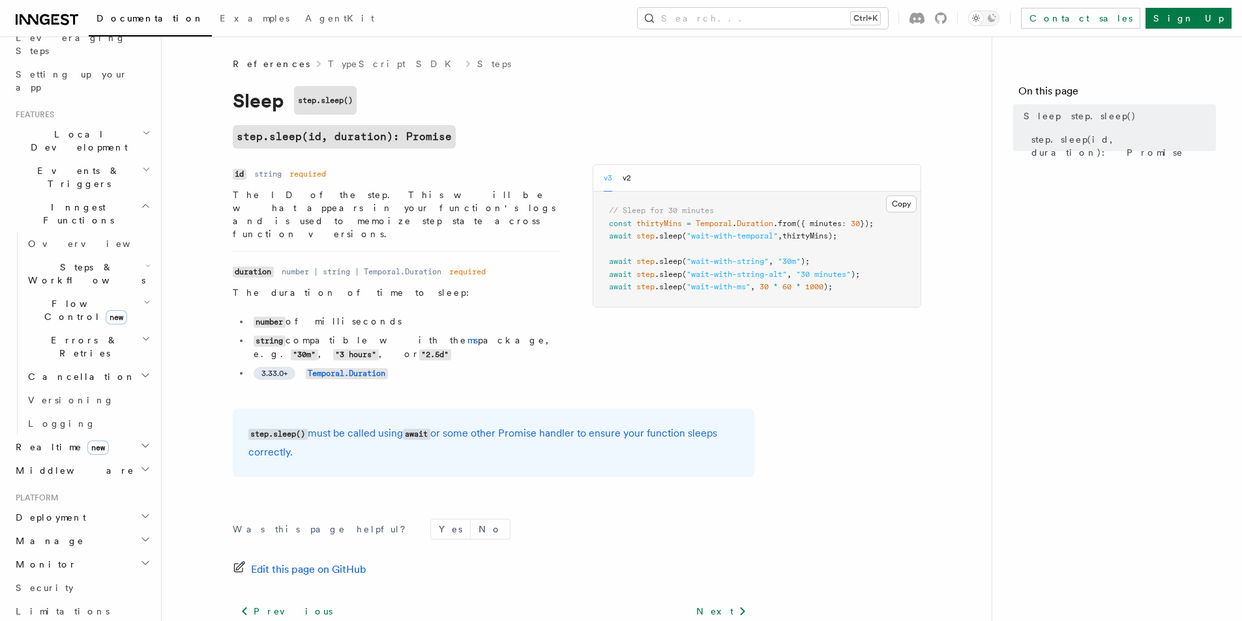
click at [378, 205] on p "The ID of the step. This will be what appears in your function's logs and is us…" at bounding box center [397, 214] width 329 height 52
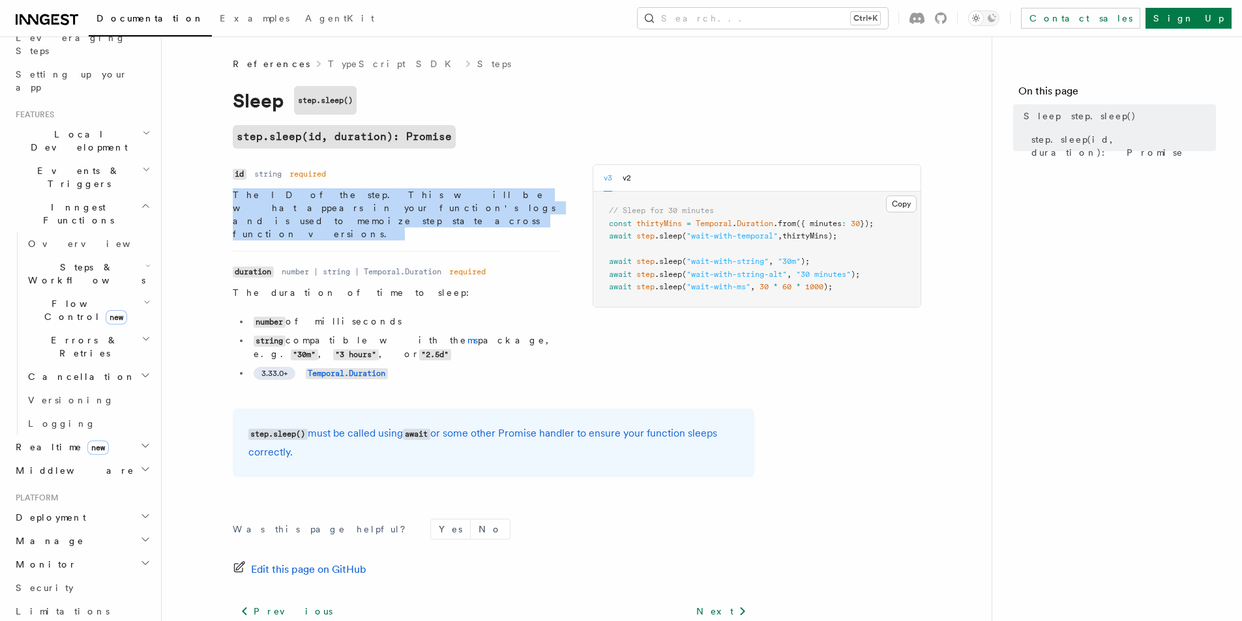
click at [378, 205] on p "The ID of the step. This will be what appears in your function's logs and is us…" at bounding box center [397, 214] width 329 height 52
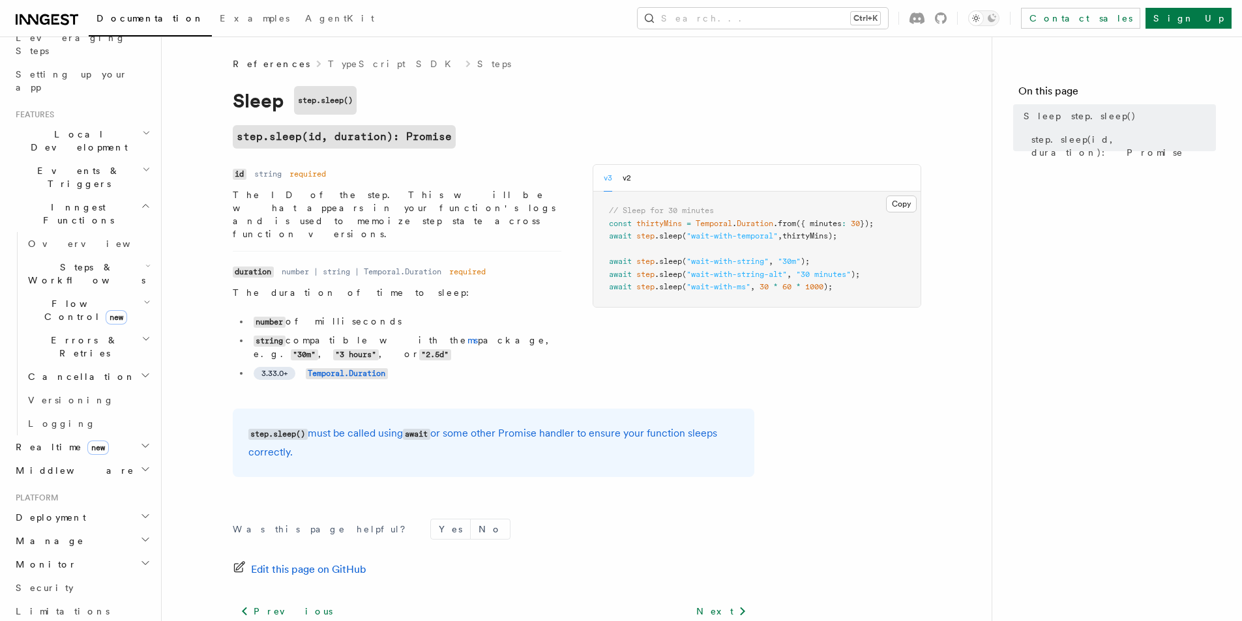
click at [378, 205] on p "The ID of the step. This will be what appears in your function's logs and is us…" at bounding box center [397, 214] width 329 height 52
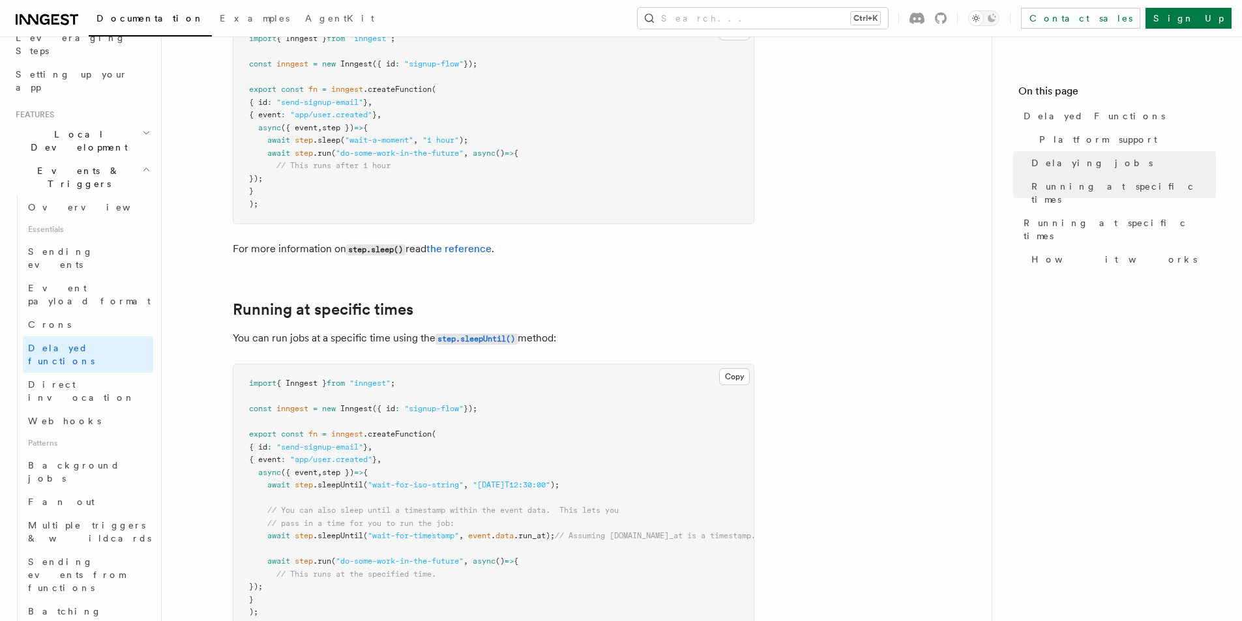
scroll to position [587, 0]
click at [88, 379] on span "Direct invocation" at bounding box center [81, 390] width 107 height 23
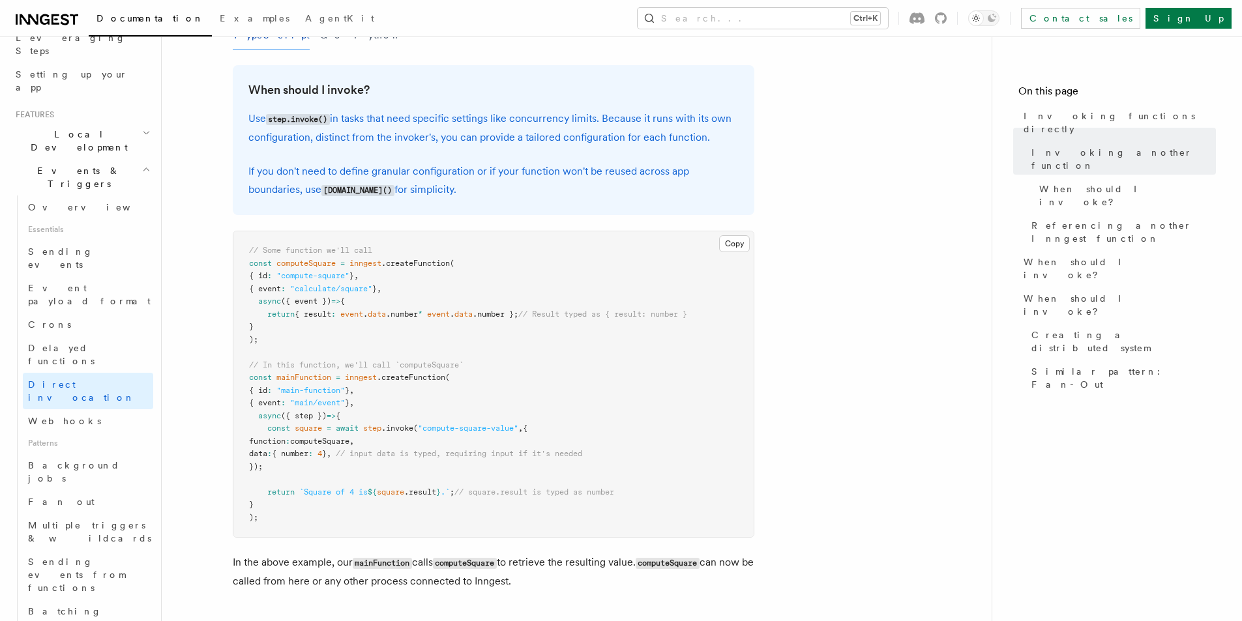
scroll to position [326, 0]
drag, startPoint x: 377, startPoint y: 290, endPoint x: 318, endPoint y: 288, distance: 58.7
click at [318, 287] on span ""calculate/square"" at bounding box center [331, 286] width 82 height 9
click at [285, 353] on pre "// Some function we'll call const computeSquare = inngest .createFunction ( { i…" at bounding box center [493, 383] width 520 height 306
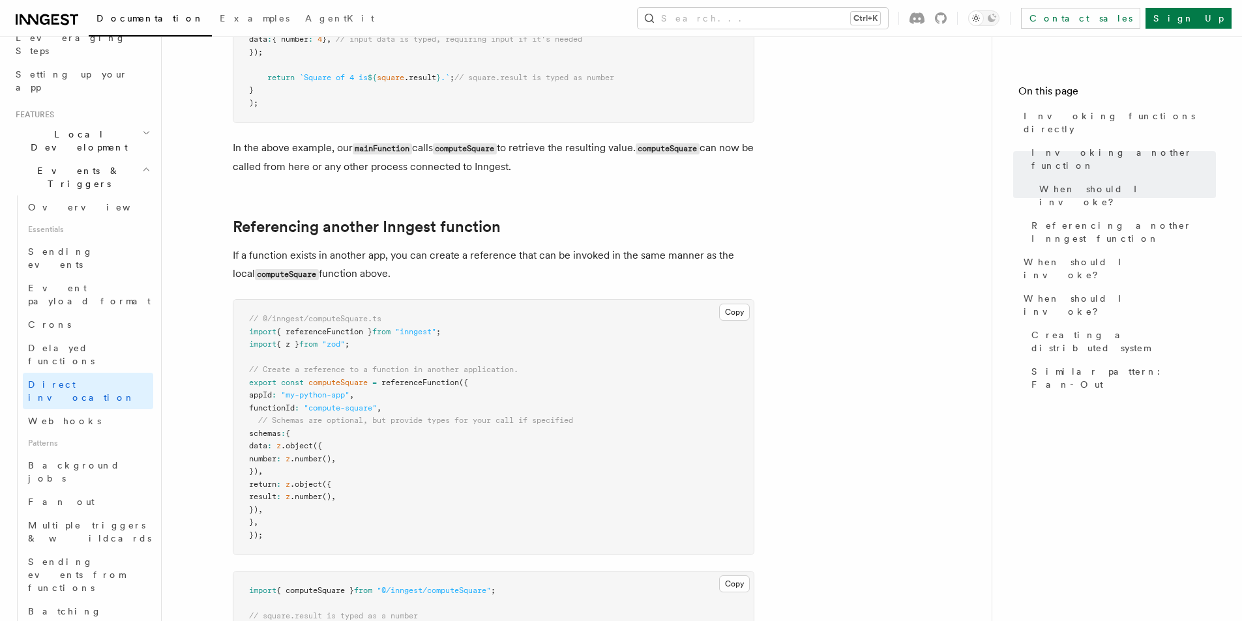
scroll to position [782, 0]
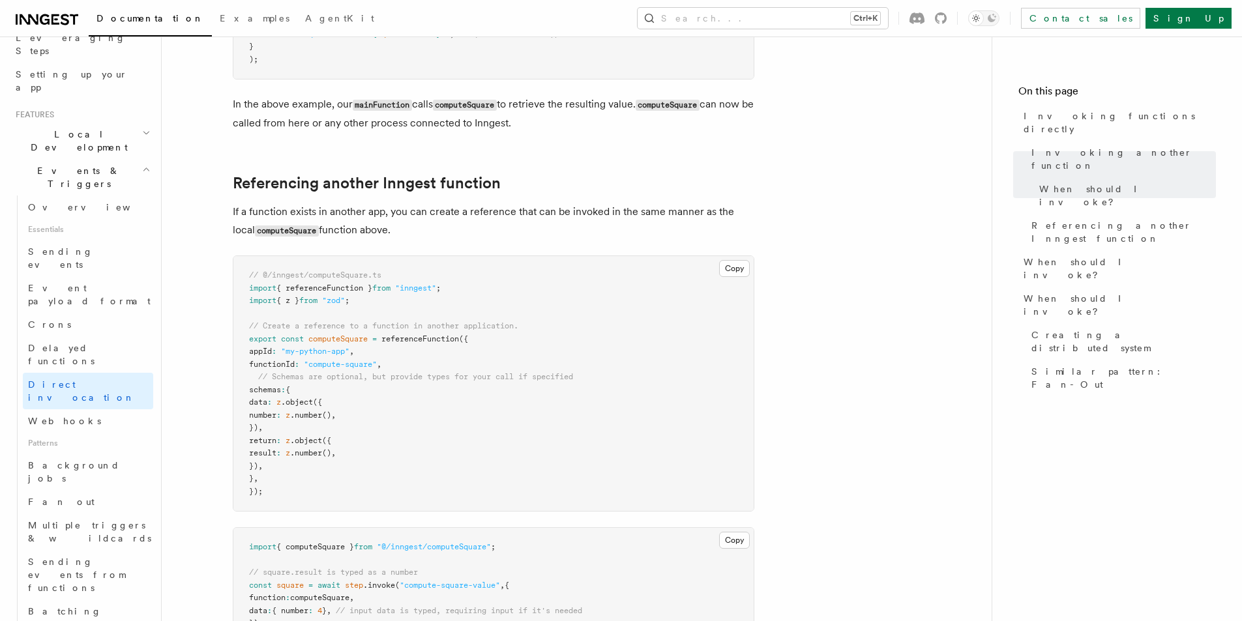
click at [417, 219] on p "If a function exists in another app, you can create a reference that can be inv…" at bounding box center [494, 221] width 522 height 37
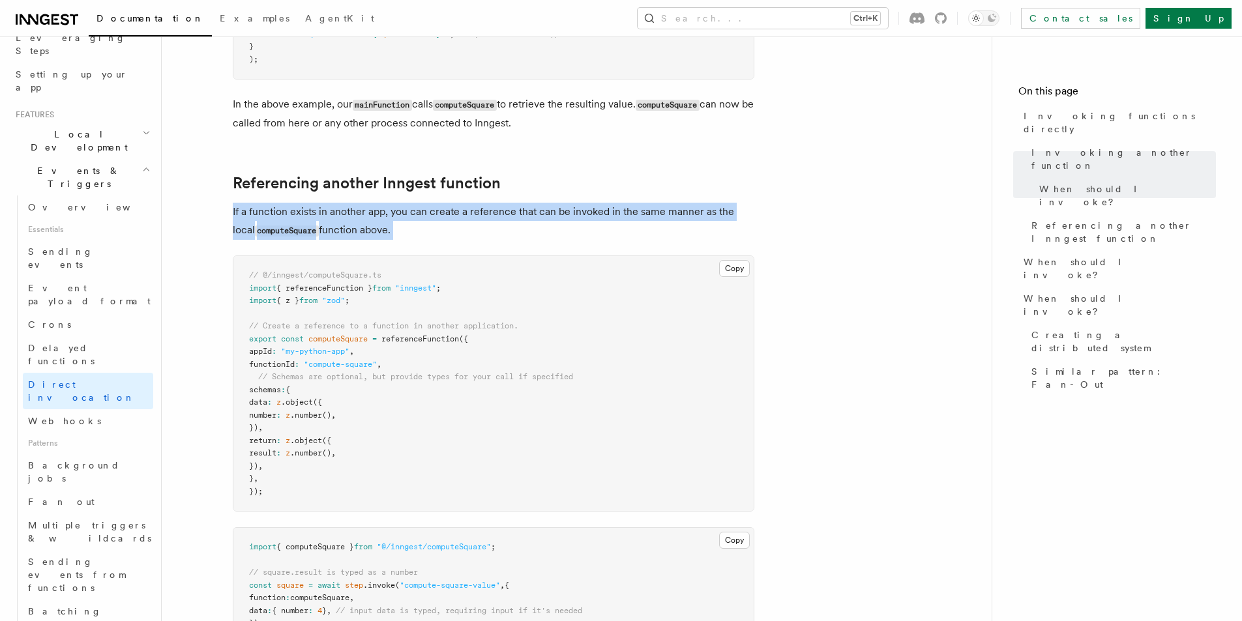
click at [436, 229] on p "If a function exists in another app, you can create a reference that can be inv…" at bounding box center [494, 221] width 522 height 37
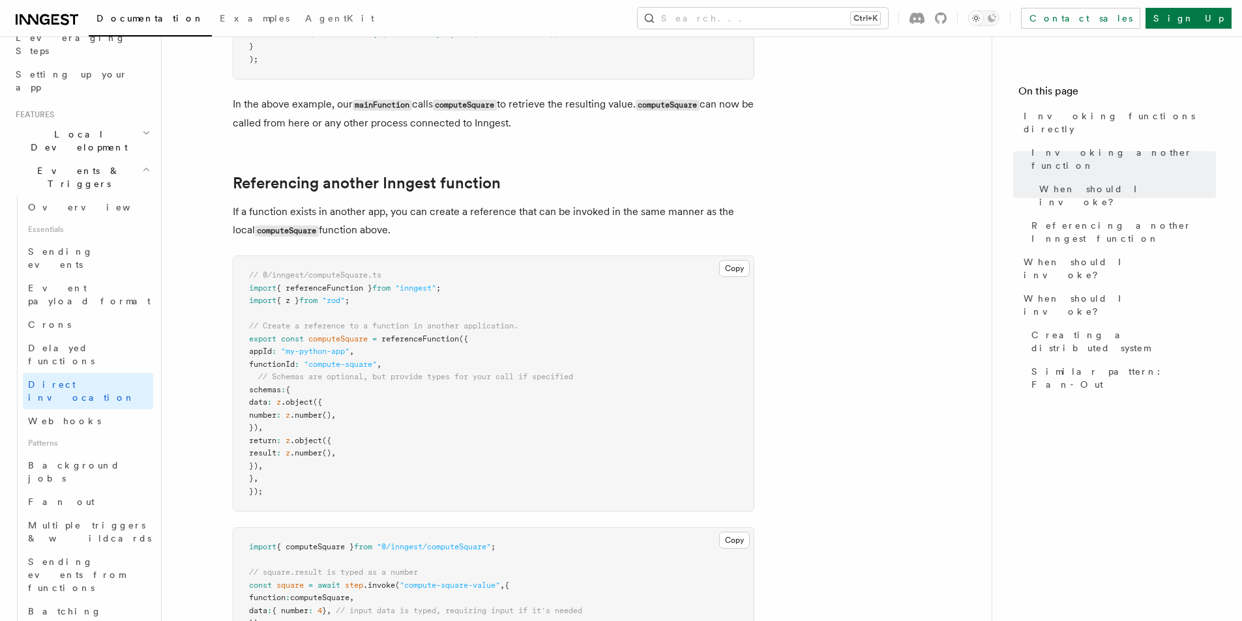
drag, startPoint x: 366, startPoint y: 316, endPoint x: 355, endPoint y: 309, distance: 13.4
click at [366, 315] on pre "// @/inngest/computeSquare.ts import { referenceFunction } from "inngest" ; imp…" at bounding box center [493, 383] width 520 height 255
click at [345, 285] on span "{ referenceFunction }" at bounding box center [324, 288] width 96 height 9
click at [395, 288] on span at bounding box center [393, 288] width 5 height 9
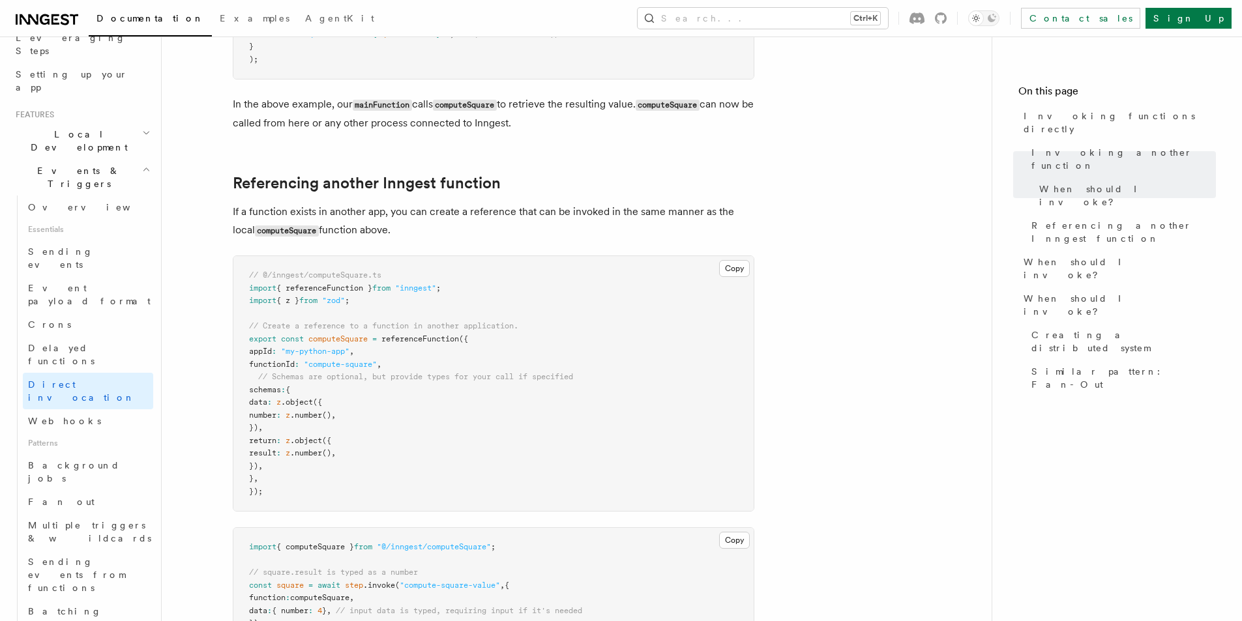
click at [444, 295] on pre "// @/inngest/computeSquare.ts import { referenceFunction } from "inngest" ; imp…" at bounding box center [493, 383] width 520 height 255
click at [445, 294] on pre "// @/inngest/computeSquare.ts import { referenceFunction } from "inngest" ; imp…" at bounding box center [493, 383] width 520 height 255
click at [430, 296] on pre "// @/inngest/computeSquare.ts import { referenceFunction } from "inngest" ; imp…" at bounding box center [493, 383] width 520 height 255
click at [412, 294] on pre "// @/inngest/computeSquare.ts import { referenceFunction } from "inngest" ; imp…" at bounding box center [493, 383] width 520 height 255
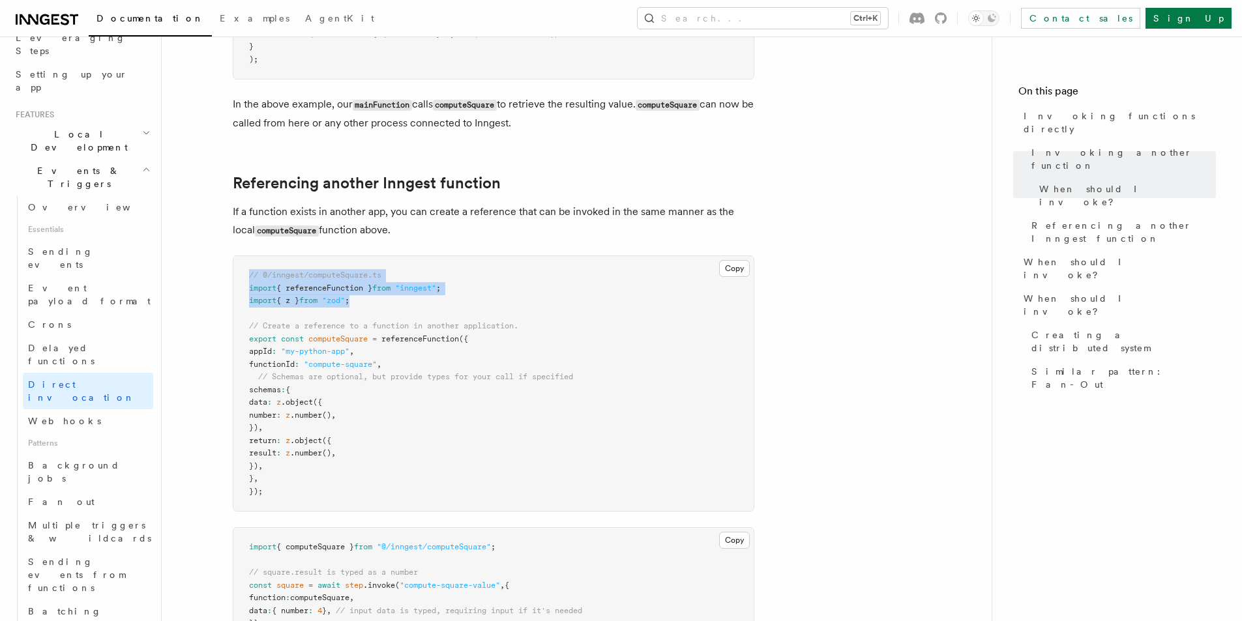
drag, startPoint x: 396, startPoint y: 301, endPoint x: 291, endPoint y: 289, distance: 106.3
click at [230, 273] on article "Features Events & Triggers Invoking functions directly Inngest's step.invoke() …" at bounding box center [577, 452] width 788 height 2354
drag, startPoint x: 478, startPoint y: 269, endPoint x: 436, endPoint y: 245, distance: 48.8
click at [477, 269] on pre "// @/inngest/computeSquare.ts import { referenceFunction } from "inngest" ; imp…" at bounding box center [493, 383] width 520 height 255
click at [449, 200] on article "Features Events & Triggers Invoking functions directly Inngest's step.invoke() …" at bounding box center [577, 452] width 788 height 2354
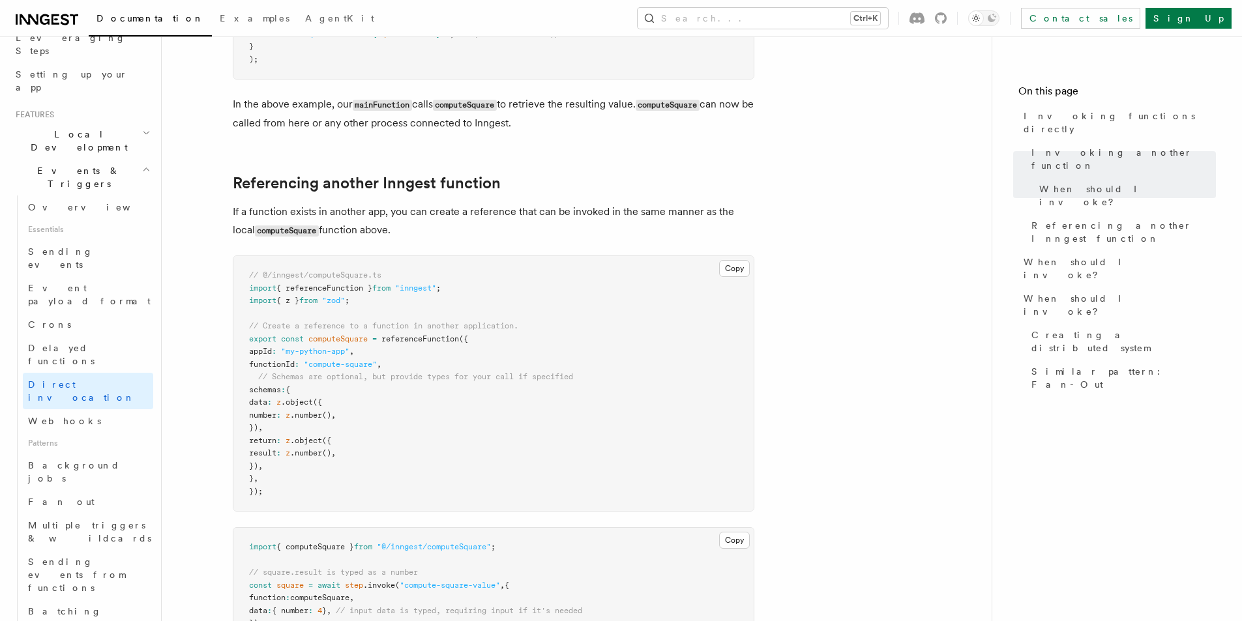
click at [460, 215] on p "If a function exists in another app, you can create a reference that can be inv…" at bounding box center [494, 221] width 522 height 37
drag, startPoint x: 511, startPoint y: 210, endPoint x: 621, endPoint y: 228, distance: 110.9
click at [619, 230] on p "If a function exists in another app, you can create a reference that can be inv…" at bounding box center [494, 221] width 522 height 37
click at [625, 223] on p "If a function exists in another app, you can create a reference that can be inv…" at bounding box center [494, 221] width 522 height 37
click at [664, 229] on p "If a function exists in another app, you can create a reference that can be inv…" at bounding box center [494, 221] width 522 height 37
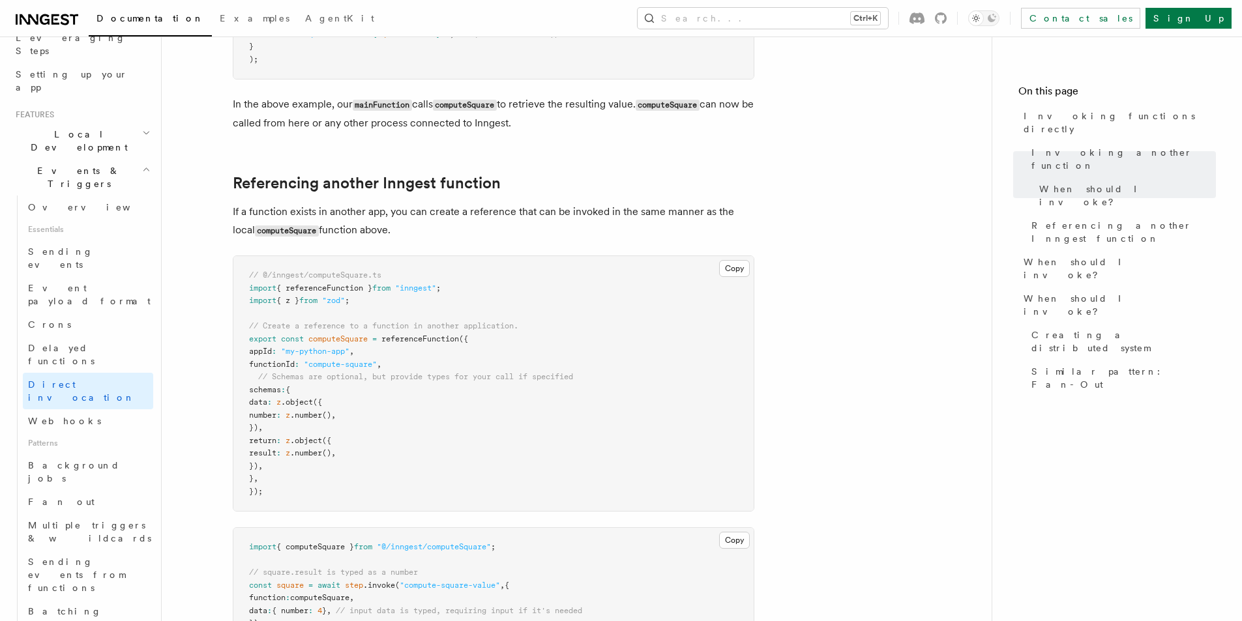
click at [674, 208] on p "If a function exists in another app, you can create a reference that can be inv…" at bounding box center [494, 221] width 522 height 37
click at [673, 207] on p "If a function exists in another app, you can create a reference that can be inv…" at bounding box center [494, 221] width 522 height 37
click at [672, 205] on p "If a function exists in another app, you can create a reference that can be inv…" at bounding box center [494, 221] width 522 height 37
click at [605, 213] on p "If a function exists in another app, you can create a reference that can be inv…" at bounding box center [494, 221] width 522 height 37
click at [494, 282] on pre "// @/inngest/computeSquare.ts import { referenceFunction } from "inngest" ; imp…" at bounding box center [493, 383] width 520 height 255
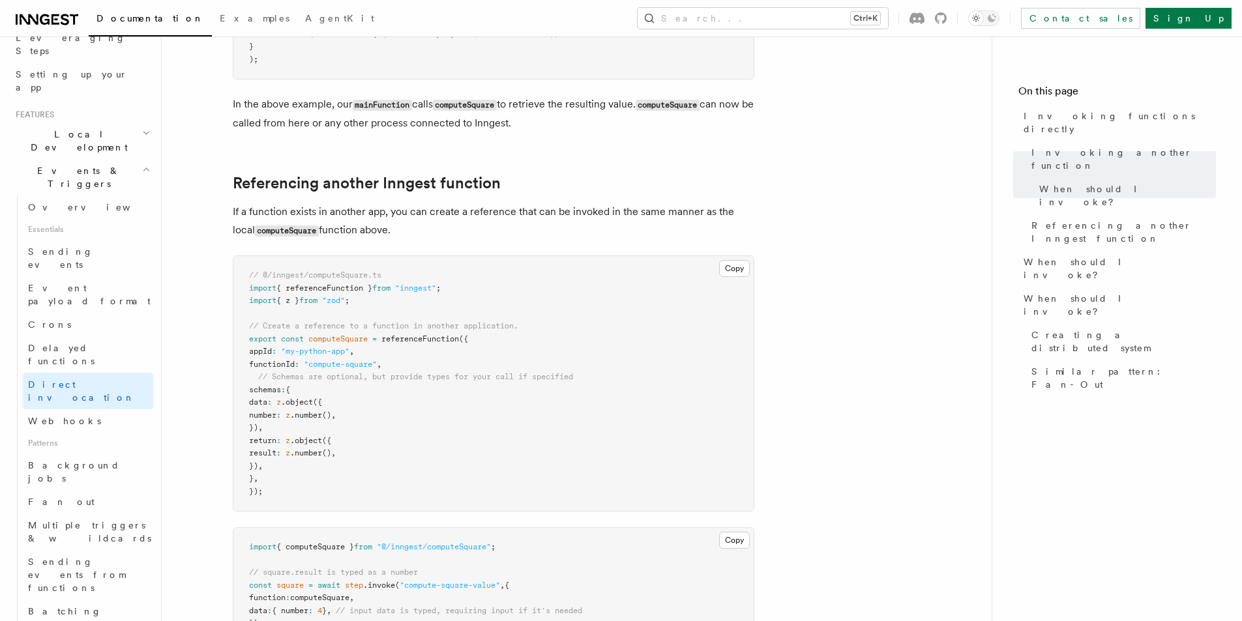
click at [430, 334] on span "referenceFunction" at bounding box center [420, 338] width 78 height 9
click at [483, 334] on pre "// @/inngest/computeSquare.ts import { referenceFunction } from "inngest" ; imp…" at bounding box center [493, 383] width 520 height 255
drag, startPoint x: 325, startPoint y: 351, endPoint x: 351, endPoint y: 350, distance: 26.8
click at [349, 351] on span ""my-python-app"" at bounding box center [315, 351] width 68 height 9
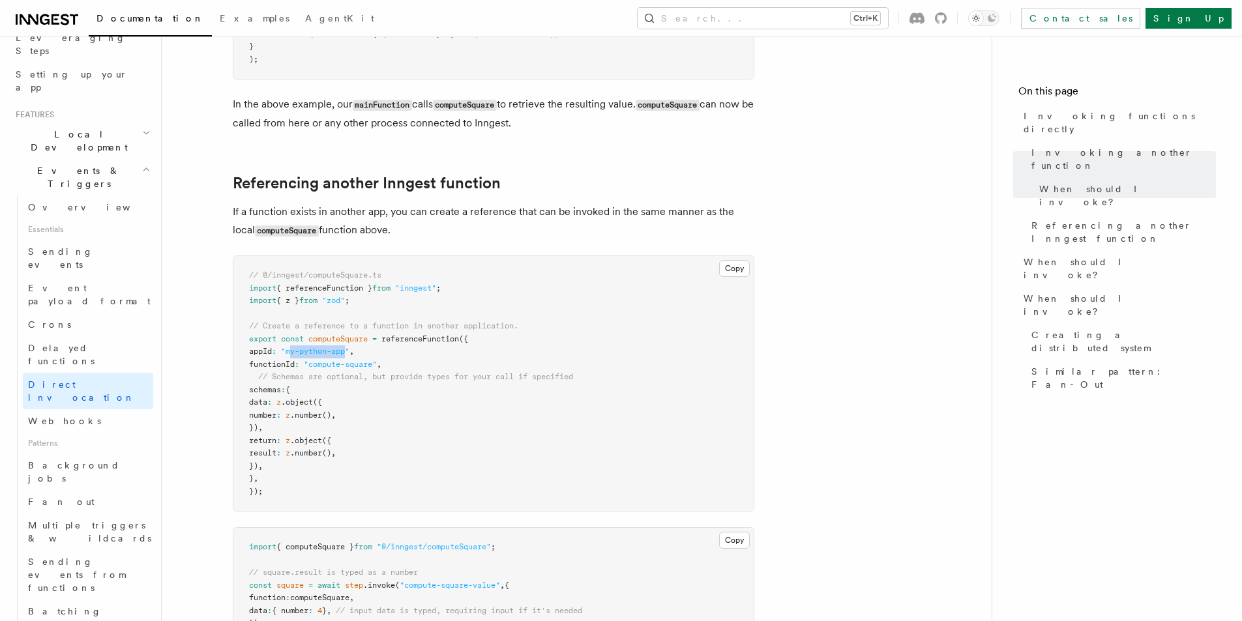
click at [293, 365] on span "functionId" at bounding box center [272, 364] width 46 height 9
drag, startPoint x: 319, startPoint y: 370, endPoint x: 366, endPoint y: 366, distance: 47.1
click at [366, 366] on pre "// @/inngest/computeSquare.ts import { referenceFunction } from "inngest" ; imp…" at bounding box center [493, 383] width 520 height 255
click at [369, 361] on span ""compute-square"" at bounding box center [340, 364] width 73 height 9
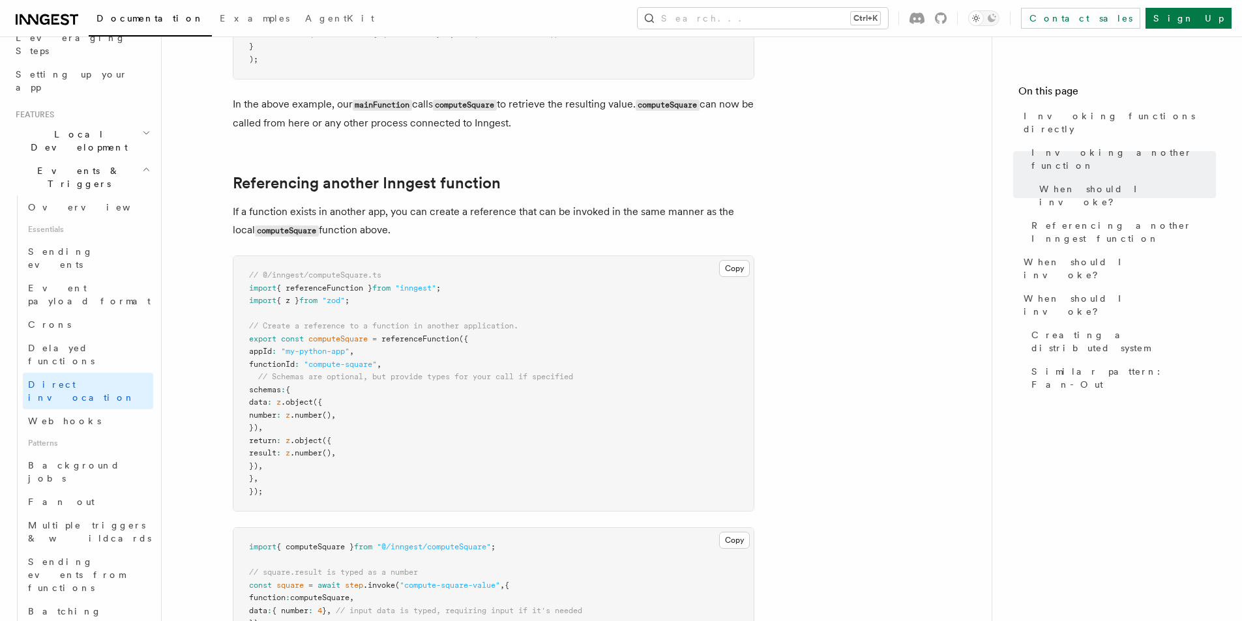
click at [370, 361] on span ""compute-square"" at bounding box center [340, 364] width 73 height 9
drag, startPoint x: 421, startPoint y: 362, endPoint x: 345, endPoint y: 385, distance: 79.6
click at [421, 361] on pre "// @/inngest/computeSquare.ts import { referenceFunction } from "inngest" ; imp…" at bounding box center [493, 383] width 520 height 255
click at [290, 393] on span "{" at bounding box center [288, 389] width 5 height 9
drag, startPoint x: 314, startPoint y: 383, endPoint x: 317, endPoint y: 391, distance: 8.2
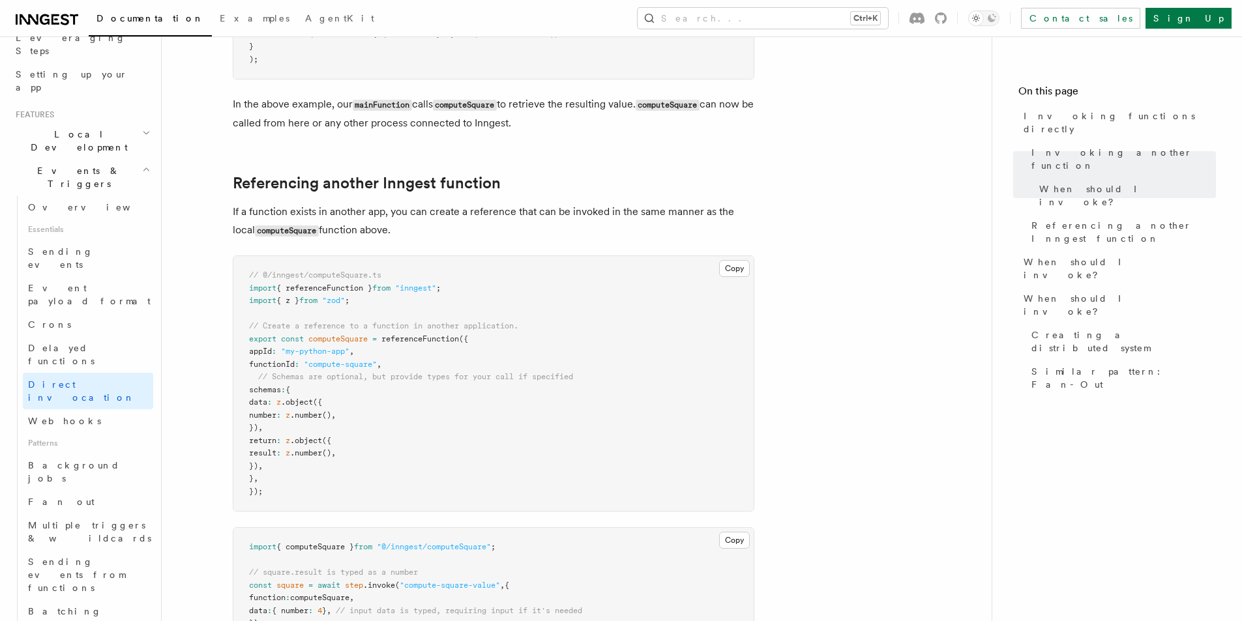
click at [317, 385] on pre "// @/inngest/computeSquare.ts import { referenceFunction } from "inngest" ; imp…" at bounding box center [493, 383] width 520 height 255
click at [297, 406] on code "// @/inngest/computeSquare.ts import { referenceFunction } from "inngest" ; imp…" at bounding box center [411, 384] width 324 height 226
click at [297, 395] on pre "// @/inngest/computeSquare.ts import { referenceFunction } from "inngest" ; imp…" at bounding box center [493, 383] width 520 height 255
drag, startPoint x: 297, startPoint y: 414, endPoint x: 316, endPoint y: 422, distance: 20.5
click at [316, 419] on span "number : z .number () ," at bounding box center [292, 415] width 87 height 9
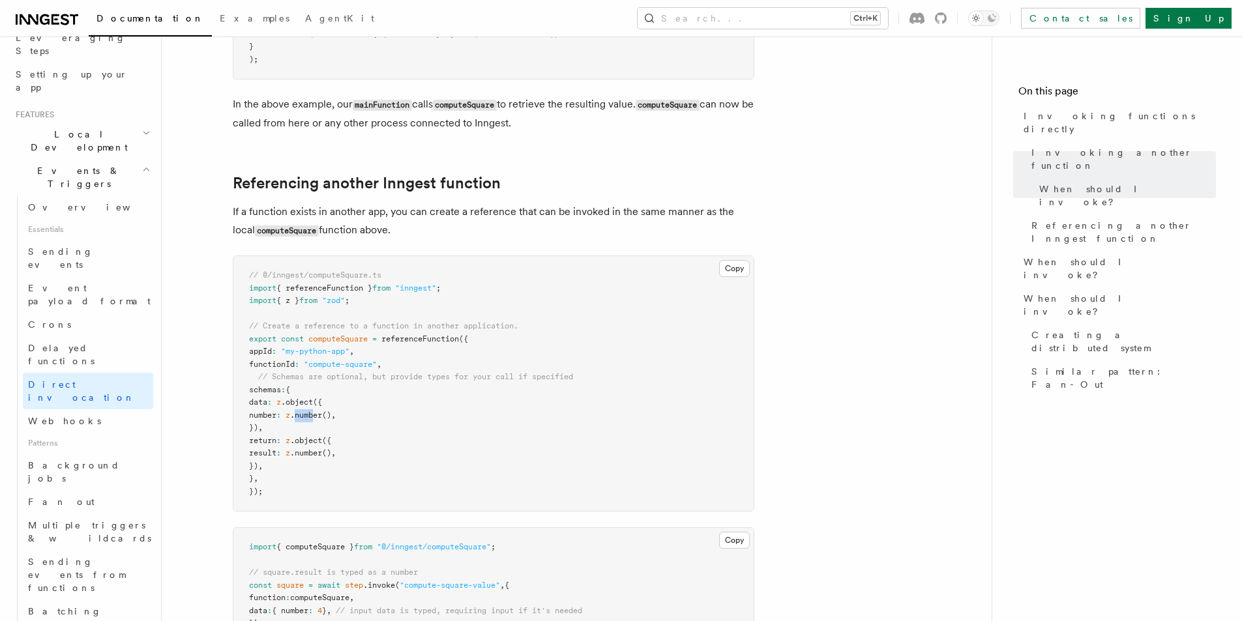
drag, startPoint x: 333, startPoint y: 419, endPoint x: 342, endPoint y: 418, distance: 9.2
click at [342, 418] on pre "// @/inngest/computeSquare.ts import { referenceFunction } from "inngest" ; imp…" at bounding box center [493, 383] width 520 height 255
click at [369, 417] on pre "// @/inngest/computeSquare.ts import { referenceFunction } from "inngest" ; imp…" at bounding box center [493, 383] width 520 height 255
drag, startPoint x: 355, startPoint y: 434, endPoint x: 360, endPoint y: 439, distance: 6.9
click at [355, 434] on pre "// @/inngest/computeSquare.ts import { referenceFunction } from "inngest" ; imp…" at bounding box center [493, 383] width 520 height 255
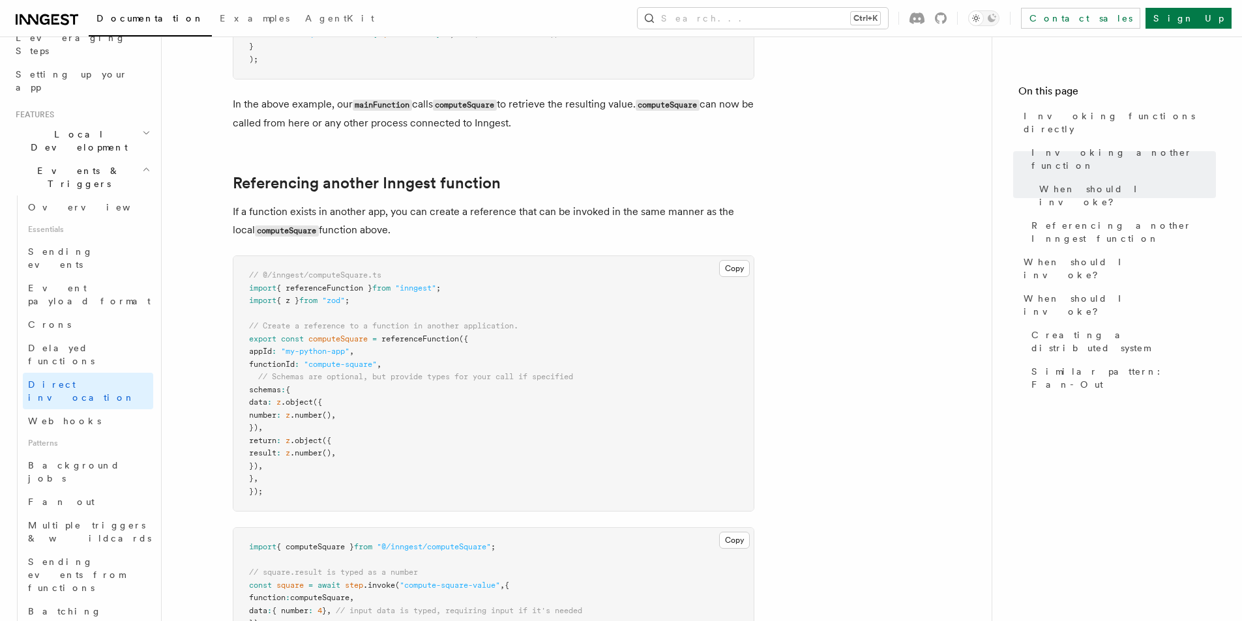
click at [368, 448] on pre "// @/inngest/computeSquare.ts import { referenceFunction } from "inngest" ; imp…" at bounding box center [493, 383] width 520 height 255
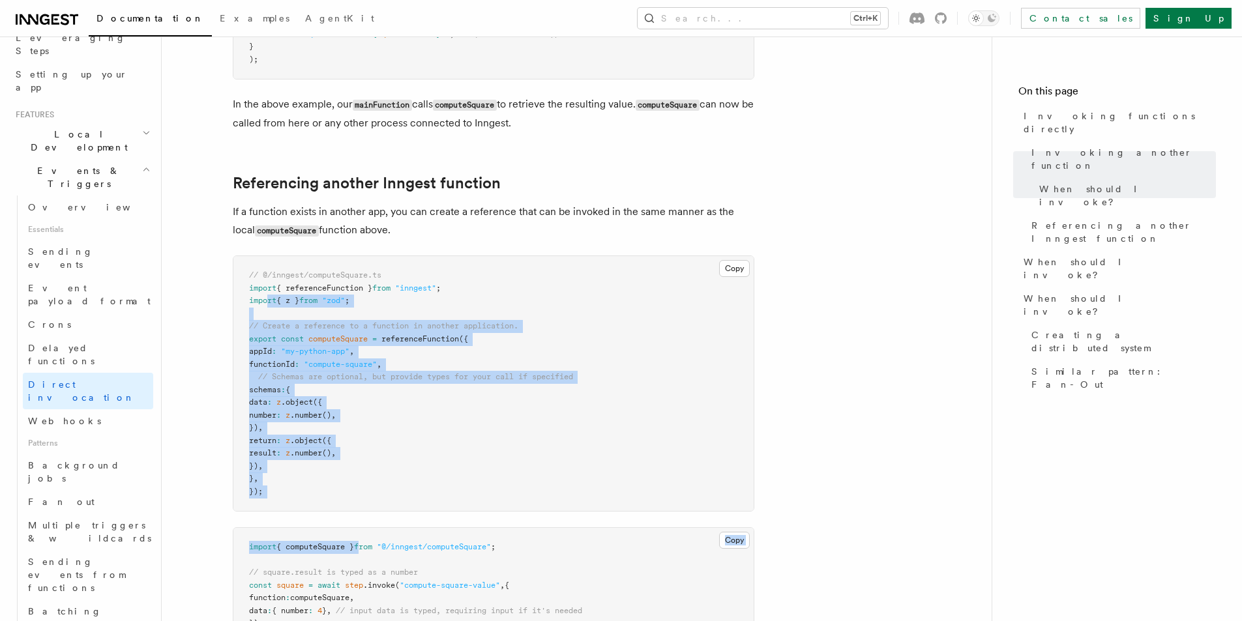
drag, startPoint x: 368, startPoint y: 520, endPoint x: 251, endPoint y: 275, distance: 271.2
click at [257, 288] on article "Features Events & Triggers Invoking functions directly Inngest's step.invoke() …" at bounding box center [577, 452] width 788 height 2354
click at [349, 347] on span ""my-python-app"" at bounding box center [315, 351] width 68 height 9
click at [413, 391] on pre "// @/inngest/computeSquare.ts import { referenceFunction } from "inngest" ; imp…" at bounding box center [493, 383] width 520 height 255
click at [470, 398] on pre "// @/inngest/computeSquare.ts import { referenceFunction } from "inngest" ; imp…" at bounding box center [493, 383] width 520 height 255
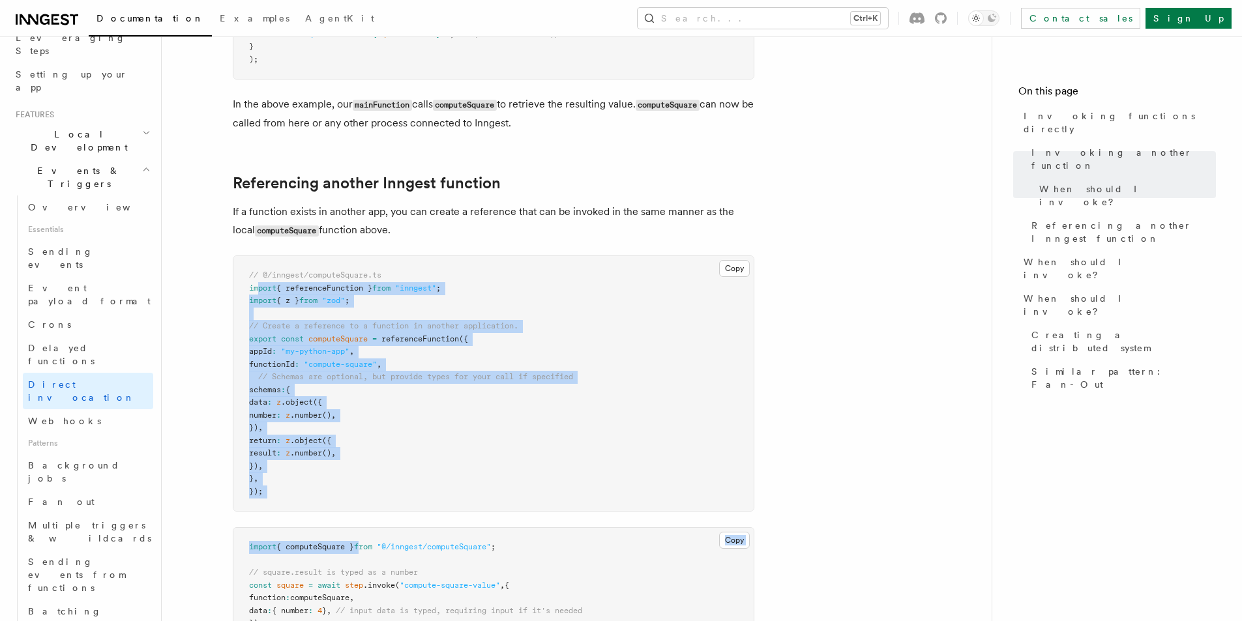
click at [460, 383] on pre "// @/inngest/computeSquare.ts import { referenceFunction } from "inngest" ; imp…" at bounding box center [493, 383] width 520 height 255
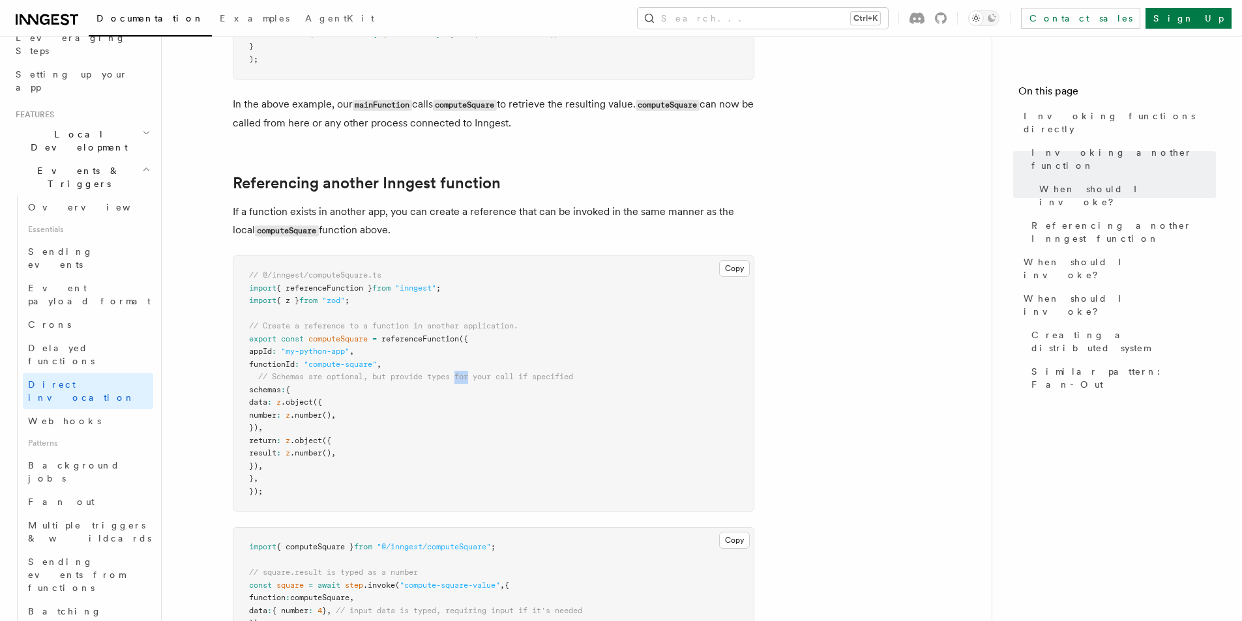
click at [460, 381] on pre "// @/inngest/computeSquare.ts import { referenceFunction } from "inngest" ; imp…" at bounding box center [493, 383] width 520 height 255
click at [461, 353] on pre "// @/inngest/computeSquare.ts import { referenceFunction } from "inngest" ; imp…" at bounding box center [493, 383] width 520 height 255
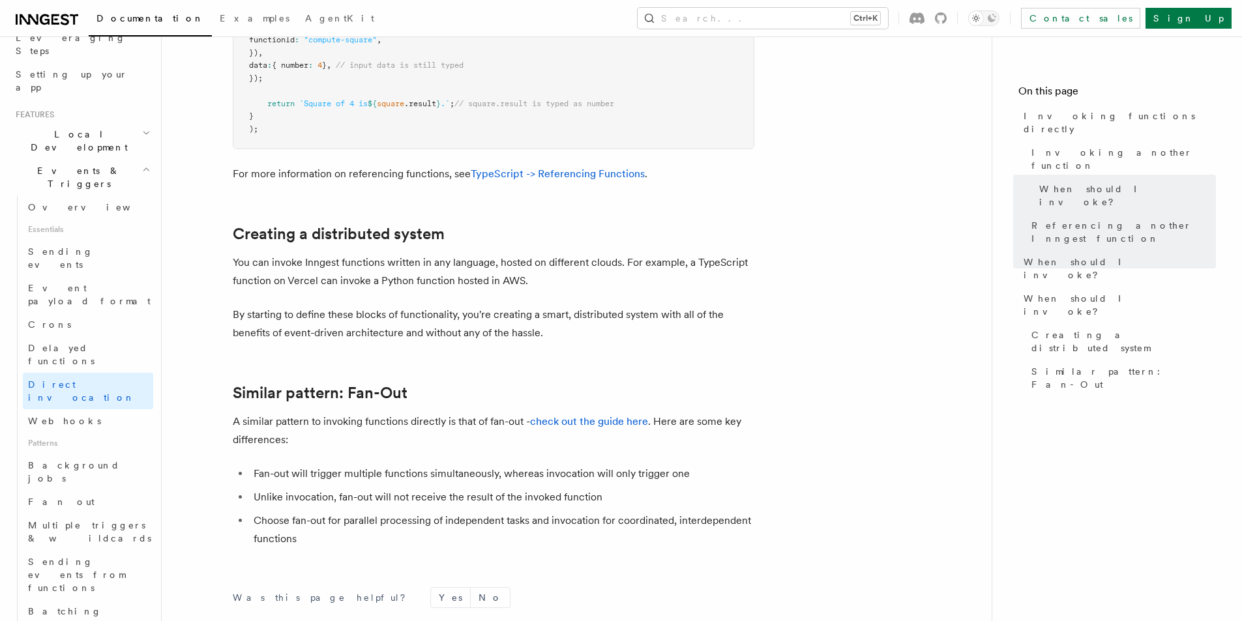
scroll to position [1630, 0]
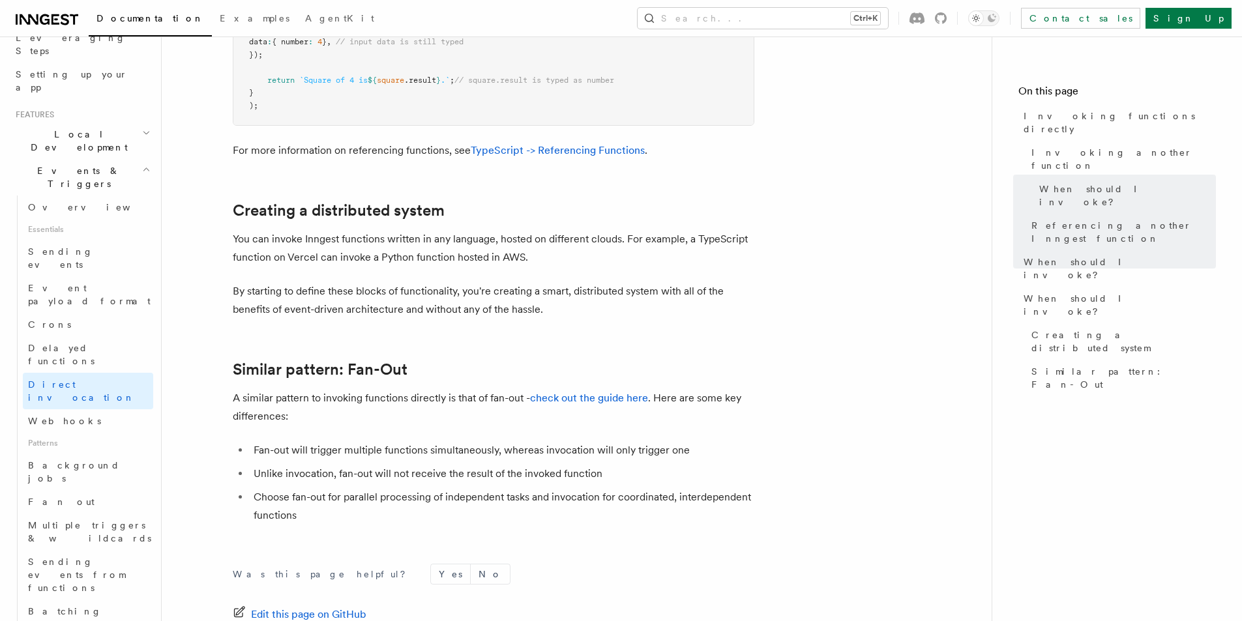
click at [379, 264] on p "You can invoke Inngest functions written in any language, hosted on different c…" at bounding box center [494, 248] width 522 height 37
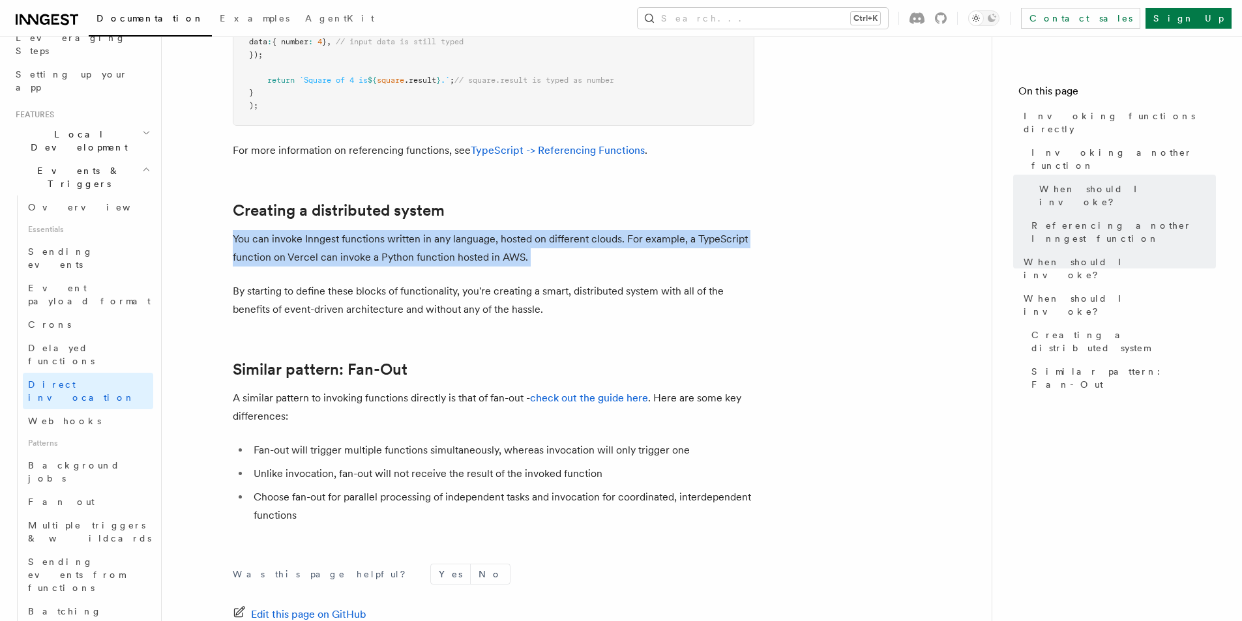
click at [379, 264] on p "You can invoke Inngest functions written in any language, hosted on different c…" at bounding box center [494, 248] width 522 height 37
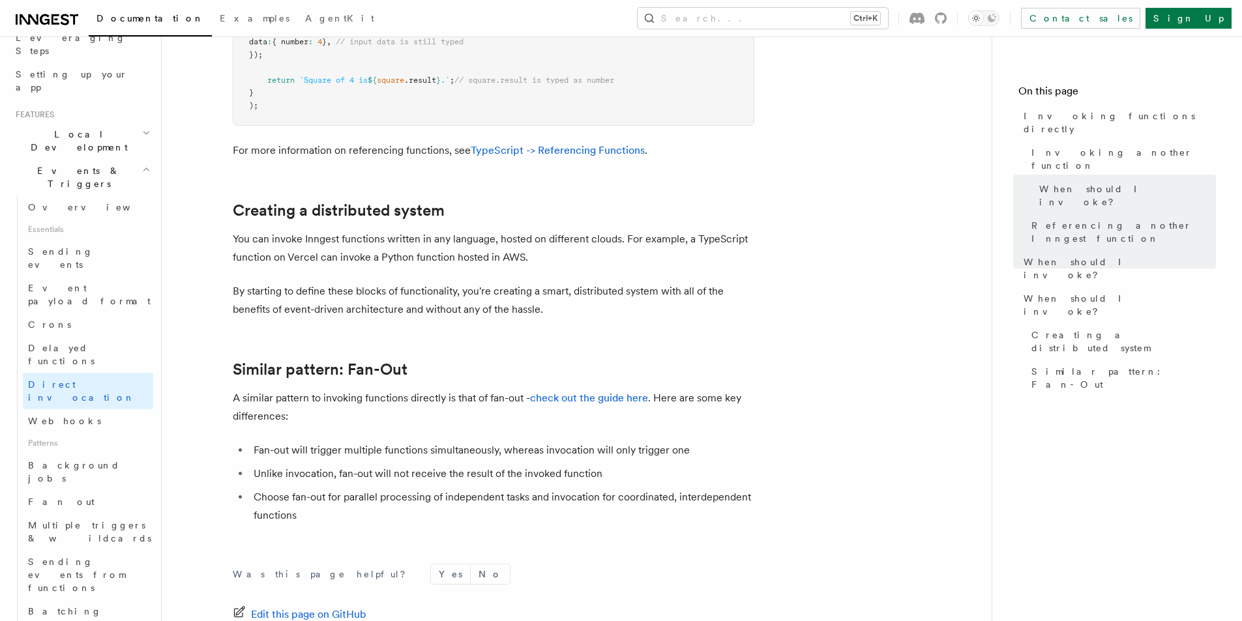
click at [391, 313] on p "By starting to define these blocks of functionality, you're creating a smart, d…" at bounding box center [494, 300] width 522 height 37
click at [391, 312] on p "By starting to define these blocks of functionality, you're creating a smart, d…" at bounding box center [494, 300] width 522 height 37
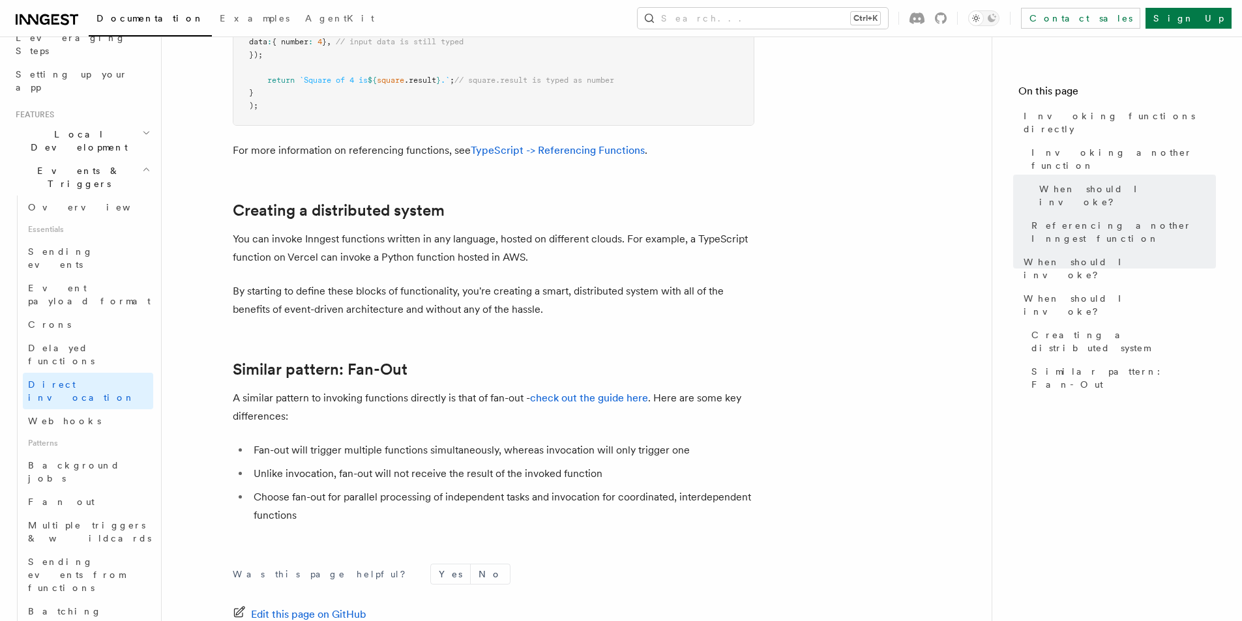
click at [383, 299] on p "By starting to define these blocks of functionality, you're creating a smart, d…" at bounding box center [494, 300] width 522 height 37
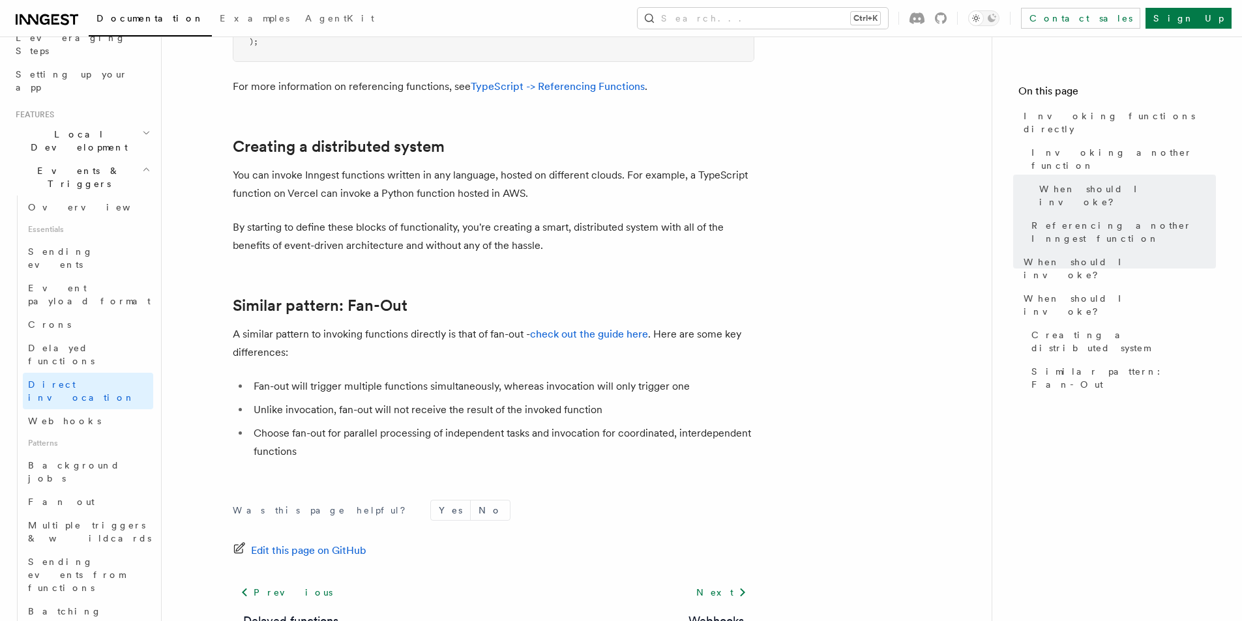
scroll to position [1760, 0]
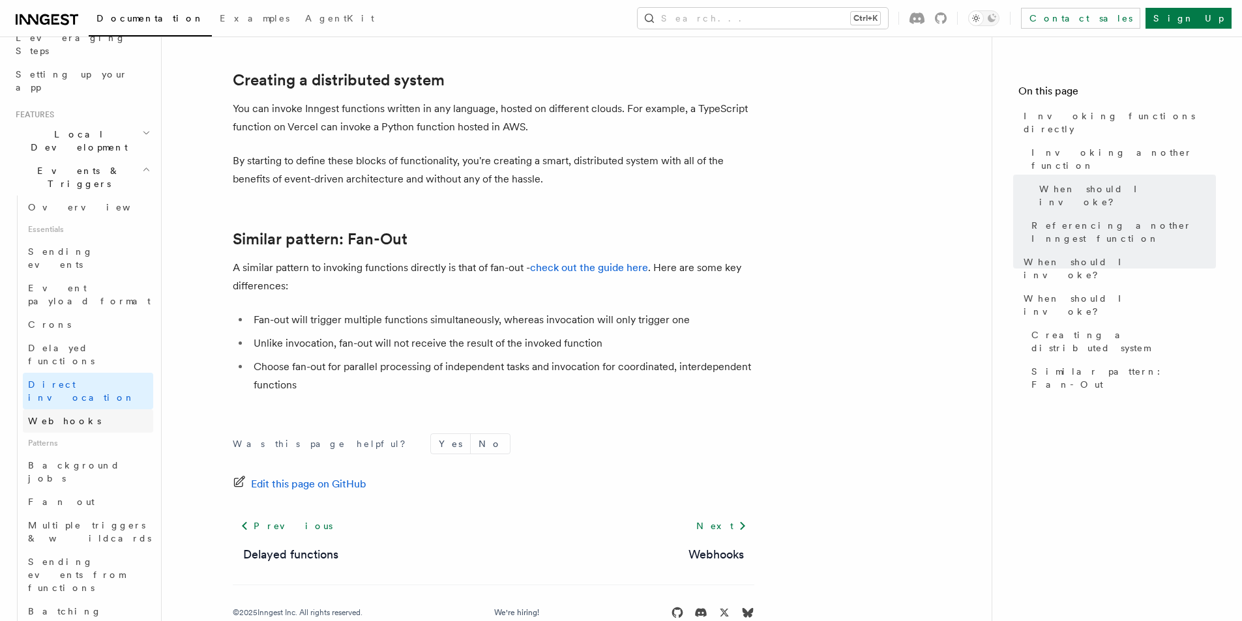
click at [66, 416] on span "Webhooks" at bounding box center [64, 421] width 73 height 10
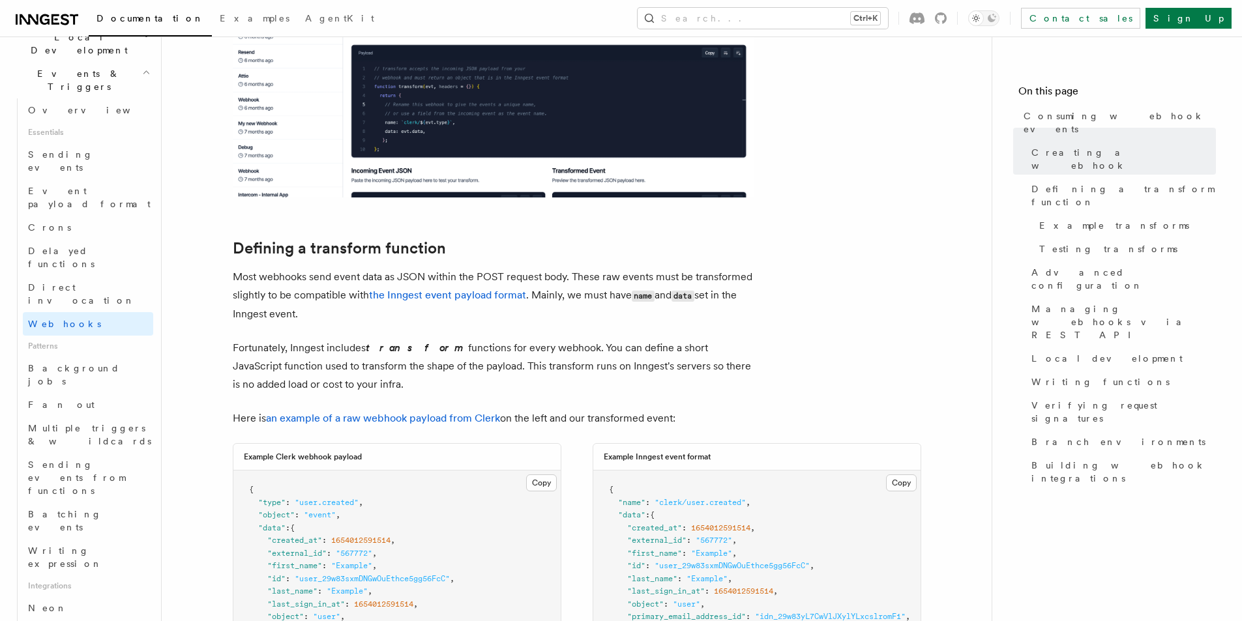
scroll to position [352, 0]
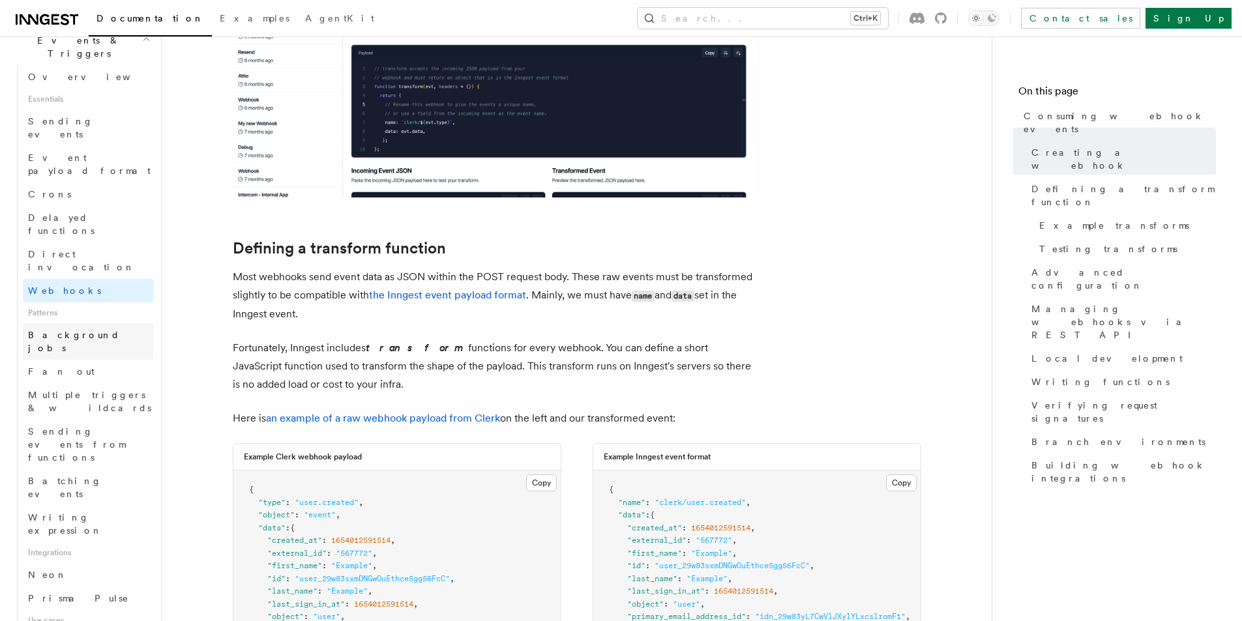
click at [59, 330] on span "Background jobs" at bounding box center [74, 341] width 92 height 23
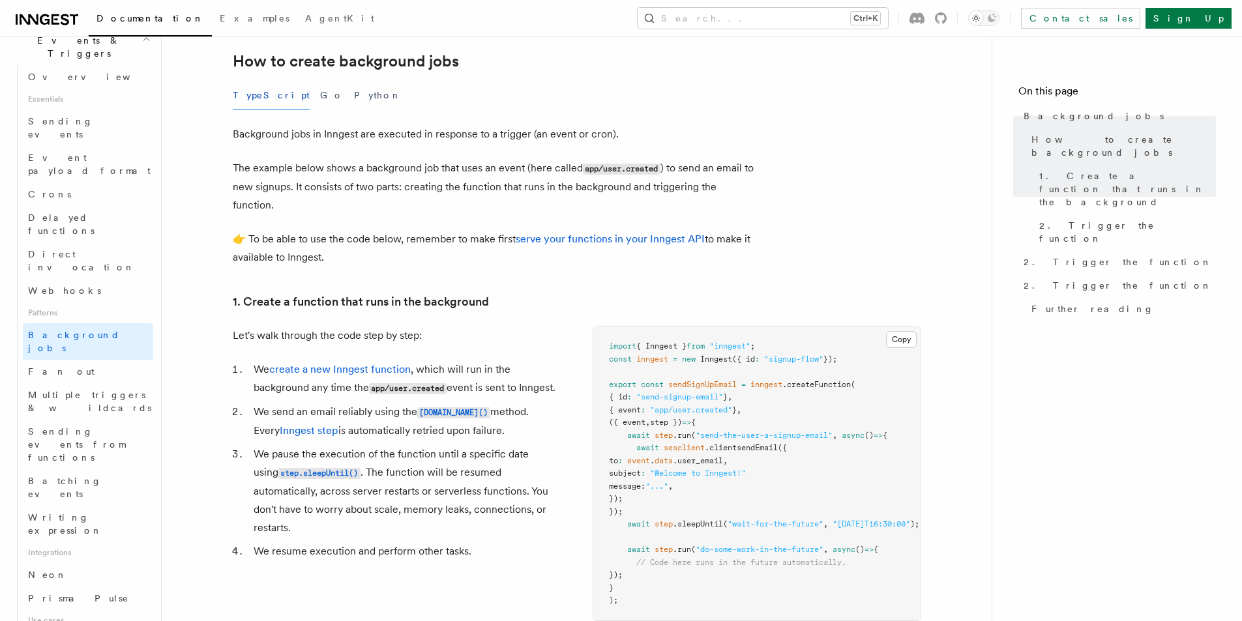
scroll to position [326, 0]
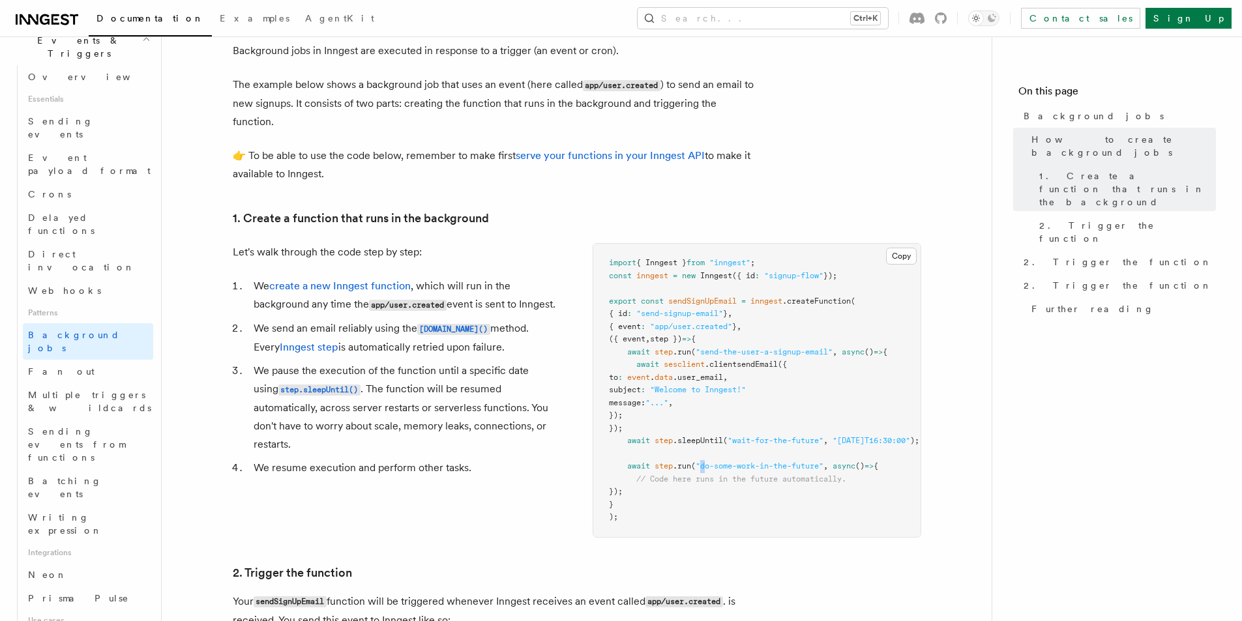
click at [737, 466] on span ""do-some-work-in-the-future"" at bounding box center [760, 466] width 128 height 9
click at [783, 468] on span ""do-some-work-in-the-future"" at bounding box center [760, 466] width 128 height 9
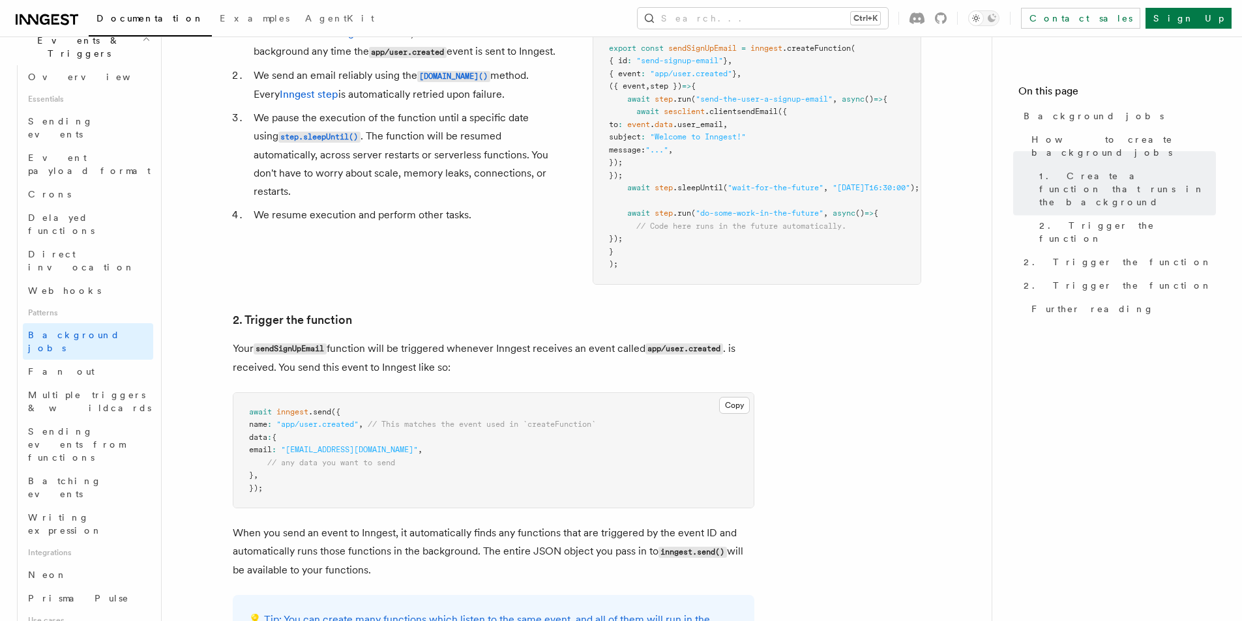
scroll to position [652, 0]
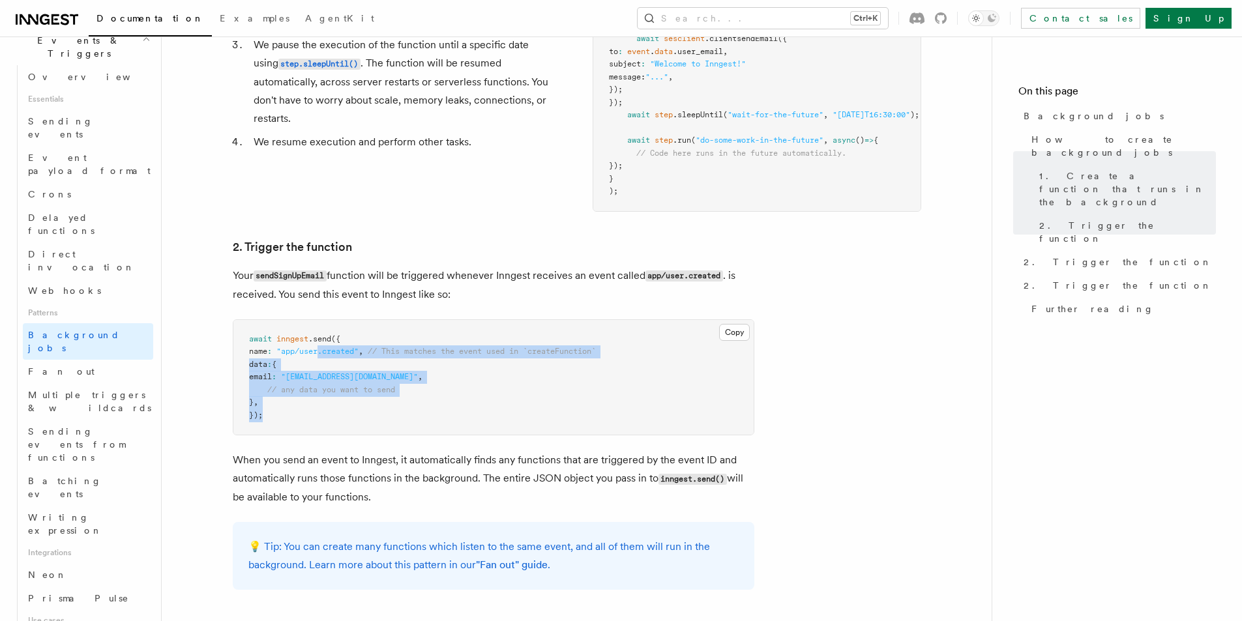
drag, startPoint x: 338, startPoint y: 374, endPoint x: 308, endPoint y: 328, distance: 54.3
click at [308, 328] on article "Features Events & Triggers Background jobs This guide will walk you through cre…" at bounding box center [577, 263] width 788 height 1717
click at [379, 381] on span ""test@example.com"" at bounding box center [349, 376] width 137 height 9
click at [414, 380] on pre "await inngest .send ({ name : "app/user.created" , // This matches the event us…" at bounding box center [493, 377] width 520 height 115
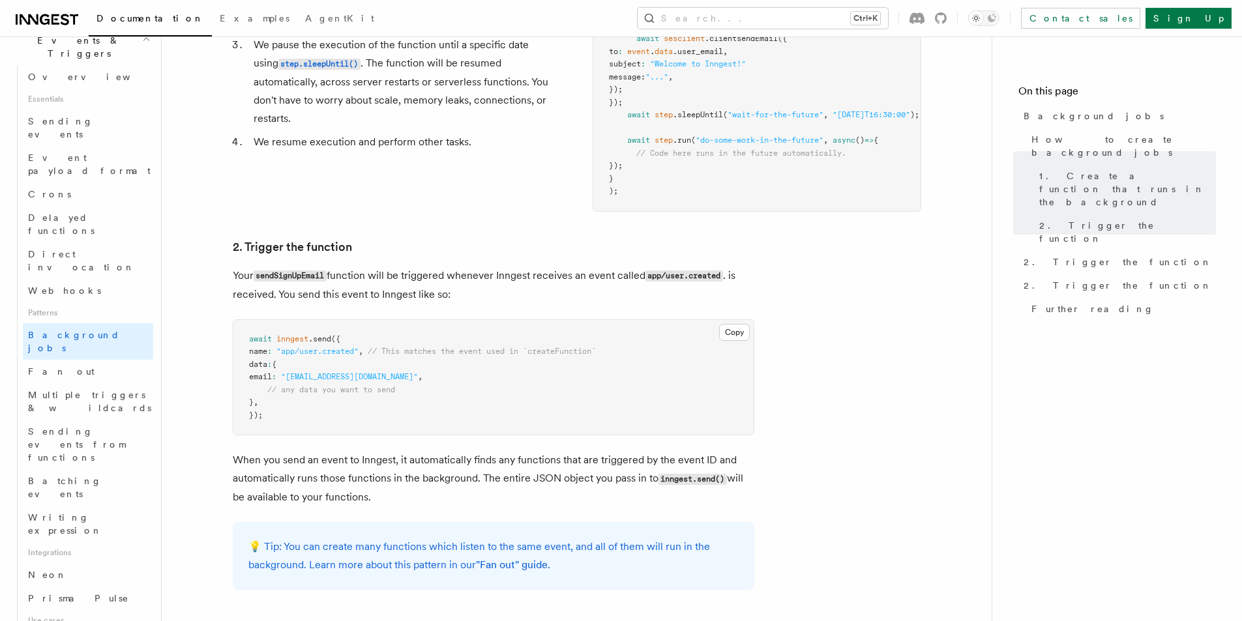
click at [461, 383] on pre "await inngest .send ({ name : "app/user.created" , // This matches the event us…" at bounding box center [493, 377] width 520 height 115
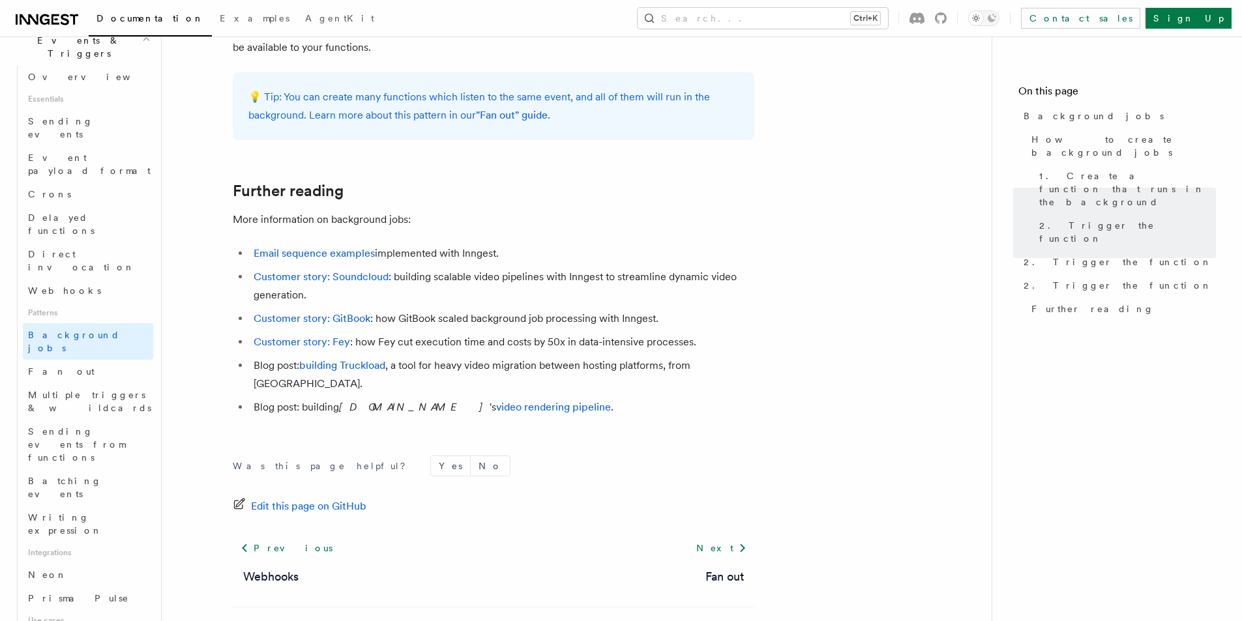
scroll to position [1108, 0]
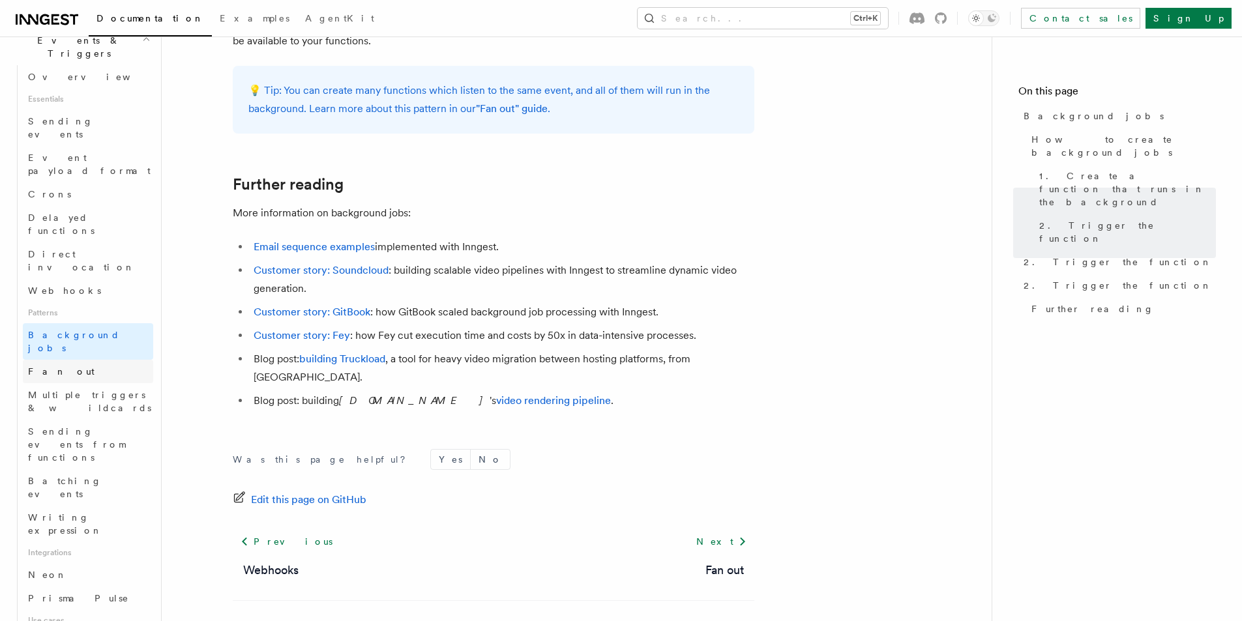
click at [69, 360] on link "Fan out" at bounding box center [88, 371] width 130 height 23
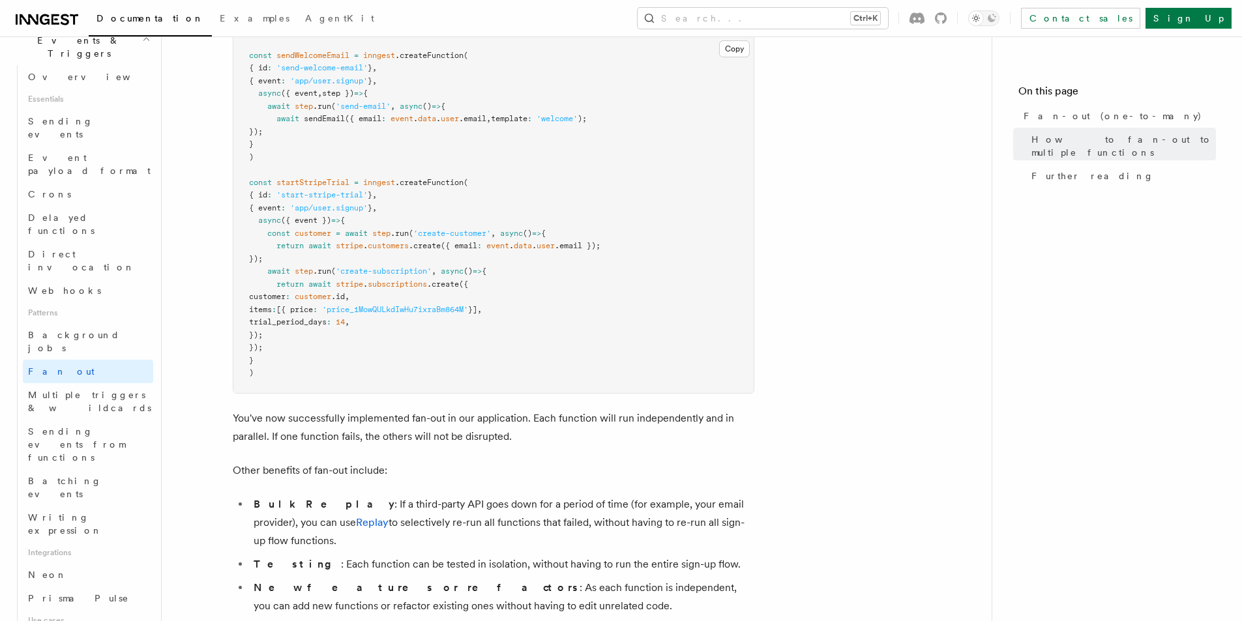
scroll to position [1369, 0]
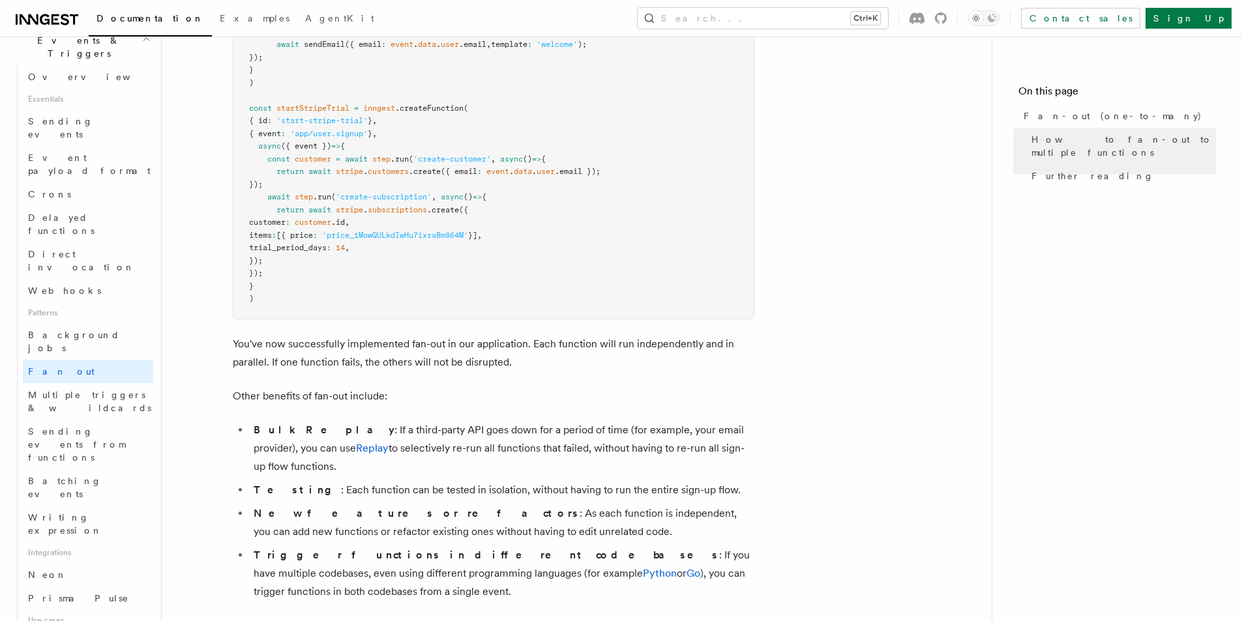
click at [506, 346] on p "You've now successfully implemented fan-out in our application. Each function w…" at bounding box center [494, 353] width 522 height 37
click at [507, 345] on p "You've now successfully implemented fan-out in our application. Each function w…" at bounding box center [494, 353] width 522 height 37
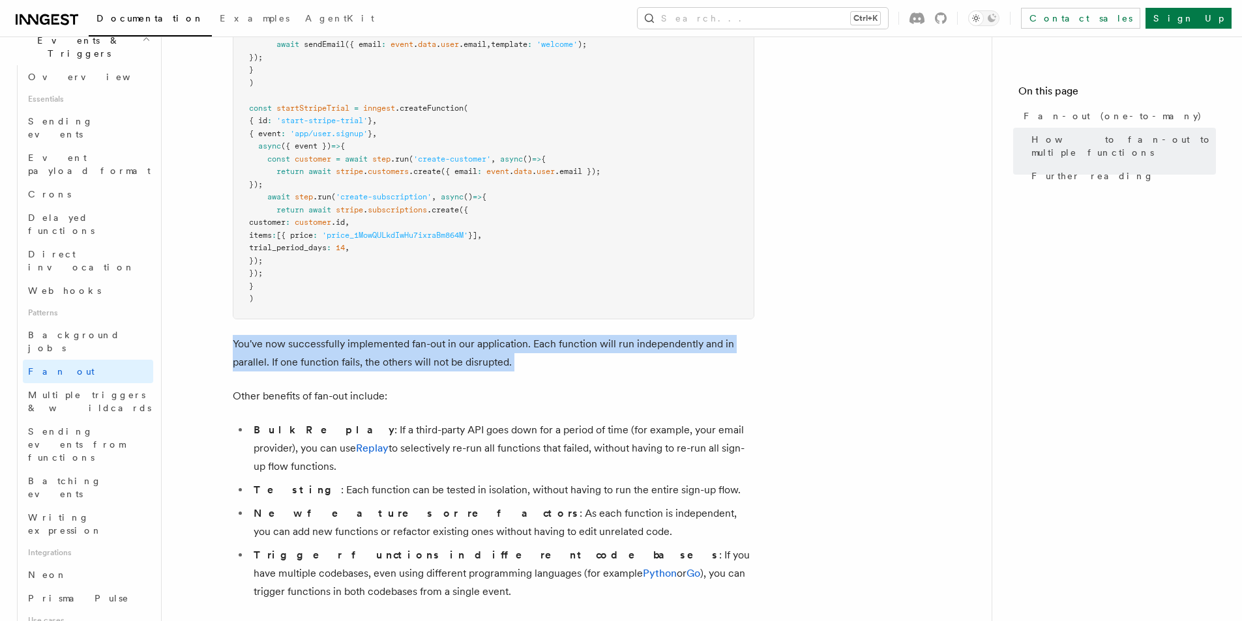
click at [507, 345] on p "You've now successfully implemented fan-out in our application. Each function w…" at bounding box center [494, 353] width 522 height 37
click at [534, 346] on p "You've now successfully implemented fan-out in our application. Each function w…" at bounding box center [494, 353] width 522 height 37
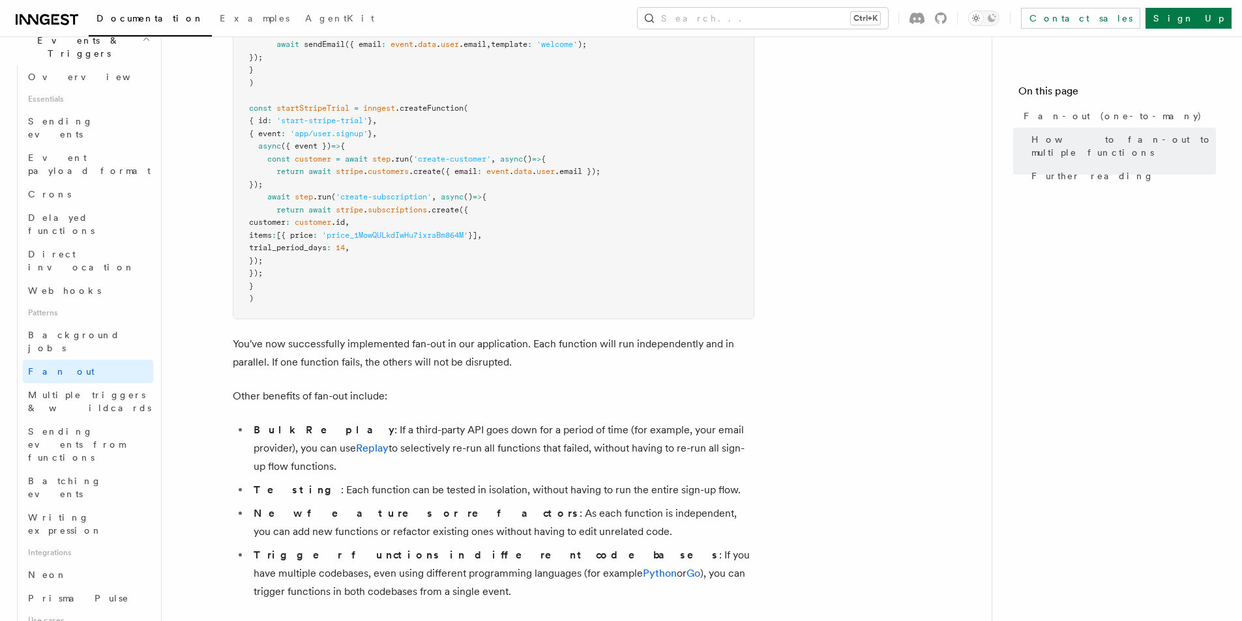
click at [552, 344] on p "You've now successfully implemented fan-out in our application. Each function w…" at bounding box center [494, 353] width 522 height 37
click at [451, 351] on p "You've now successfully implemented fan-out in our application. Each function w…" at bounding box center [494, 353] width 522 height 37
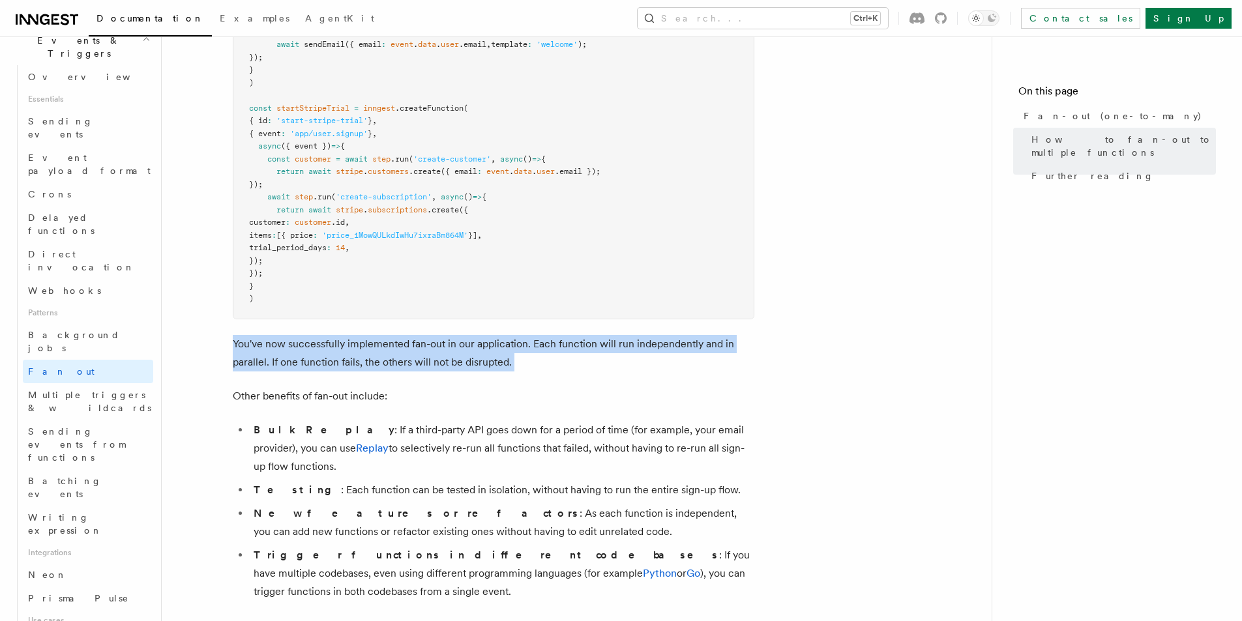
click at [451, 351] on p "You've now successfully implemented fan-out in our application. Each function w…" at bounding box center [494, 353] width 522 height 37
click at [511, 387] on p "Other benefits of fan-out include:" at bounding box center [494, 396] width 522 height 18
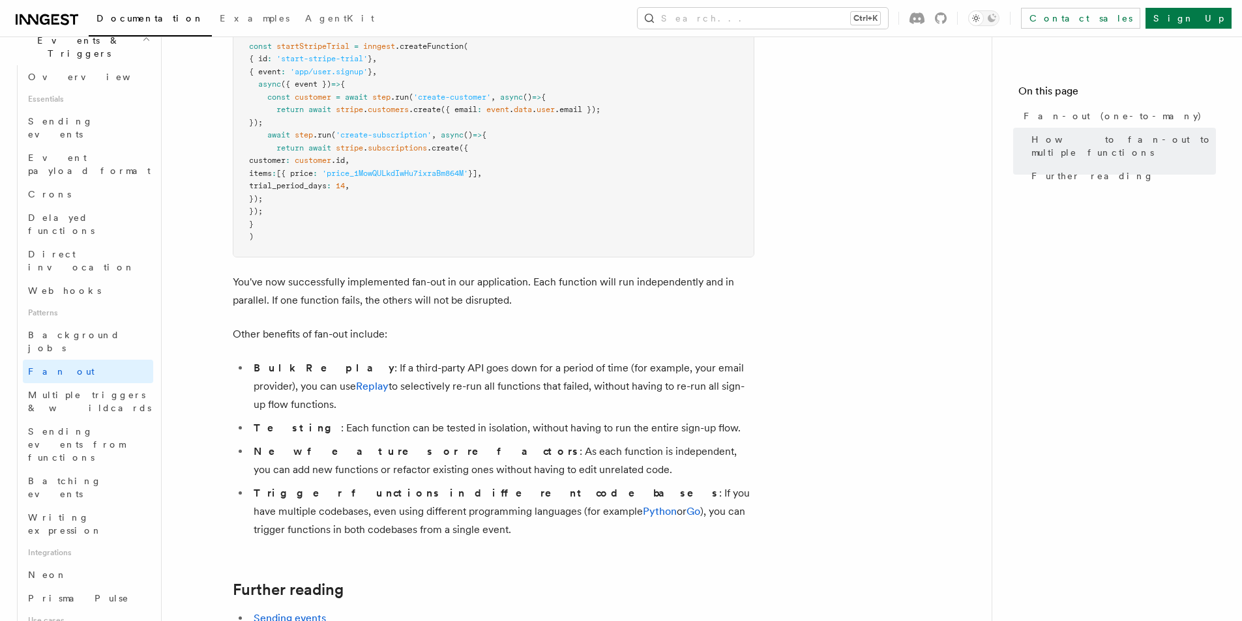
scroll to position [1434, 0]
click at [409, 356] on li "Bulk Replay : If a third-party API goes down for a period of time (for example,…" at bounding box center [502, 383] width 505 height 55
click at [410, 356] on li "Bulk Replay : If a third-party API goes down for a period of time (for example,…" at bounding box center [502, 383] width 505 height 55
click at [421, 439] on li "New features or refactors : As each function is independent, you can add new fu…" at bounding box center [502, 457] width 505 height 37
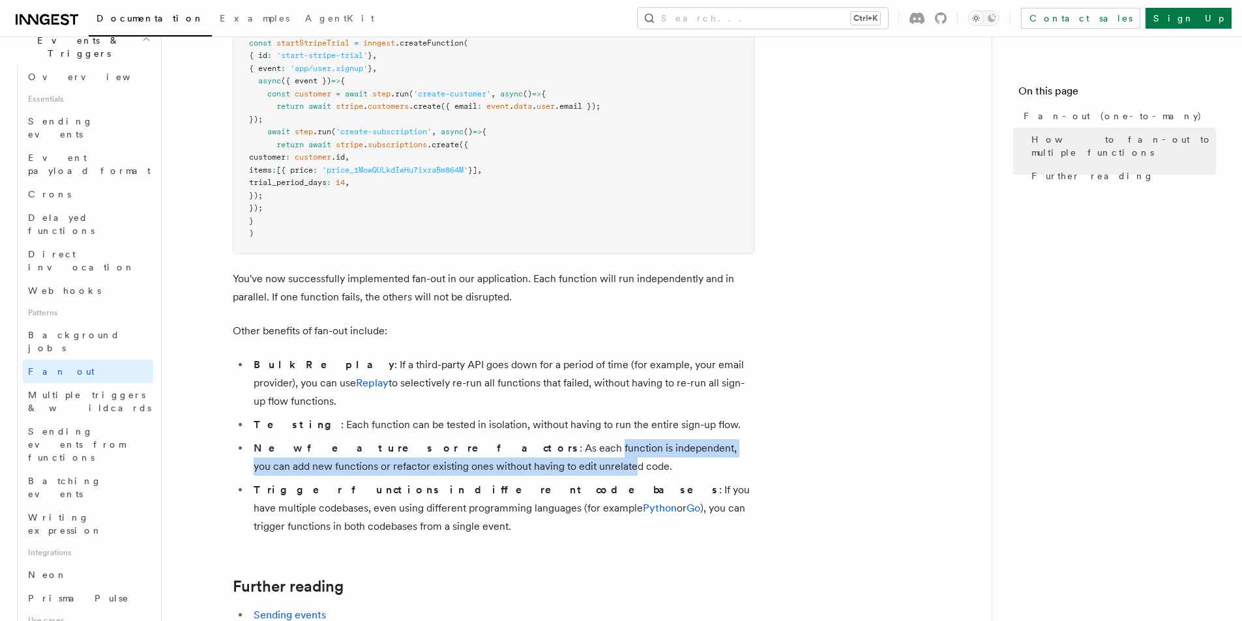
click at [467, 439] on li "New features or refactors : As each function is independent, you can add new fu…" at bounding box center [502, 457] width 505 height 37
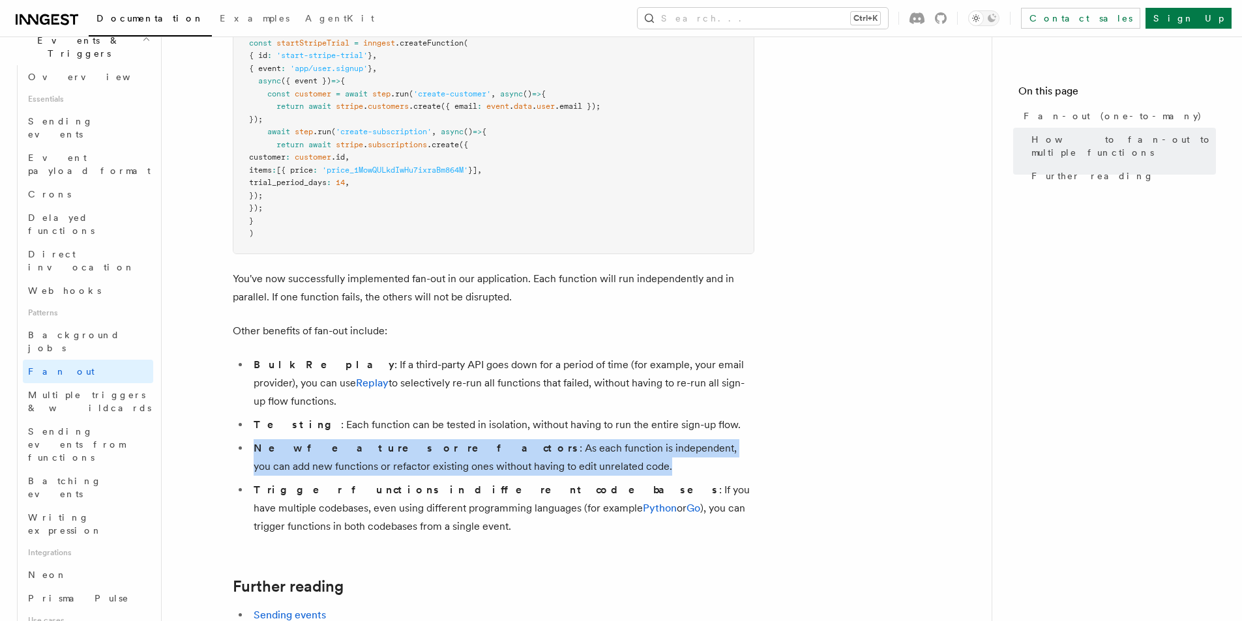
click at [467, 439] on li "New features or refactors : As each function is independent, you can add new fu…" at bounding box center [502, 457] width 505 height 37
click at [505, 439] on li "New features or refactors : As each function is independent, you can add new fu…" at bounding box center [502, 457] width 505 height 37
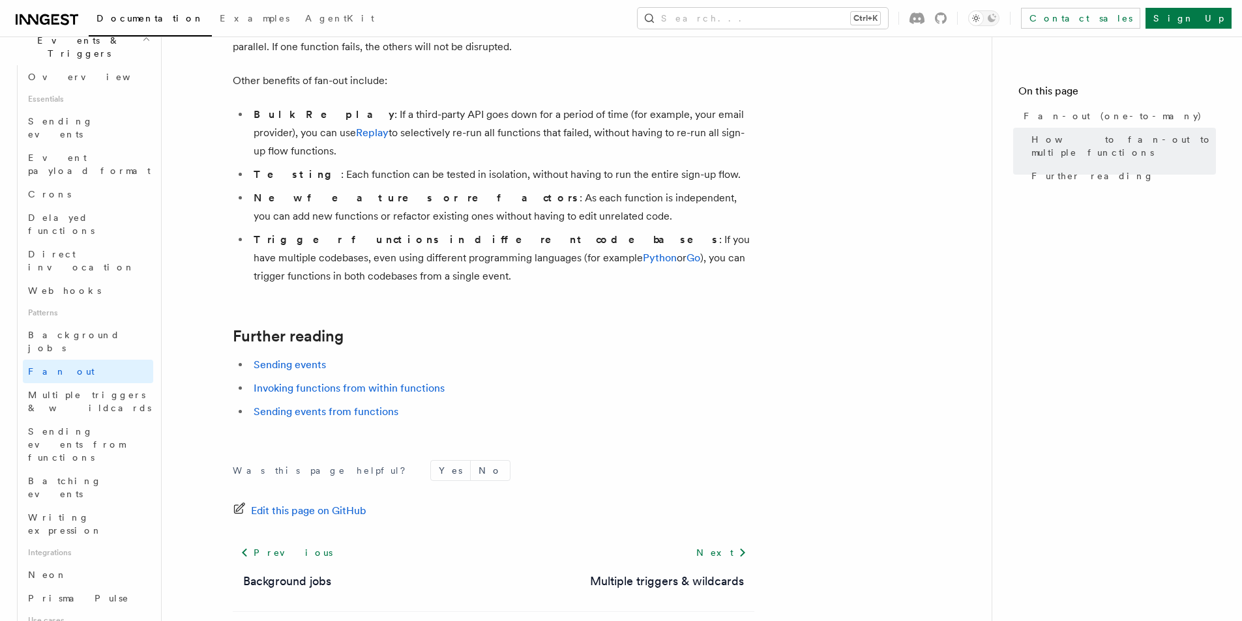
scroll to position [1686, 0]
click at [57, 390] on span "Multiple triggers & wildcards" at bounding box center [89, 401] width 123 height 23
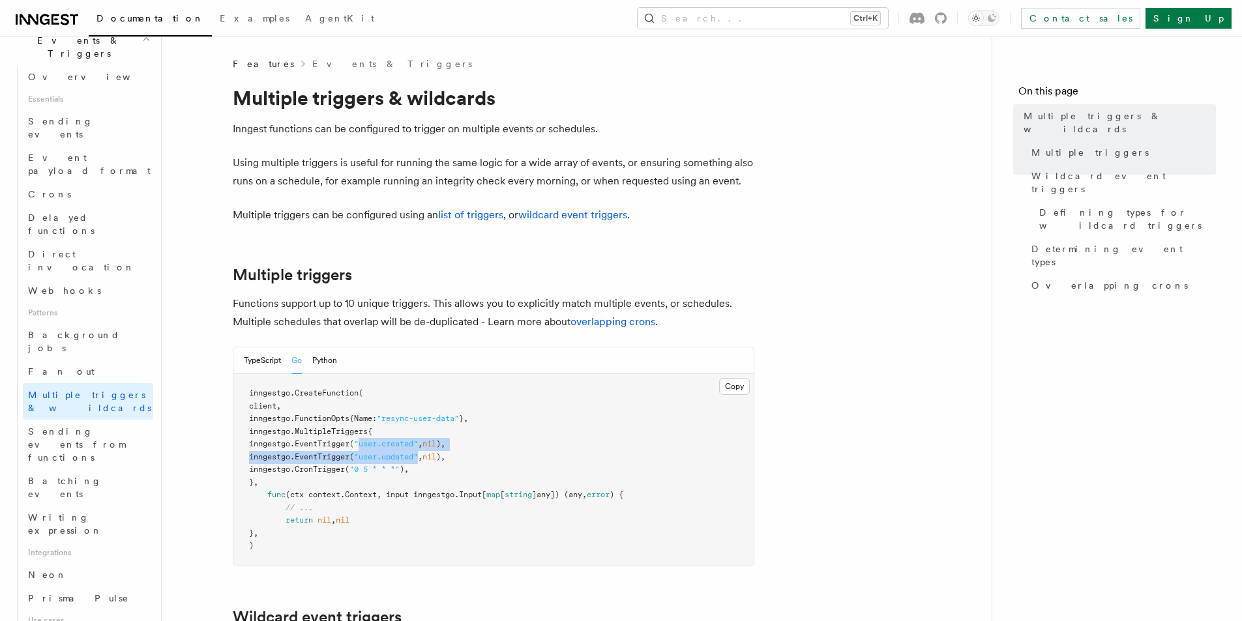
drag, startPoint x: 402, startPoint y: 450, endPoint x: 475, endPoint y: 467, distance: 75.0
click at [475, 467] on pre "inngestgo. CreateFunction ( client, inngestgo.FunctionOpts{Name: "resync-user-d…" at bounding box center [493, 470] width 520 height 192
click at [483, 463] on pre "inngestgo. CreateFunction ( client, inngestgo.FunctionOpts{Name: "resync-user-d…" at bounding box center [493, 470] width 520 height 192
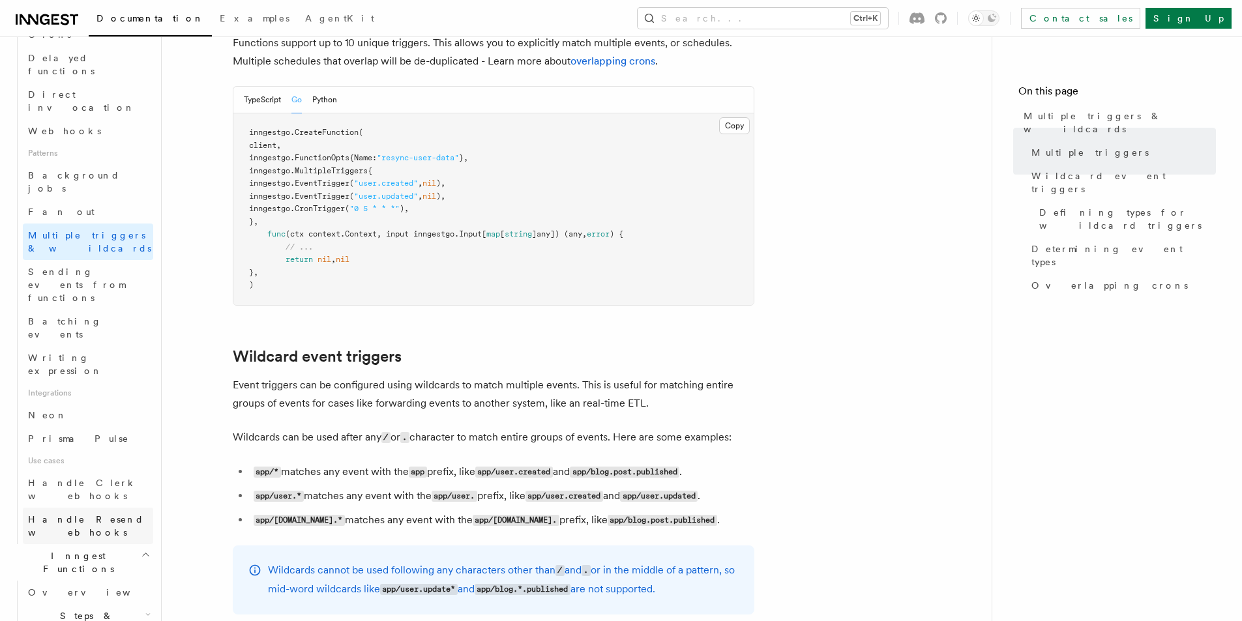
scroll to position [548, 0]
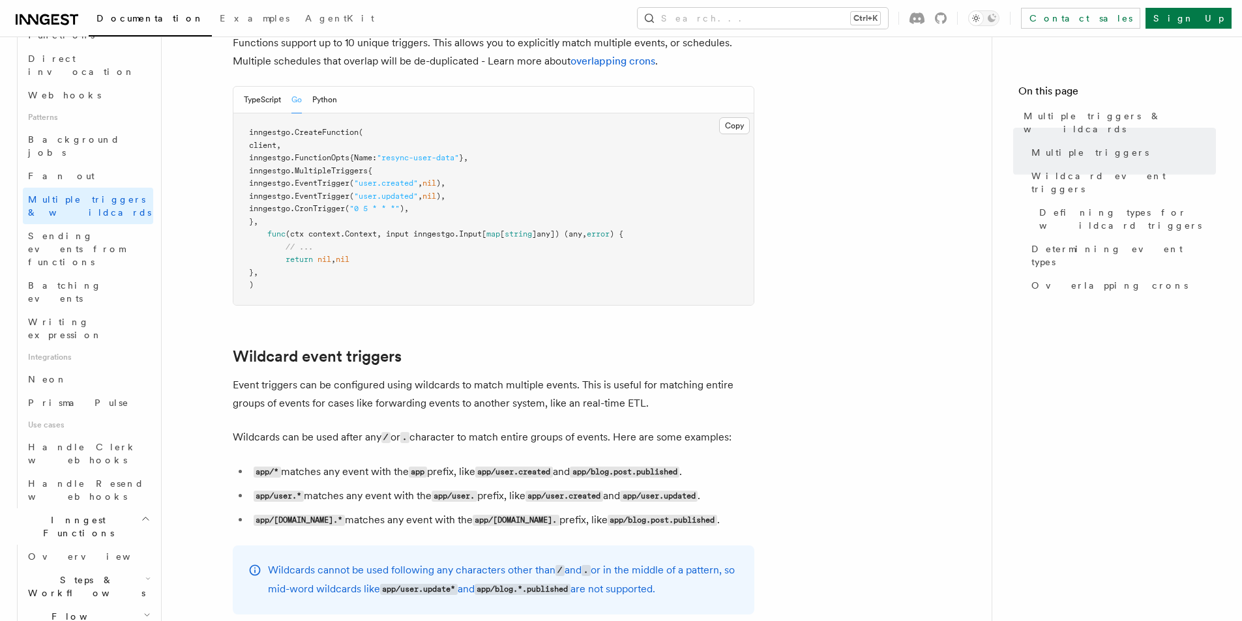
click at [88, 574] on span "Steps & Workflows" at bounding box center [84, 587] width 123 height 26
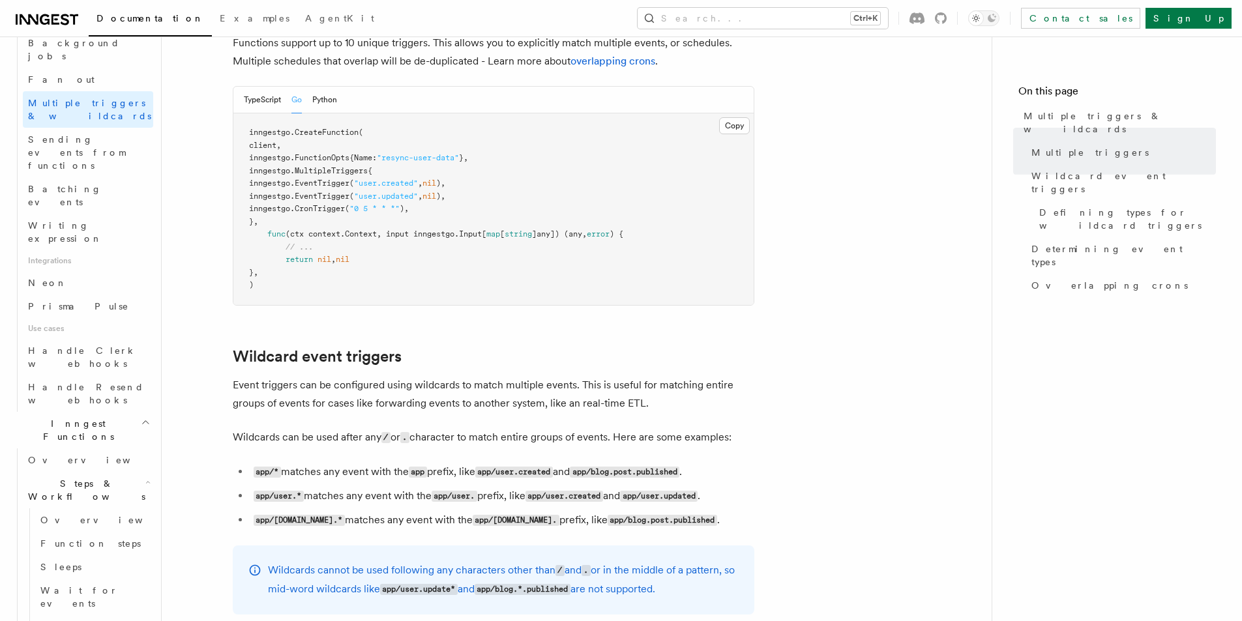
scroll to position [678, 0]
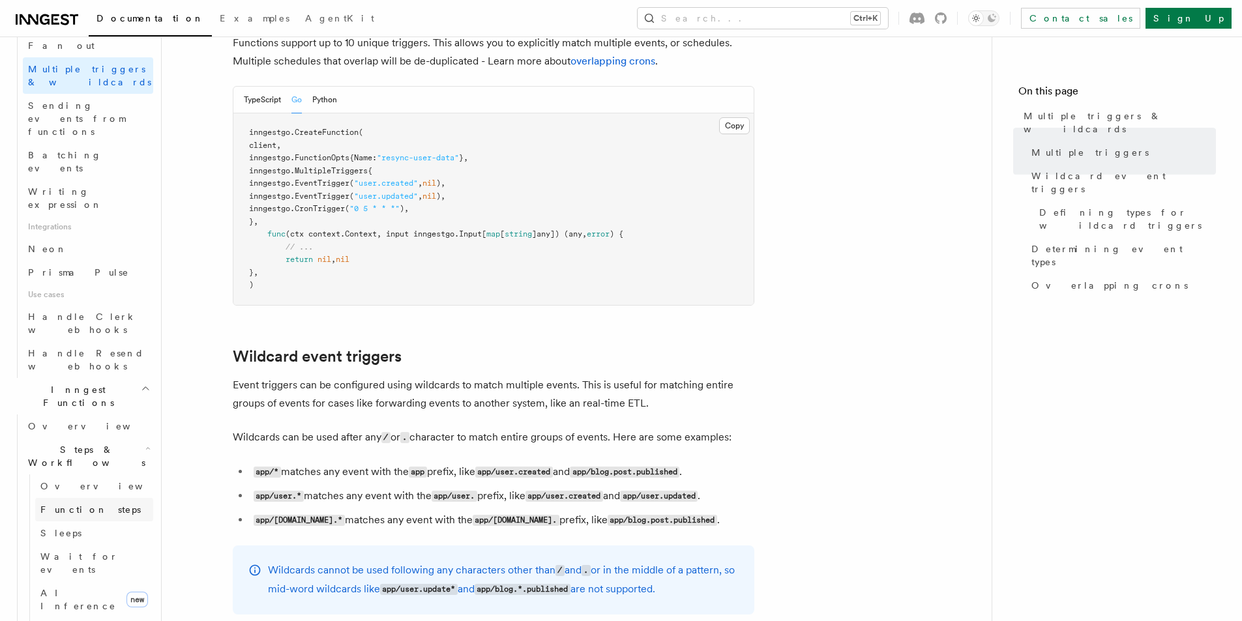
click at [80, 505] on span "Function steps" at bounding box center [90, 510] width 100 height 10
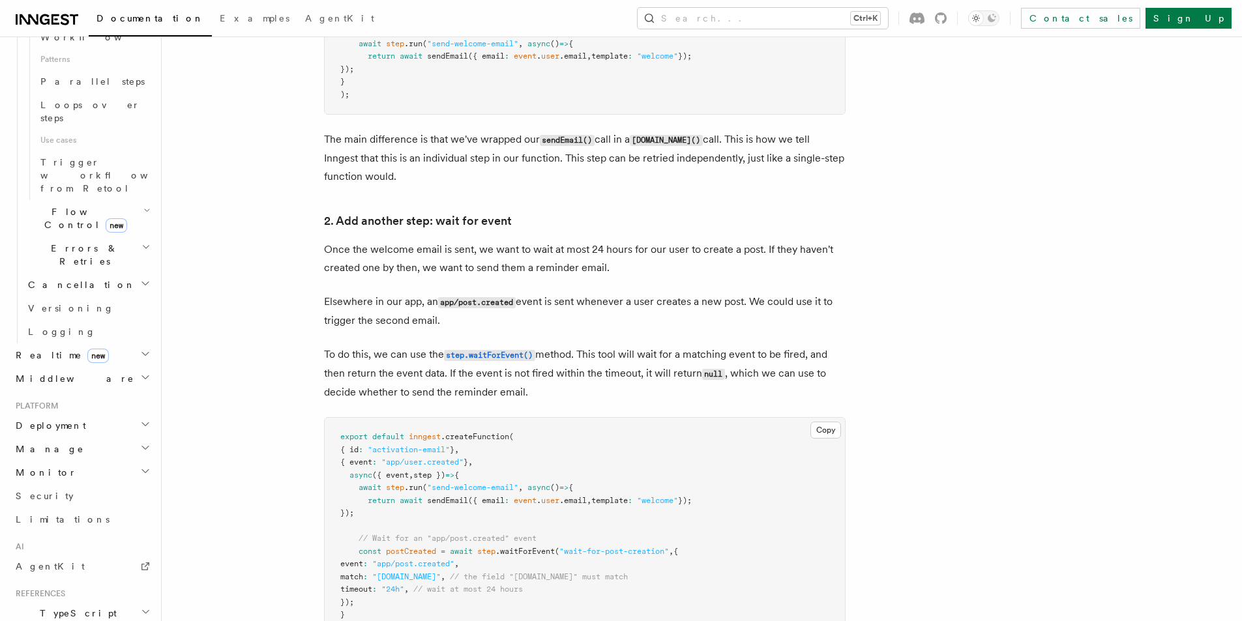
scroll to position [774, 0]
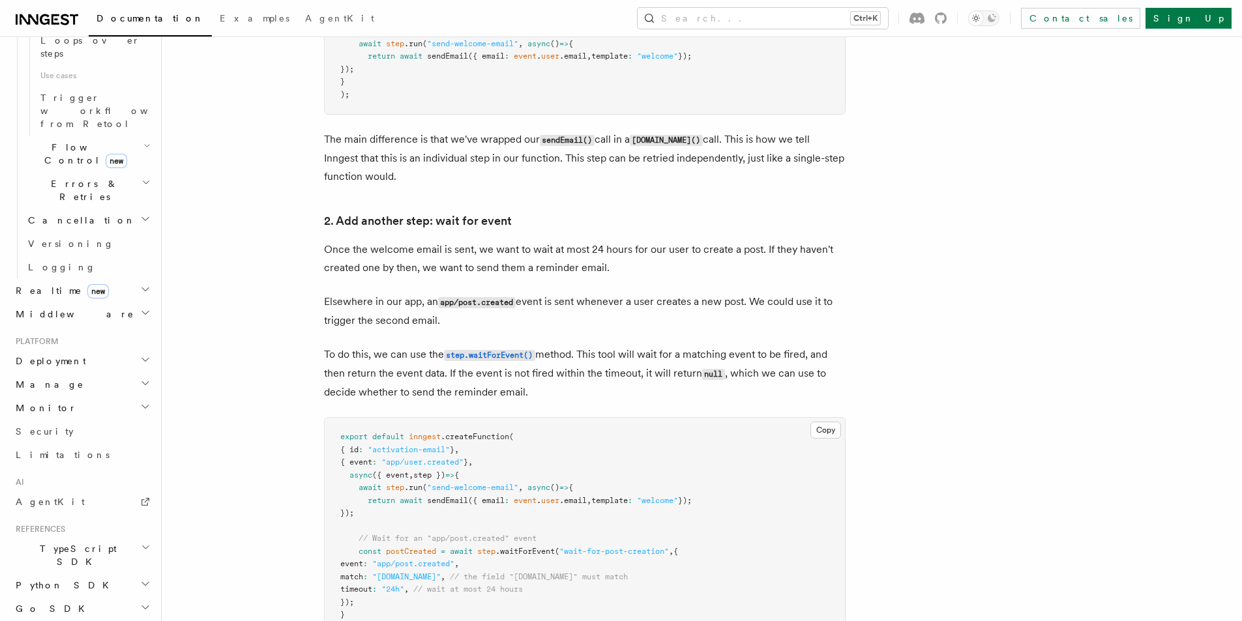
scroll to position [891, 0]
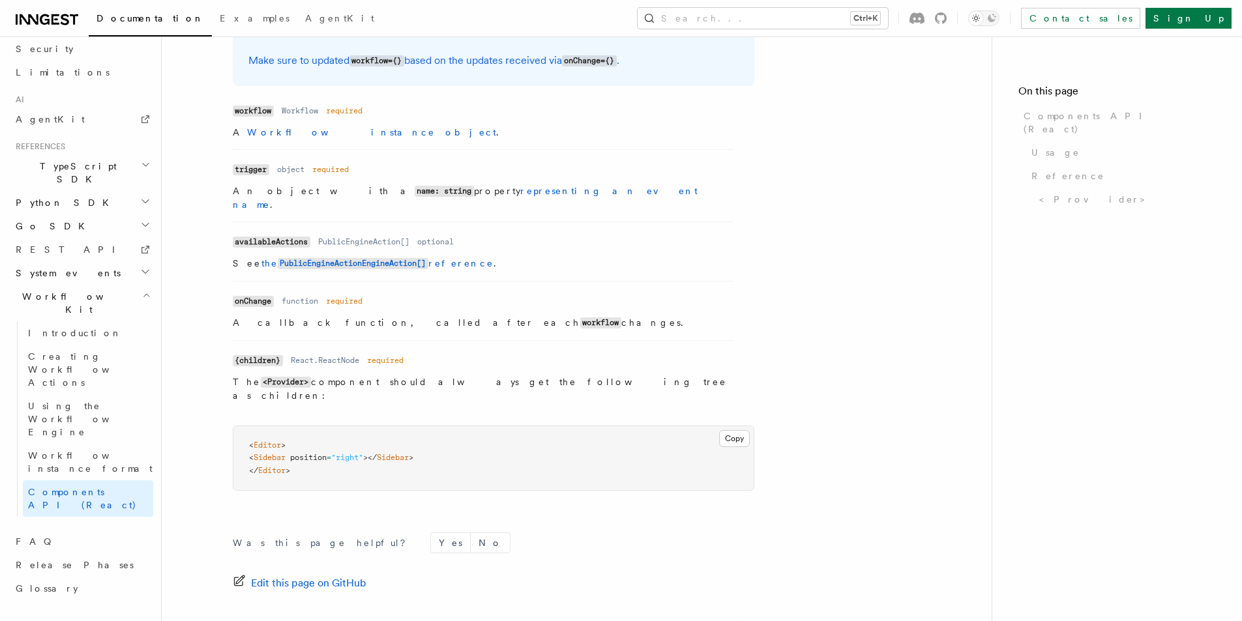
scroll to position [539, 0]
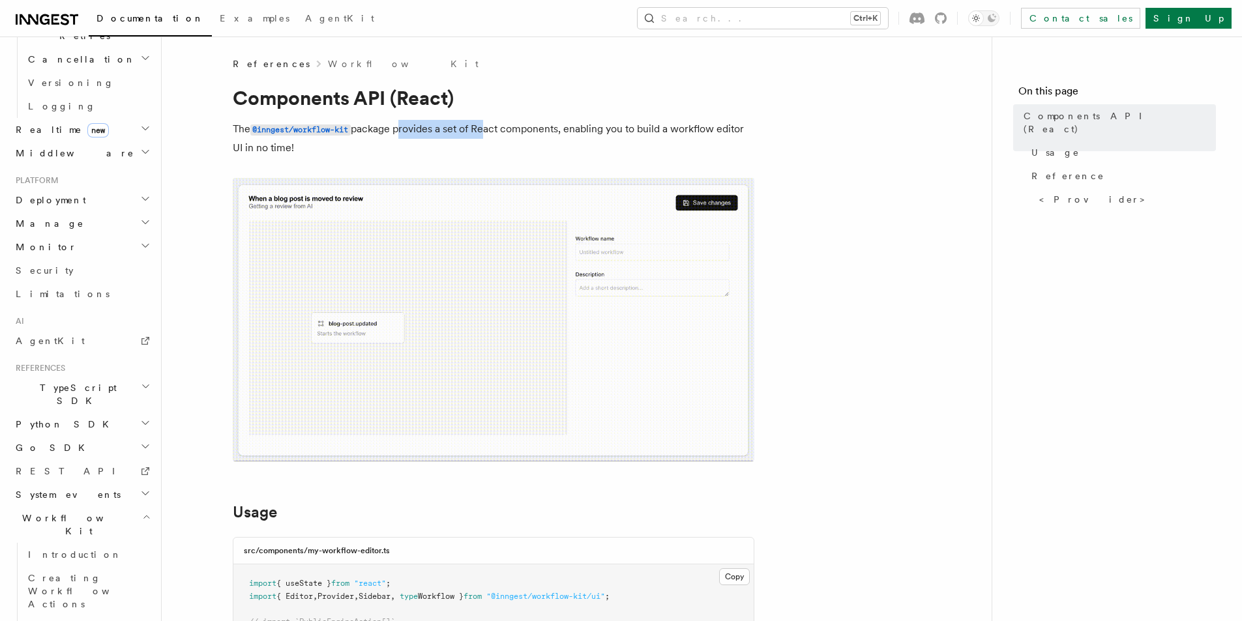
drag, startPoint x: 411, startPoint y: 136, endPoint x: 490, endPoint y: 136, distance: 78.2
click at [490, 136] on p "The @inngest/workflow-kit package provides a set of React components, enabling …" at bounding box center [494, 138] width 522 height 37
click at [528, 132] on p "The @inngest/workflow-kit package provides a set of React components, enabling …" at bounding box center [494, 138] width 522 height 37
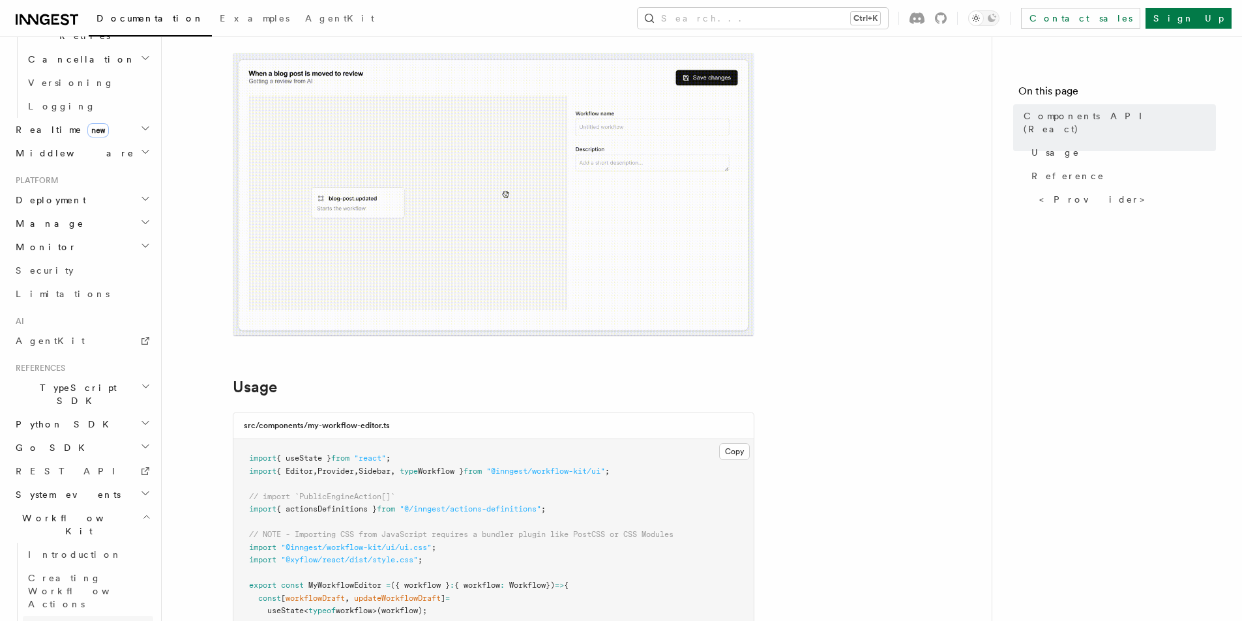
scroll to position [196, 0]
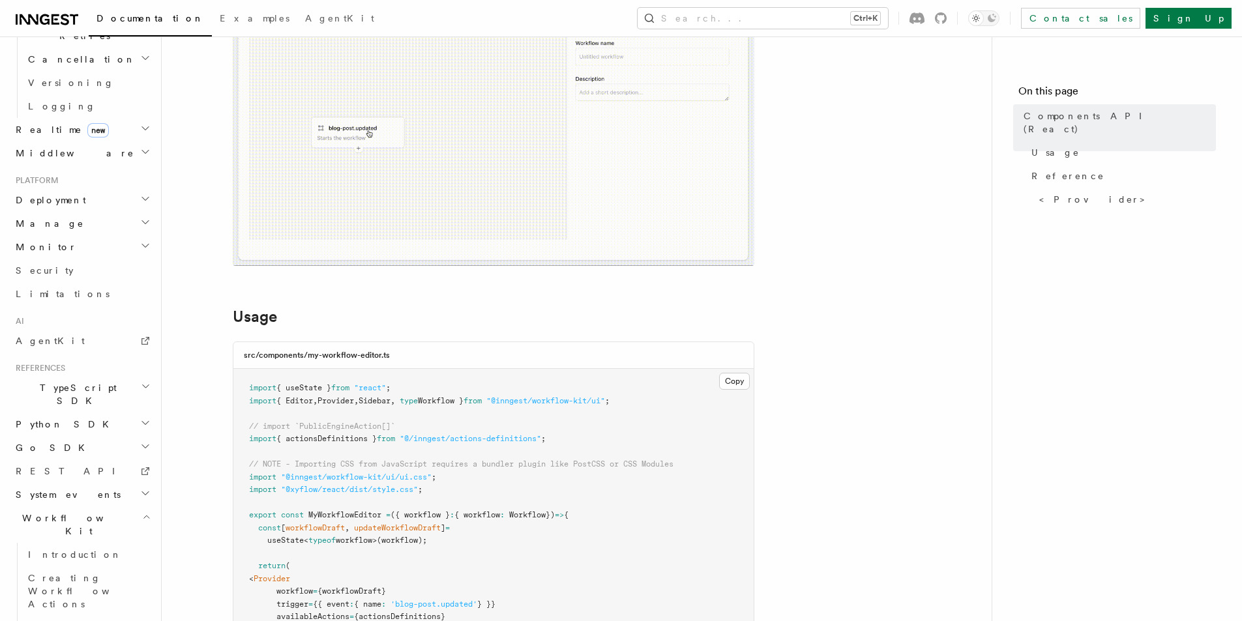
click at [36, 507] on h2 "Workflow Kit" at bounding box center [81, 525] width 143 height 37
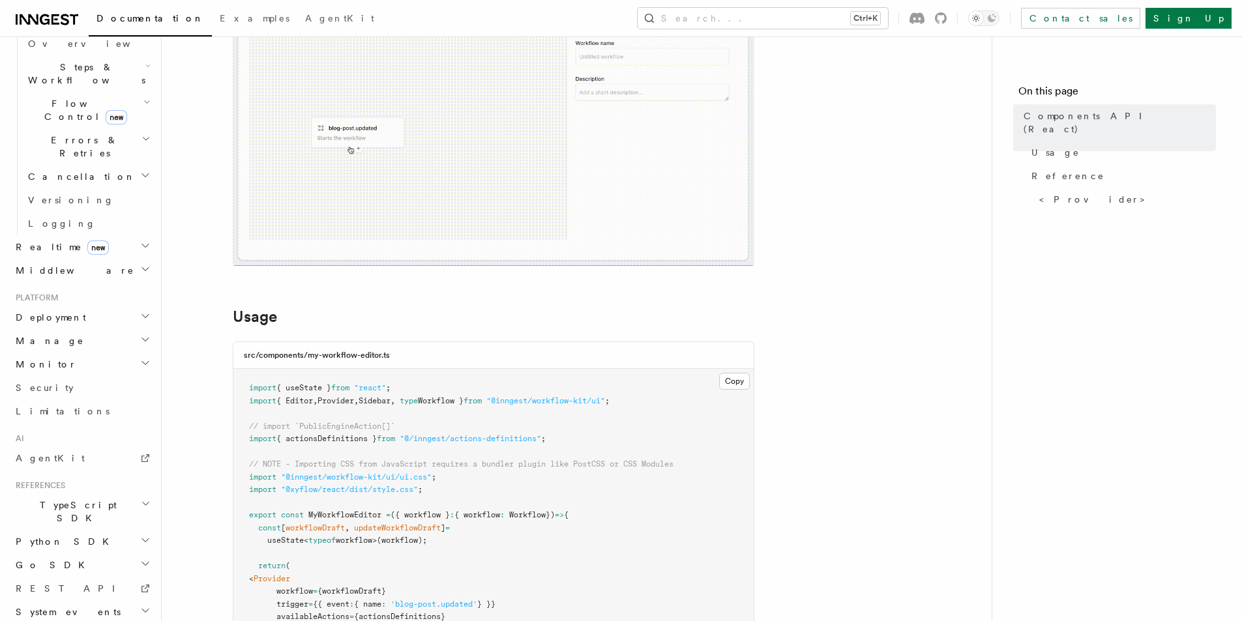
scroll to position [422, 0]
click at [47, 606] on span "System events" at bounding box center [65, 612] width 110 height 13
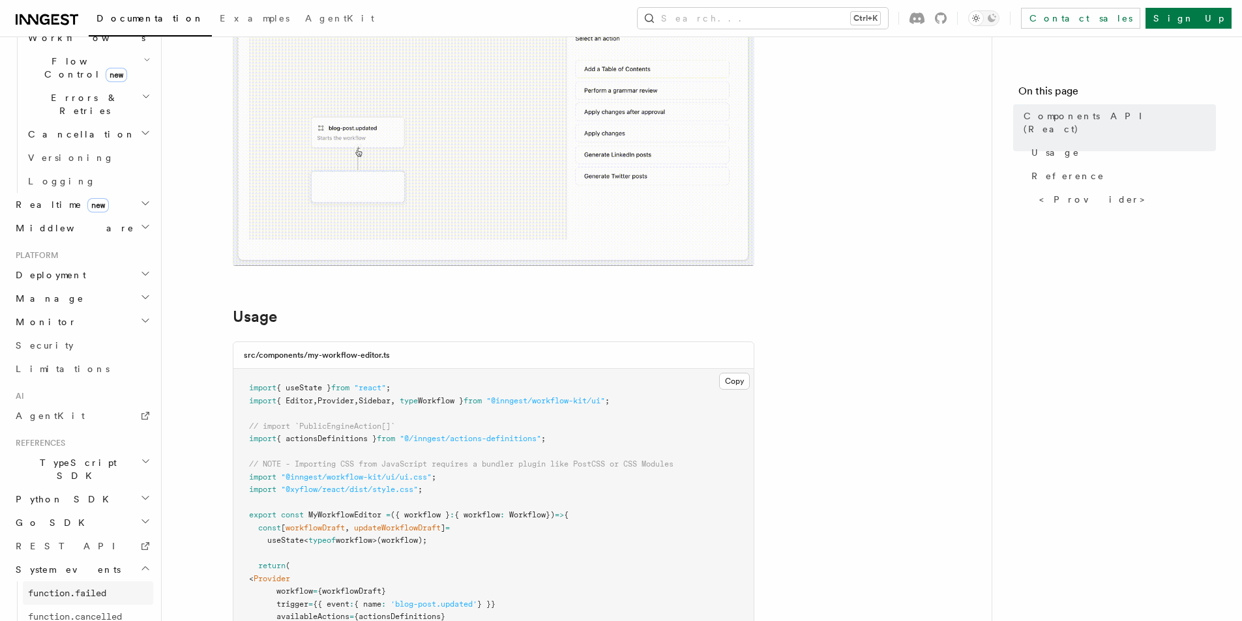
scroll to position [469, 0]
click at [50, 559] on span "System events" at bounding box center [65, 565] width 110 height 13
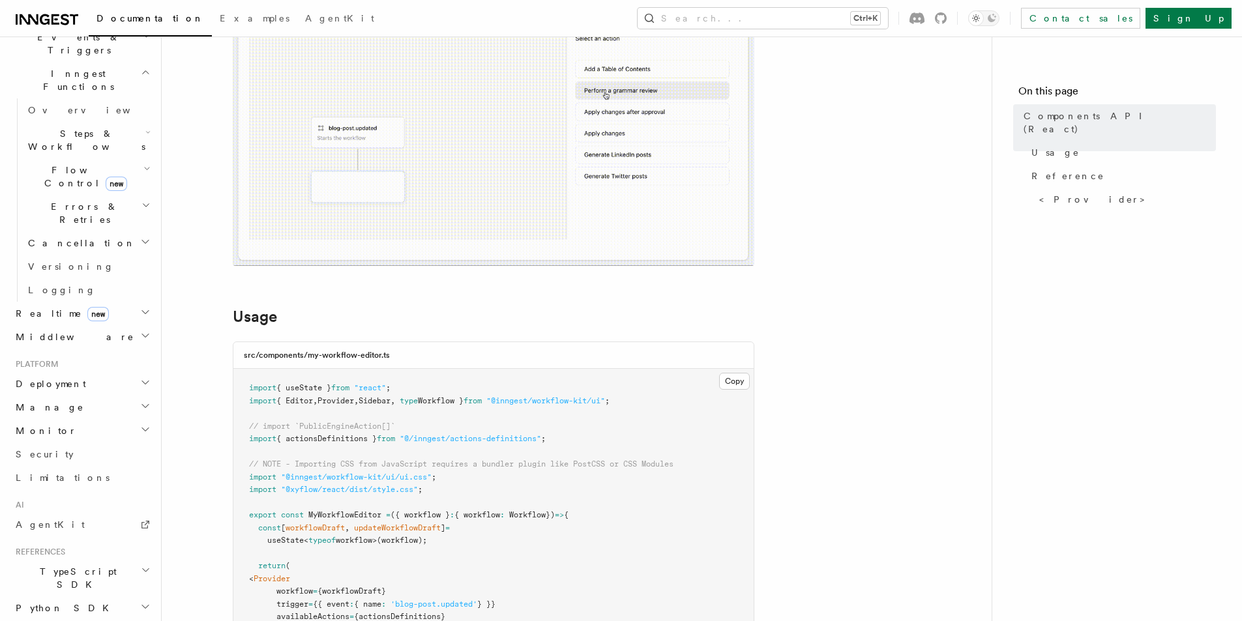
scroll to position [291, 0]
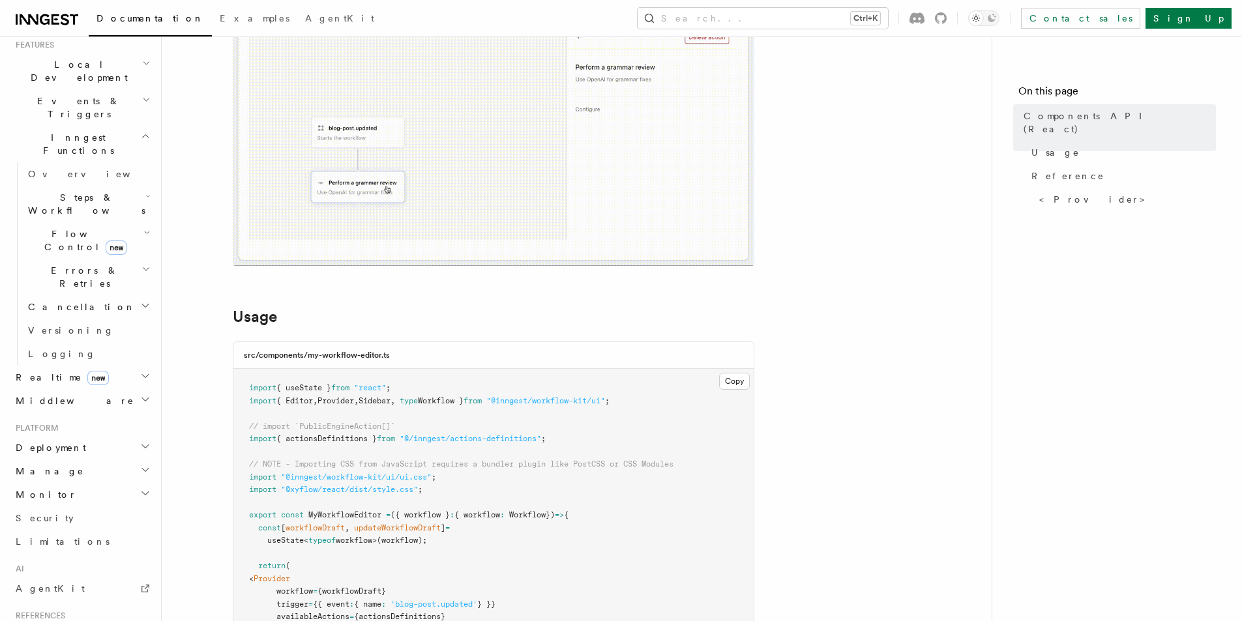
click at [62, 436] on h2 "Deployment" at bounding box center [81, 447] width 143 height 23
click at [101, 590] on h2 "Cloud Providers Setup" at bounding box center [88, 615] width 130 height 50
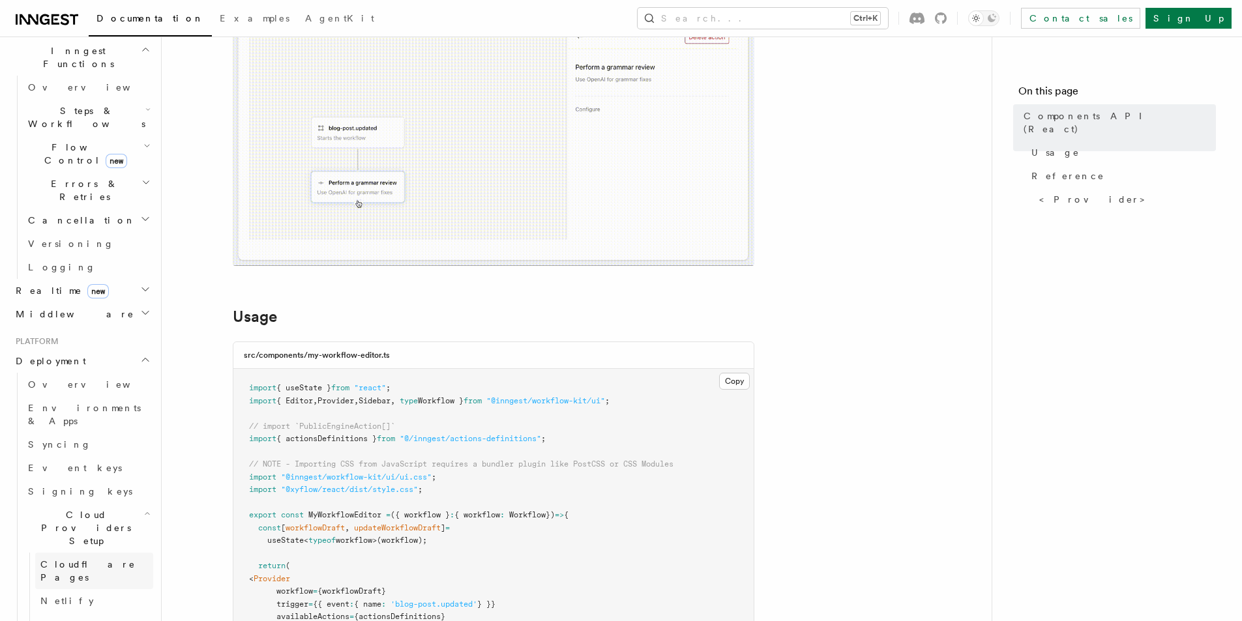
scroll to position [422, 0]
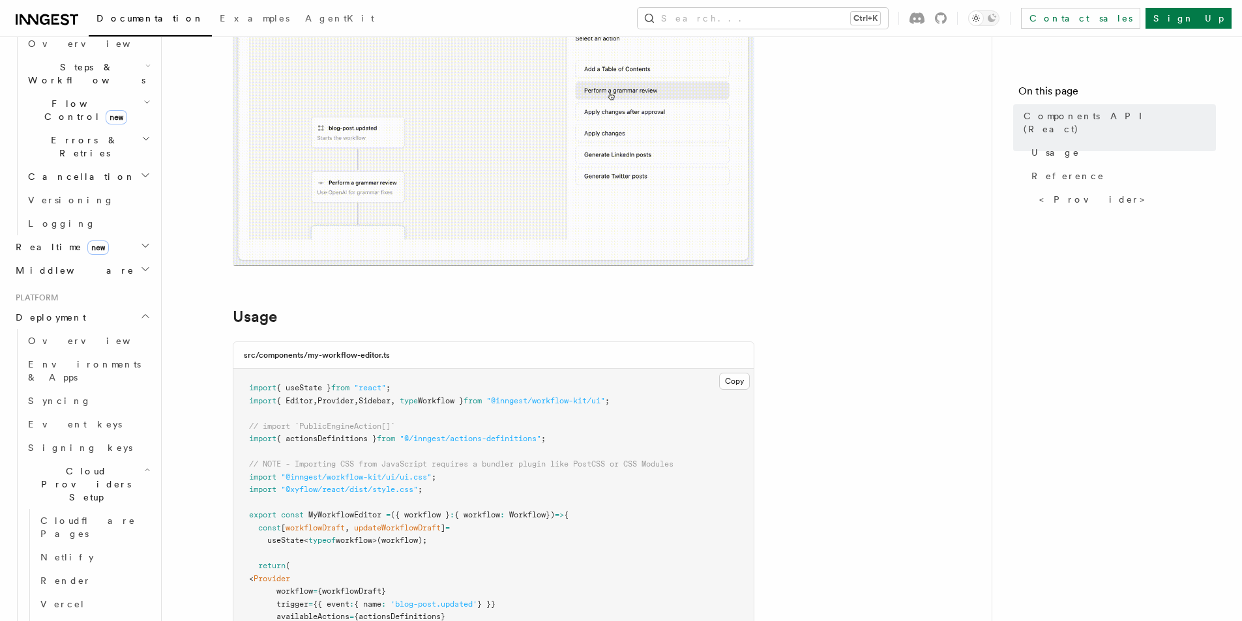
click at [80, 306] on h2 "Deployment" at bounding box center [81, 317] width 143 height 23
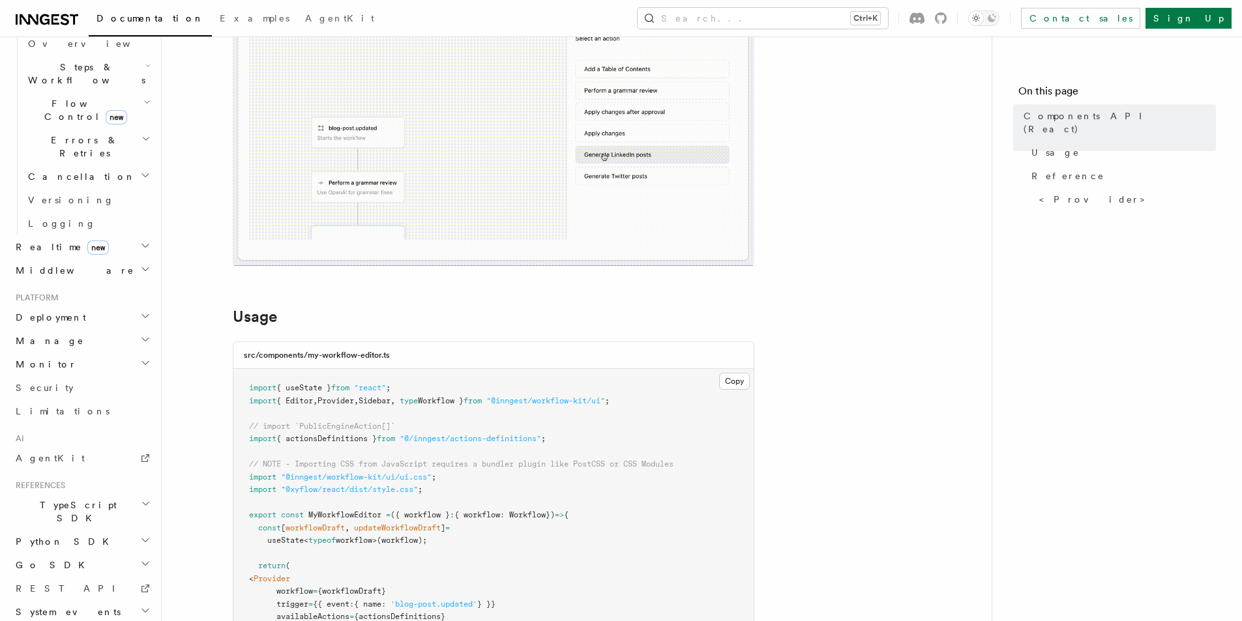
click at [74, 329] on h2 "Manage" at bounding box center [81, 340] width 143 height 23
